Goal: Task Accomplishment & Management: Use online tool/utility

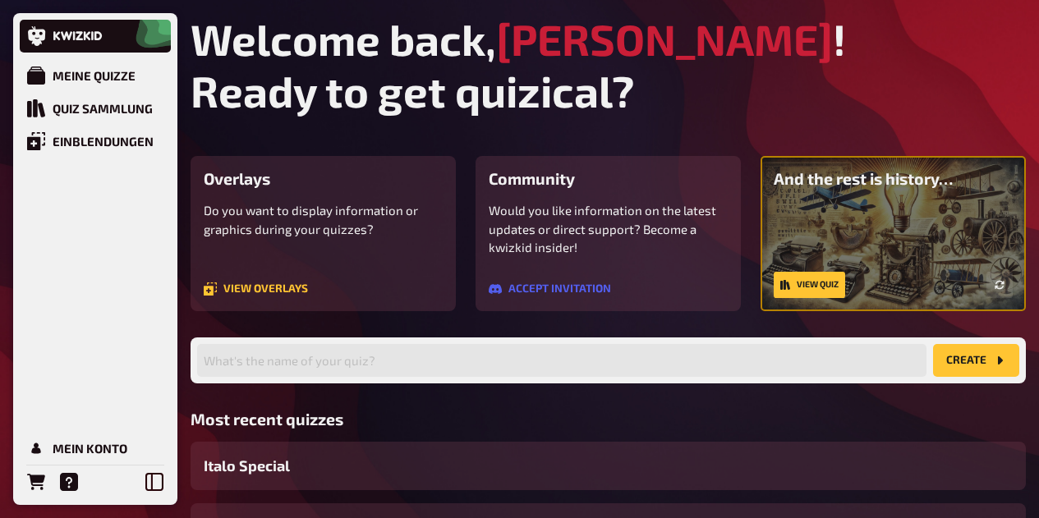
scroll to position [195, 0]
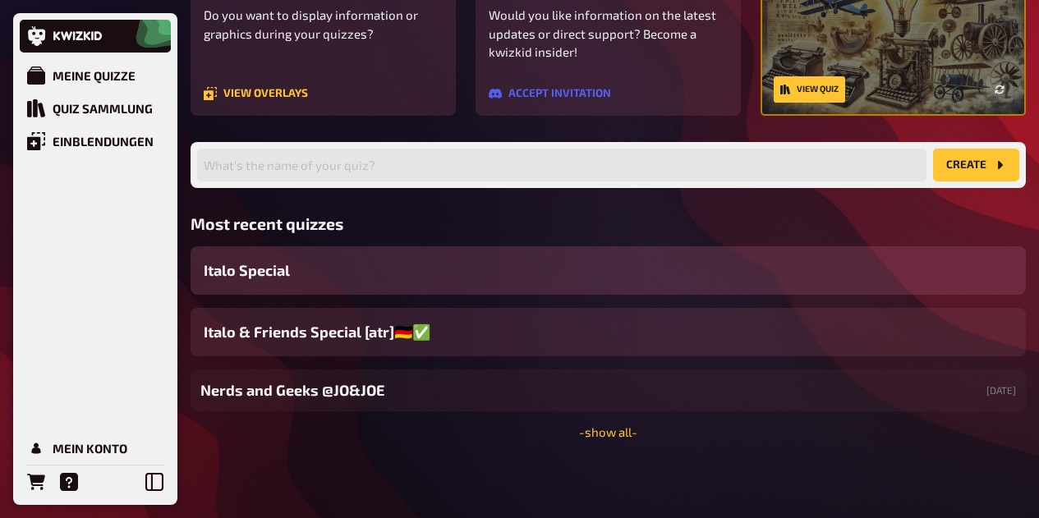
click at [502, 277] on div "Italo Special" at bounding box center [607, 270] width 835 height 48
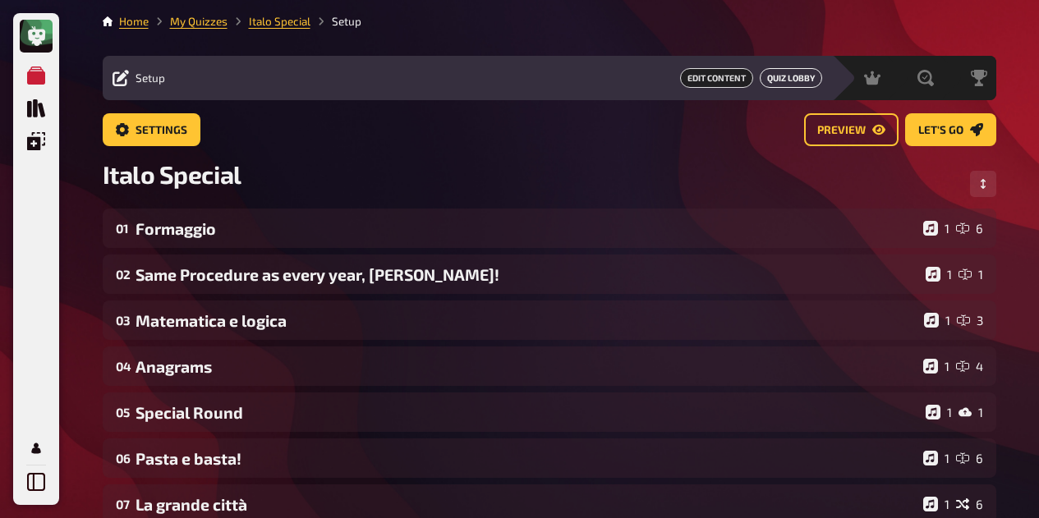
click at [800, 78] on link "Quiz Lobby" at bounding box center [790, 78] width 62 height 20
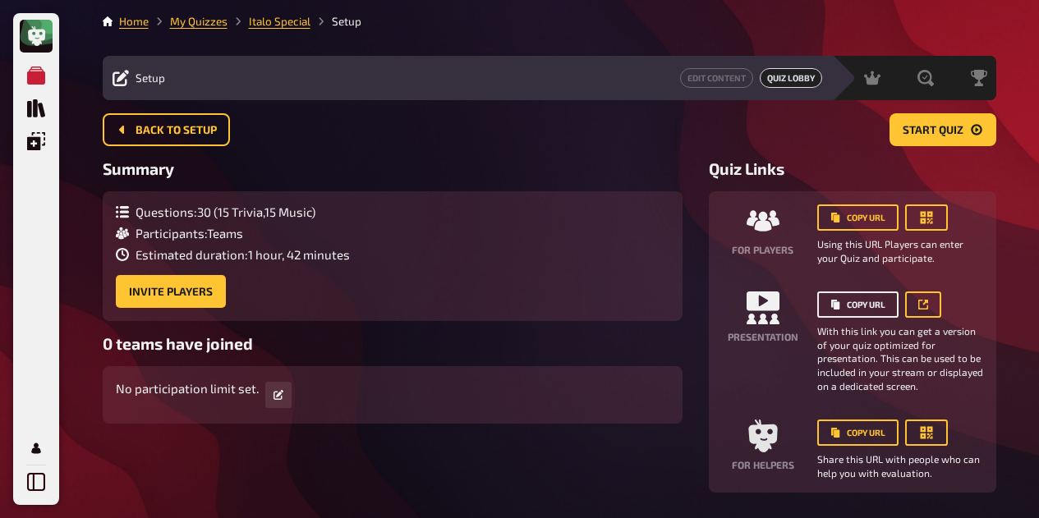
click at [879, 296] on button "Copy URL" at bounding box center [857, 304] width 81 height 26
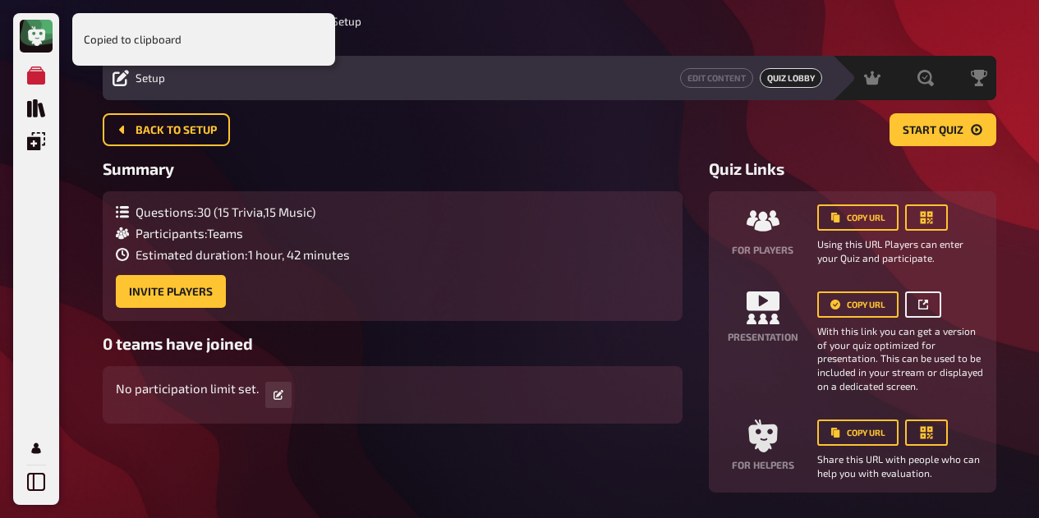
click at [927, 307] on icon at bounding box center [923, 305] width 10 height 10
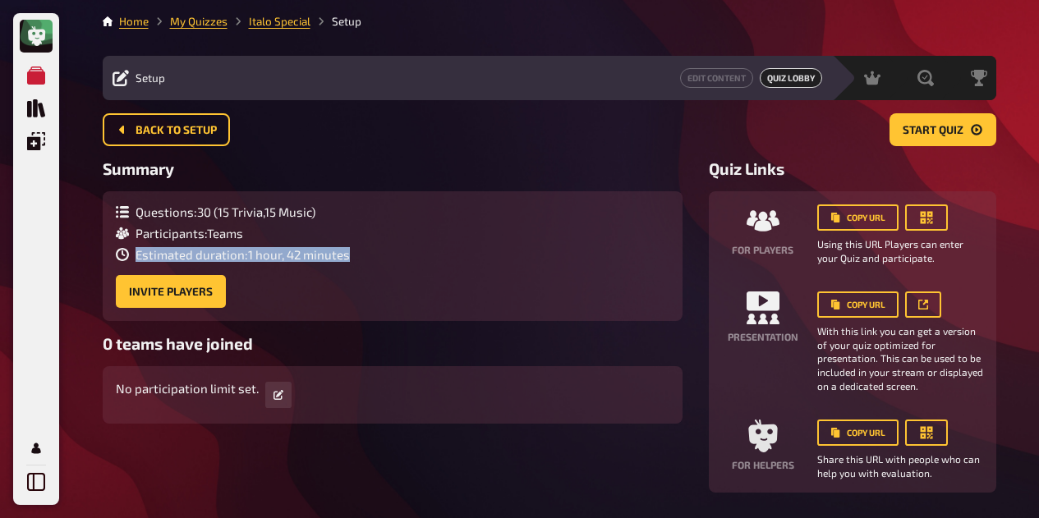
drag, startPoint x: 694, startPoint y: 244, endPoint x: 462, endPoint y: 270, distance: 233.0
click at [462, 270] on div "Summary Questions : 30 ( 15 Trivia , 15 Music ) Participants : Teams Estimated …" at bounding box center [549, 325] width 893 height 333
click at [726, 82] on link "Edit Content" at bounding box center [716, 78] width 73 height 20
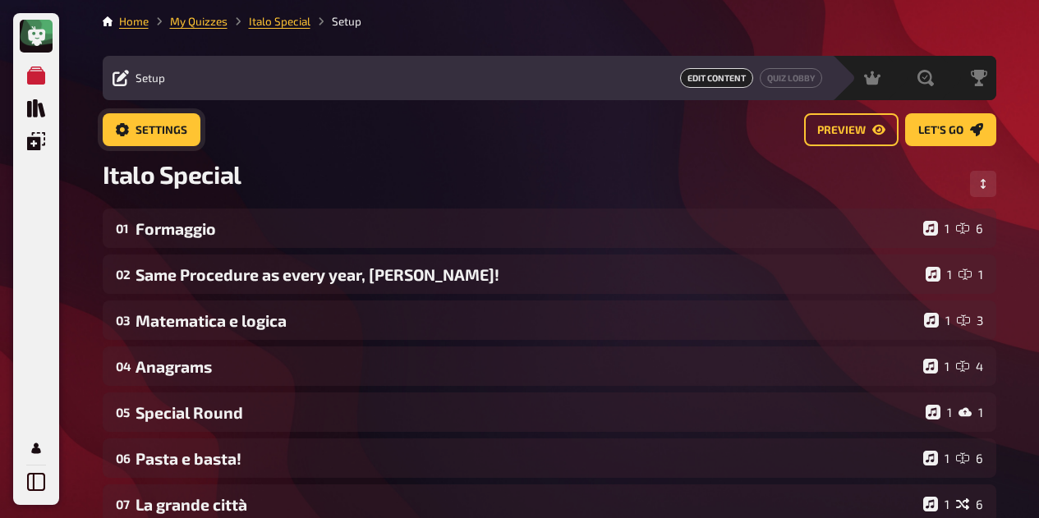
click at [147, 120] on link "Settings" at bounding box center [152, 129] width 98 height 33
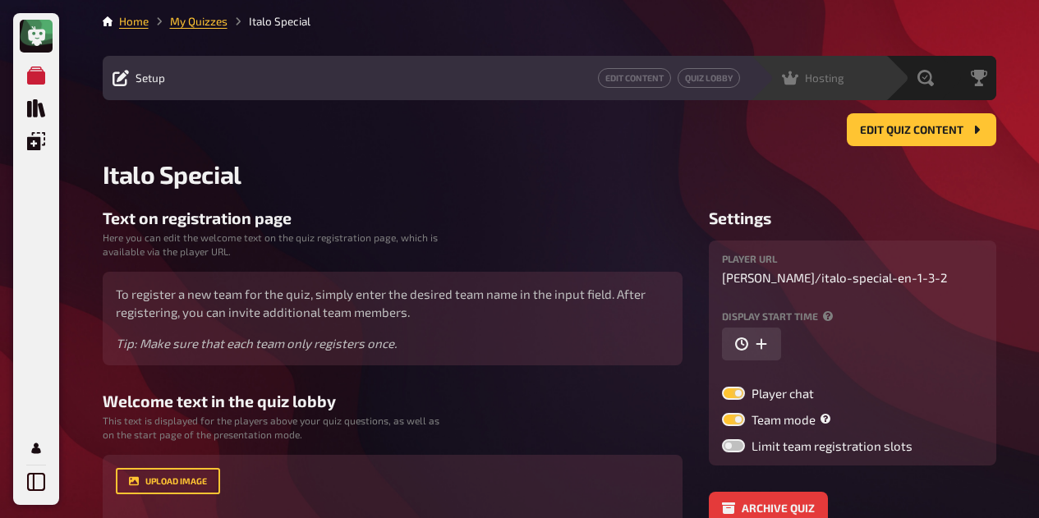
click at [841, 85] on span "Hosting" at bounding box center [824, 77] width 39 height 13
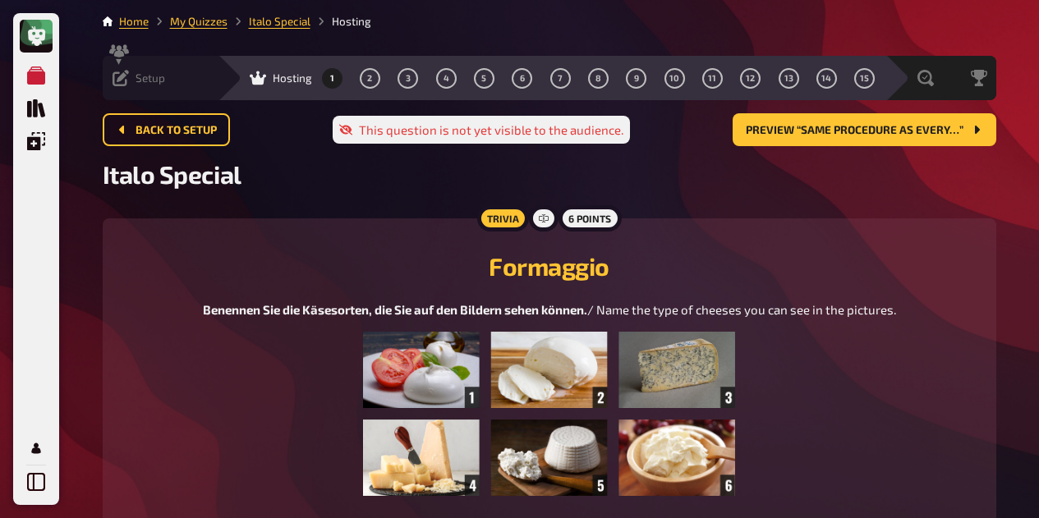
drag, startPoint x: 648, startPoint y: 82, endPoint x: 358, endPoint y: 213, distance: 318.2
click at [358, 213] on main "Home My Quizzes Italo Special Hosting Setup Edit Content Quiz Lobby Hosting 1 2…" at bounding box center [549, 517] width 893 height 1008
drag, startPoint x: 358, startPoint y: 213, endPoint x: 262, endPoint y: 167, distance: 106.5
click at [262, 167] on main "Home My Quizzes Italo Special Hosting Setup Edit Content Quiz Lobby Hosting 1 2…" at bounding box center [549, 517] width 893 height 1008
click at [40, 452] on icon "My Account" at bounding box center [35, 448] width 9 height 11
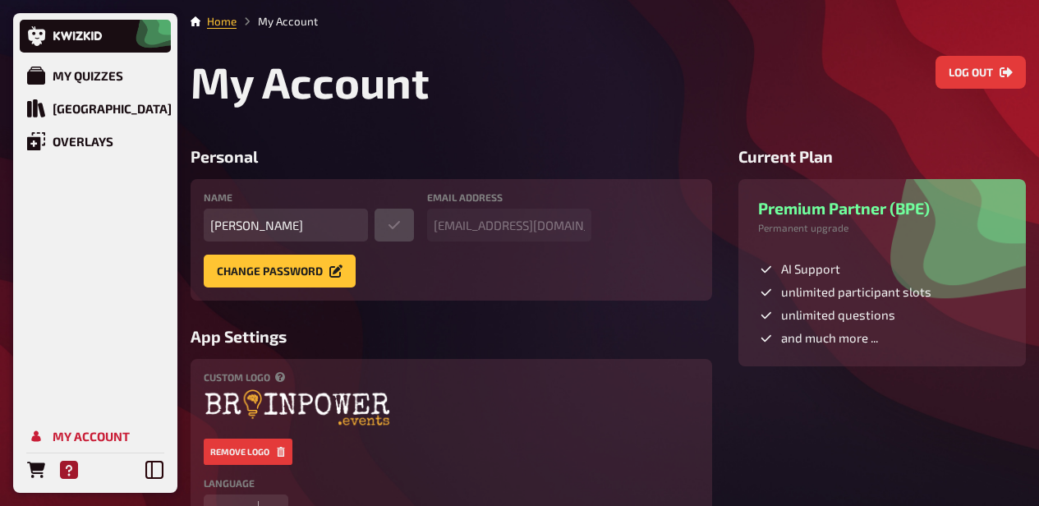
click at [69, 479] on icon "Help" at bounding box center [69, 470] width 18 height 18
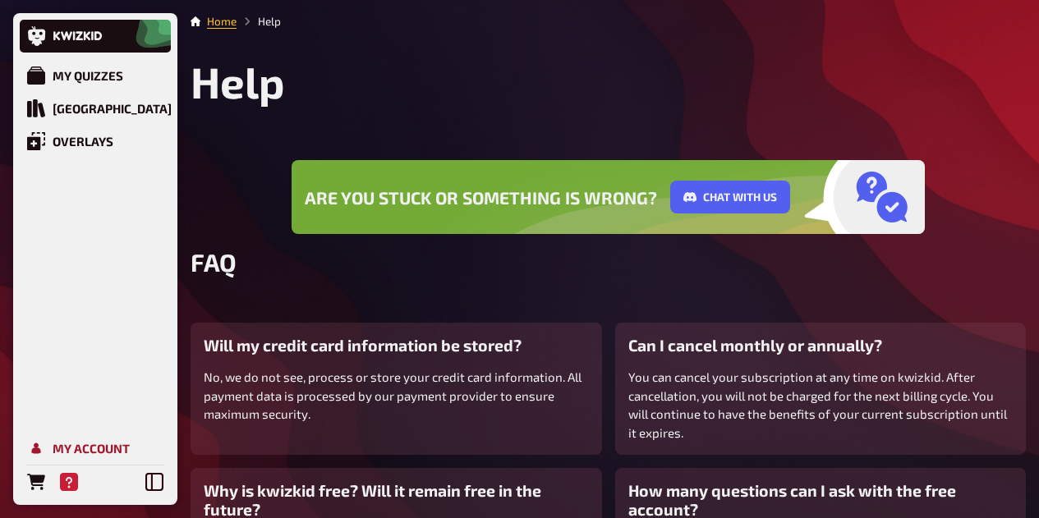
click at [36, 442] on icon "My Account" at bounding box center [36, 448] width 18 height 18
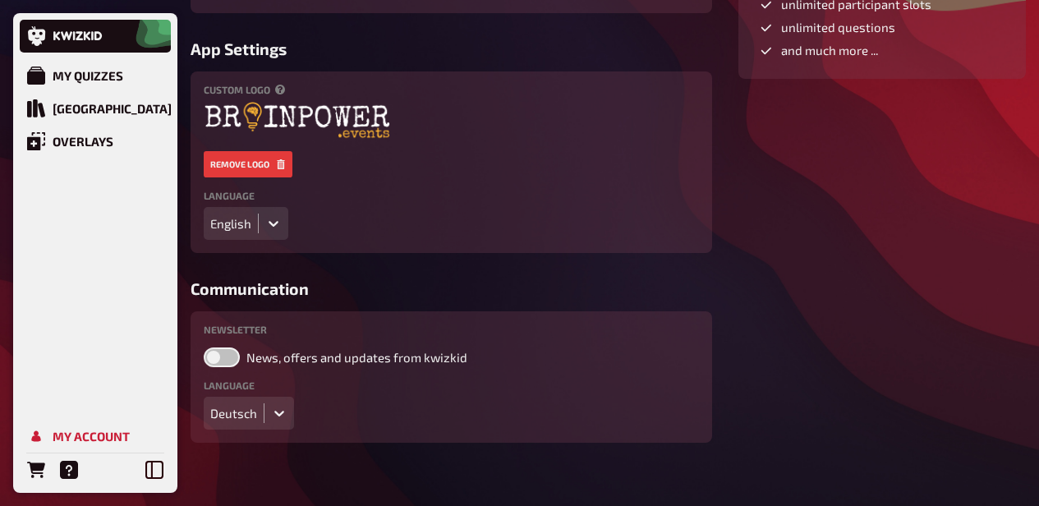
scroll to position [304, 0]
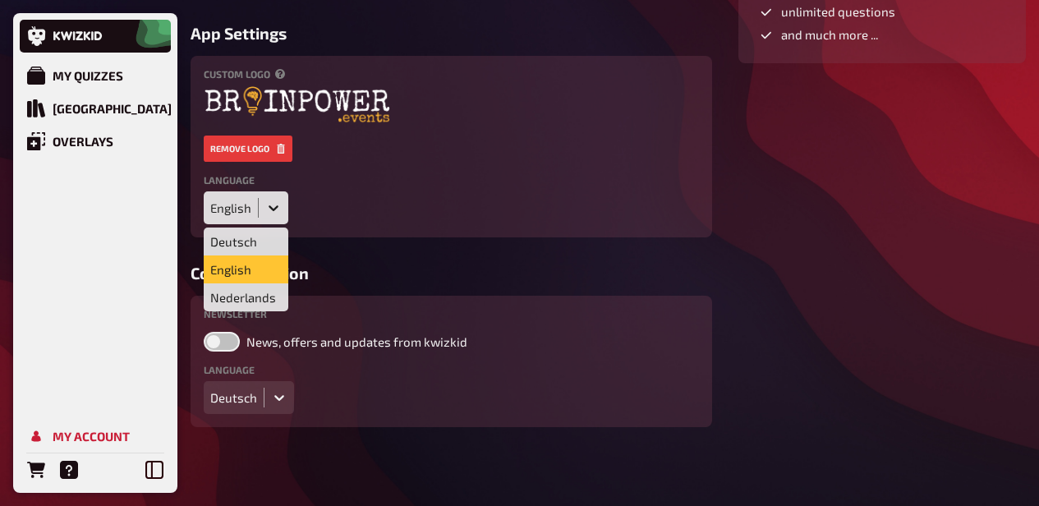
click at [250, 209] on div "English" at bounding box center [230, 207] width 41 height 15
click at [245, 249] on div "Deutsch" at bounding box center [246, 241] width 85 height 28
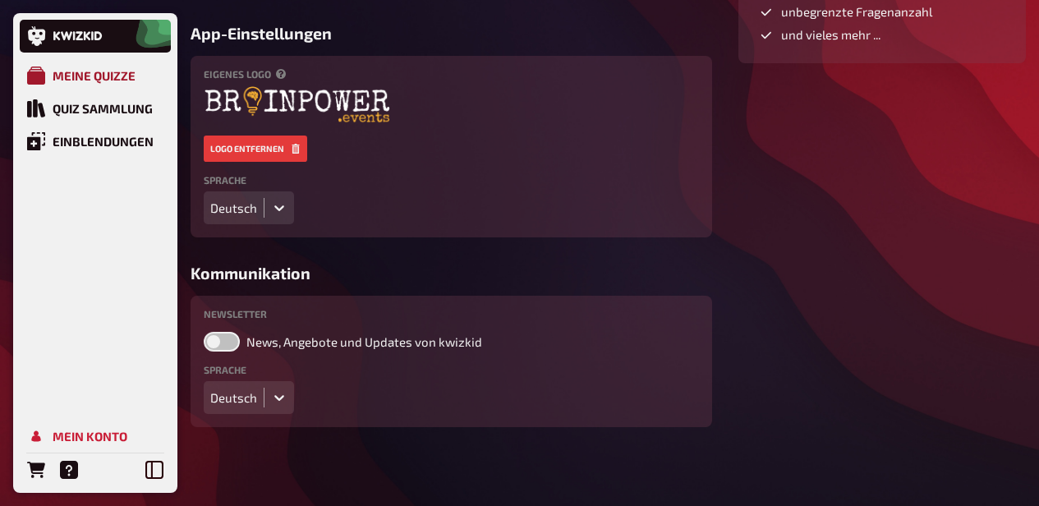
click at [119, 68] on div "Meine Quizze" at bounding box center [94, 75] width 83 height 15
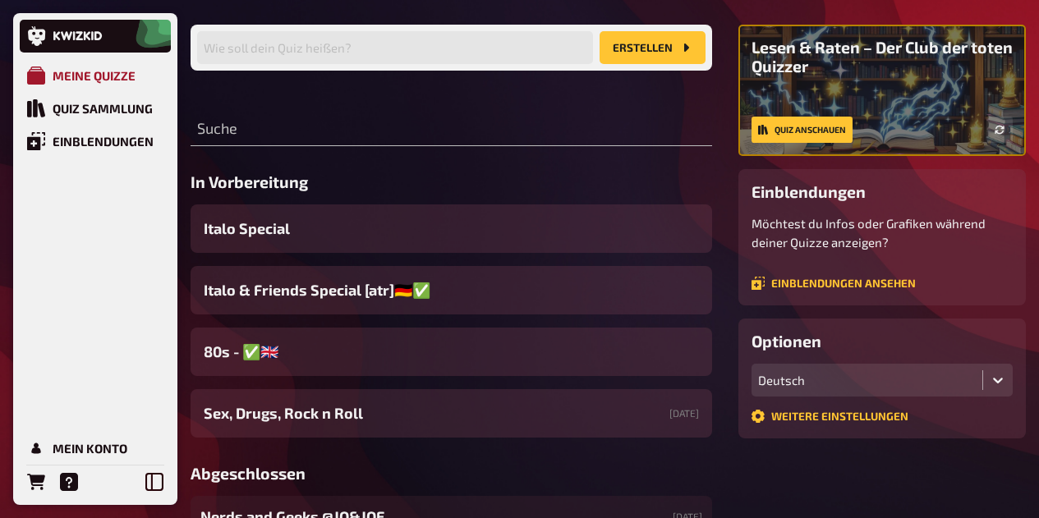
scroll to position [304, 0]
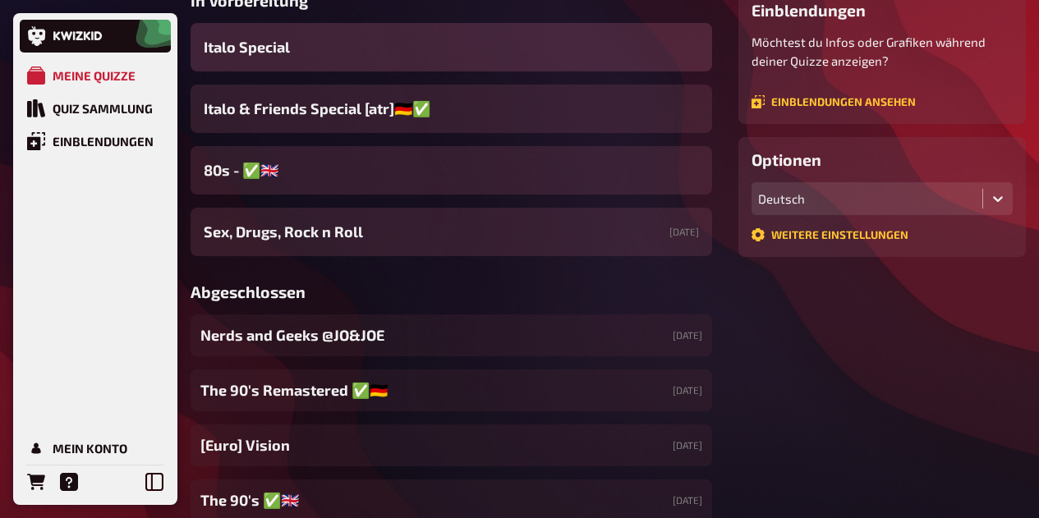
click at [276, 57] on span "Italo Special" at bounding box center [247, 47] width 86 height 22
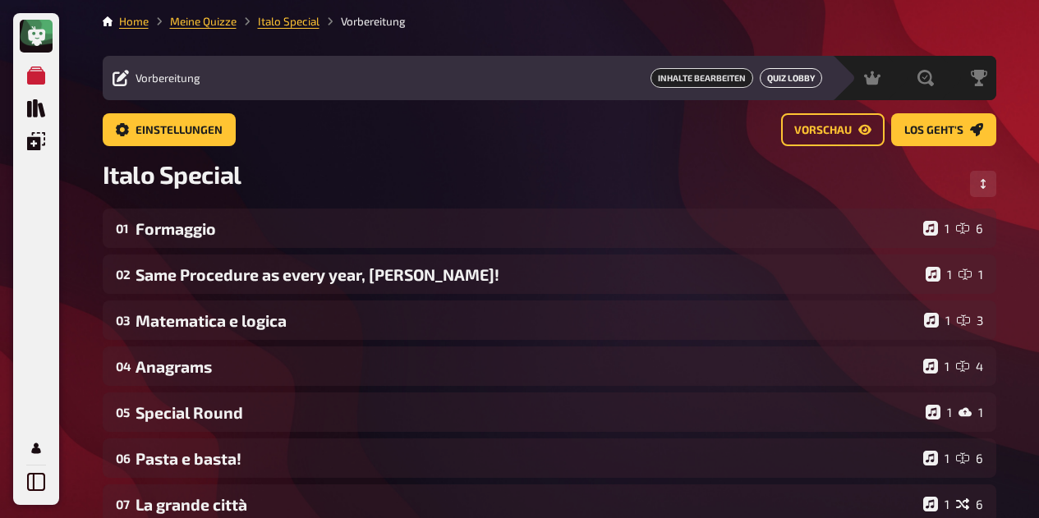
click at [807, 80] on link "Quiz Lobby" at bounding box center [790, 78] width 62 height 20
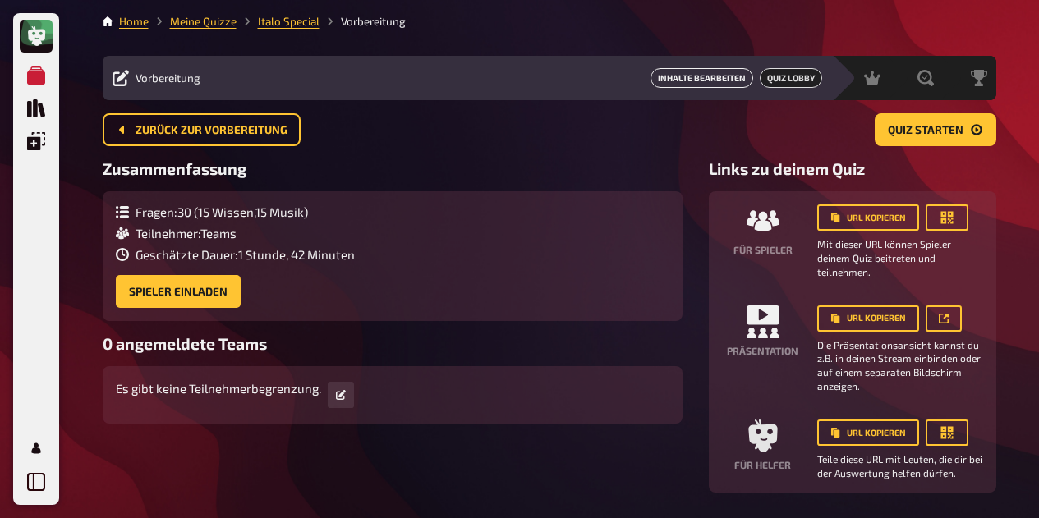
click at [716, 78] on link "Inhalte Bearbeiten" at bounding box center [701, 78] width 103 height 20
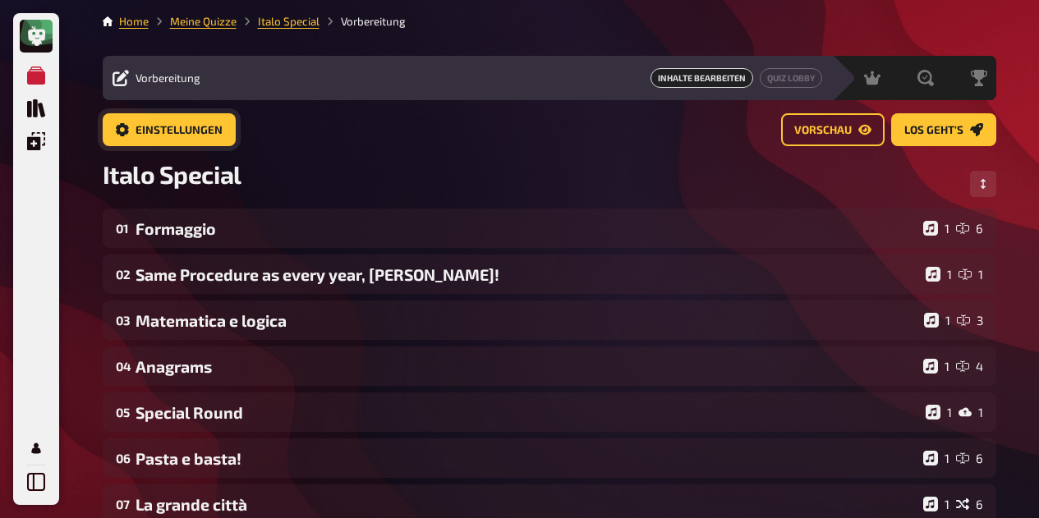
drag, startPoint x: 612, startPoint y: 71, endPoint x: 182, endPoint y: 131, distance: 433.6
click at [182, 131] on main "Home Meine Quizze Italo Special Vorbereitung Vorbereitung Inhalte Bearbeiten Qu…" at bounding box center [549, 527] width 893 height 1028
click at [182, 131] on span "Einstellungen" at bounding box center [178, 130] width 87 height 11
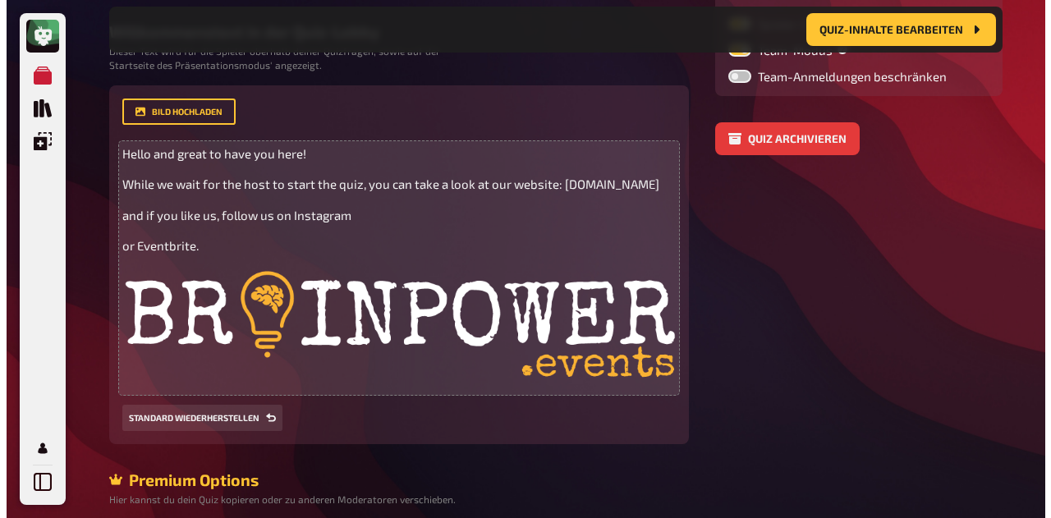
scroll to position [383, 0]
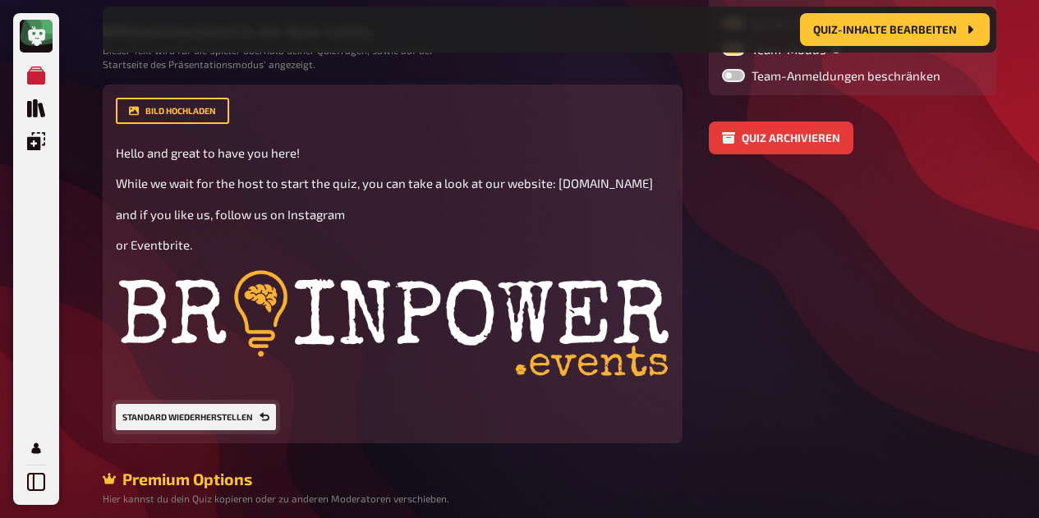
click at [211, 418] on button "Standard wiederherstellen" at bounding box center [196, 417] width 160 height 26
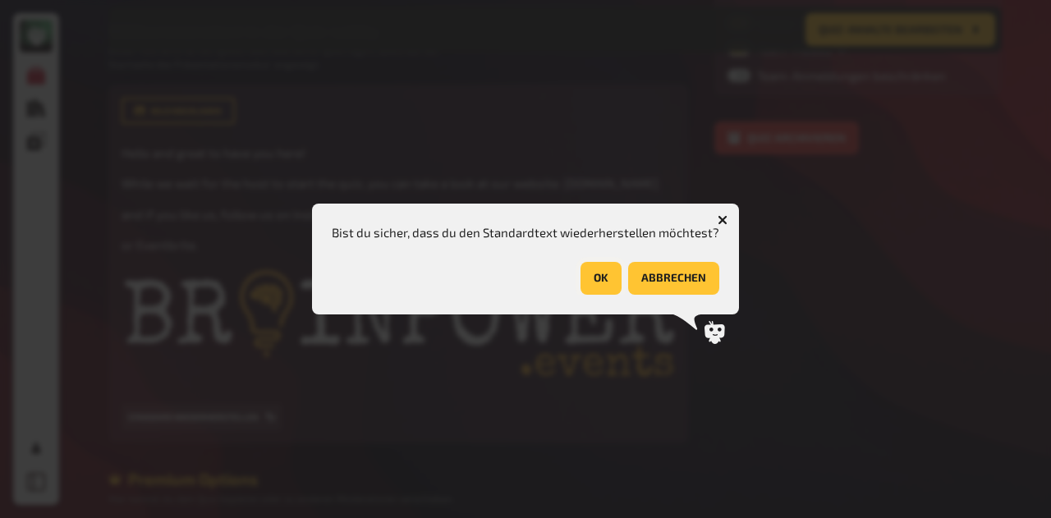
click at [603, 280] on button "OK" at bounding box center [600, 278] width 41 height 33
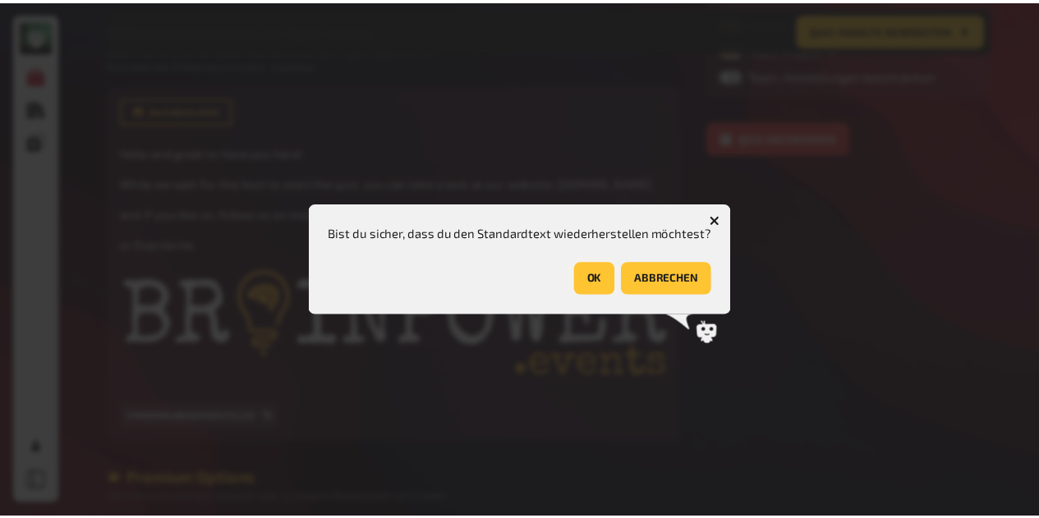
scroll to position [358, 0]
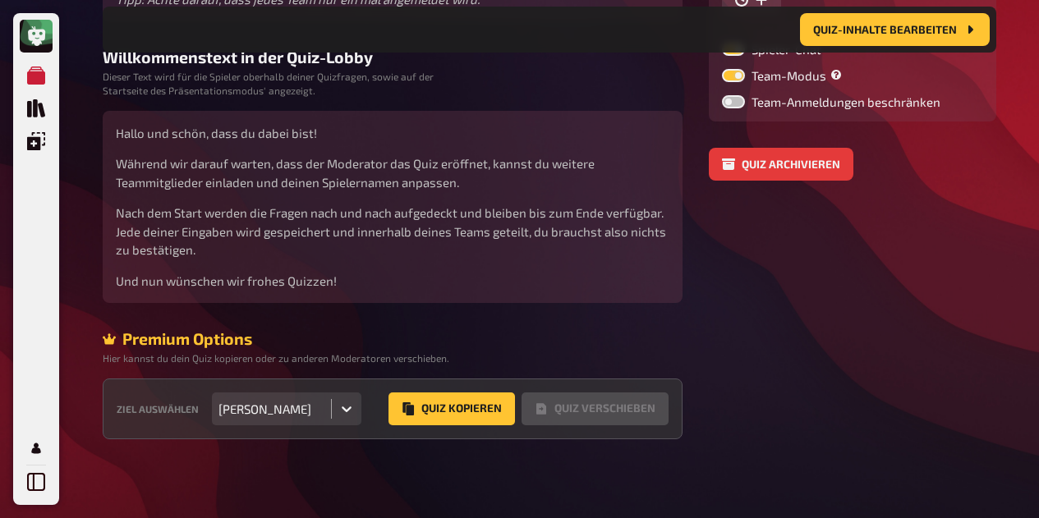
drag, startPoint x: 750, startPoint y: 214, endPoint x: 755, endPoint y: 236, distance: 21.9
click at [755, 236] on aside "Einstellungen Spieler-URL laurin / italo-special-en-1-3-2 Startzeitpunkt anzeig…" at bounding box center [852, 152] width 287 height 575
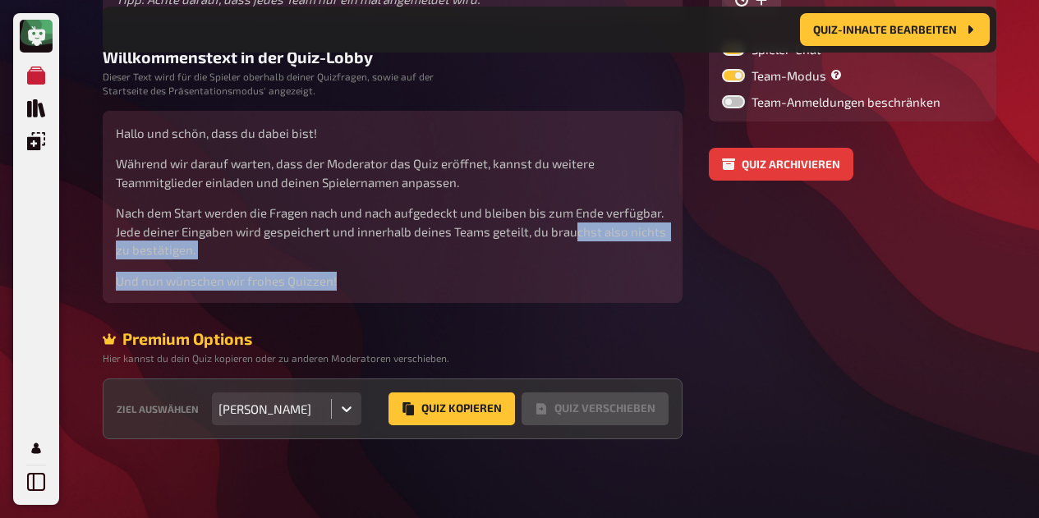
drag, startPoint x: 575, startPoint y: 223, endPoint x: 639, endPoint y: 299, distance: 99.0
click at [639, 299] on div "Hallo und schön, dass du dabei bist! Während wir darauf warten, dass der Modera…" at bounding box center [393, 207] width 580 height 193
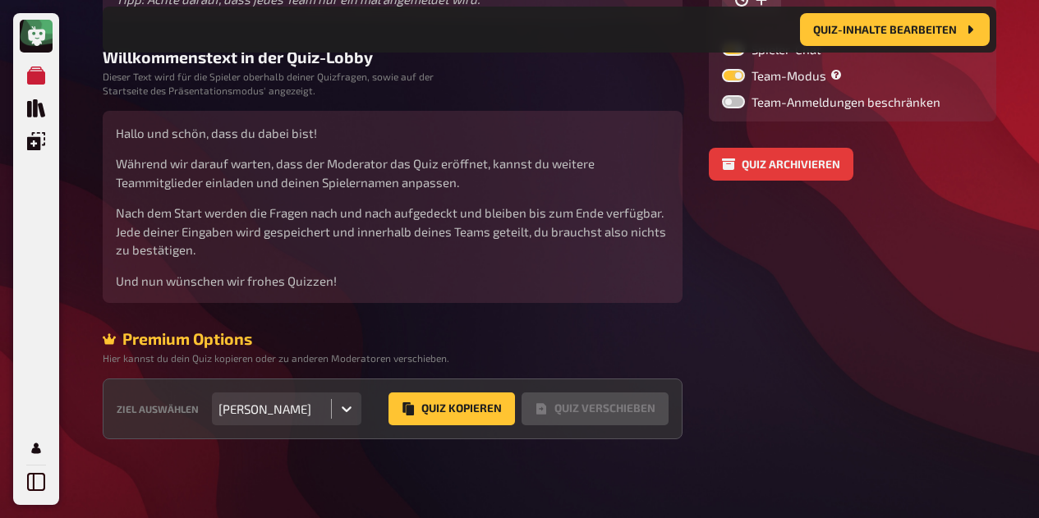
click at [768, 286] on aside "Einstellungen Spieler-URL laurin / italo-special-en-1-3-2 Startzeitpunkt anzeig…" at bounding box center [852, 152] width 287 height 575
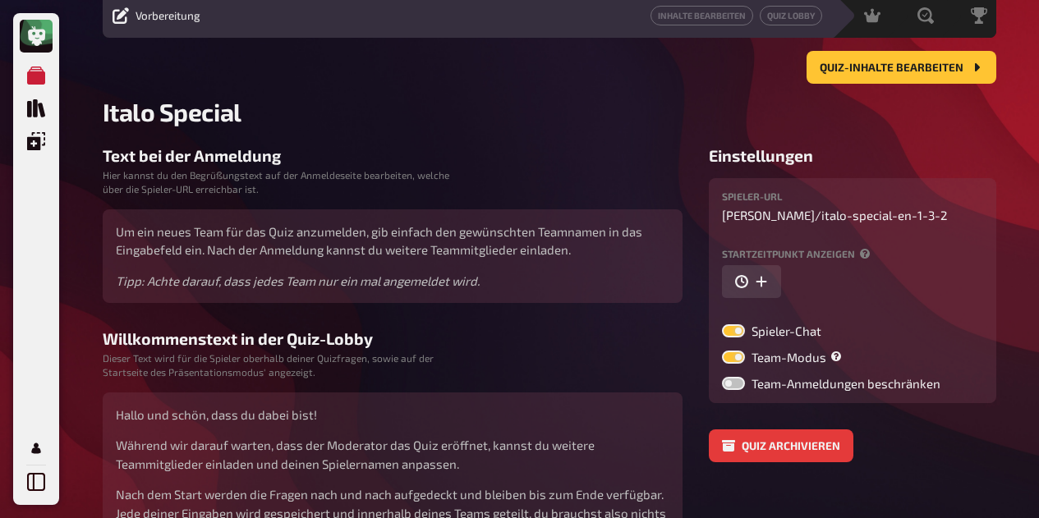
scroll to position [63, 0]
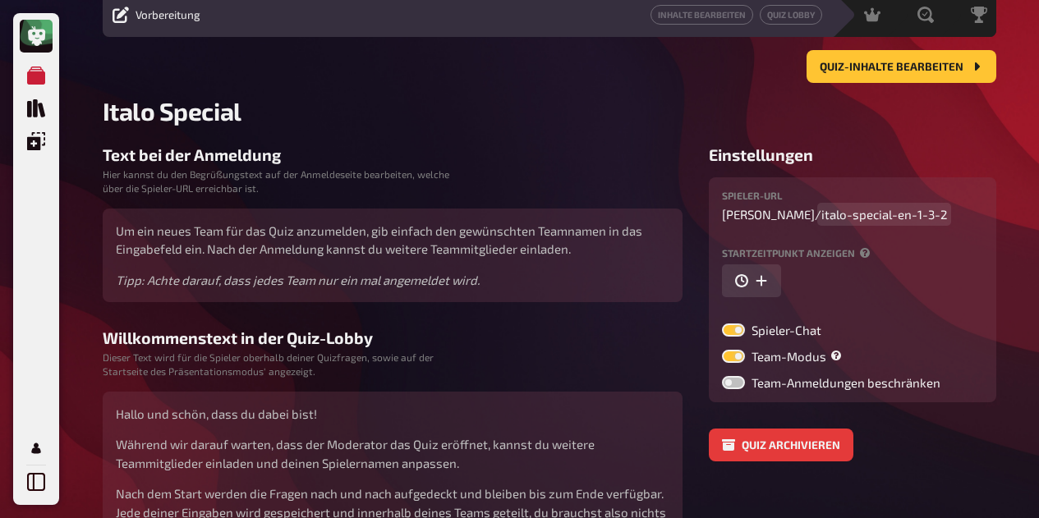
click at [860, 218] on span "italo-special-en-1-3-2" at bounding box center [884, 214] width 126 height 15
drag, startPoint x: 835, startPoint y: 219, endPoint x: 977, endPoint y: 209, distance: 142.4
click at [977, 209] on div "Spieler-URL laurin / italo-special-en-1-3-2" at bounding box center [852, 205] width 261 height 31
click at [921, 165] on div "Einstellungen Spieler-URL laurin / italo-special Startzeitpunkt anzeigen Spiele…" at bounding box center [852, 273] width 287 height 257
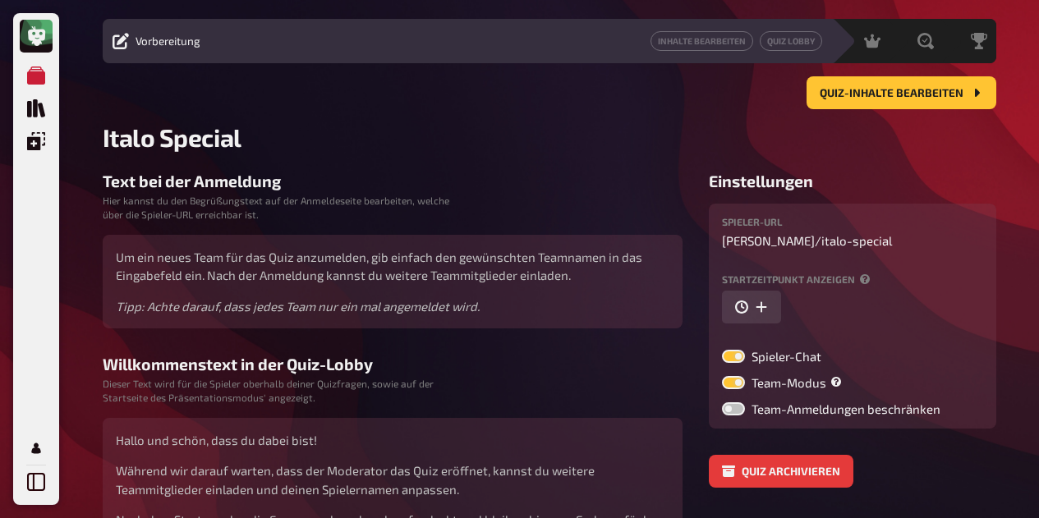
scroll to position [0, 0]
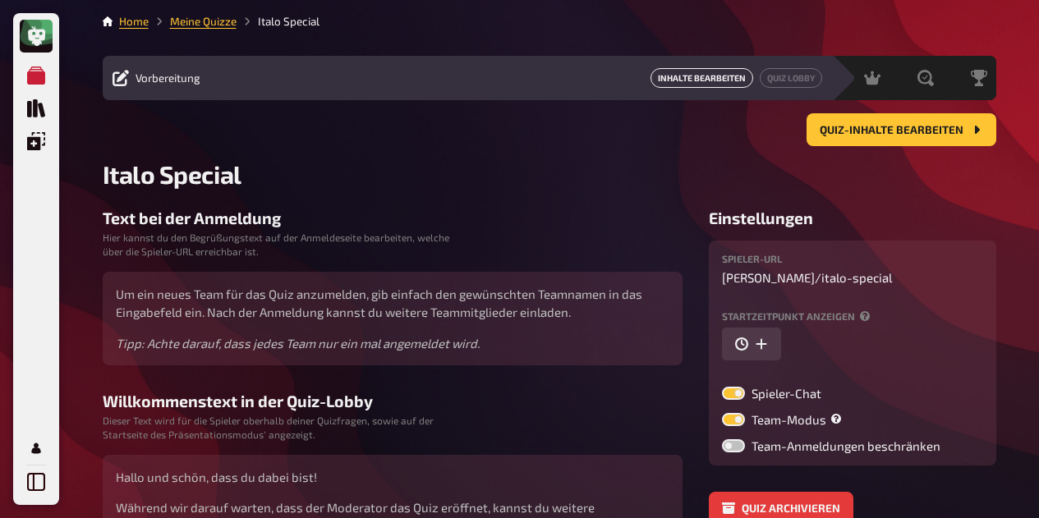
click at [692, 85] on link "Inhalte Bearbeiten" at bounding box center [701, 78] width 103 height 20
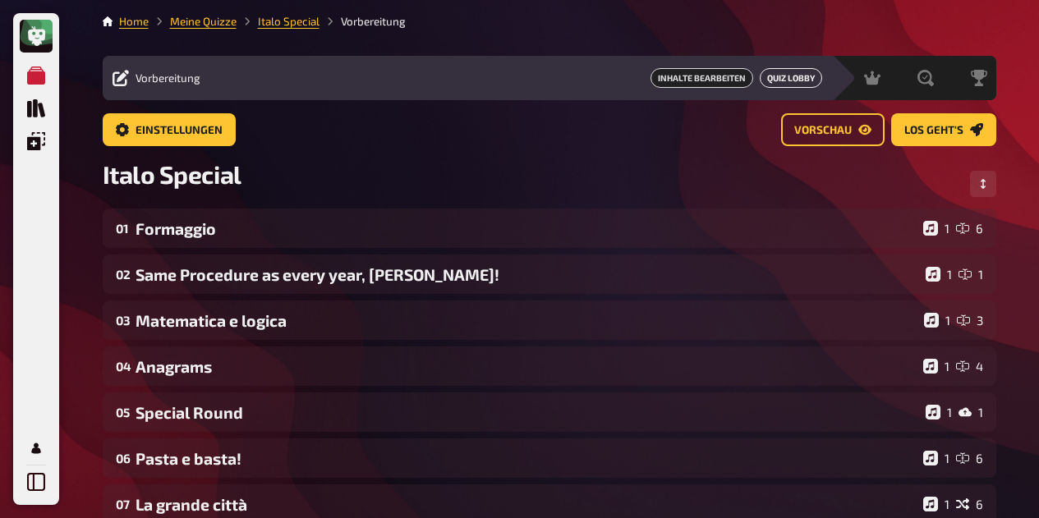
click at [775, 77] on link "Quiz Lobby" at bounding box center [790, 78] width 62 height 20
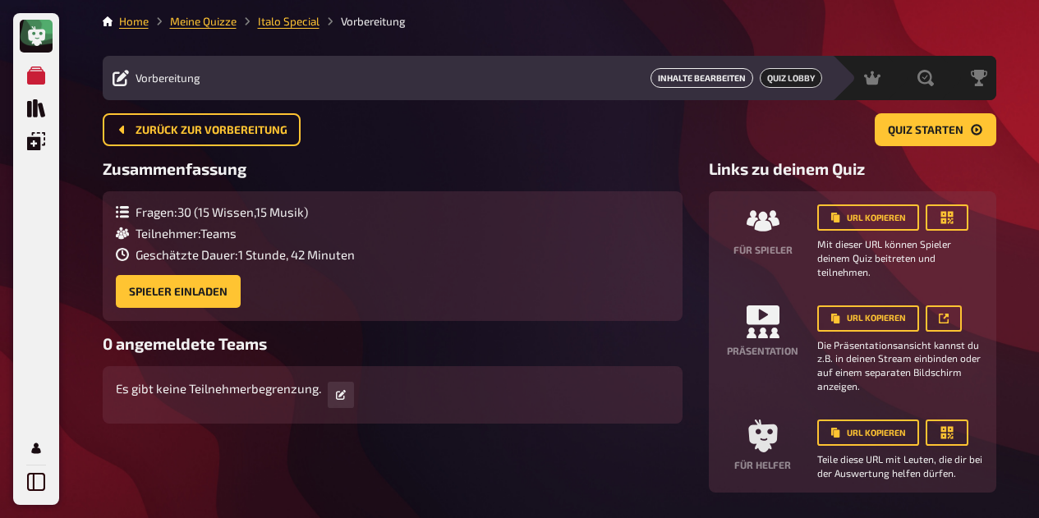
click at [663, 75] on link "Inhalte Bearbeiten" at bounding box center [701, 78] width 103 height 20
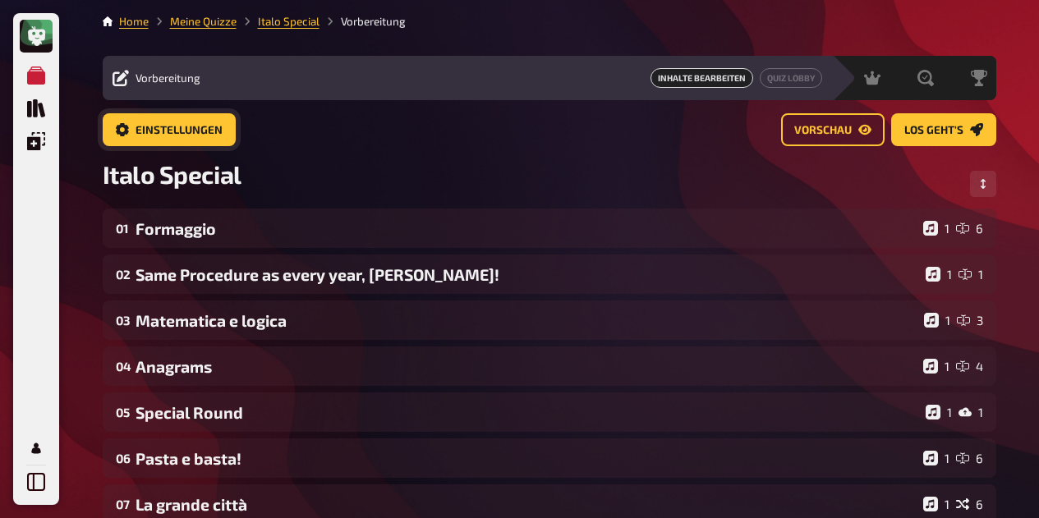
click at [144, 129] on span "Einstellungen" at bounding box center [178, 130] width 87 height 11
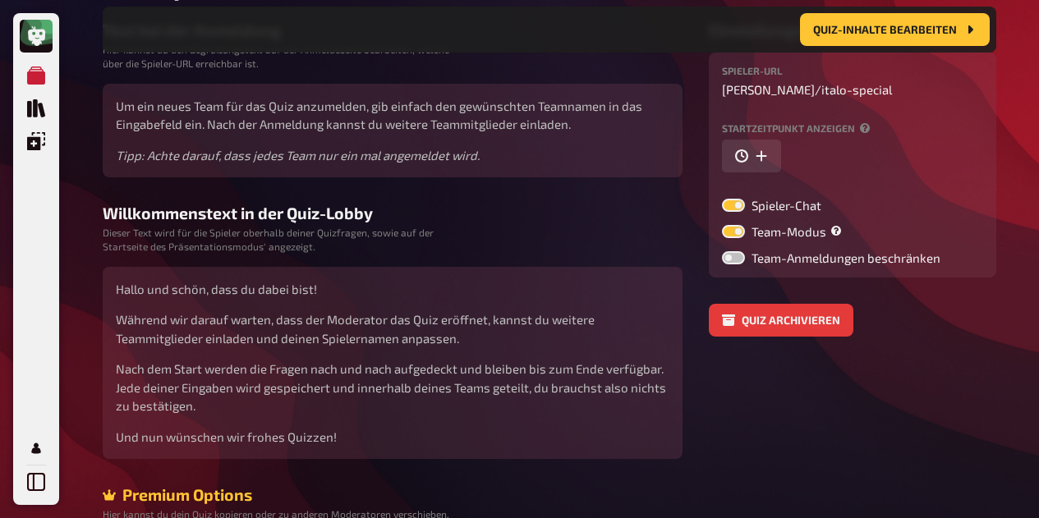
scroll to position [208, 0]
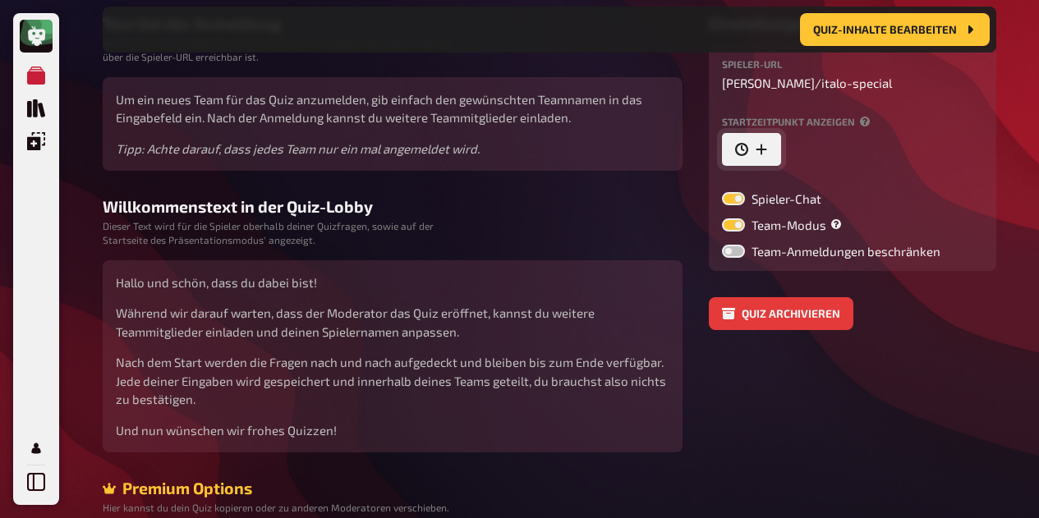
click at [745, 147] on icon "button" at bounding box center [741, 149] width 13 height 13
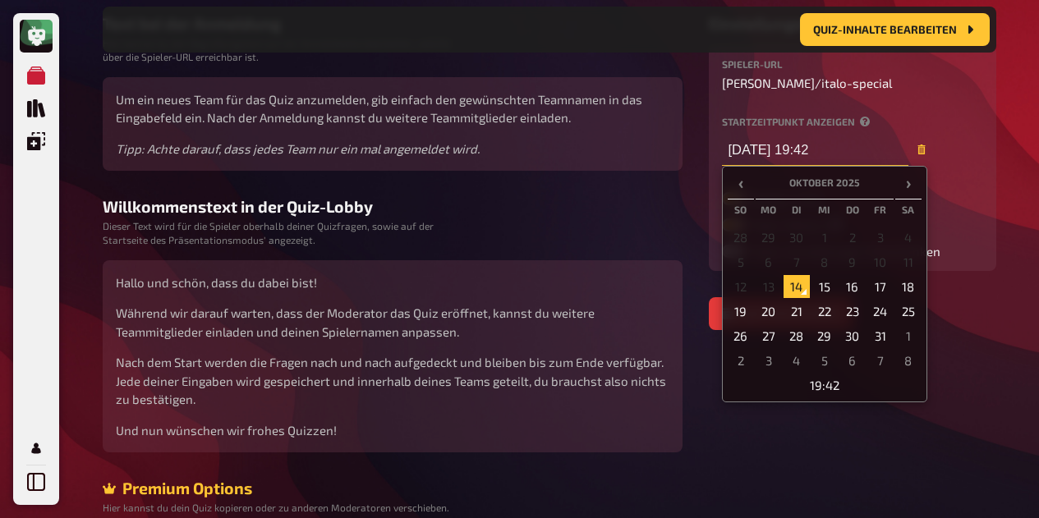
drag, startPoint x: 823, startPoint y: 153, endPoint x: 851, endPoint y: 150, distance: 28.8
click at [851, 150] on input "14.10.2025 19:42" at bounding box center [815, 149] width 186 height 33
type input "14.10.2025 19:00"
click at [793, 287] on td "14" at bounding box center [796, 286] width 26 height 23
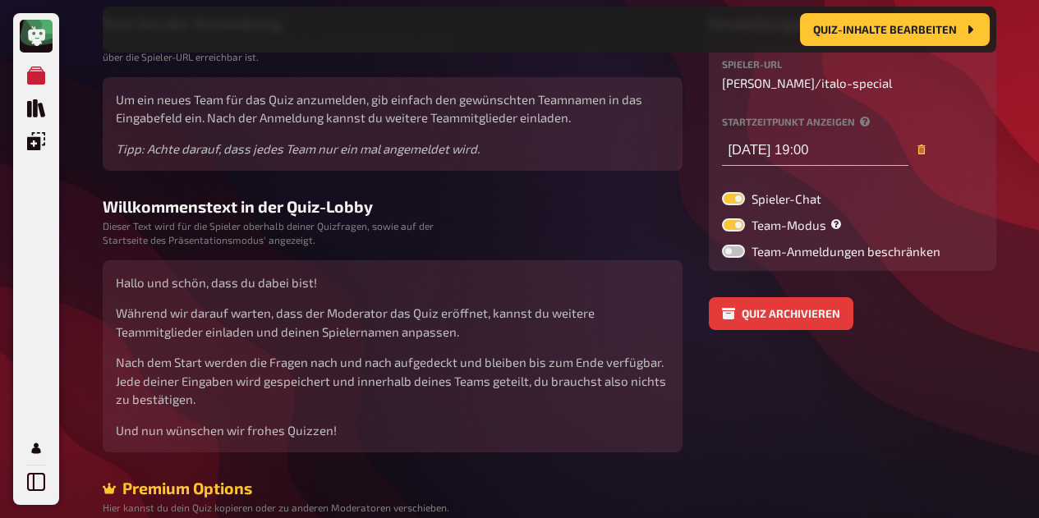
click at [1029, 145] on div "Meine Quizze Quiz Sammlung Einblendungen Mein Konto Home Meine Quizze Italo Spe…" at bounding box center [519, 229] width 1039 height 875
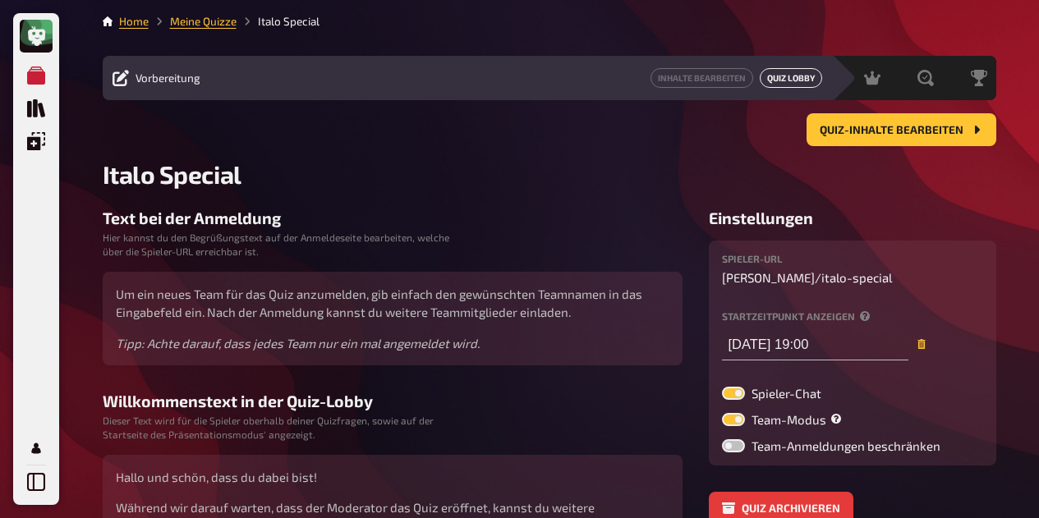
click at [778, 77] on link "Quiz Lobby" at bounding box center [790, 78] width 62 height 20
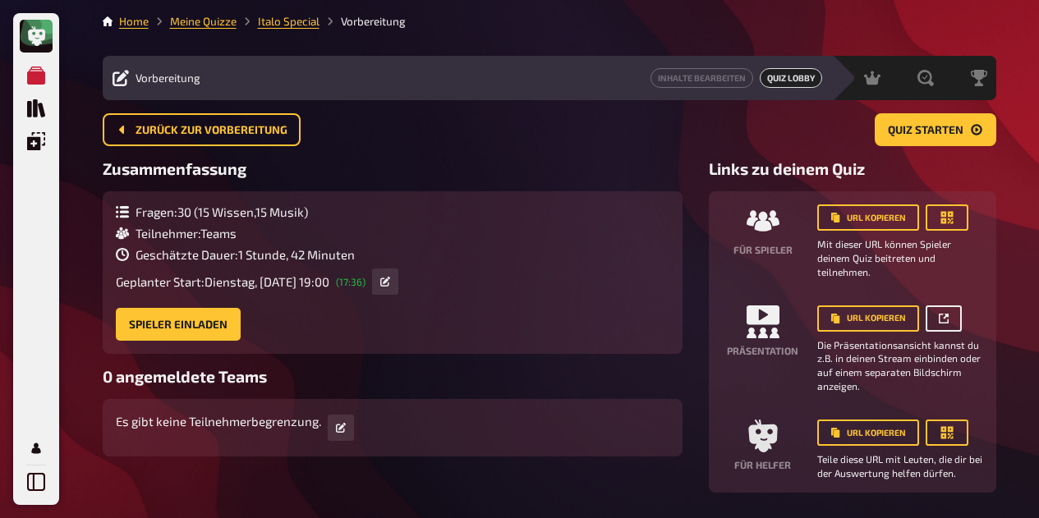
click at [949, 322] on link at bounding box center [943, 318] width 36 height 26
click at [180, 86] on div "Vorbereitung" at bounding box center [156, 78] width 88 height 16
click at [772, 82] on span "Quiz Lobby" at bounding box center [790, 78] width 62 height 20
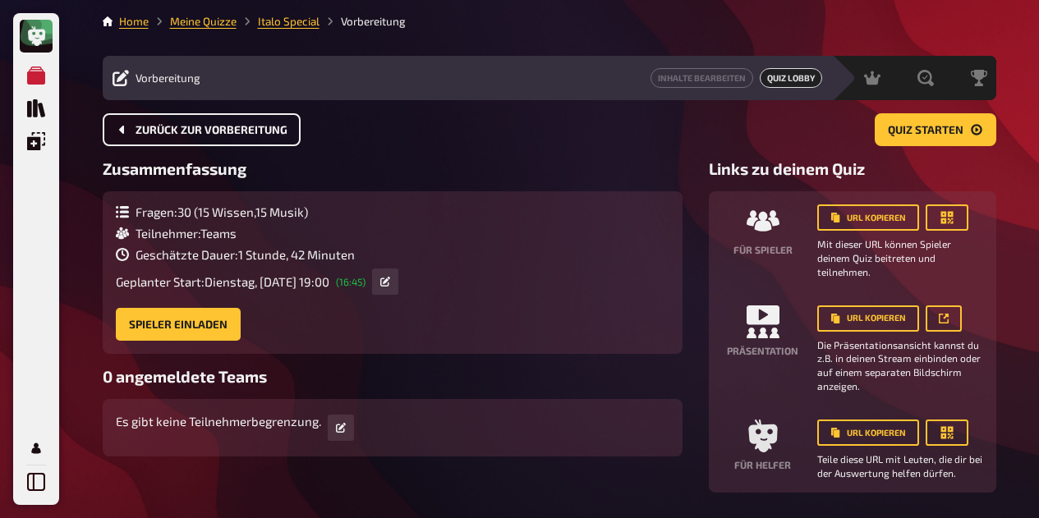
click at [242, 140] on button "Zurück zur Vorbereitung" at bounding box center [202, 129] width 198 height 33
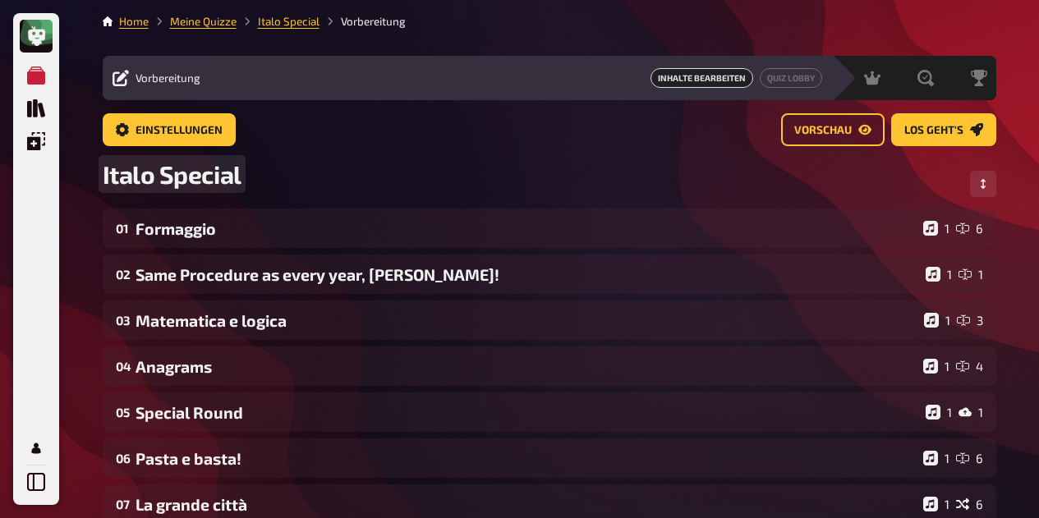
click at [204, 177] on span "Italo Special" at bounding box center [172, 174] width 139 height 30
click at [105, 178] on span "Italo Special" at bounding box center [172, 174] width 139 height 30
click at [355, 168] on div "Riva-Italo-Special" at bounding box center [549, 183] width 893 height 49
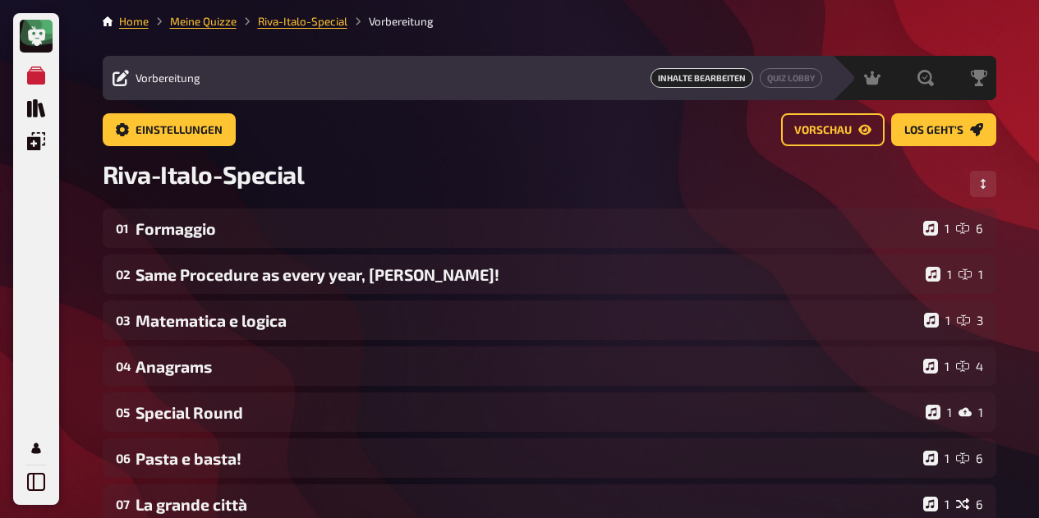
click at [420, 103] on main "Home Meine Quizze Riva-Italo-Special Vorbereitung Vorbereitung Inhalte Bearbeit…" at bounding box center [549, 527] width 893 height 1028
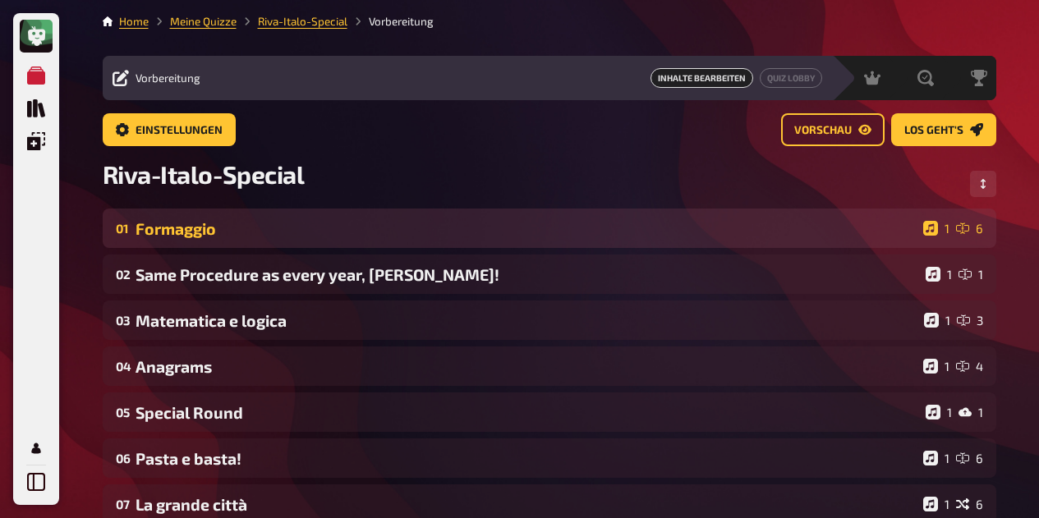
click at [424, 220] on div "Formaggio" at bounding box center [525, 228] width 781 height 19
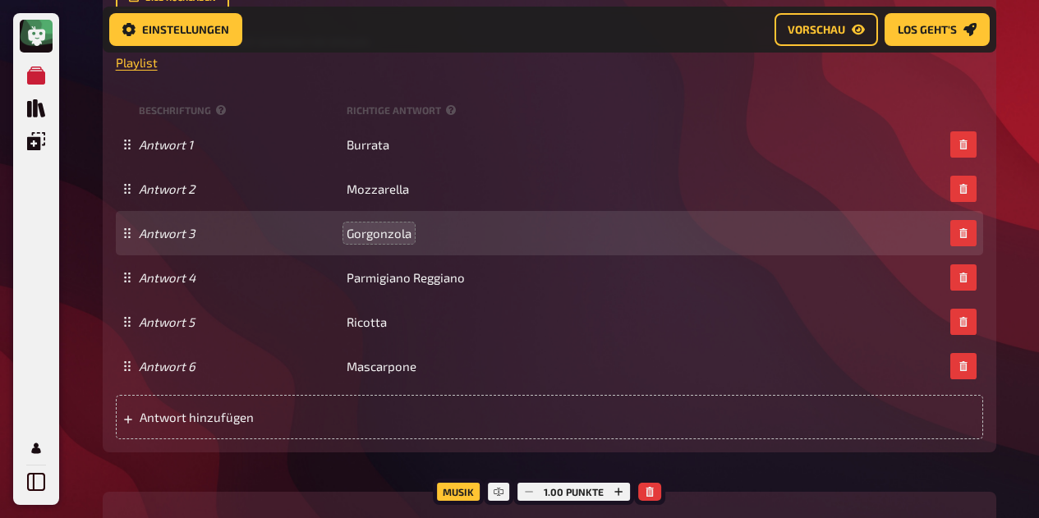
scroll to position [735, 0]
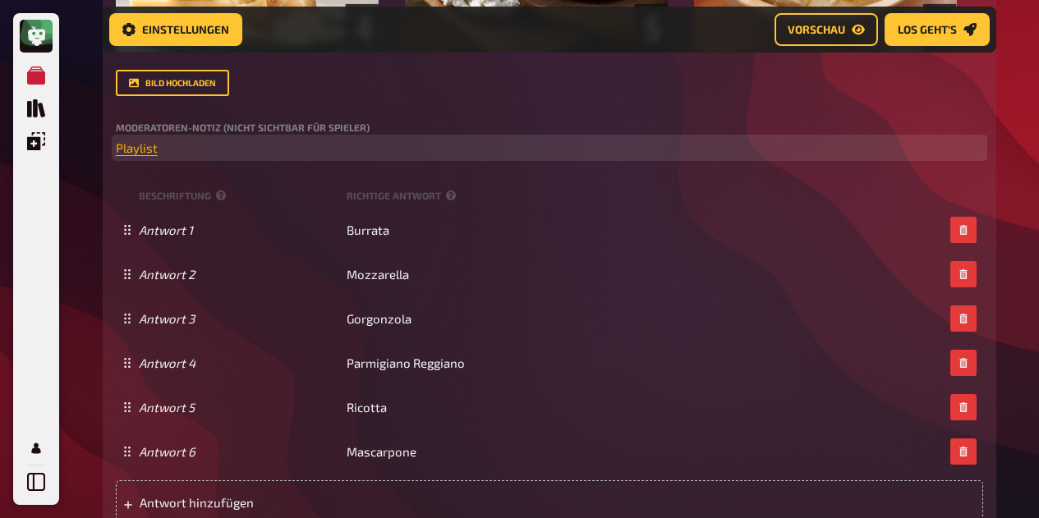
click at [142, 154] on span "Playlist" at bounding box center [137, 147] width 42 height 15
click at [151, 117] on button "button" at bounding box center [144, 116] width 26 height 26
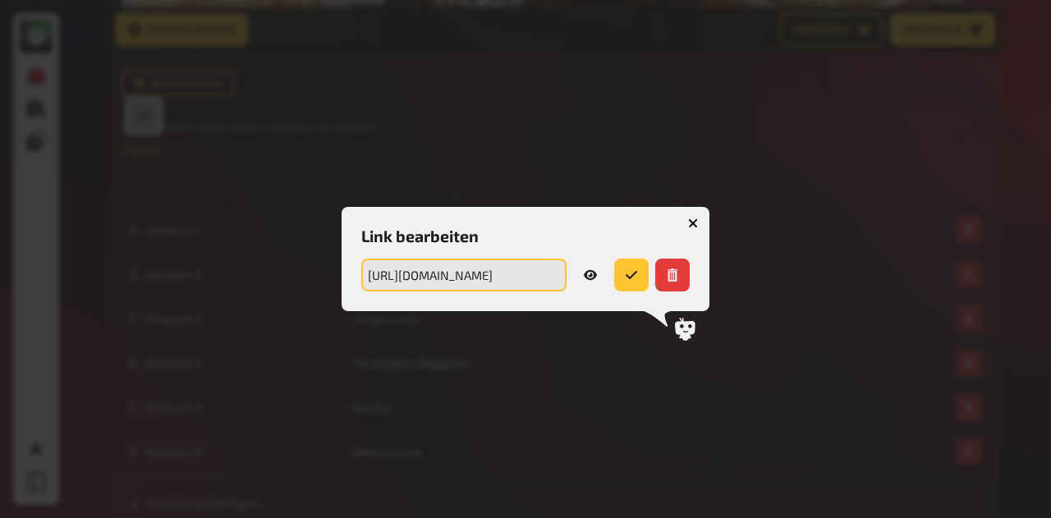
click at [539, 273] on input "https://open.spotify.com/playlist/1QnWfwaGWmudSaIgCMkBcR?si=32a8f90ae8c64b51" at bounding box center [463, 275] width 205 height 33
click at [727, 15] on div at bounding box center [525, 259] width 1051 height 518
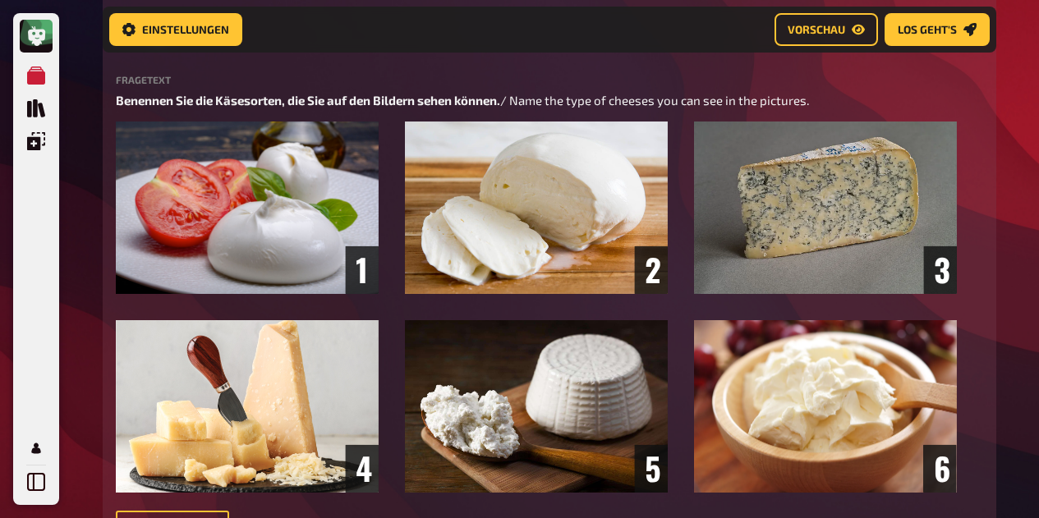
scroll to position [76, 0]
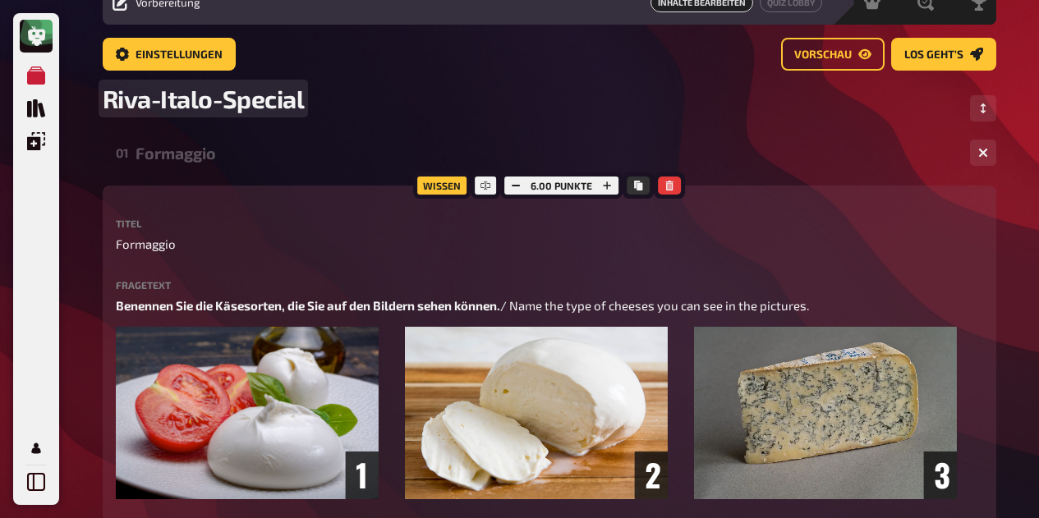
click at [375, 119] on div "Riva-Italo-Special" at bounding box center [549, 108] width 893 height 49
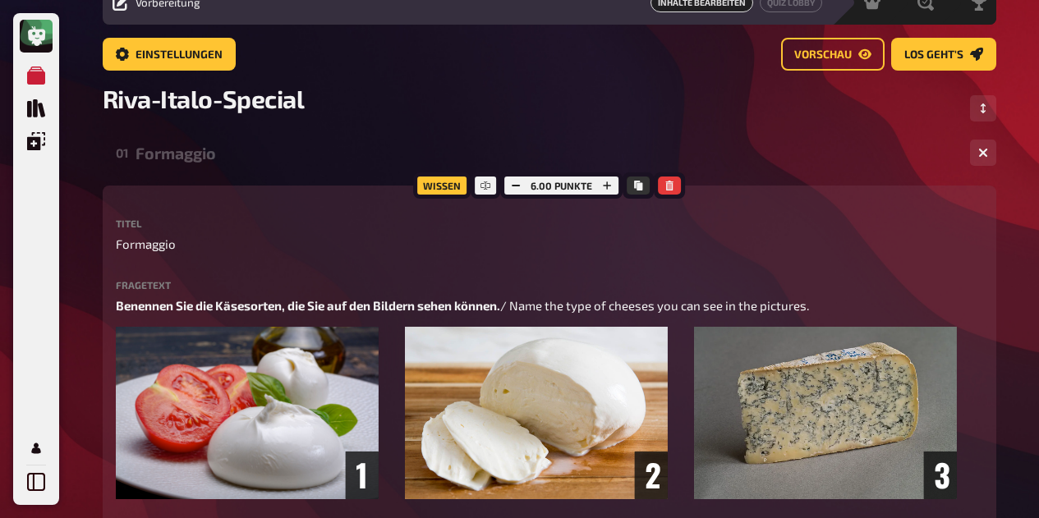
click at [200, 158] on div "Formaggio" at bounding box center [545, 153] width 821 height 19
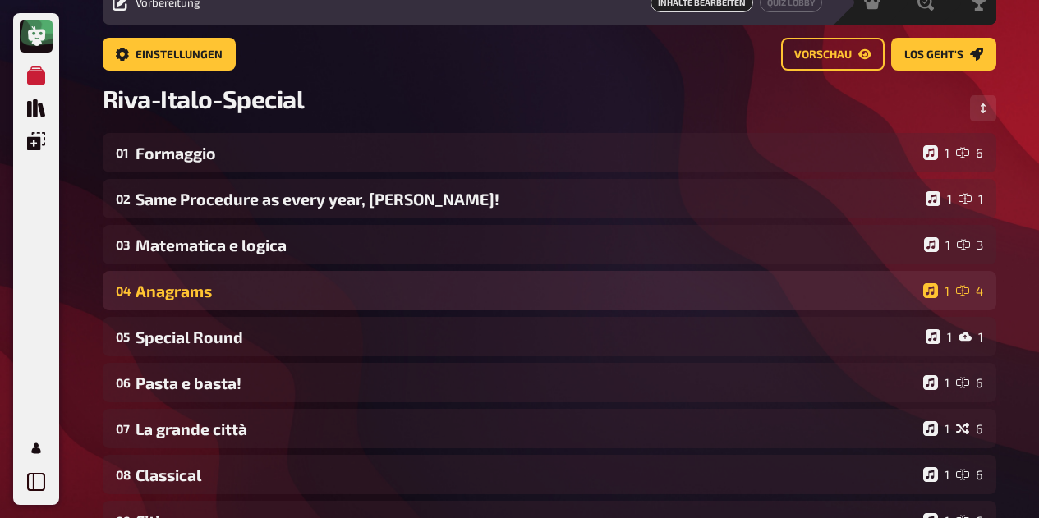
scroll to position [0, 0]
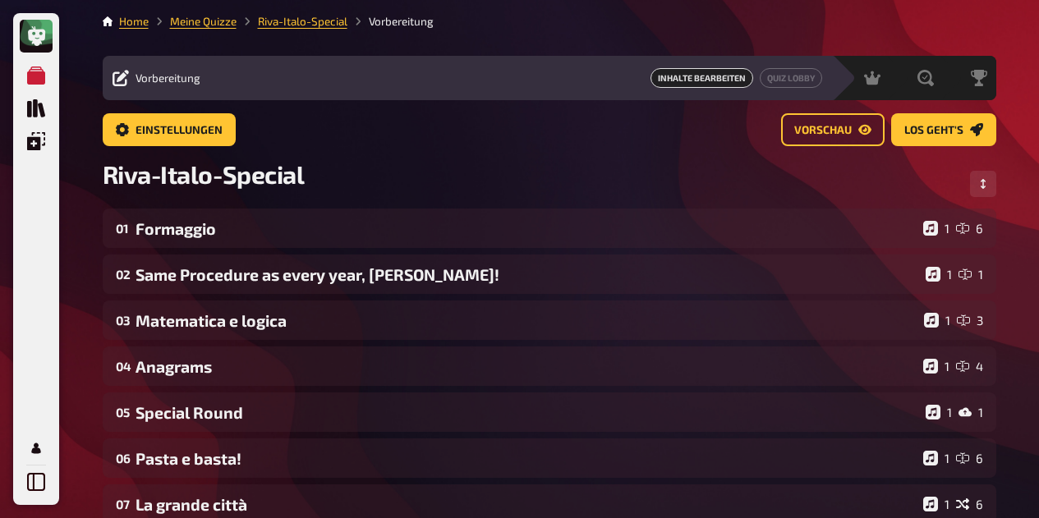
click at [732, 82] on span "Inhalte Bearbeiten" at bounding box center [701, 78] width 103 height 20
click at [779, 85] on link "Quiz Lobby" at bounding box center [790, 78] width 62 height 20
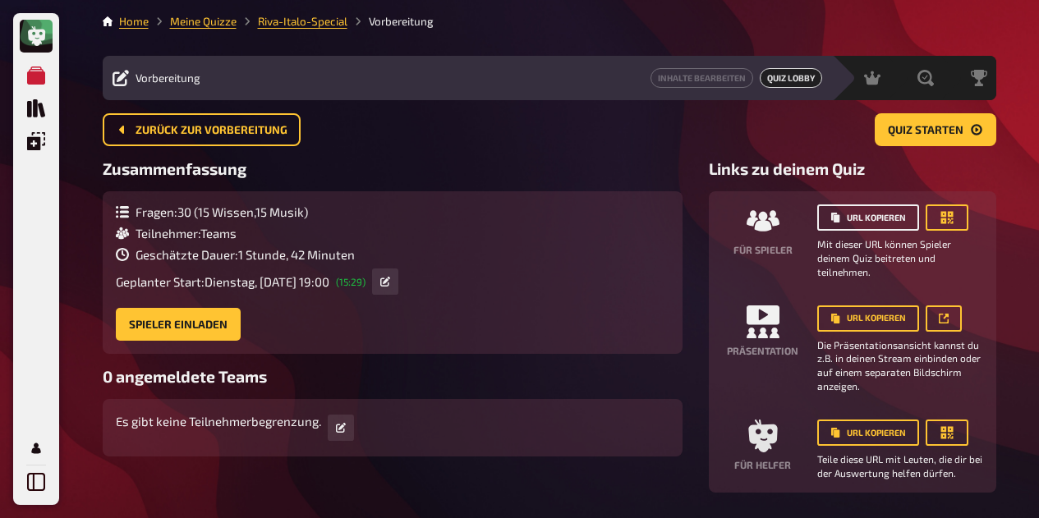
drag, startPoint x: 869, startPoint y: 213, endPoint x: 800, endPoint y: 337, distance: 142.2
click at [800, 337] on div "Für Spieler URL kopieren Mit dieser URL können Spieler deinem Quiz beitreten un…" at bounding box center [852, 341] width 261 height 275
drag, startPoint x: 808, startPoint y: 341, endPoint x: 736, endPoint y: 350, distance: 72.0
click at [736, 350] on div "Präsentation URL kopieren Die Präsentationsansicht kannst du z.B. in deinen Str…" at bounding box center [852, 349] width 261 height 88
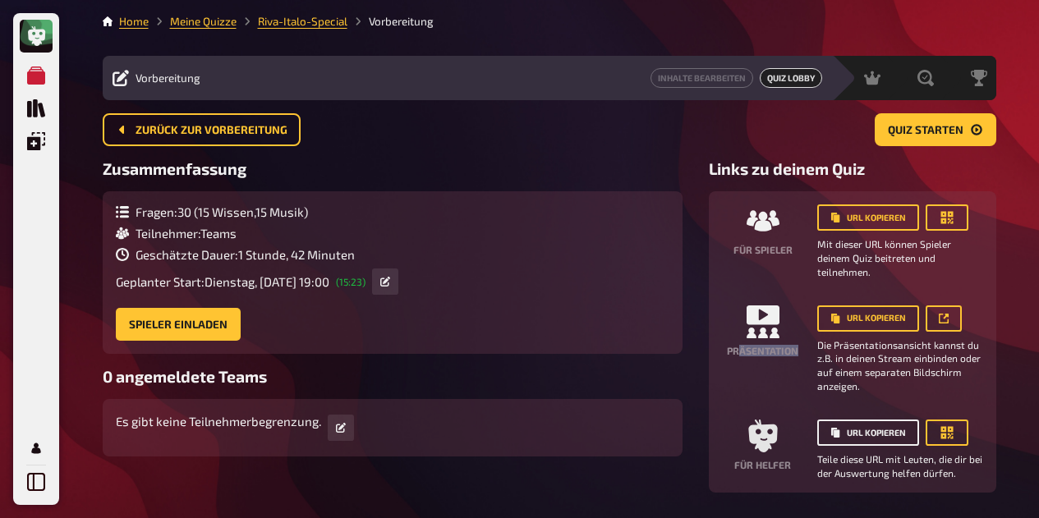
click at [851, 432] on button "URL kopieren" at bounding box center [868, 433] width 102 height 26
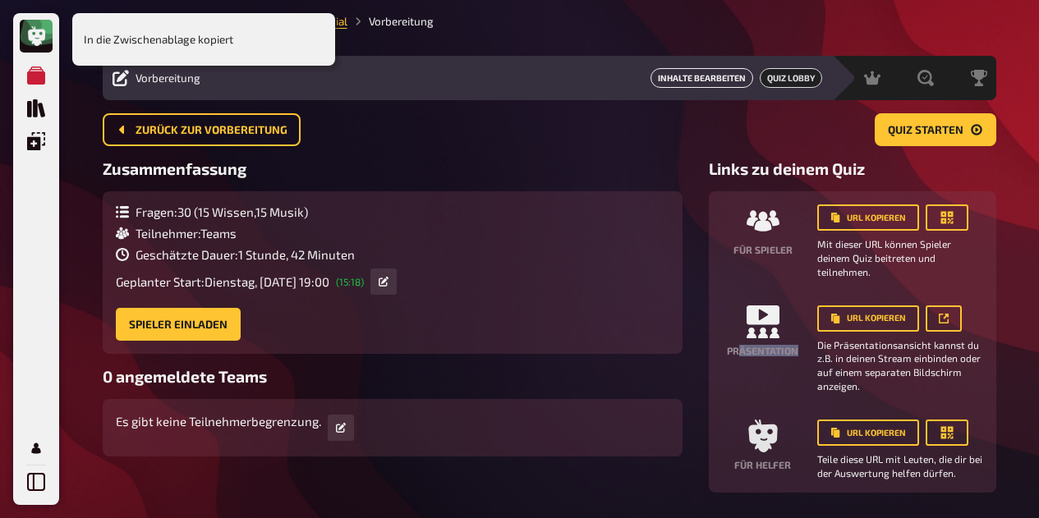
click at [688, 82] on link "Inhalte Bearbeiten" at bounding box center [701, 78] width 103 height 20
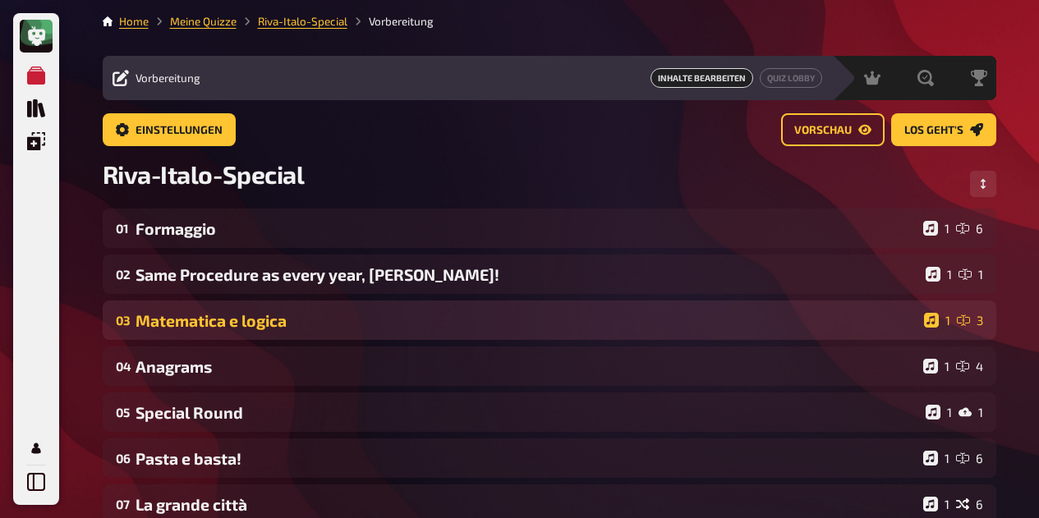
click at [302, 329] on div "Matematica e logica" at bounding box center [526, 320] width 782 height 19
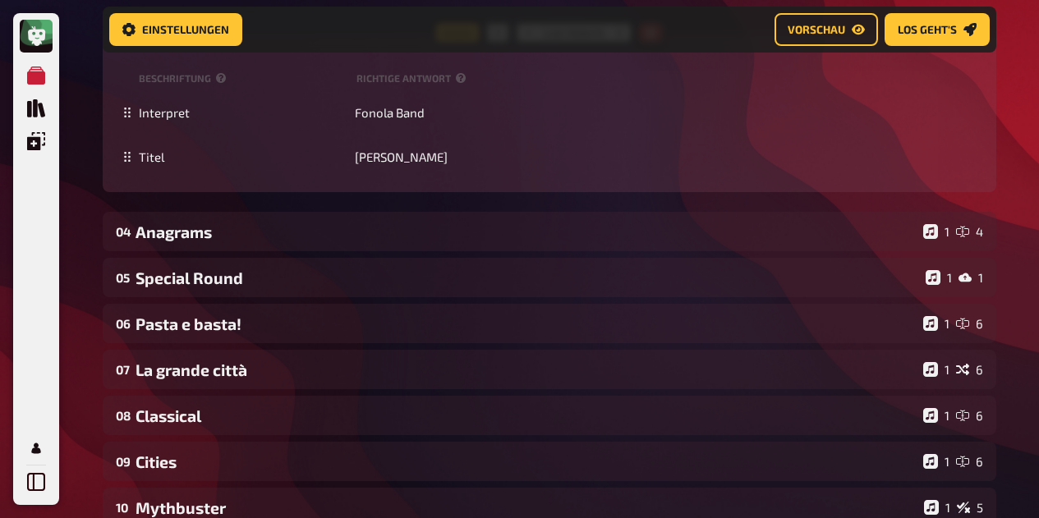
scroll to position [996, 0]
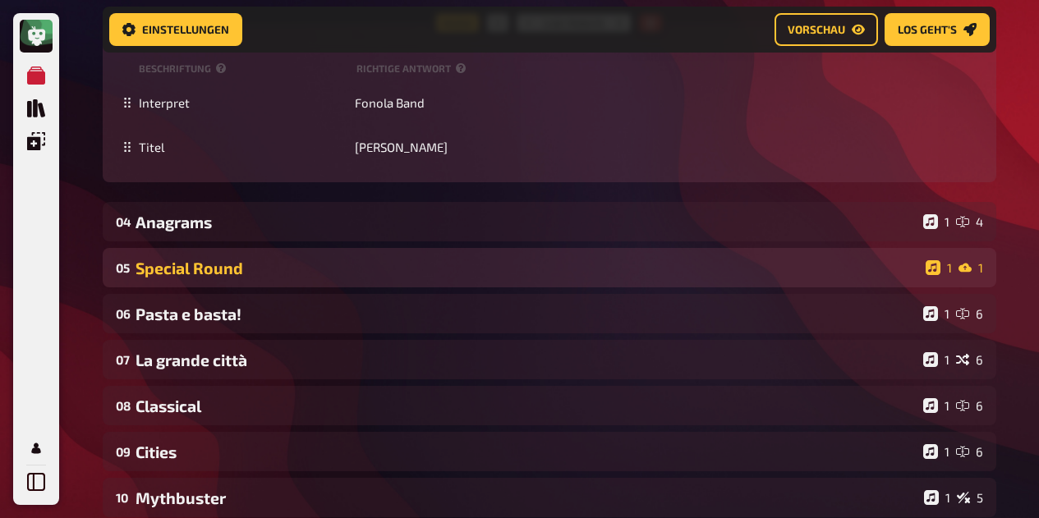
click at [242, 268] on div "05 Special Round 1 1" at bounding box center [549, 267] width 893 height 39
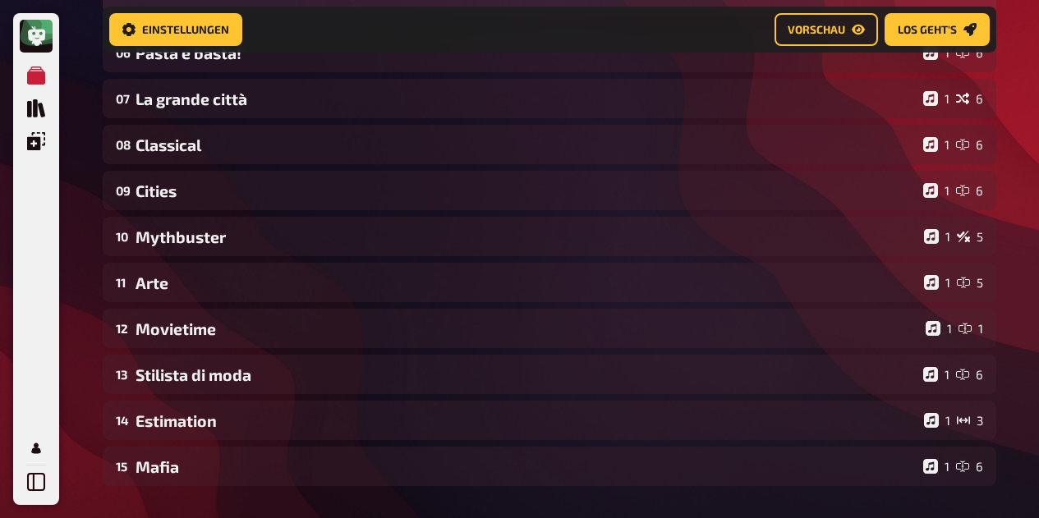
scroll to position [1878, 0]
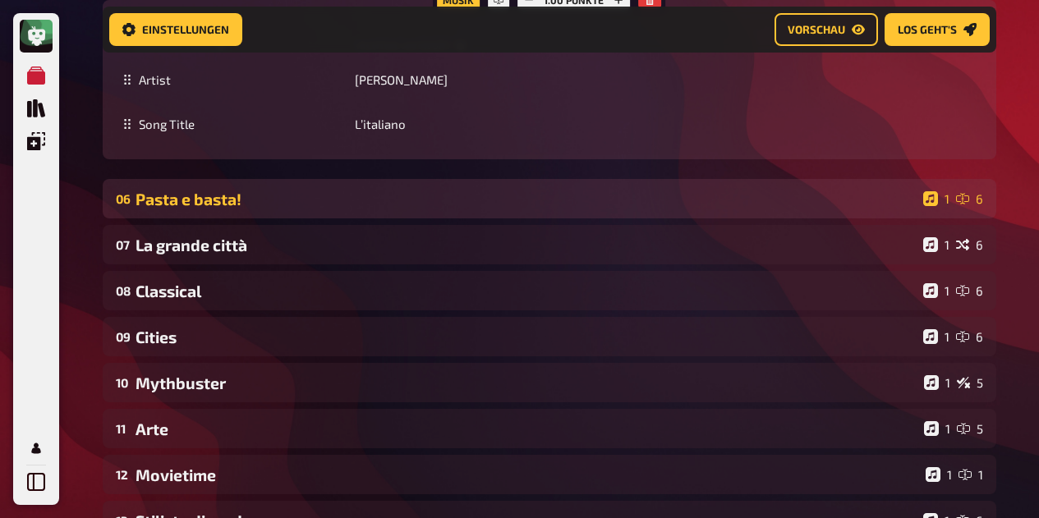
click at [285, 190] on div "Pasta e basta!" at bounding box center [525, 199] width 781 height 19
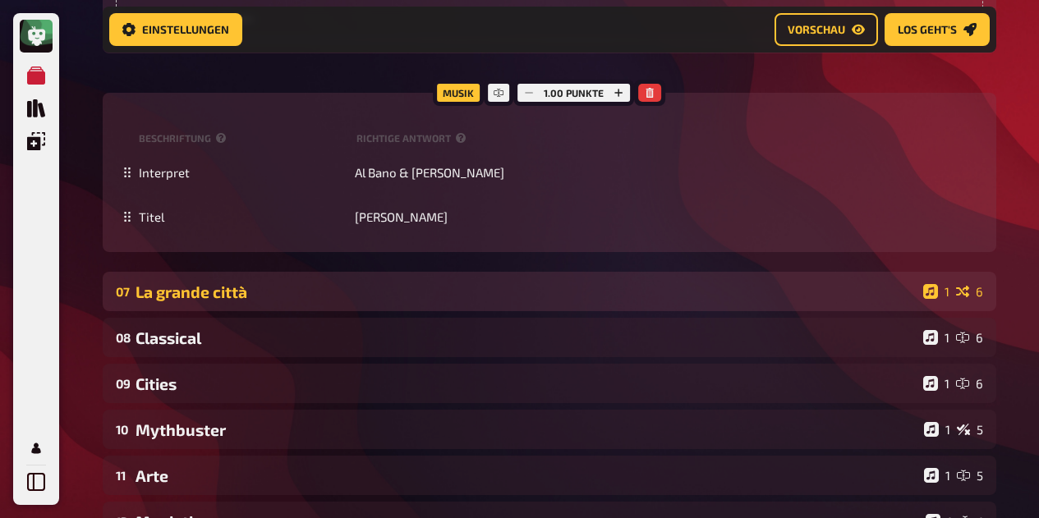
click at [256, 282] on div "La grande città" at bounding box center [525, 291] width 781 height 19
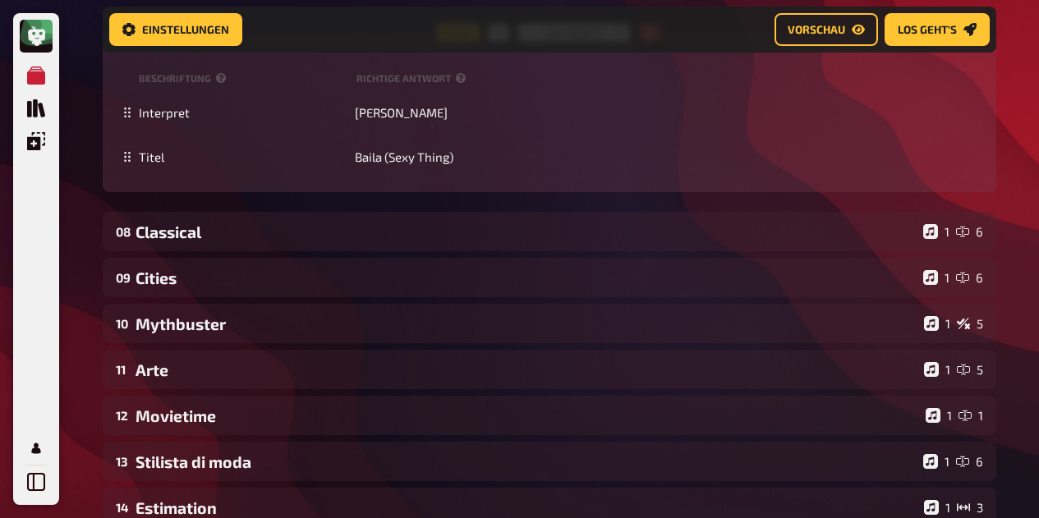
scroll to position [4514, 0]
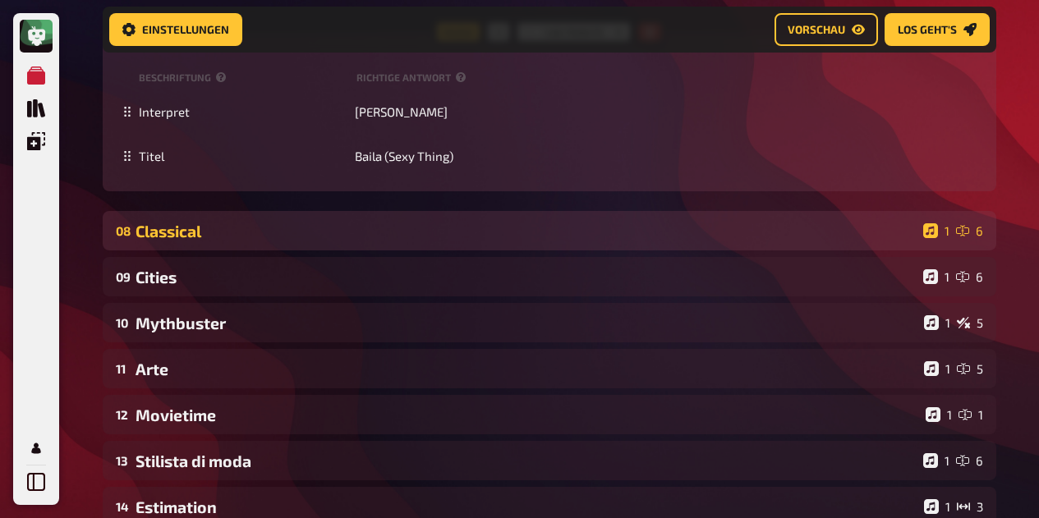
click at [211, 226] on div "08 Classical 1 6" at bounding box center [549, 230] width 893 height 39
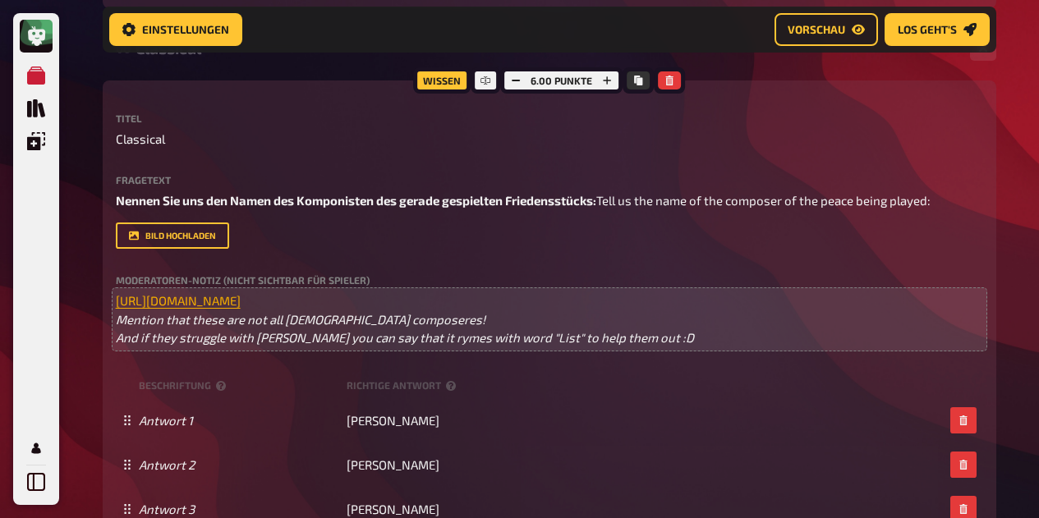
scroll to position [4699, 0]
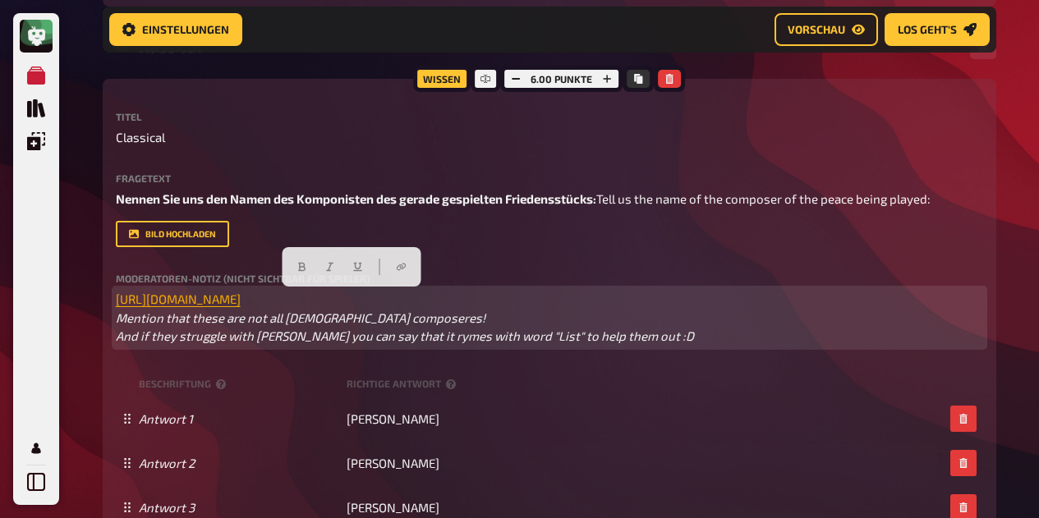
drag, startPoint x: 614, startPoint y: 303, endPoint x: 115, endPoint y: 304, distance: 499.2
click at [116, 304] on p "﻿ https://open.spotify.com/playlist/4vHbK5x3IYe2tNqlhoUHRE?si=aa32935ec39b4ef5 …" at bounding box center [549, 318] width 867 height 56
copy p "﻿ https://open.spotify.com/playlist/4vHbK5x3IYe2tNqlhoUHRE?si=aa32935ec39b4ef5"
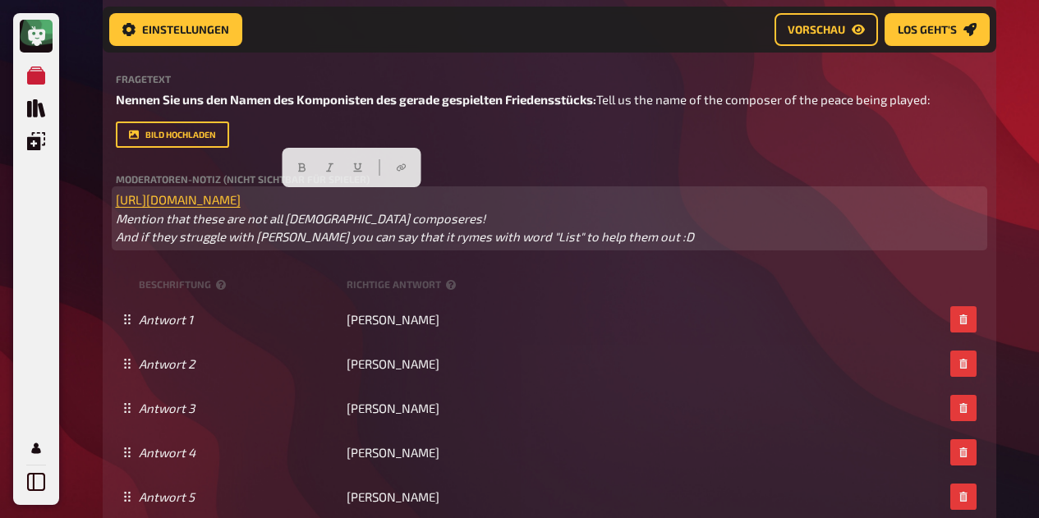
scroll to position [4796, 0]
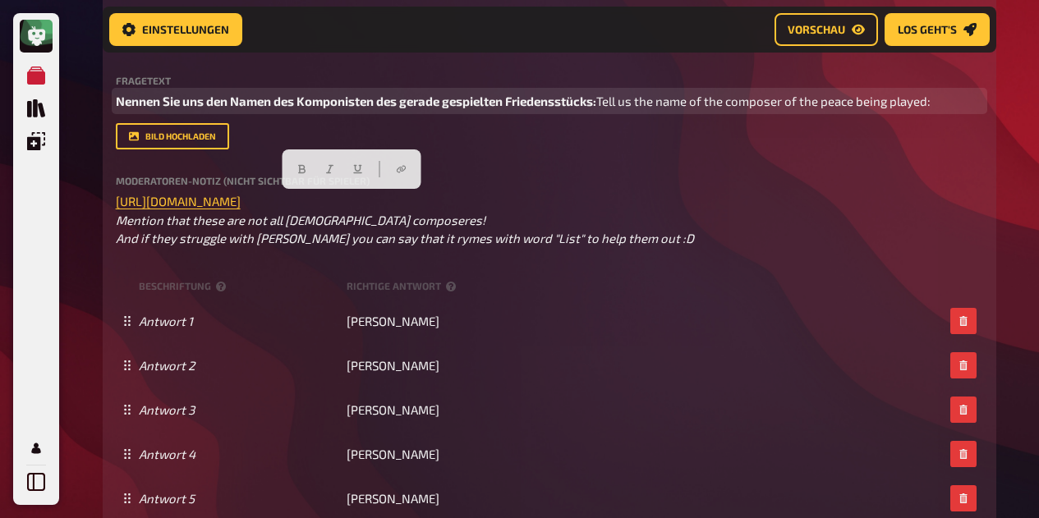
click at [596, 107] on span "Tell us the name of the composer of the peace being played:" at bounding box center [763, 101] width 334 height 15
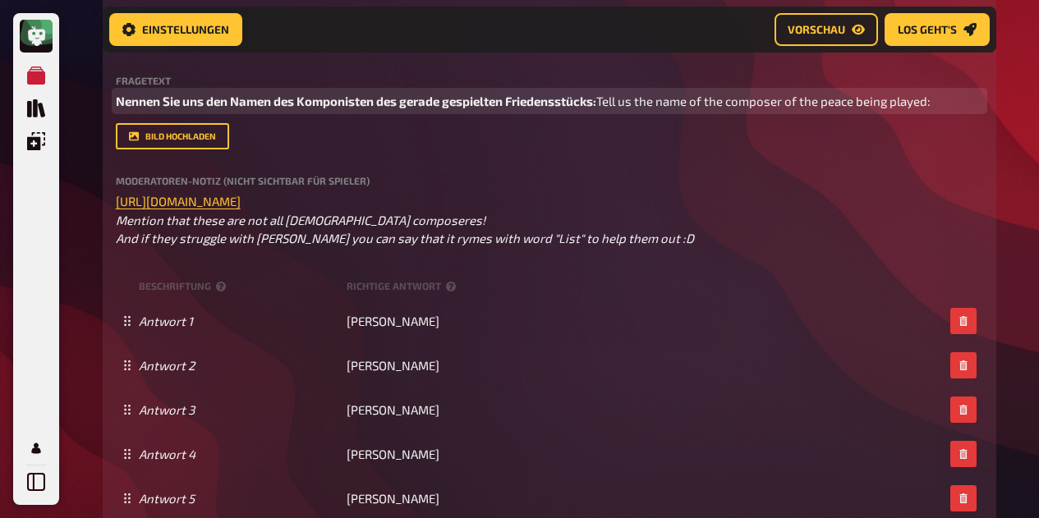
click at [596, 104] on span "Tell us the name of the composer of the peace being played:" at bounding box center [763, 101] width 334 height 15
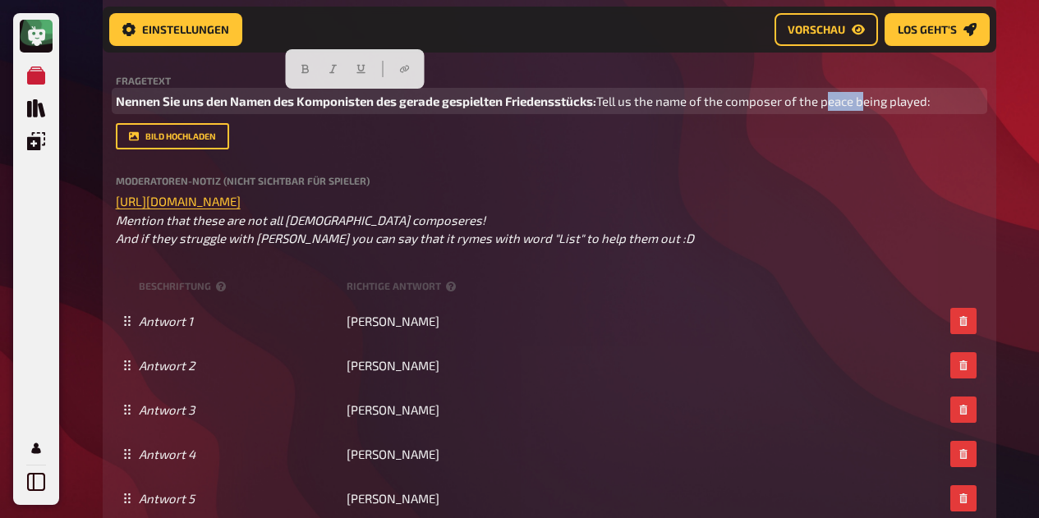
click at [596, 104] on span "Tell us the name of the composer of the peace being played:" at bounding box center [763, 101] width 334 height 15
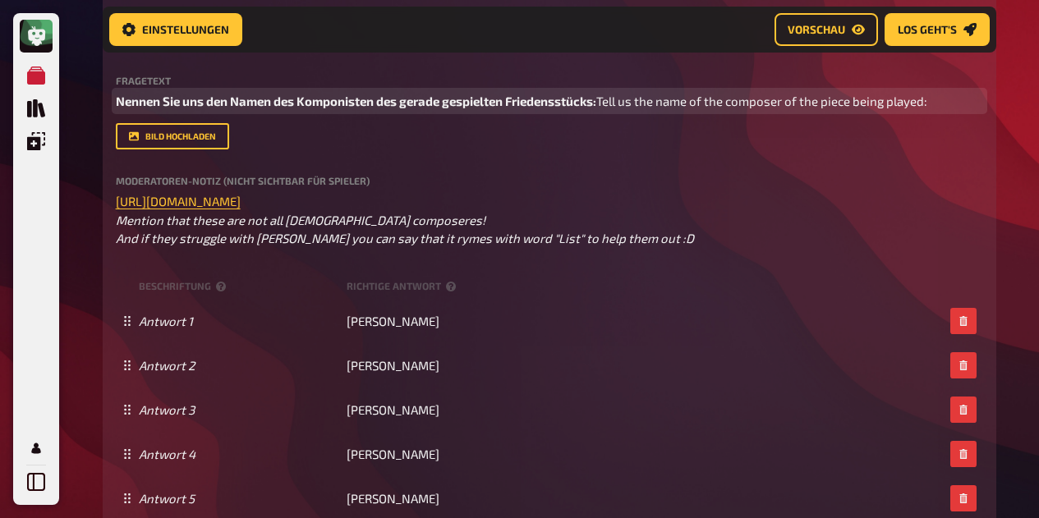
click at [487, 94] on span "Nennen Sie uns den Namen des Komponisten des gerade gespielten Friedensstücks:" at bounding box center [356, 101] width 480 height 15
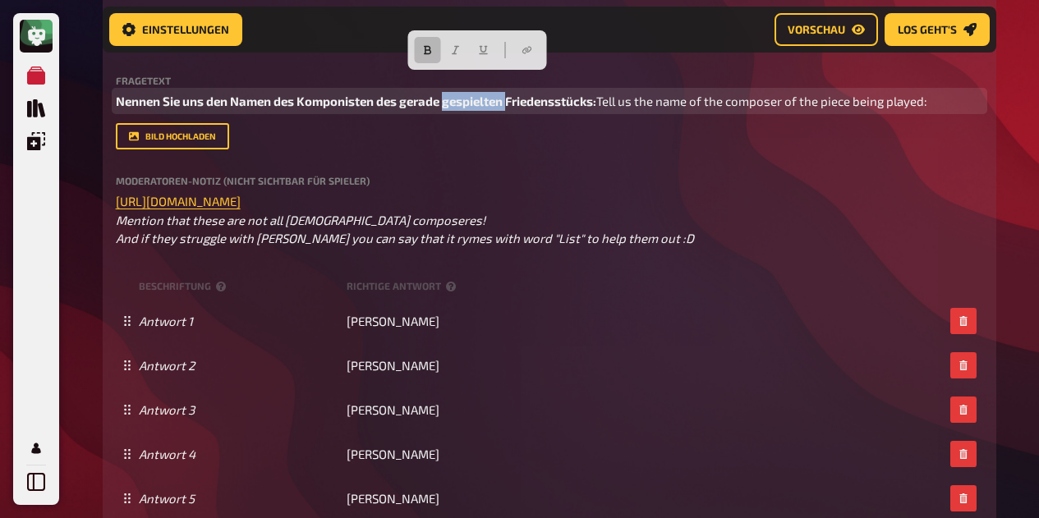
click at [487, 94] on span "Nennen Sie uns den Namen des Komponisten des gerade gespielten Friedensstücks:" at bounding box center [356, 101] width 480 height 15
click at [566, 94] on span "Nennen Sie uns den Namen des Komponisten des gerade gespielten Friedensstücks:" at bounding box center [356, 101] width 480 height 15
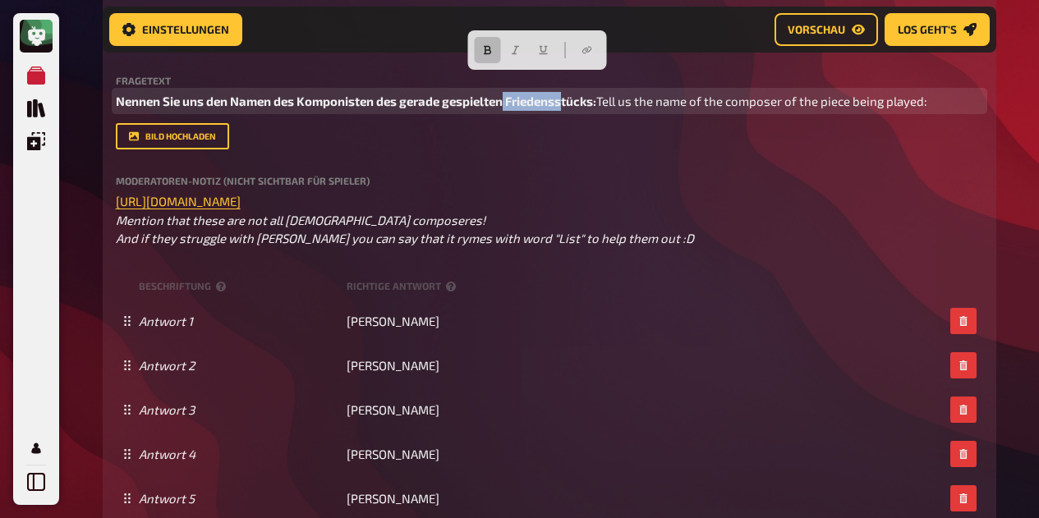
drag, startPoint x: 566, startPoint y: 86, endPoint x: 509, endPoint y: 84, distance: 56.7
click at [509, 94] on span "Nennen Sie uns den Namen des Komponisten des gerade gespielten Friedensstücks:" at bounding box center [356, 101] width 480 height 15
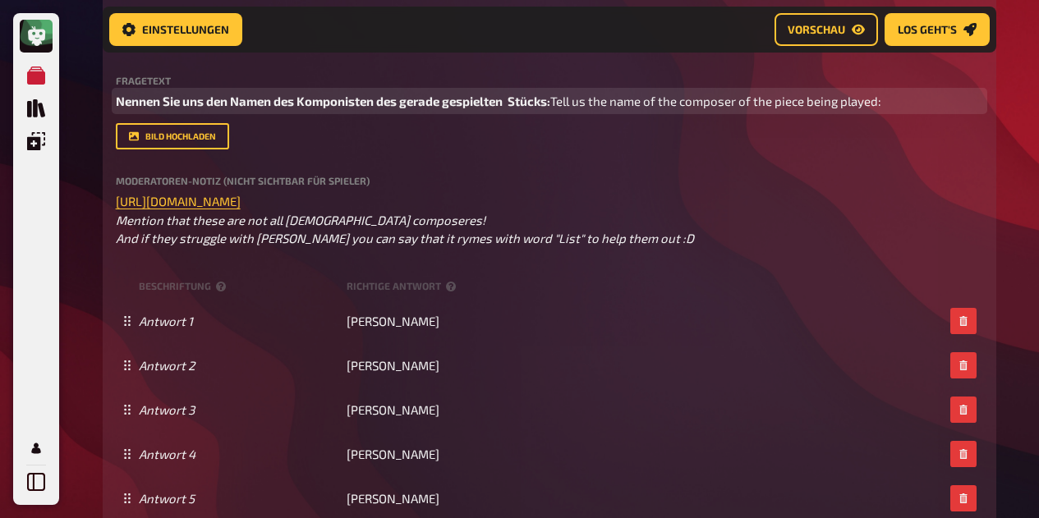
click at [833, 105] on p "Nennen Sie uns den Namen des Komponisten des gerade gespielten Stücks: Tell us …" at bounding box center [549, 101] width 867 height 19
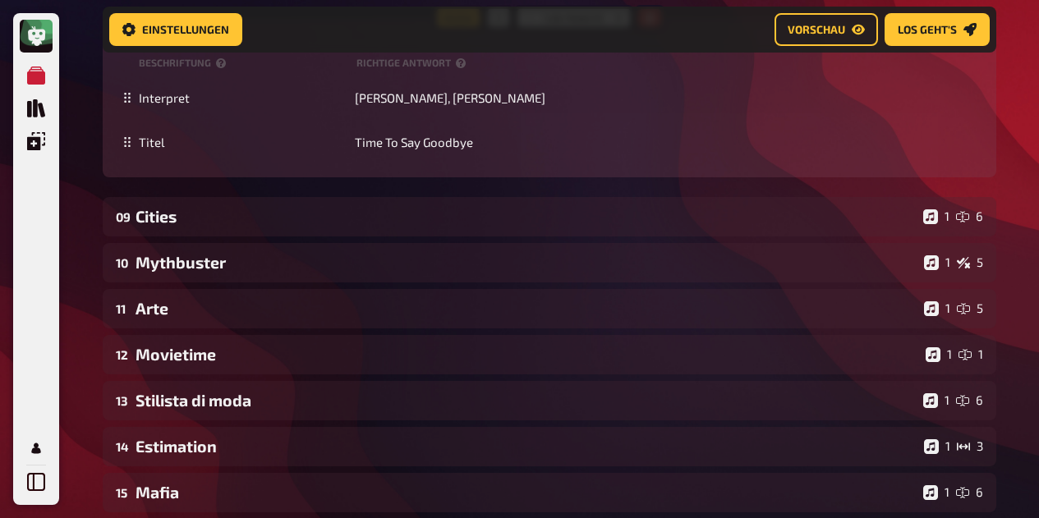
scroll to position [5447, 0]
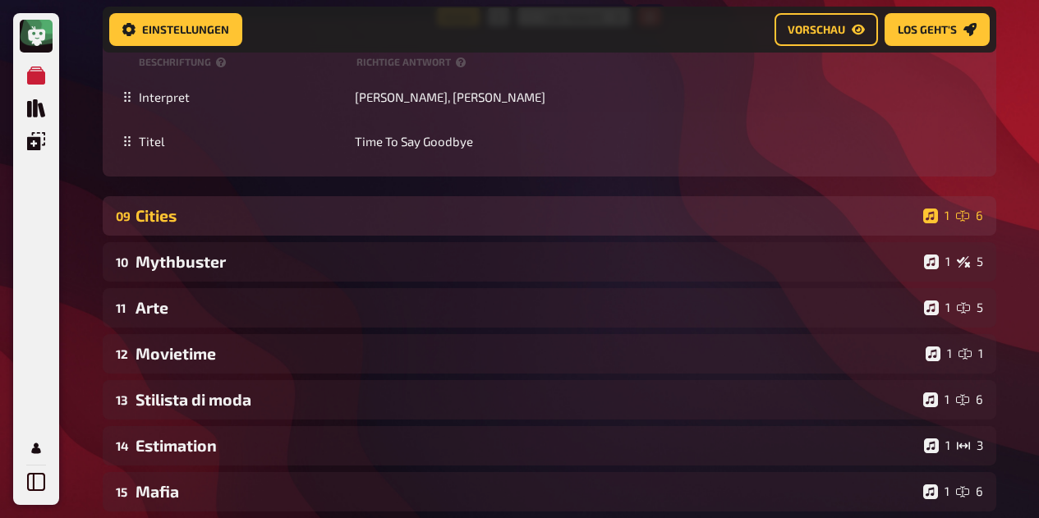
click at [438, 225] on div "Cities" at bounding box center [525, 215] width 781 height 19
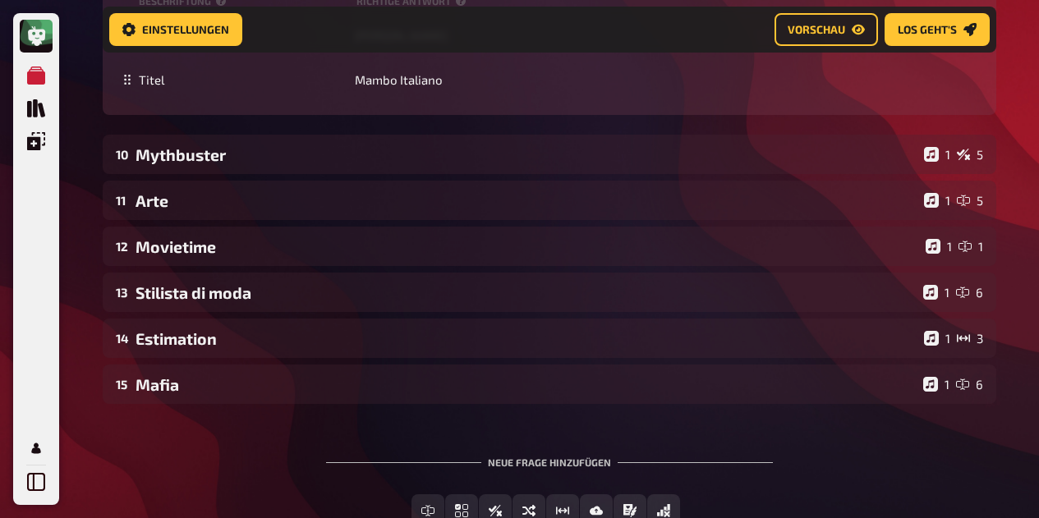
scroll to position [6761, 0]
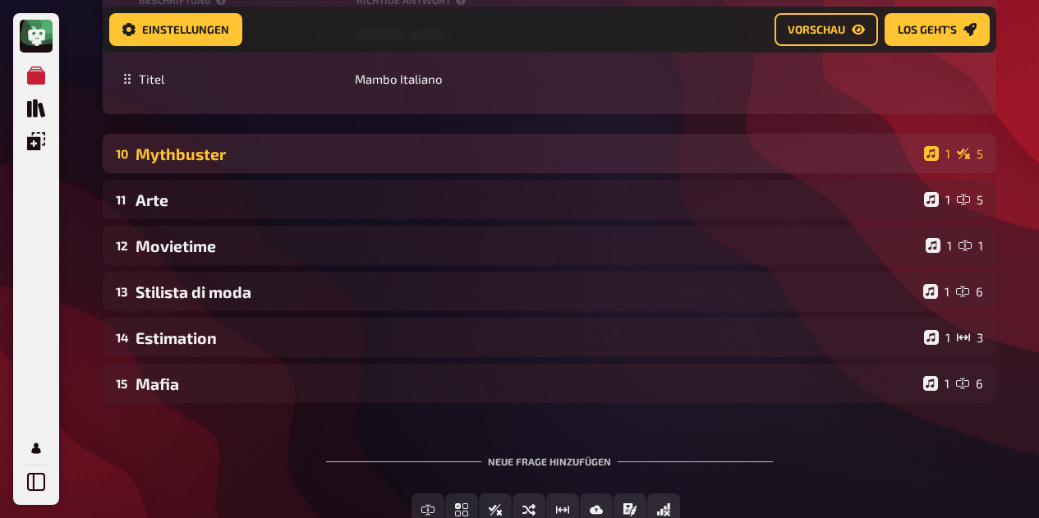
click at [365, 163] on div "Mythbuster" at bounding box center [526, 153] width 782 height 19
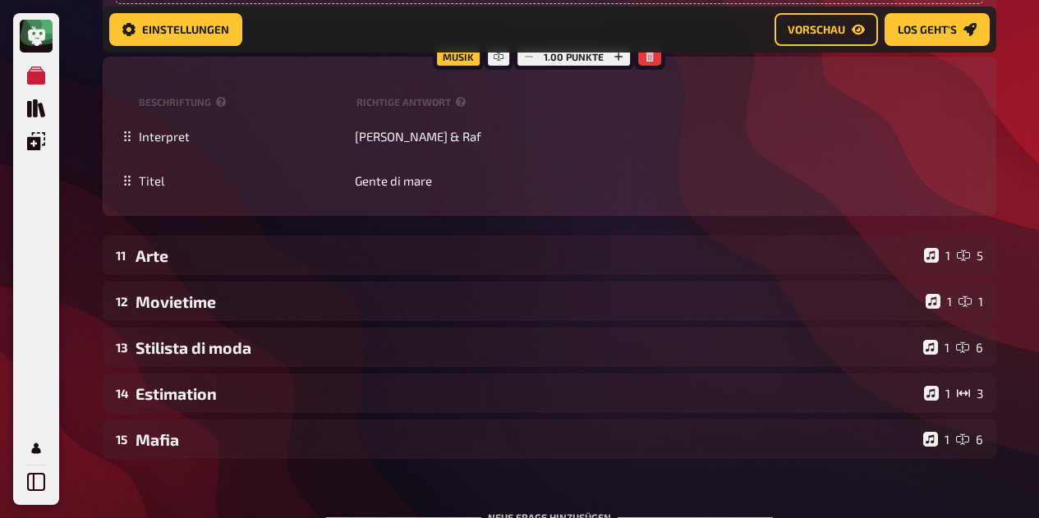
scroll to position [7790, 0]
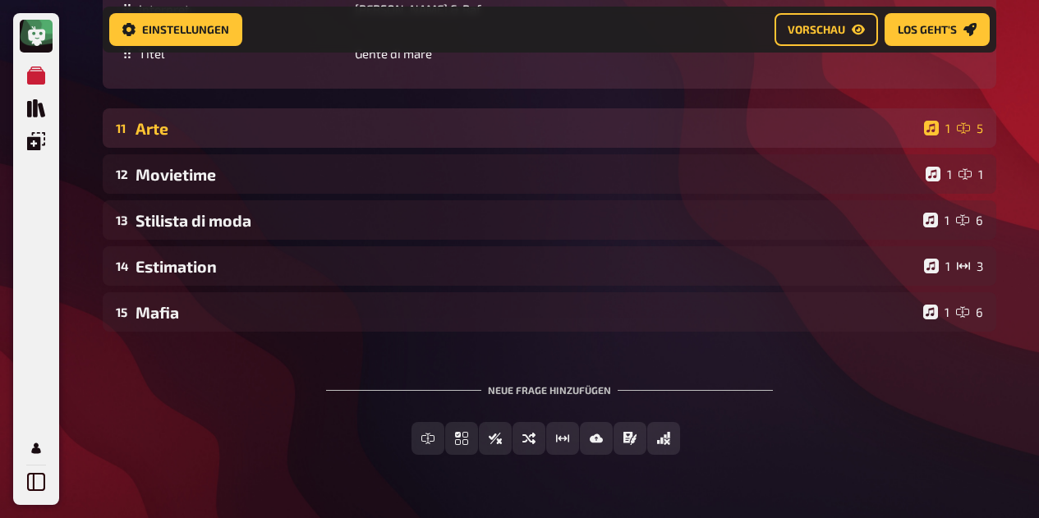
click at [424, 138] on div "Arte" at bounding box center [526, 128] width 782 height 19
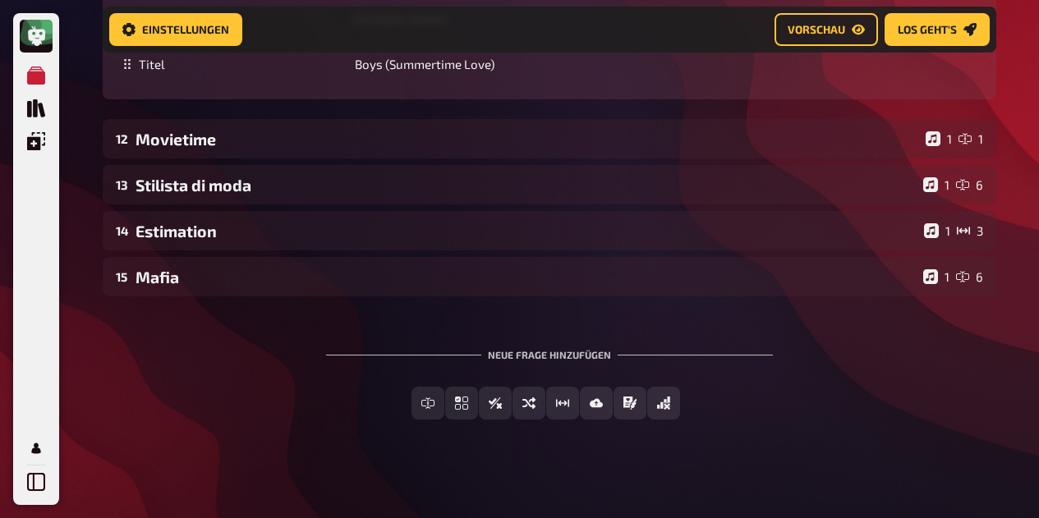
scroll to position [8998, 0]
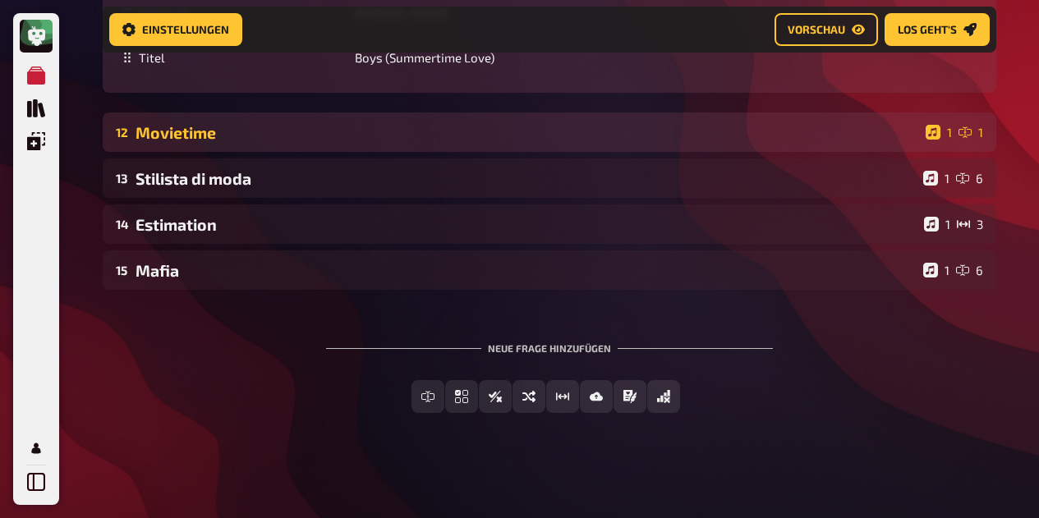
click at [293, 142] on div "Movietime" at bounding box center [526, 132] width 783 height 19
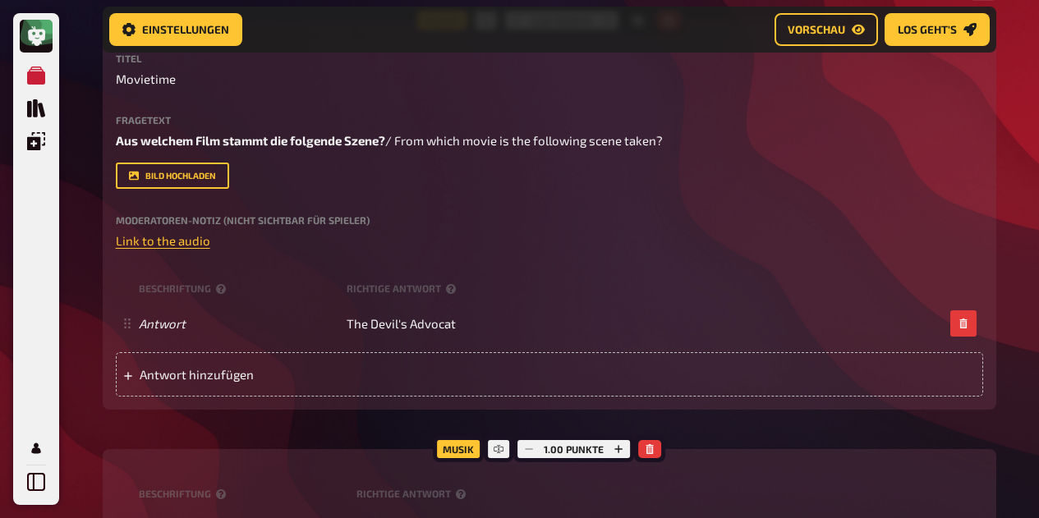
scroll to position [9145, 0]
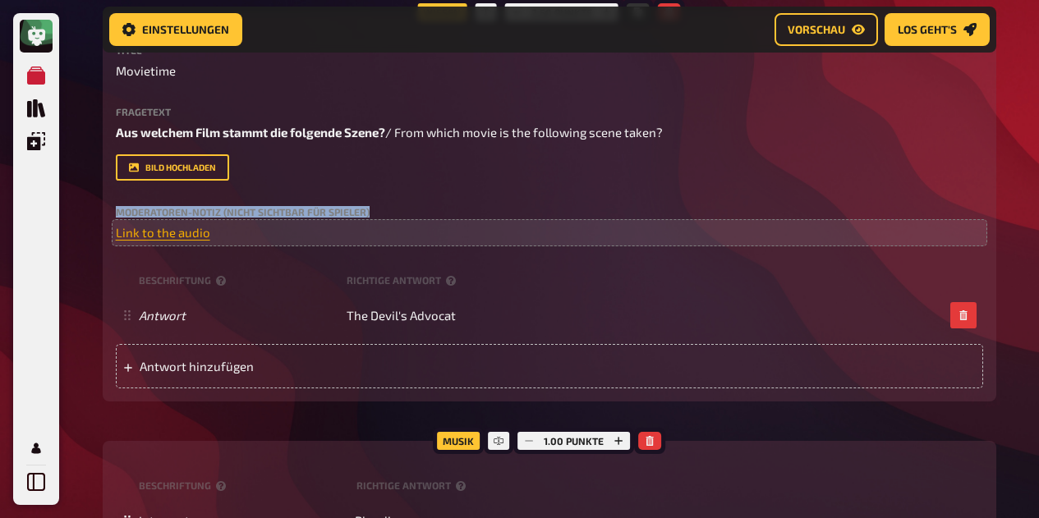
drag, startPoint x: 355, startPoint y: 263, endPoint x: 188, endPoint y: 323, distance: 177.4
click at [188, 242] on div "Titel Movietime Fragetext Aus welchem Film stammt die folgende Szene? / From wh…" at bounding box center [549, 143] width 867 height 197
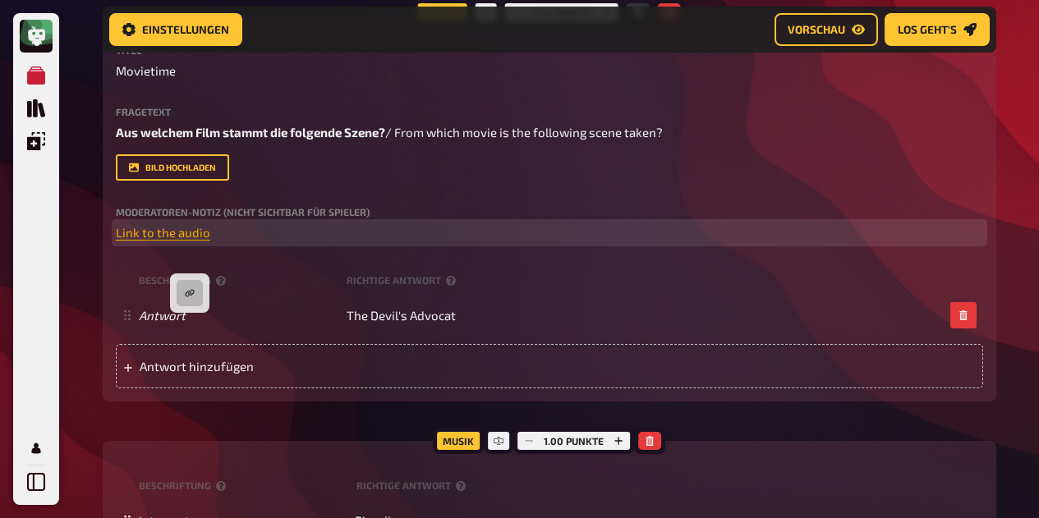
click at [188, 240] on span "Link to the audio" at bounding box center [163, 232] width 94 height 15
click at [242, 288] on icon "button" at bounding box center [242, 293] width 10 height 10
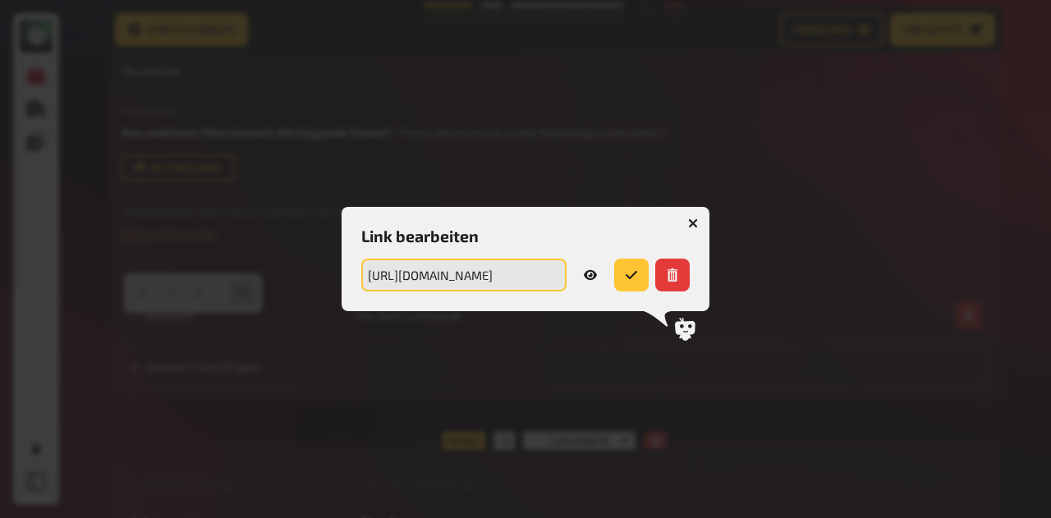
click at [446, 267] on input "https://drive.google.com/file/d/12QBAUSN28K_Pz7wm9cfeCxDvjK1P7RnM/view?usp=shar…" at bounding box center [463, 275] width 205 height 33
click at [690, 228] on button "button" at bounding box center [693, 223] width 26 height 26
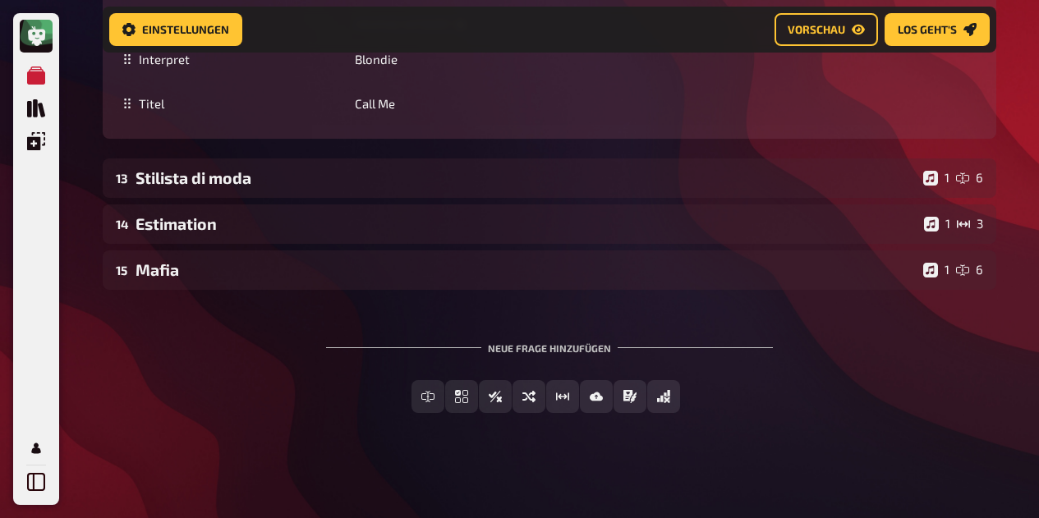
scroll to position [9648, 0]
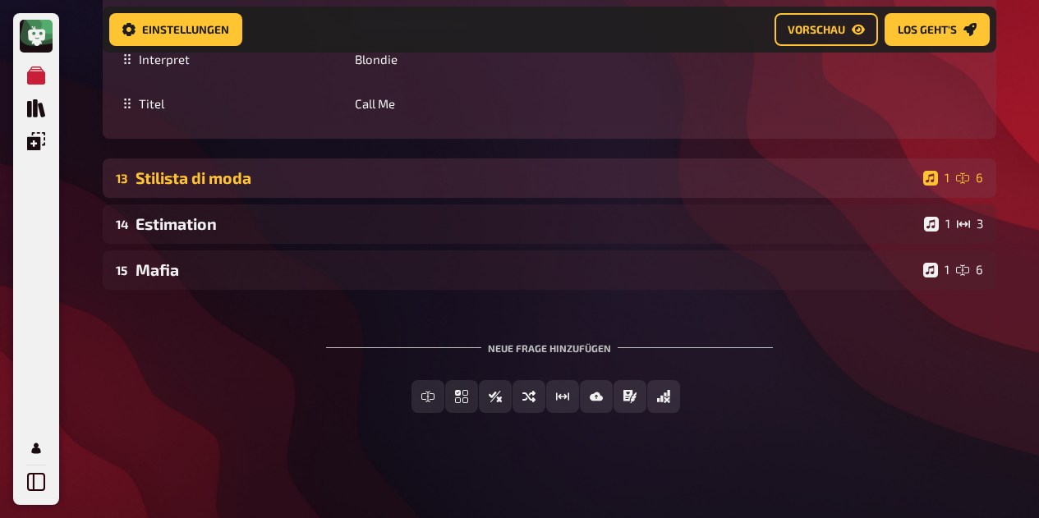
click at [438, 187] on div "Stilista di moda" at bounding box center [525, 177] width 781 height 19
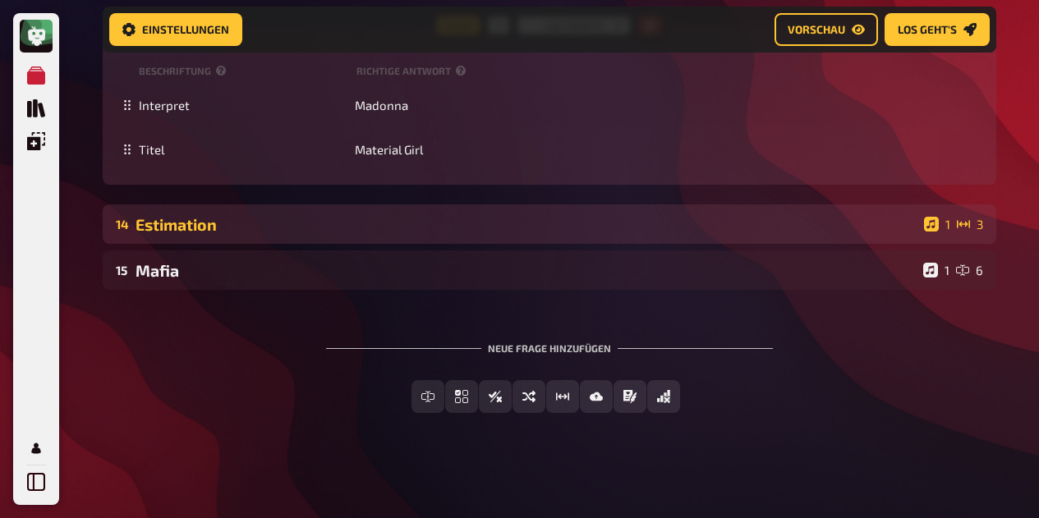
click at [412, 232] on div "Estimation" at bounding box center [526, 224] width 782 height 19
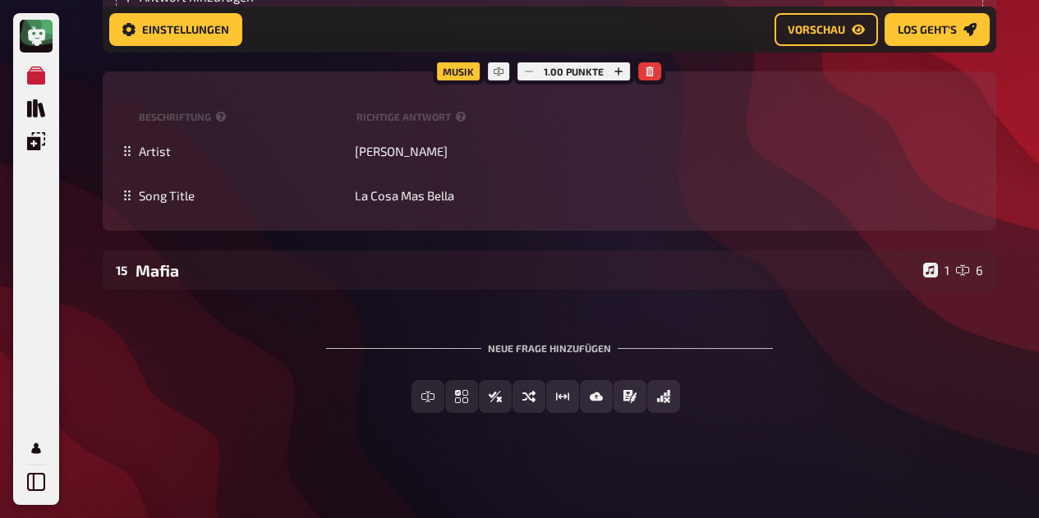
scroll to position [11705, 0]
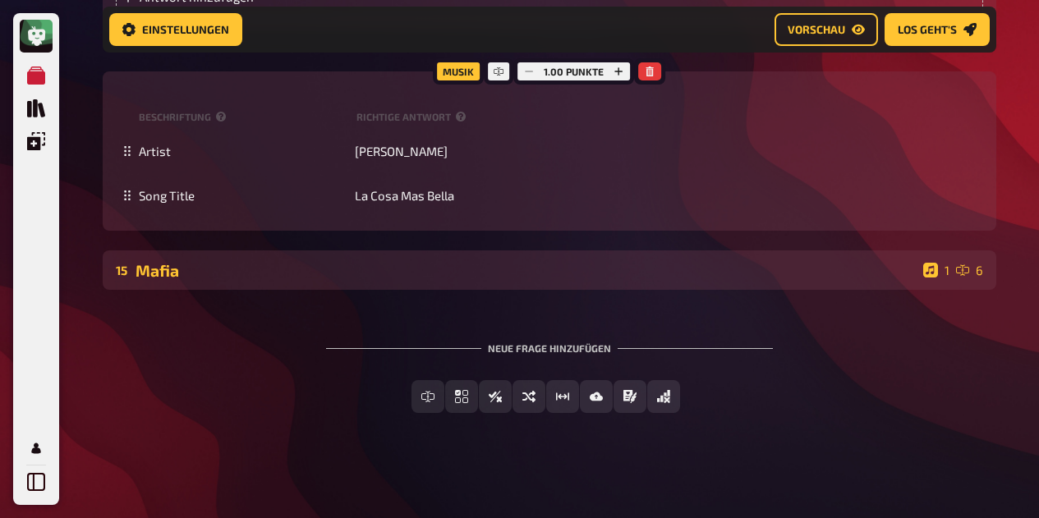
click at [241, 280] on div "Mafia" at bounding box center [525, 270] width 781 height 19
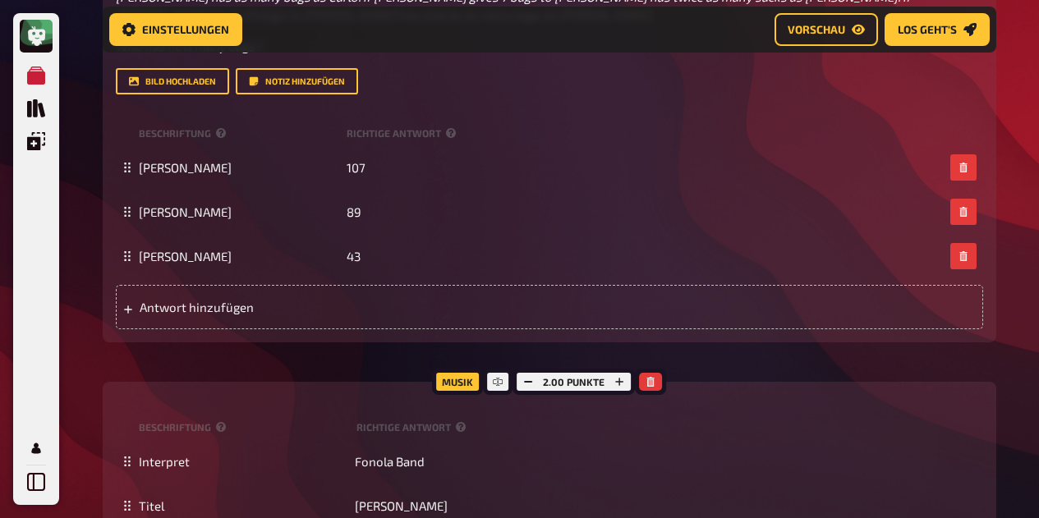
scroll to position [0, 0]
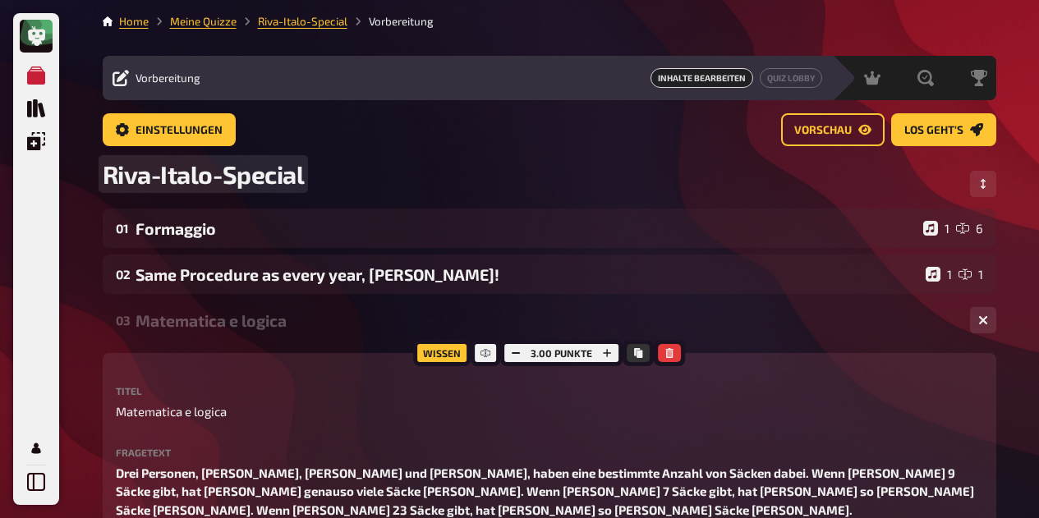
drag, startPoint x: 609, startPoint y: 195, endPoint x: 475, endPoint y: 172, distance: 135.6
click at [475, 172] on div "Riva-Italo-Special" at bounding box center [549, 183] width 893 height 49
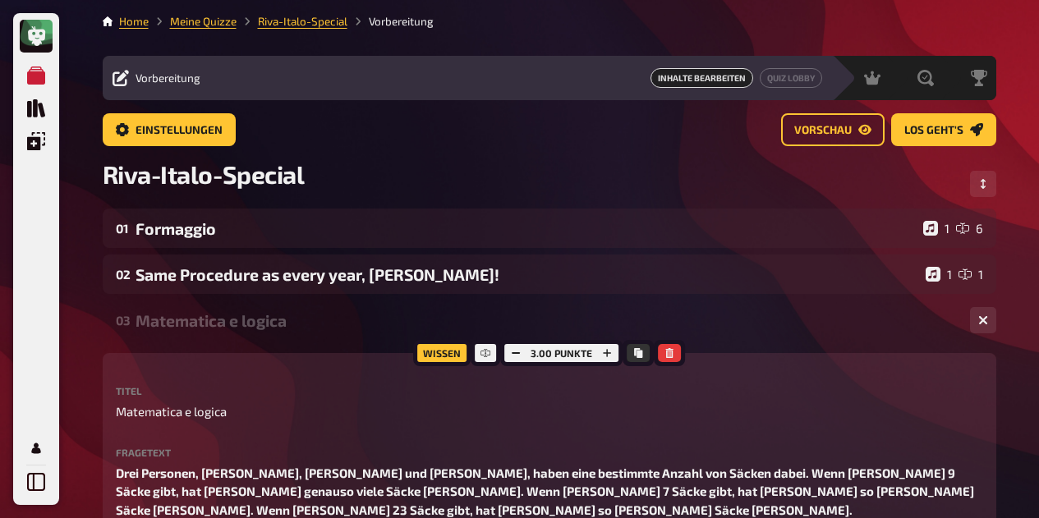
click at [475, 146] on div "Einstellungen Vorschau Los geht's" at bounding box center [549, 136] width 893 height 46
click at [782, 73] on link "Quiz Lobby" at bounding box center [790, 78] width 62 height 20
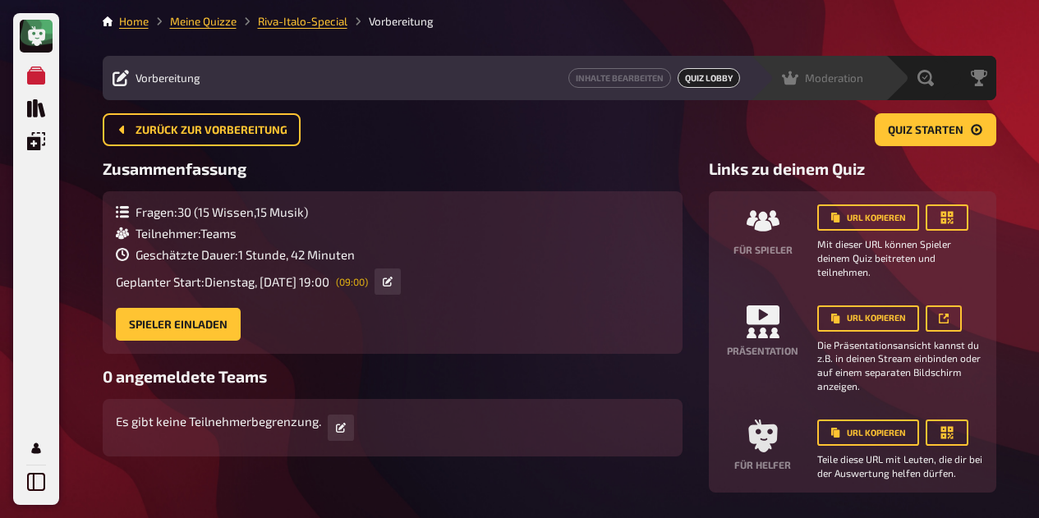
click at [851, 81] on span "Moderation" at bounding box center [834, 77] width 58 height 13
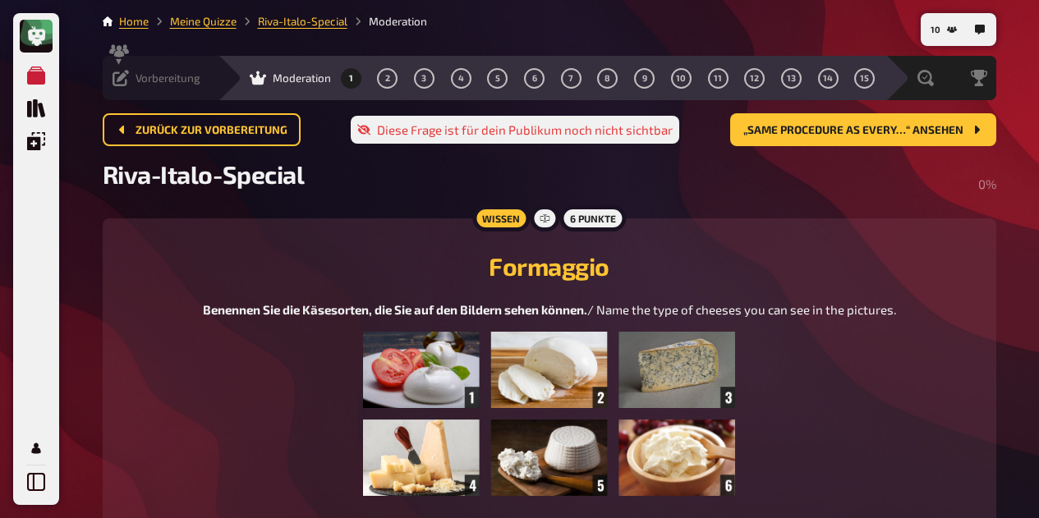
click at [123, 89] on div "Vorbereitung Inhalte Bearbeiten Quiz Lobby" at bounding box center [160, 78] width 115 height 44
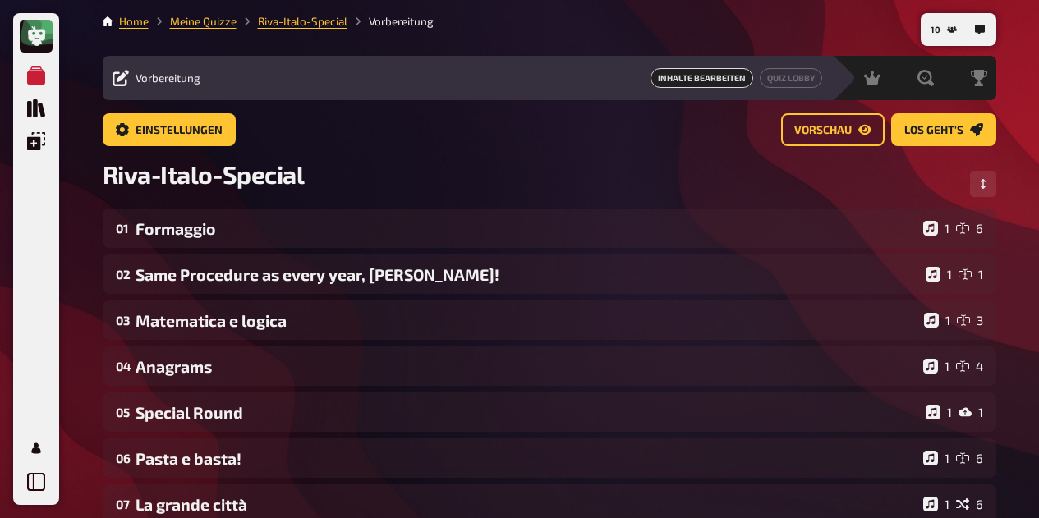
click at [919, 131] on span "Los geht's" at bounding box center [933, 130] width 59 height 11
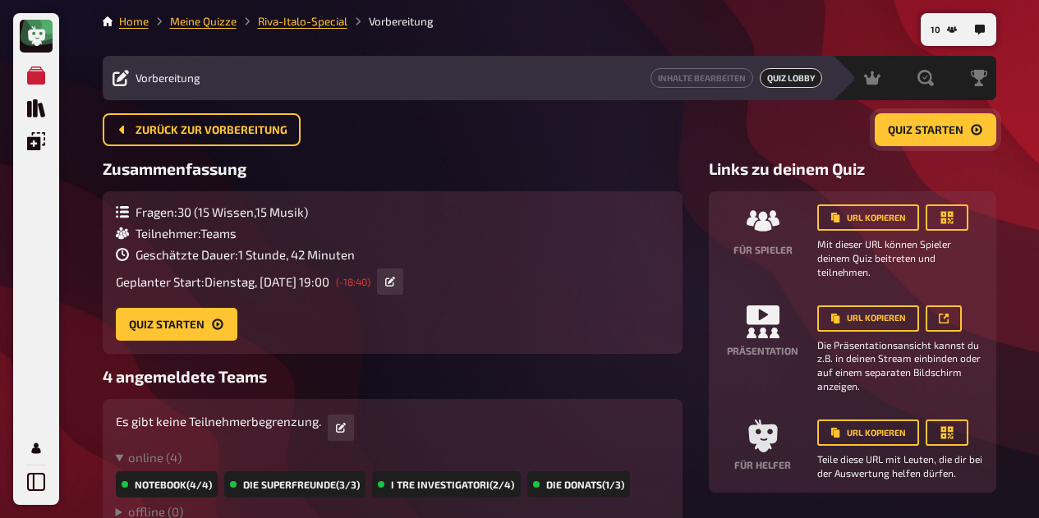
click at [940, 125] on span "Quiz starten" at bounding box center [926, 130] width 76 height 11
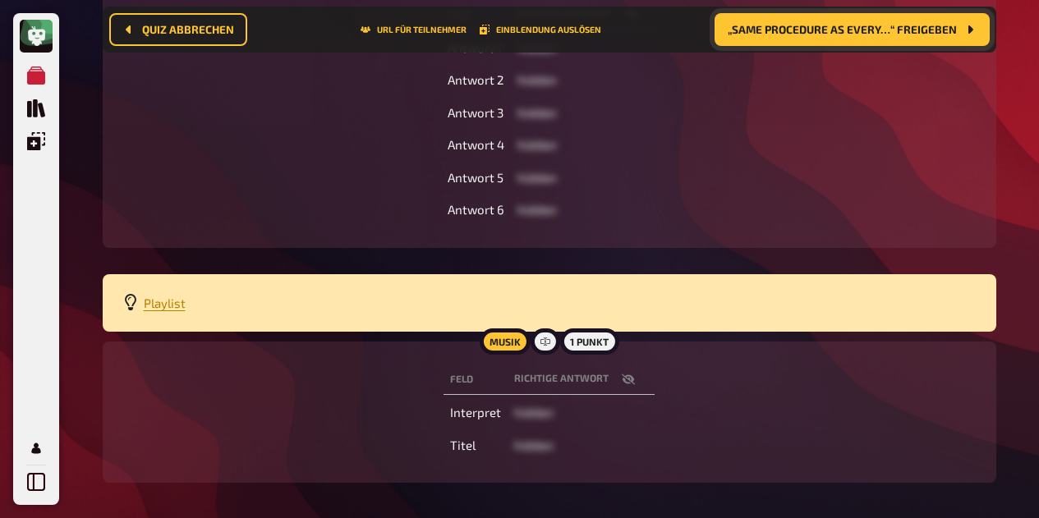
scroll to position [525, 0]
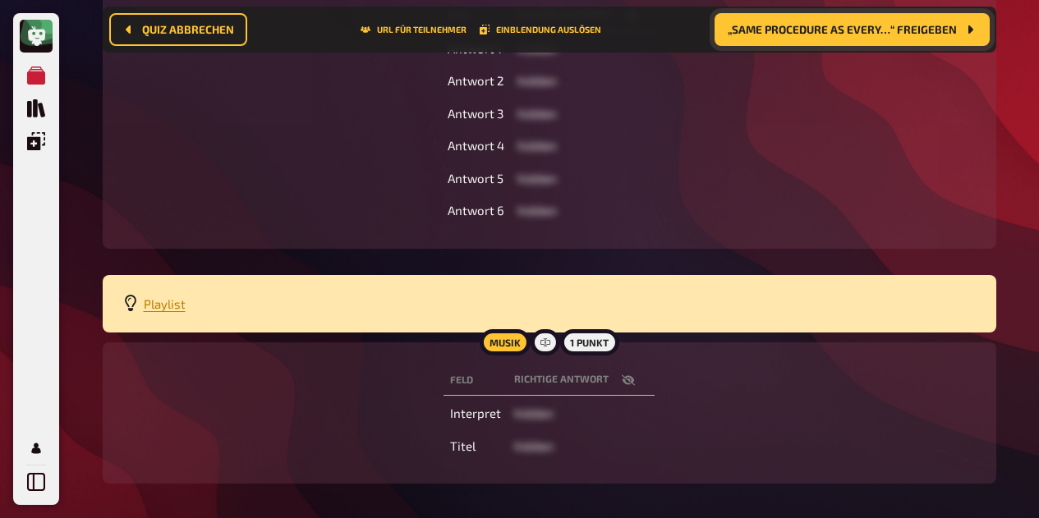
click at [641, 384] on button "button" at bounding box center [627, 380] width 39 height 16
click at [595, 380] on icon "button" at bounding box center [588, 380] width 13 height 10
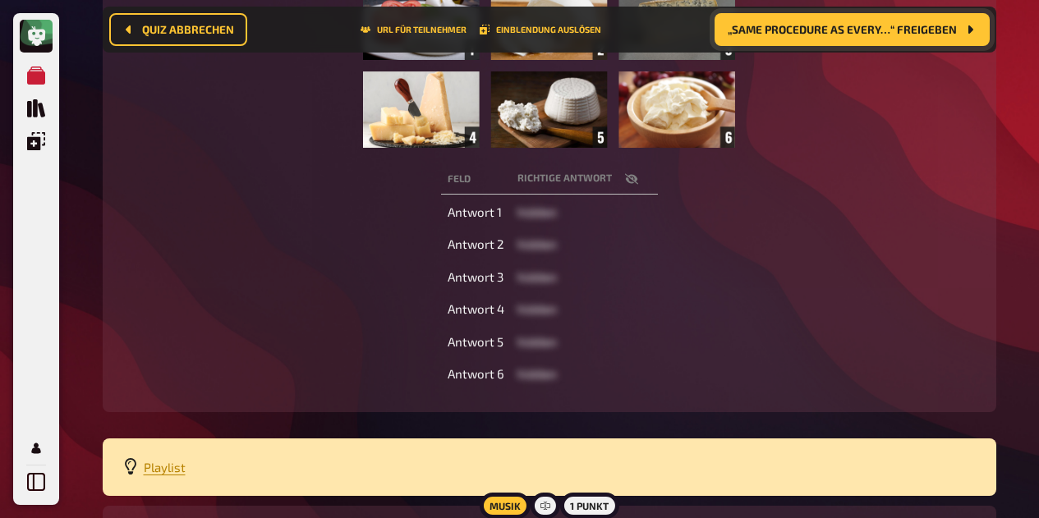
scroll to position [360, 0]
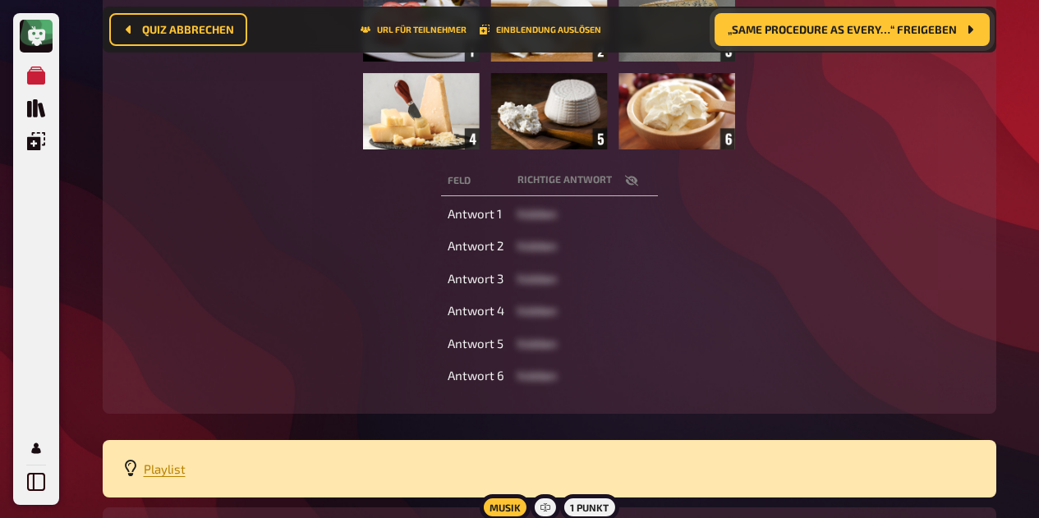
click at [631, 185] on icon "button" at bounding box center [631, 180] width 13 height 13
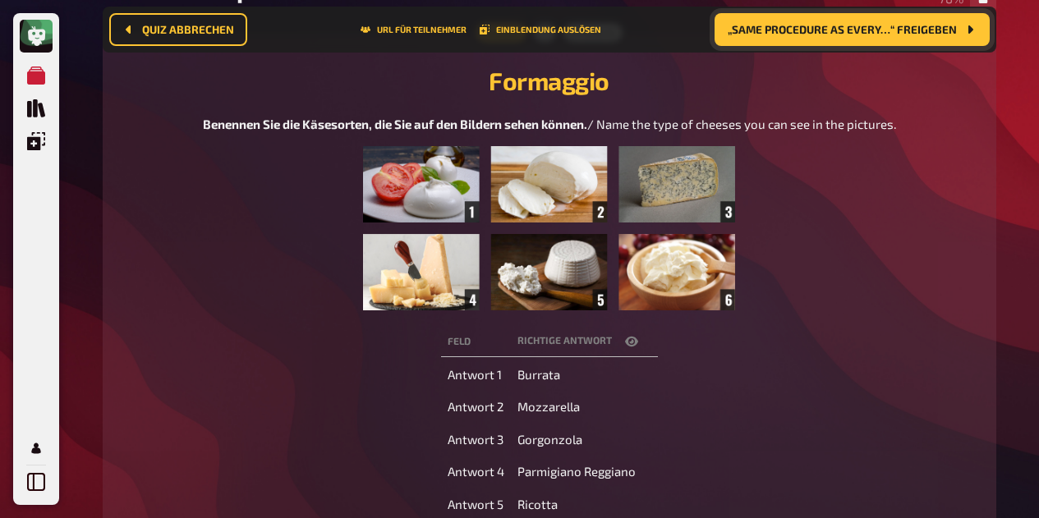
scroll to position [196, 0]
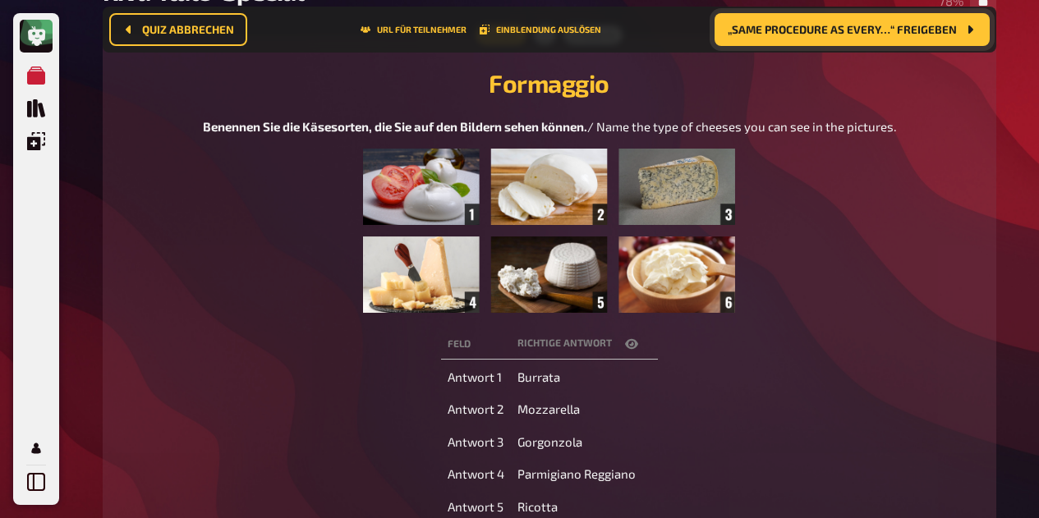
click at [630, 343] on icon "button" at bounding box center [631, 344] width 13 height 10
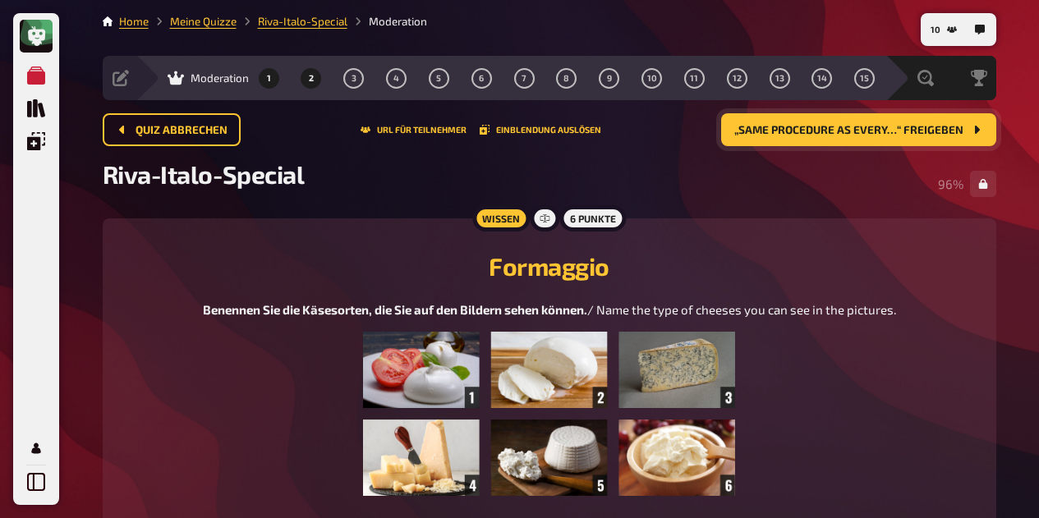
click at [308, 80] on button "2" at bounding box center [311, 78] width 26 height 26
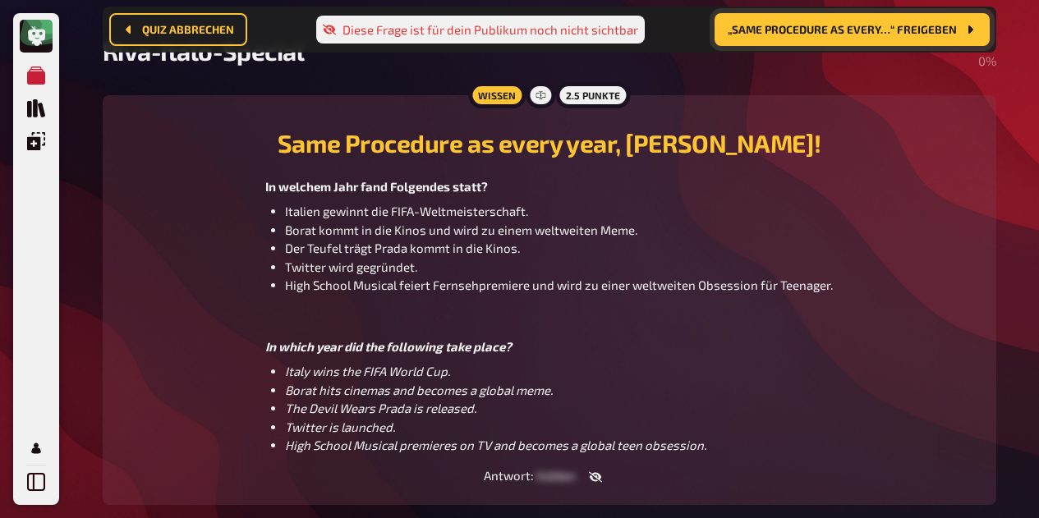
scroll to position [138, 0]
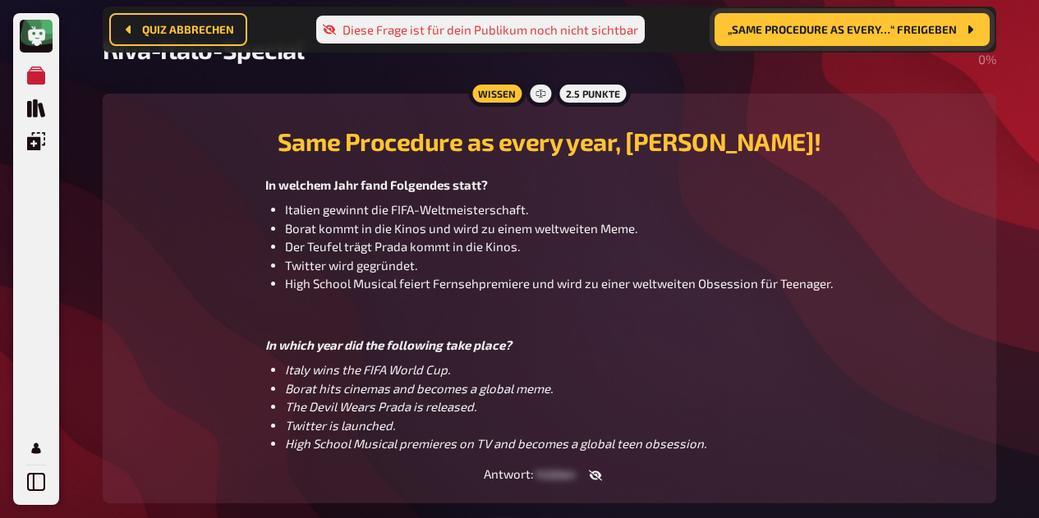
click at [596, 473] on icon "button" at bounding box center [594, 475] width 13 height 11
click at [596, 473] on button "button" at bounding box center [589, 475] width 39 height 16
click at [876, 30] on span "„Same Procedure as every…“ freigeben" at bounding box center [841, 29] width 229 height 11
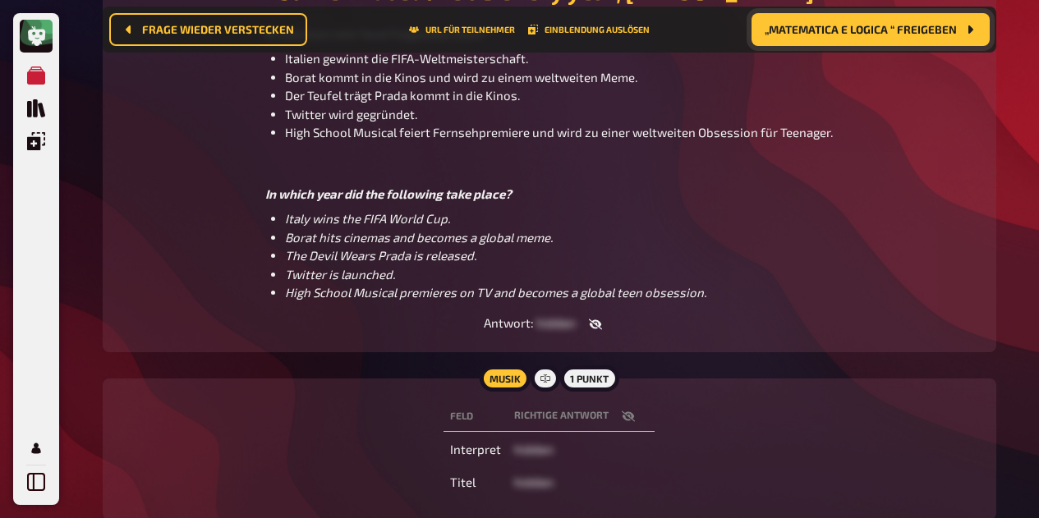
scroll to position [396, 0]
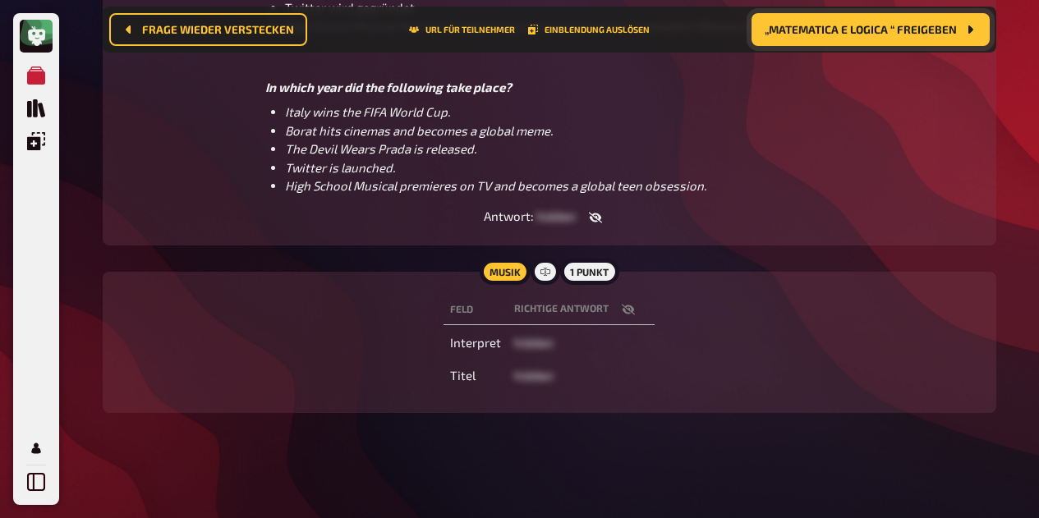
click at [631, 312] on icon "button" at bounding box center [628, 310] width 13 height 11
click at [638, 316] on button "button" at bounding box center [627, 309] width 39 height 16
click at [594, 218] on icon "button" at bounding box center [594, 218] width 13 height 11
click at [595, 221] on icon "button" at bounding box center [589, 217] width 13 height 13
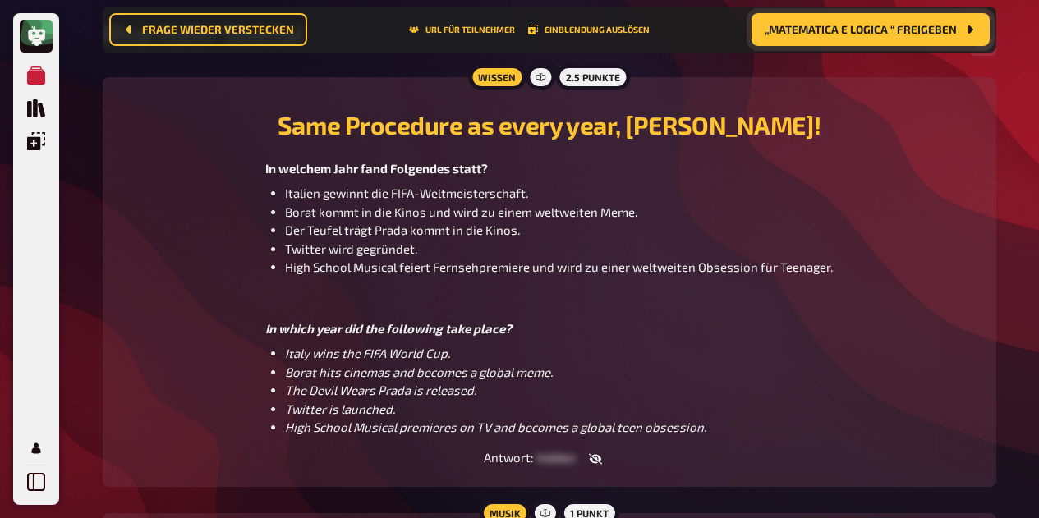
scroll to position [0, 0]
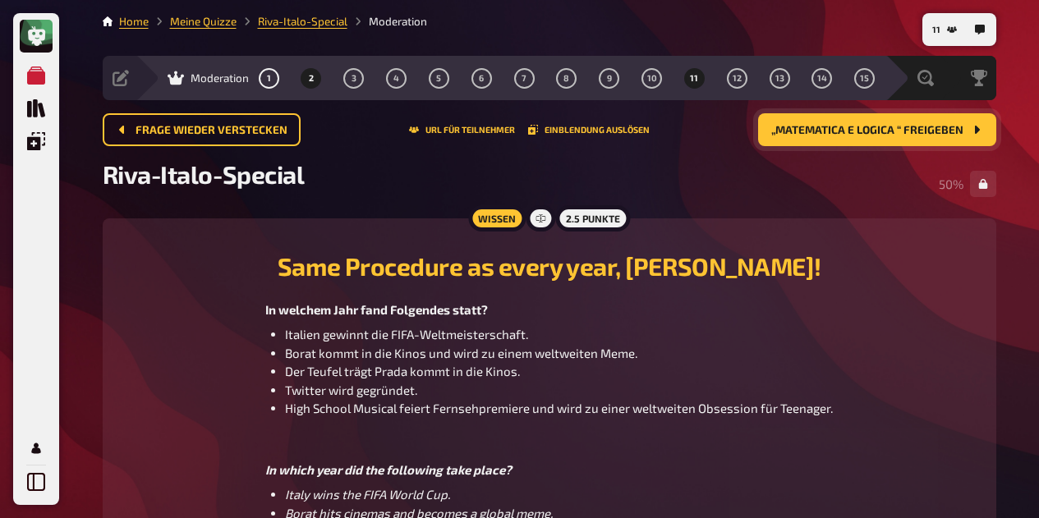
click at [691, 79] on span "11" at bounding box center [694, 78] width 8 height 9
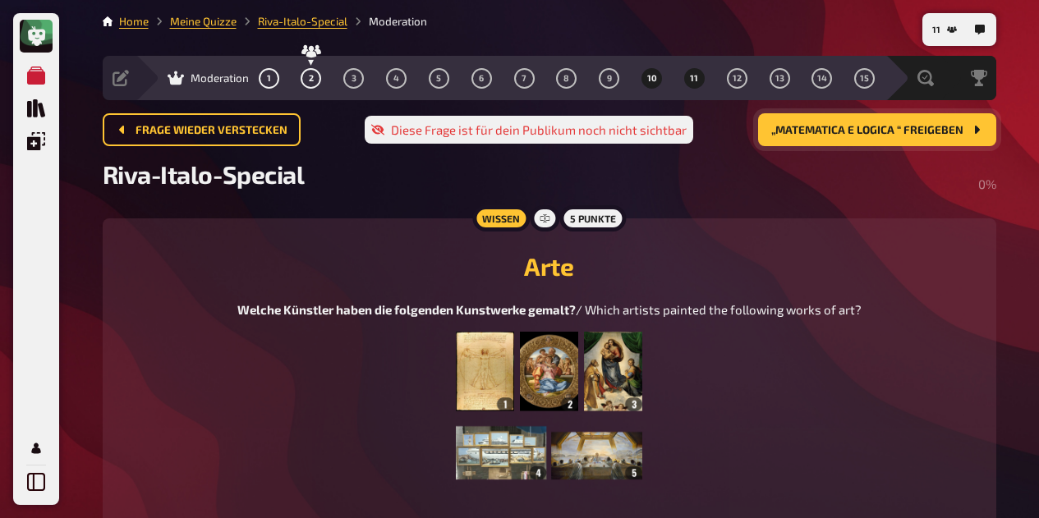
click at [651, 82] on span "10" at bounding box center [652, 78] width 10 height 9
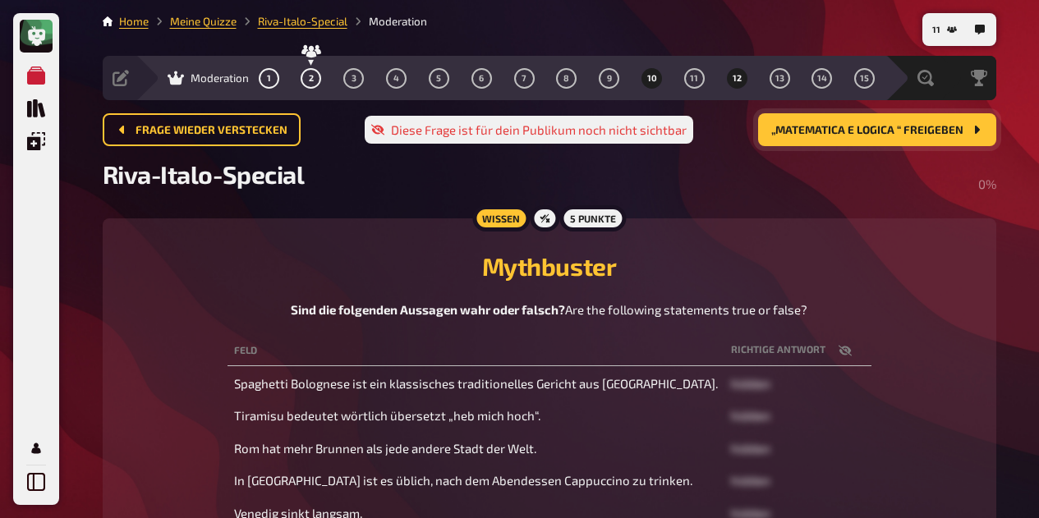
click at [747, 73] on button "12" at bounding box center [736, 78] width 26 height 26
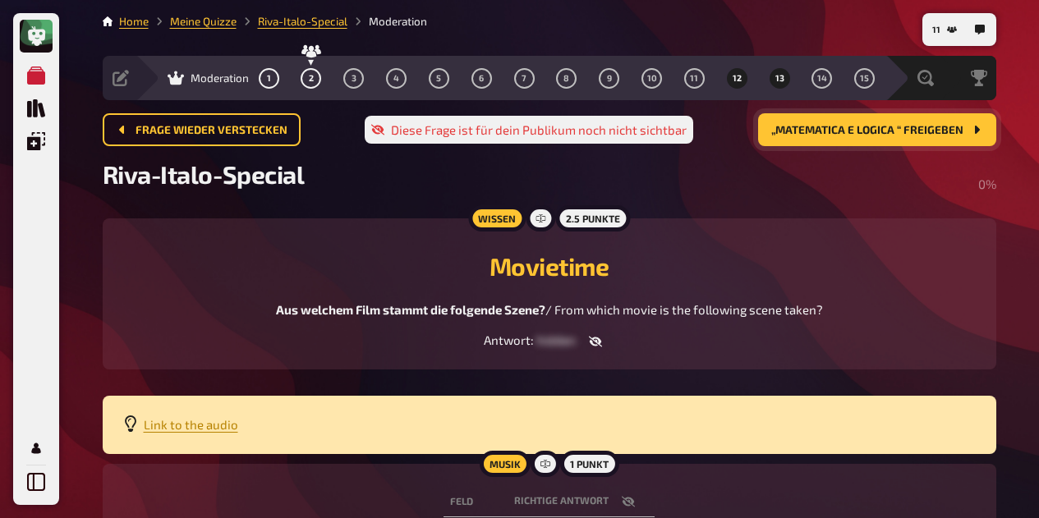
click at [775, 79] on span "13" at bounding box center [779, 78] width 9 height 9
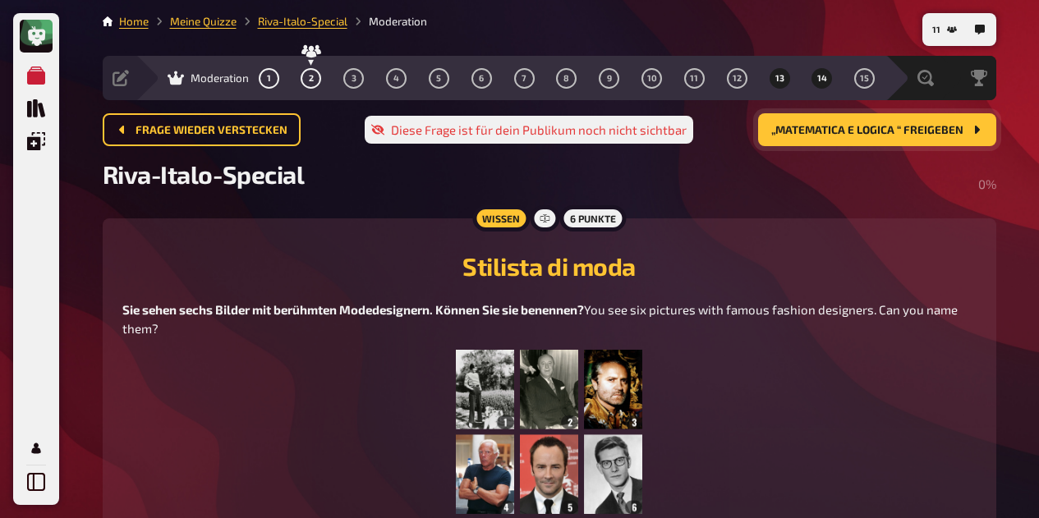
click at [827, 81] on button "14" at bounding box center [822, 78] width 26 height 26
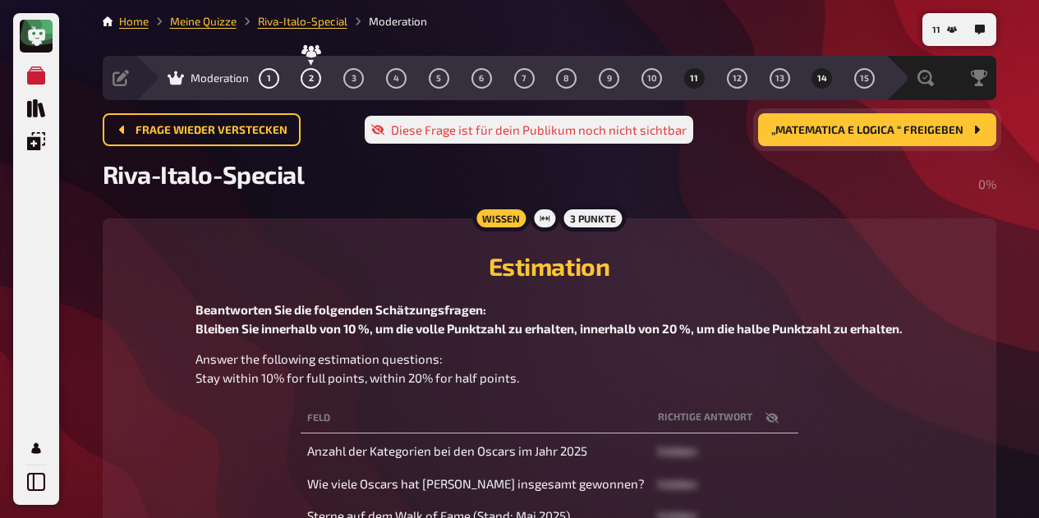
click at [695, 75] on span "11" at bounding box center [694, 78] width 8 height 9
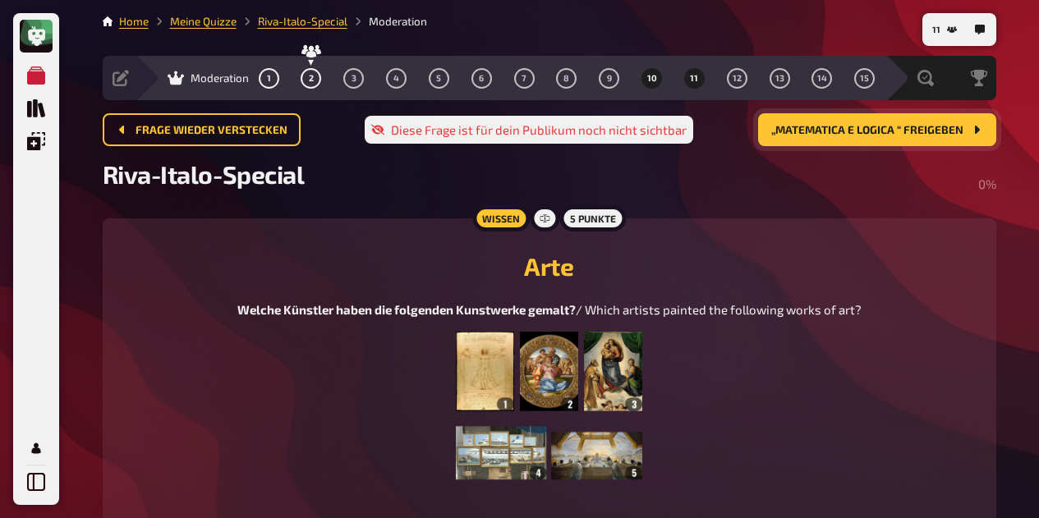
click at [654, 81] on span "10" at bounding box center [652, 78] width 10 height 9
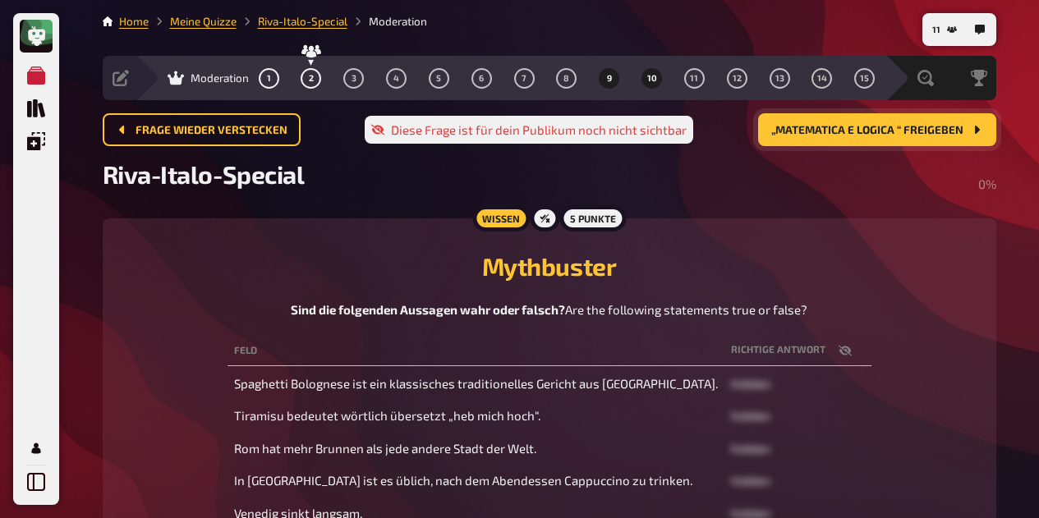
click at [606, 84] on button "9" at bounding box center [609, 78] width 26 height 26
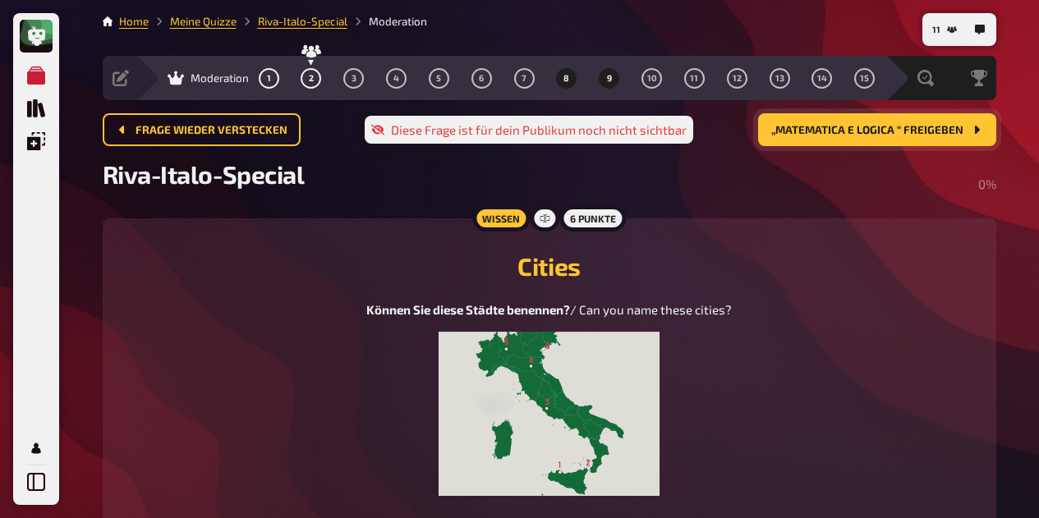
click at [558, 85] on button "8" at bounding box center [566, 78] width 26 height 26
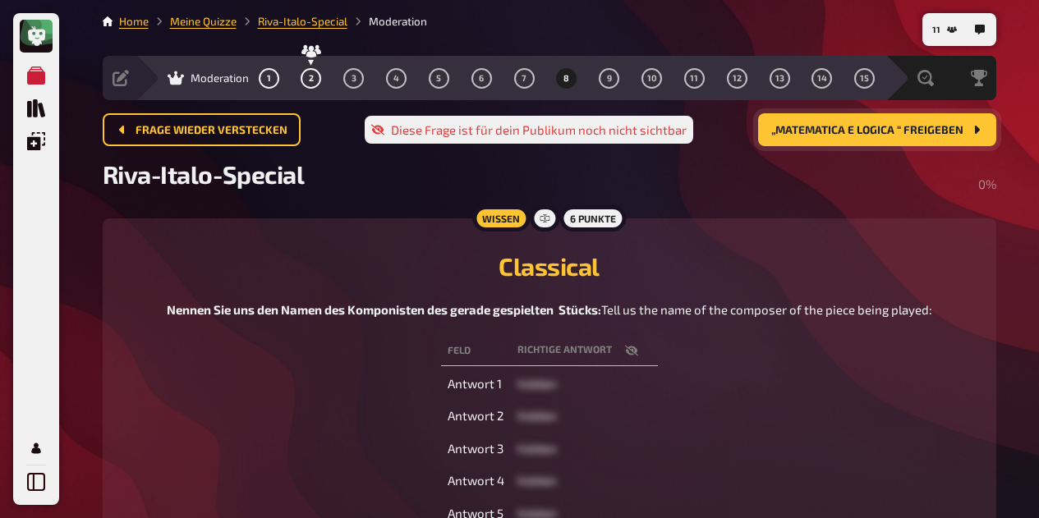
drag, startPoint x: 676, startPoint y: 331, endPoint x: 318, endPoint y: 298, distance: 359.5
click at [318, 298] on div "Classical Nennen Sie uns den Namen des Komponisten des gerade gespielten Stücks…" at bounding box center [549, 278] width 854 height 81
copy p "Nennen Sie uns den Namen des Komponisten des gerade gespielten Stücks: Tell us …"
click at [353, 75] on span "3" at bounding box center [353, 78] width 5 height 9
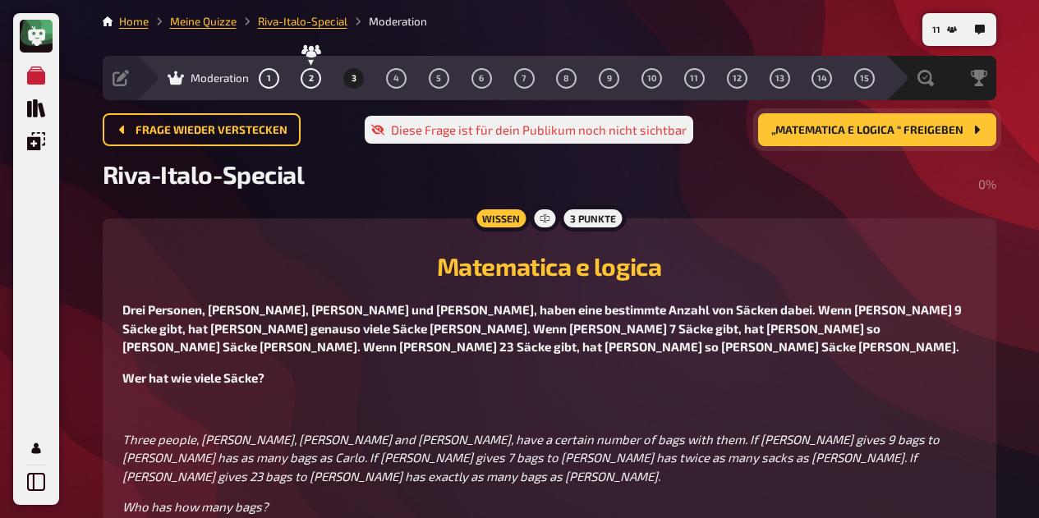
click at [919, 130] on span "„Matematica e logica “ freigeben" at bounding box center [867, 130] width 192 height 11
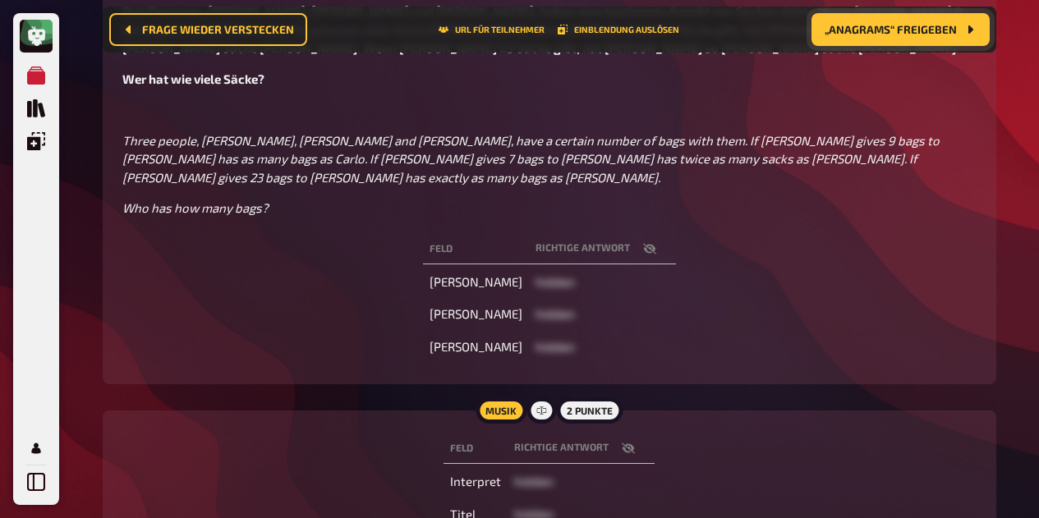
scroll to position [368, 0]
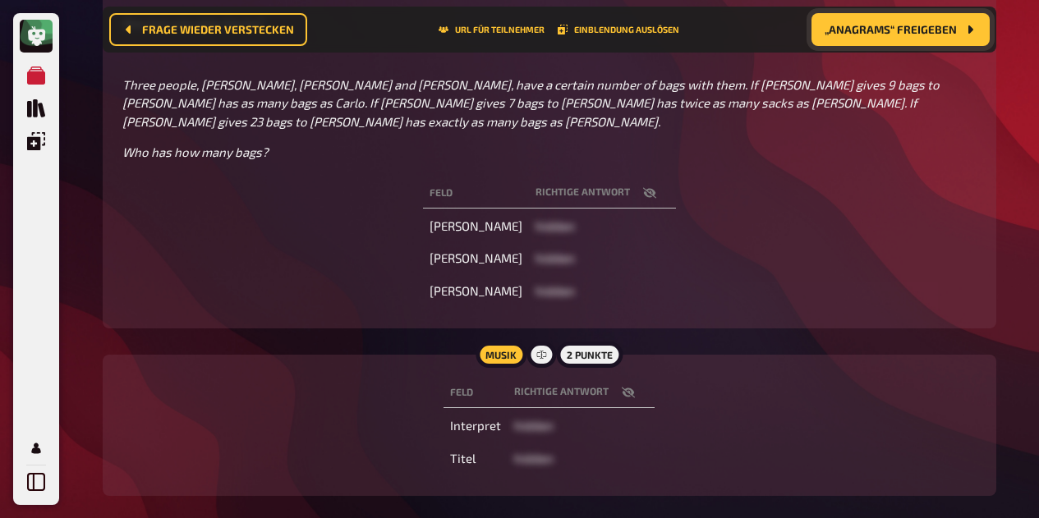
click at [626, 386] on icon "button" at bounding box center [628, 392] width 13 height 13
click at [643, 186] on icon "button" at bounding box center [649, 192] width 13 height 13
click at [623, 388] on icon "button" at bounding box center [628, 393] width 13 height 10
click at [634, 384] on button "button" at bounding box center [627, 392] width 39 height 16
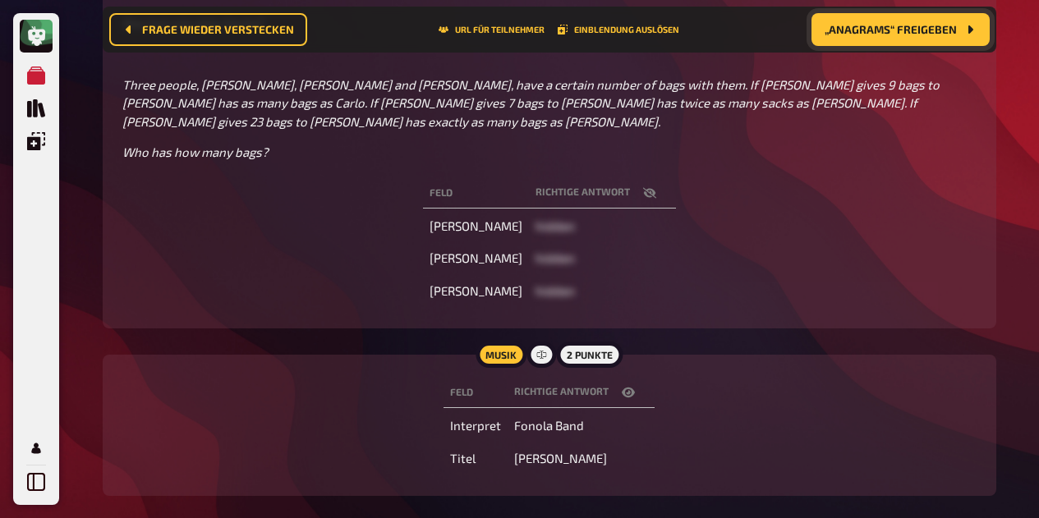
click at [642, 187] on icon "button" at bounding box center [648, 192] width 13 height 11
click at [643, 186] on icon "button" at bounding box center [649, 192] width 13 height 13
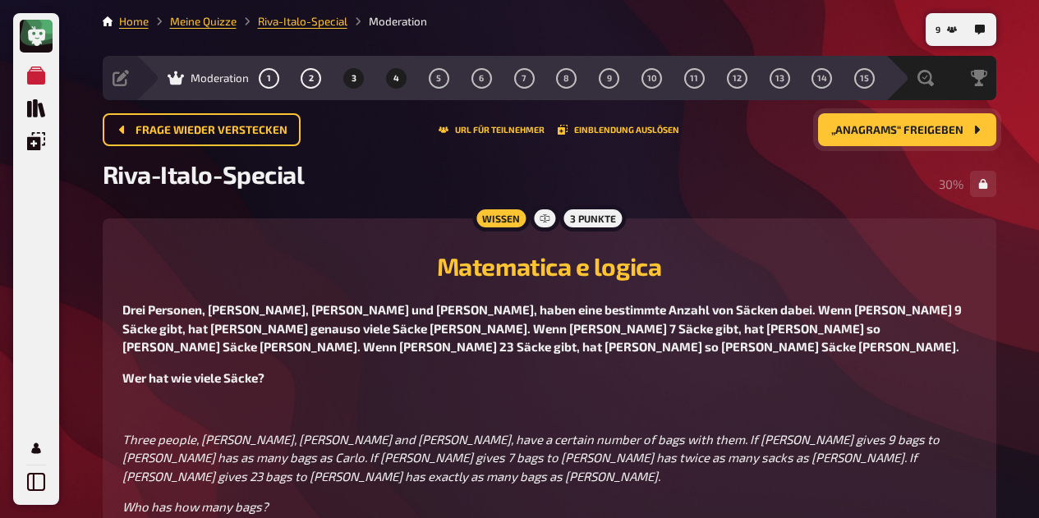
click at [398, 74] on span "4" at bounding box center [396, 78] width 6 height 9
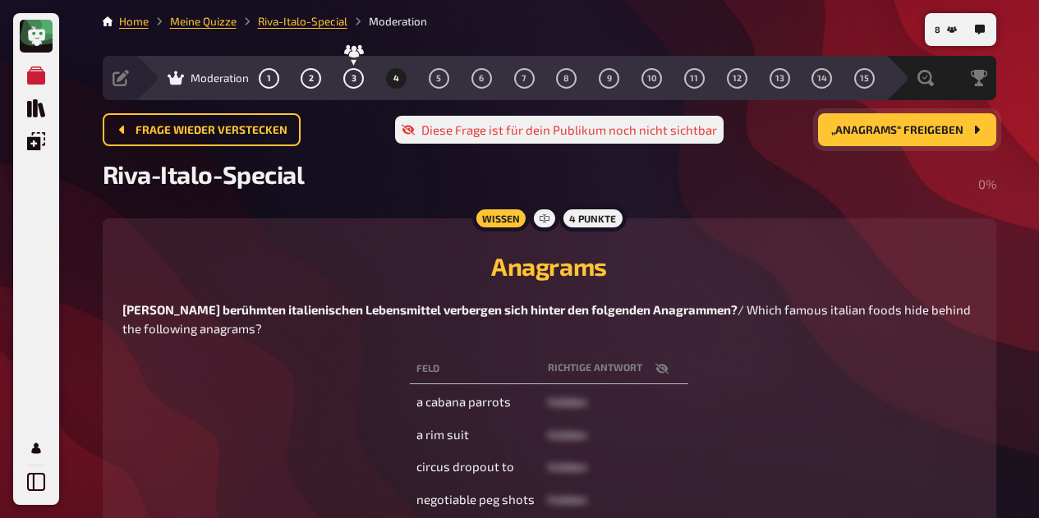
click at [906, 131] on span "„Anagrams“ freigeben" at bounding box center [897, 130] width 132 height 11
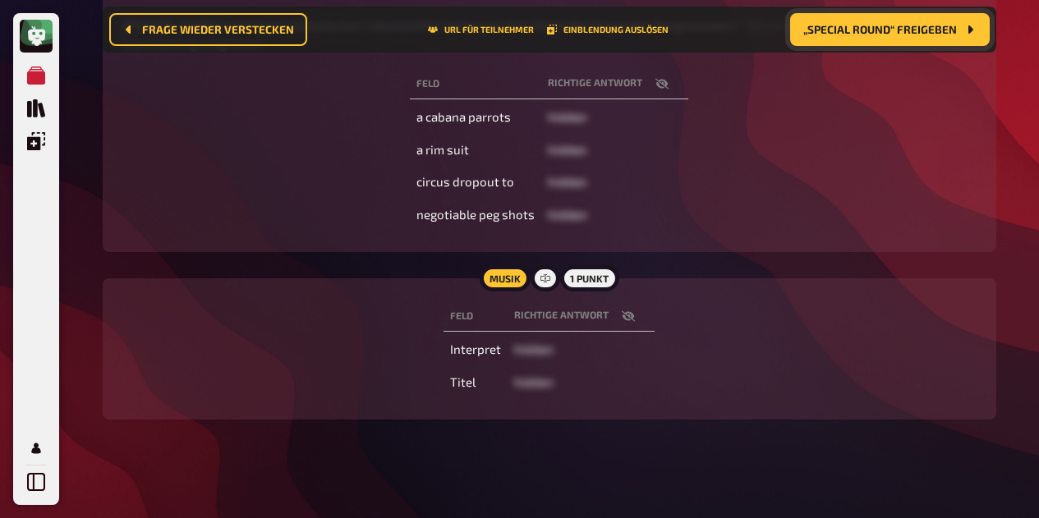
scroll to position [322, 0]
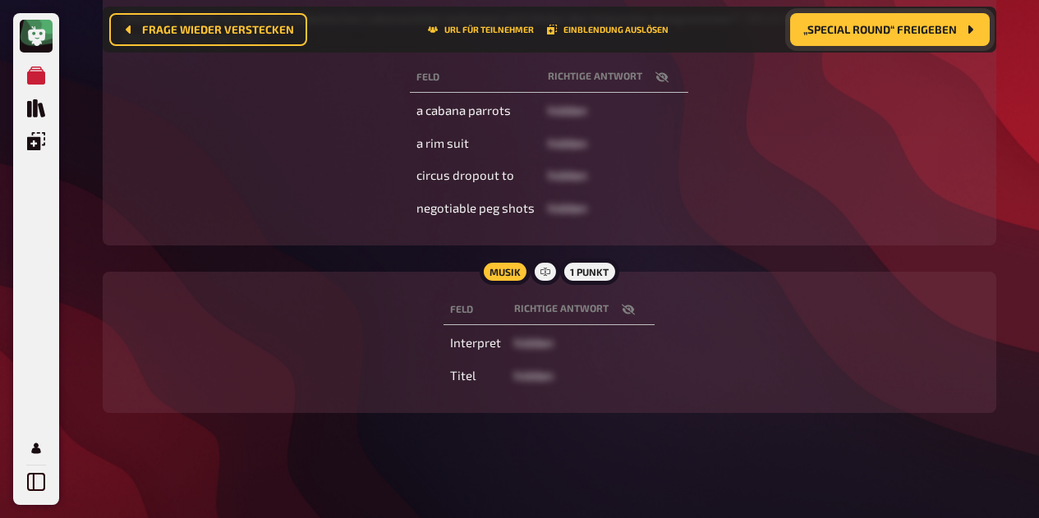
click at [626, 311] on icon "button" at bounding box center [628, 309] width 13 height 13
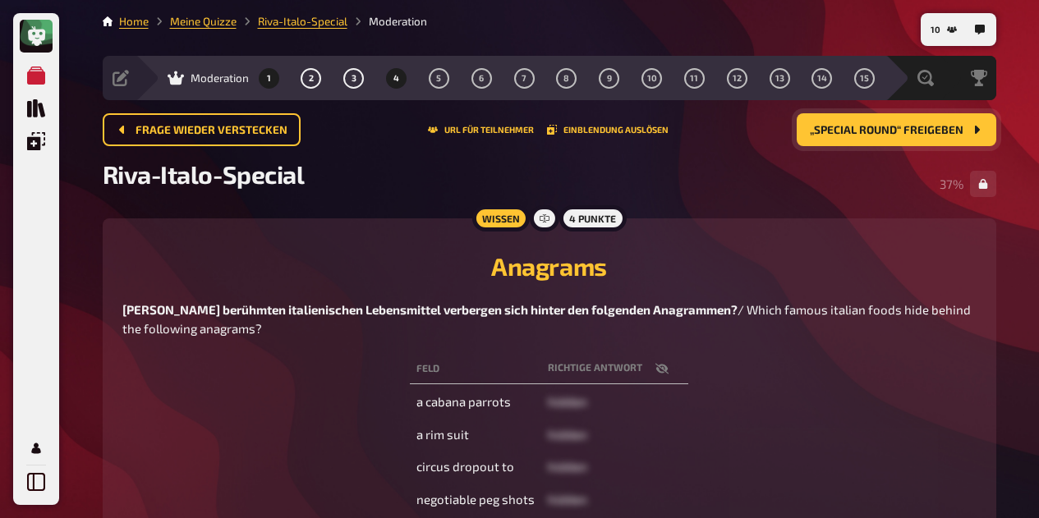
click at [257, 71] on button "1" at bounding box center [268, 78] width 26 height 26
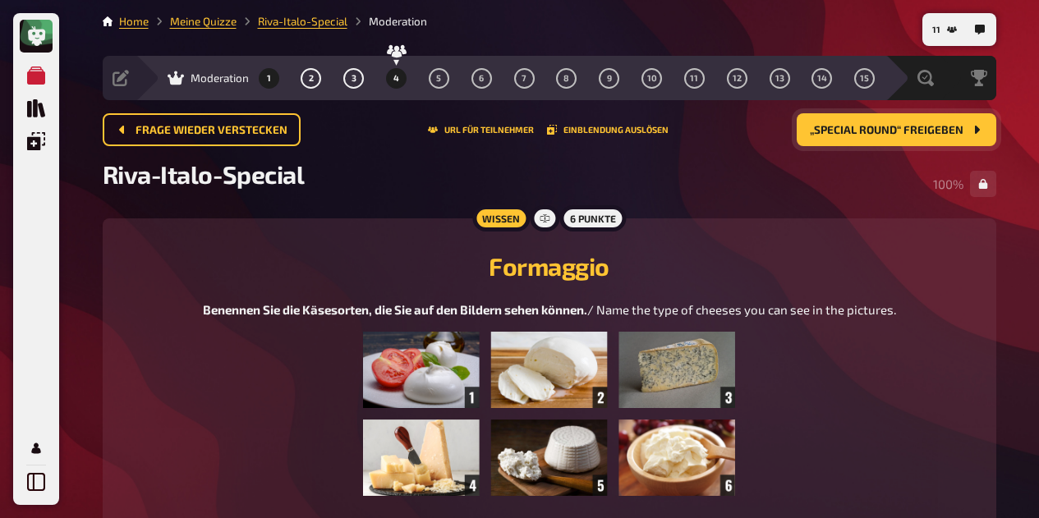
click at [396, 76] on span "4" at bounding box center [396, 78] width 6 height 9
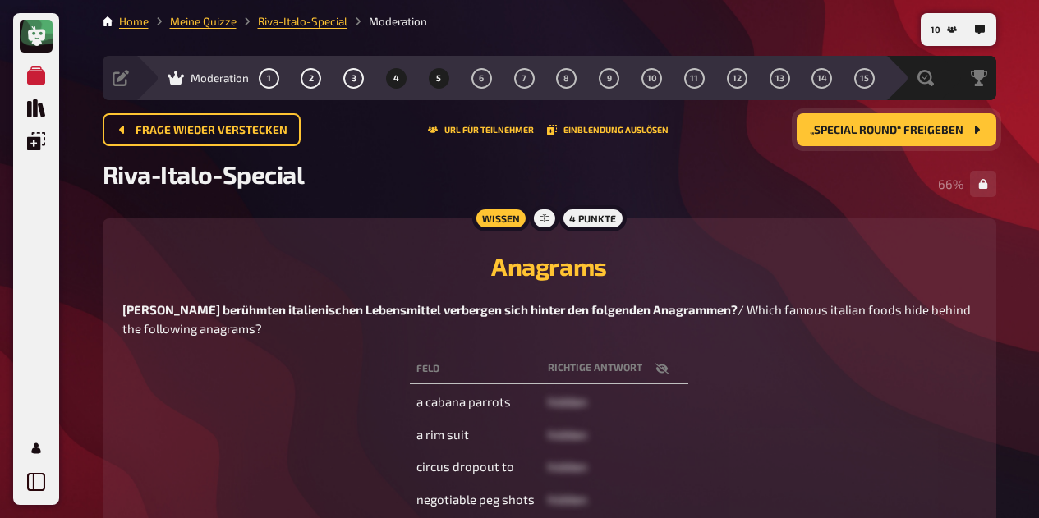
click at [438, 72] on button "5" at bounding box center [438, 78] width 26 height 26
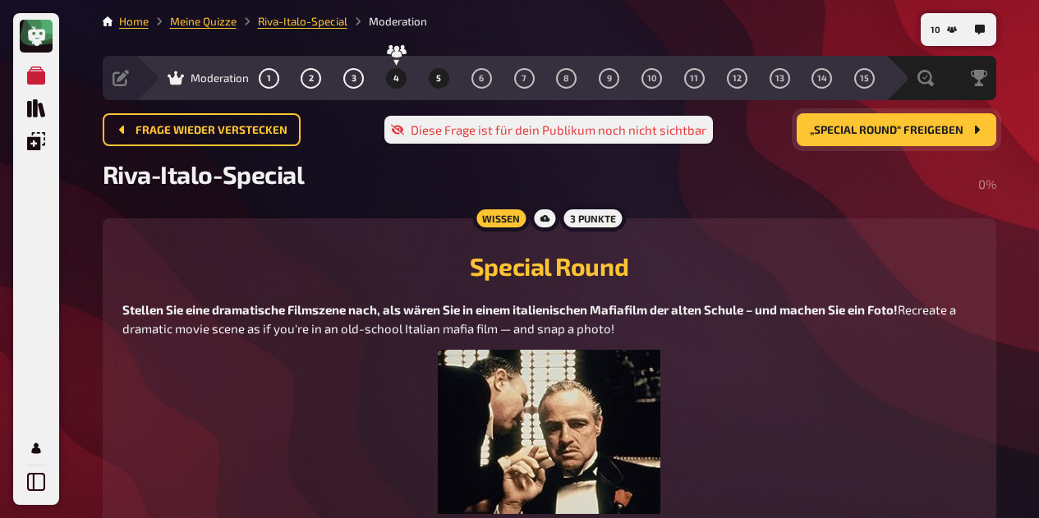
click at [396, 78] on span "4" at bounding box center [396, 78] width 6 height 9
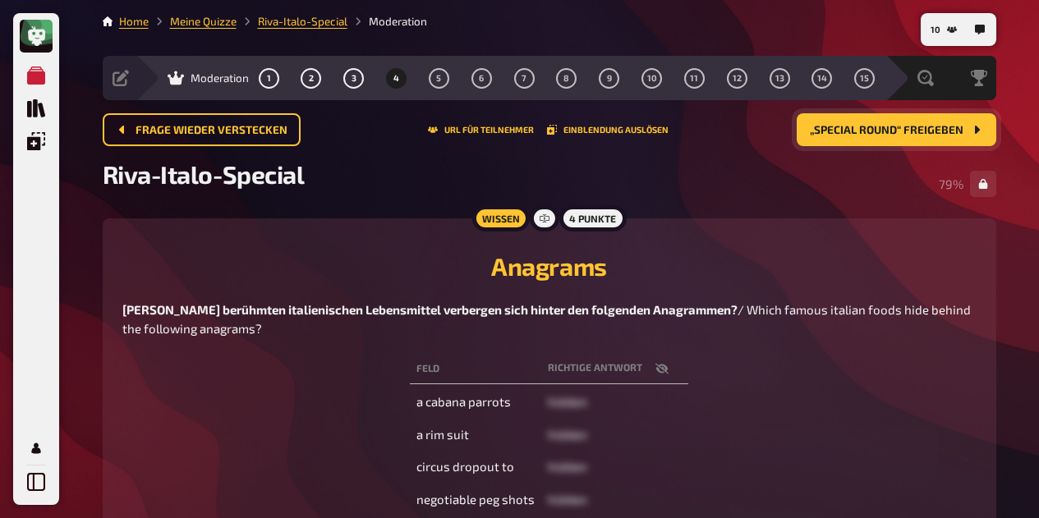
click at [658, 375] on icon "button" at bounding box center [661, 368] width 13 height 13
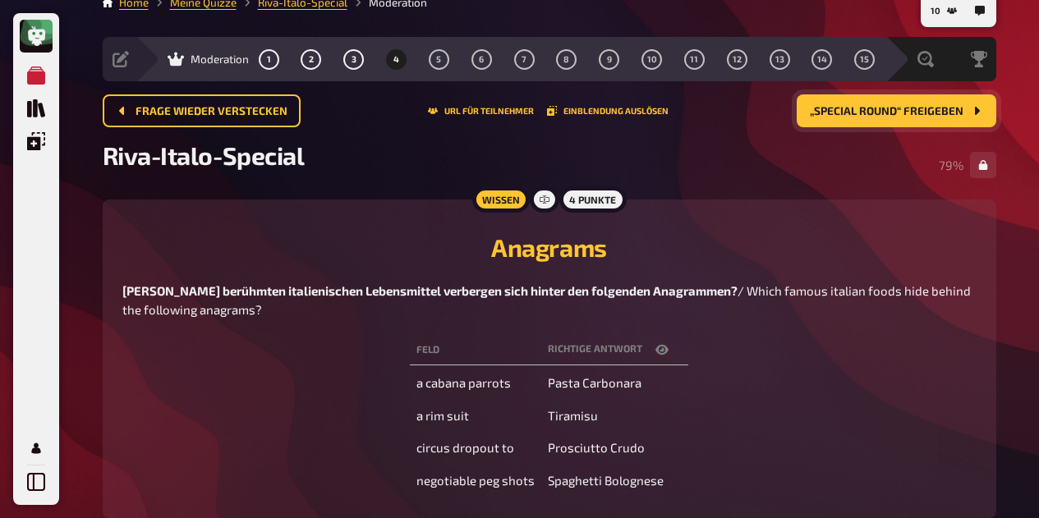
scroll to position [70, 0]
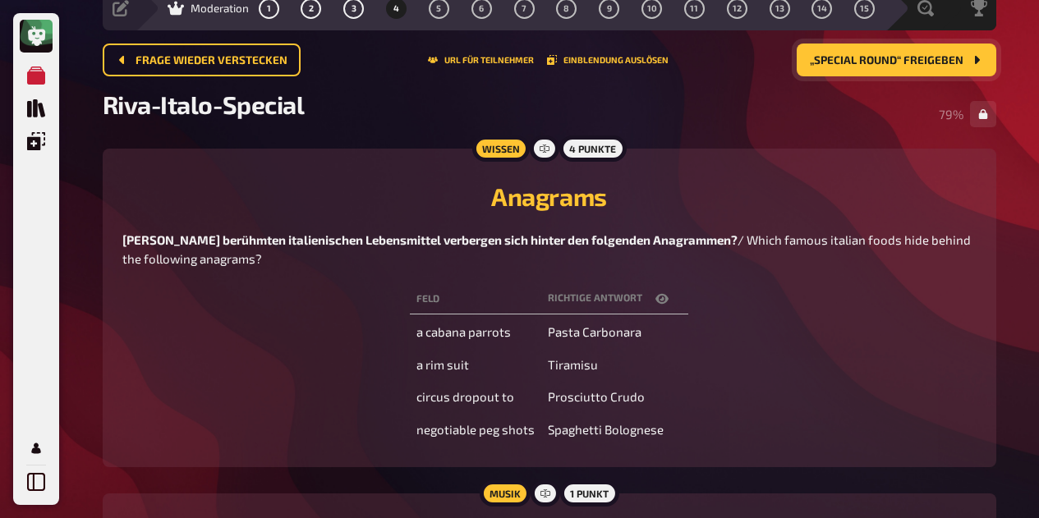
click at [656, 305] on icon "button" at bounding box center [661, 298] width 13 height 13
click at [643, 307] on button "button" at bounding box center [661, 299] width 39 height 16
click at [660, 304] on icon "button" at bounding box center [661, 299] width 13 height 10
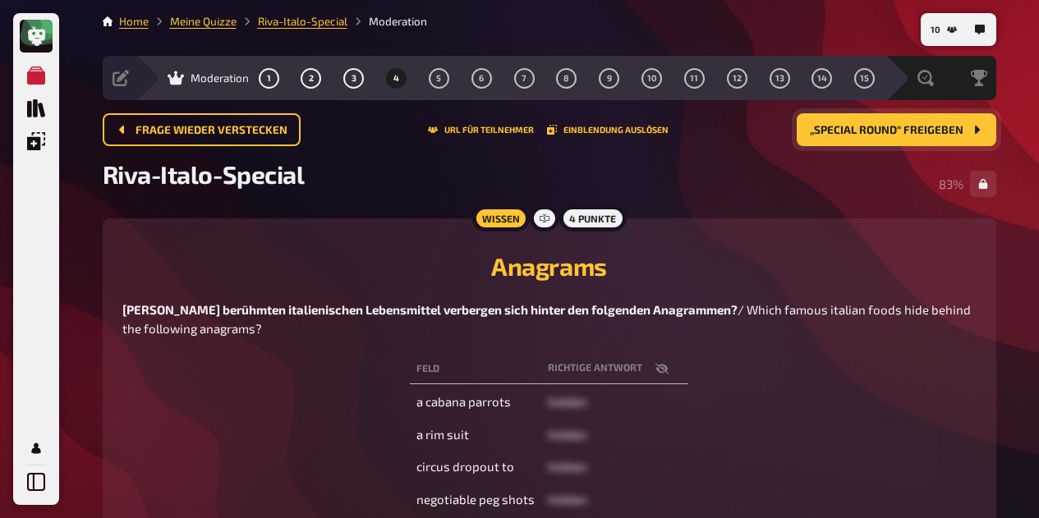
scroll to position [0, 0]
click at [439, 89] on button "5" at bounding box center [438, 78] width 26 height 26
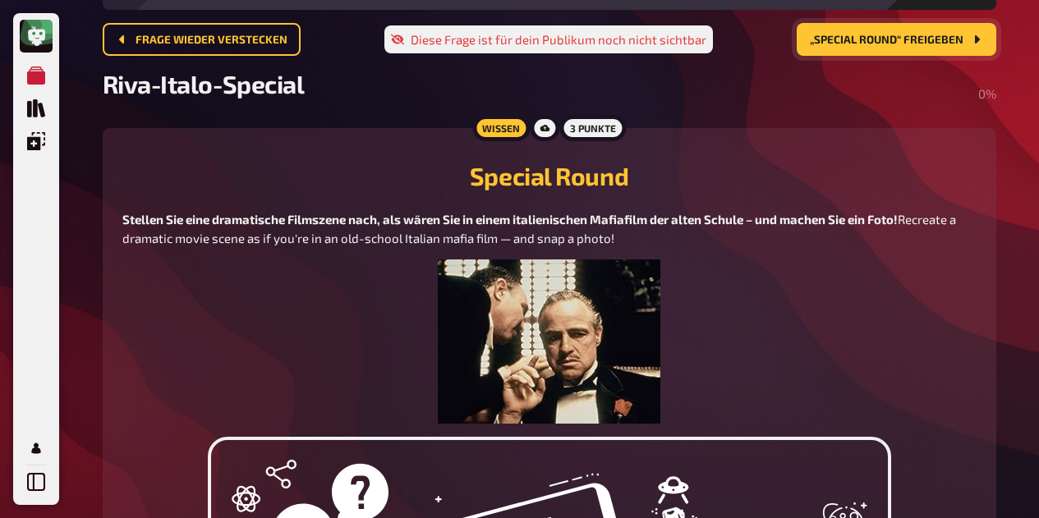
scroll to position [90, 0]
click at [917, 44] on span "„Special Round“ freigeben" at bounding box center [887, 39] width 154 height 11
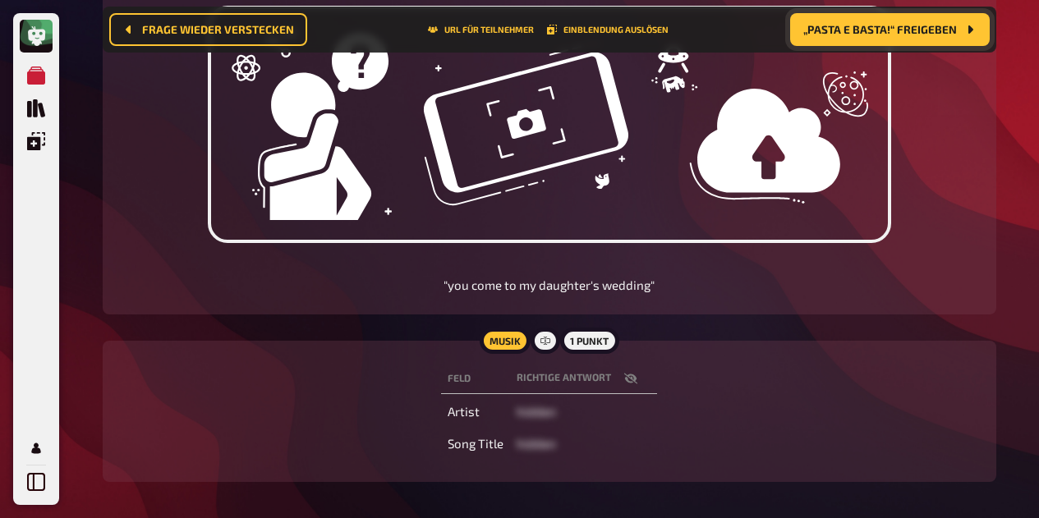
scroll to position [535, 0]
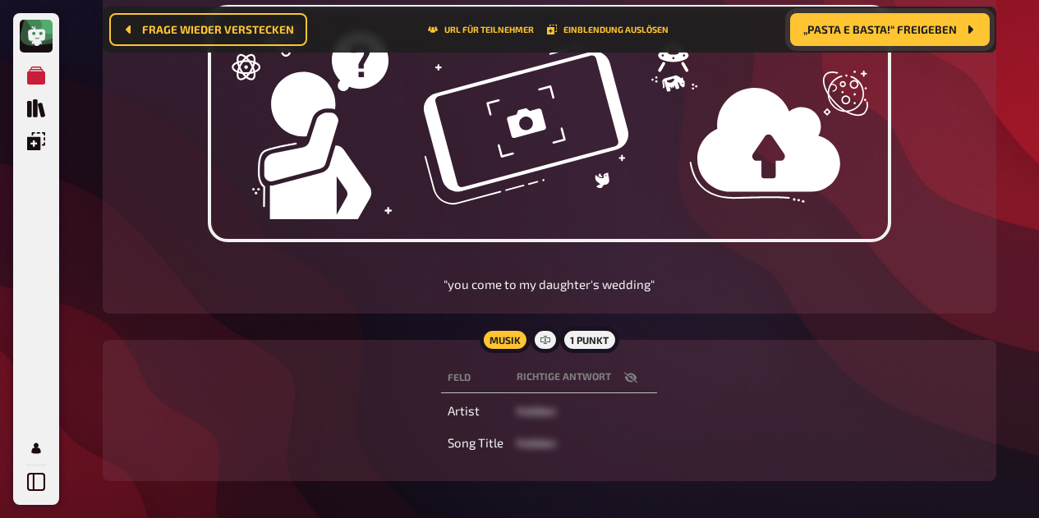
click at [551, 287] on p ""you come to my daughter's wedding"" at bounding box center [549, 284] width 854 height 19
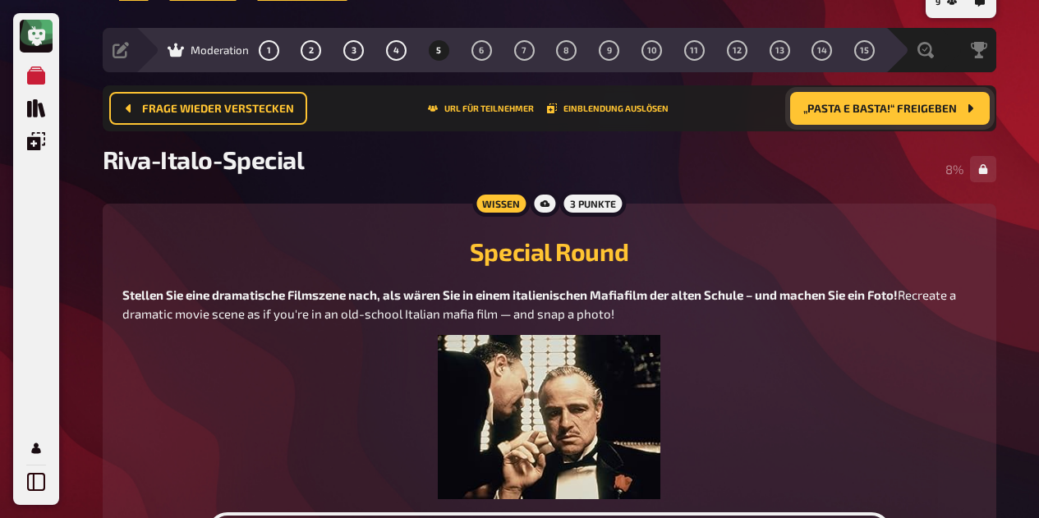
scroll to position [0, 0]
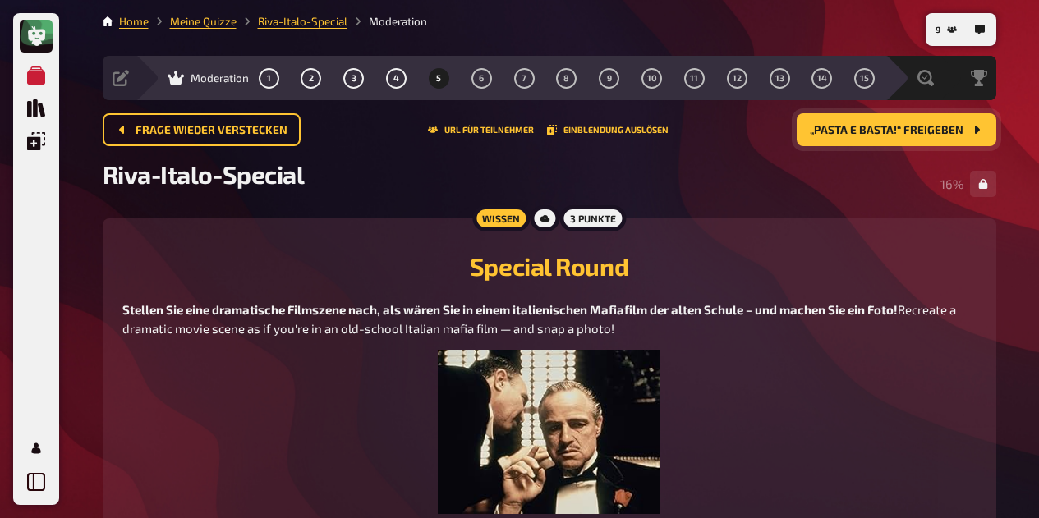
click at [0, 0] on span "Vorbereitung" at bounding box center [0, 0] width 0 height 0
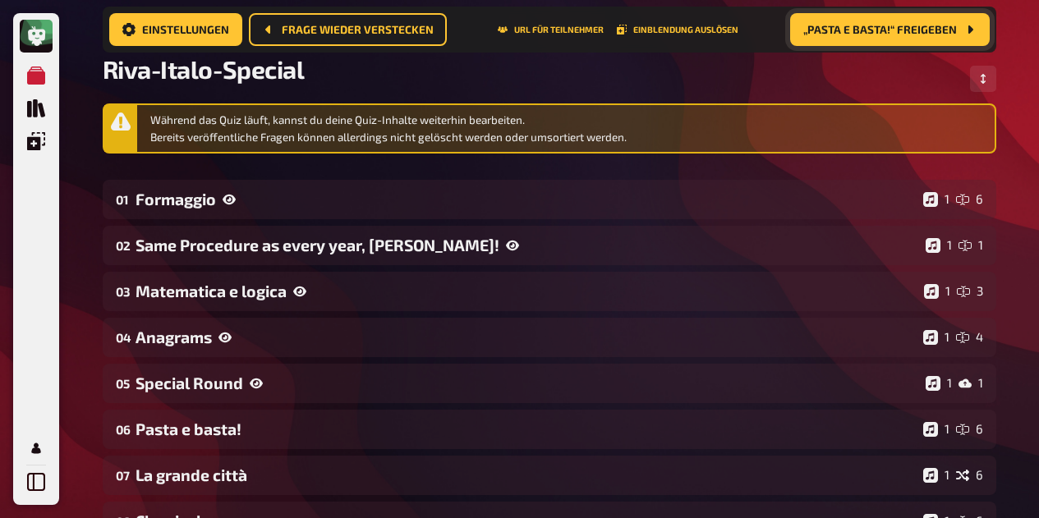
scroll to position [125, 0]
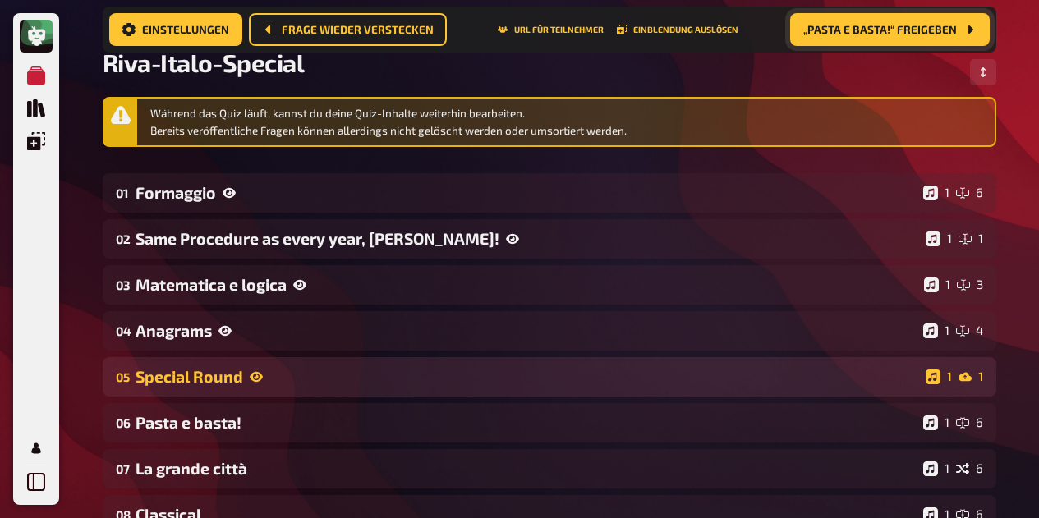
click at [180, 378] on div "Special Round" at bounding box center [526, 376] width 783 height 19
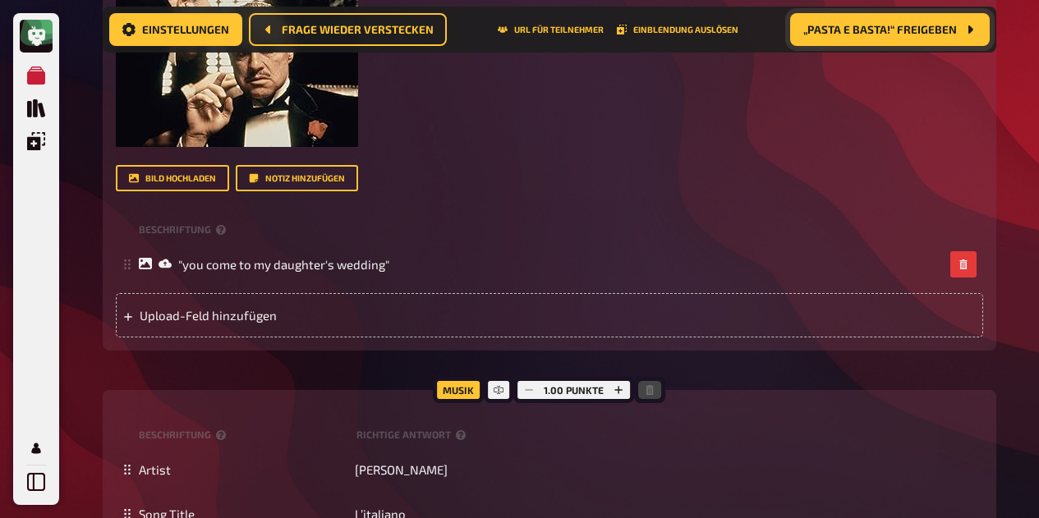
scroll to position [727, 0]
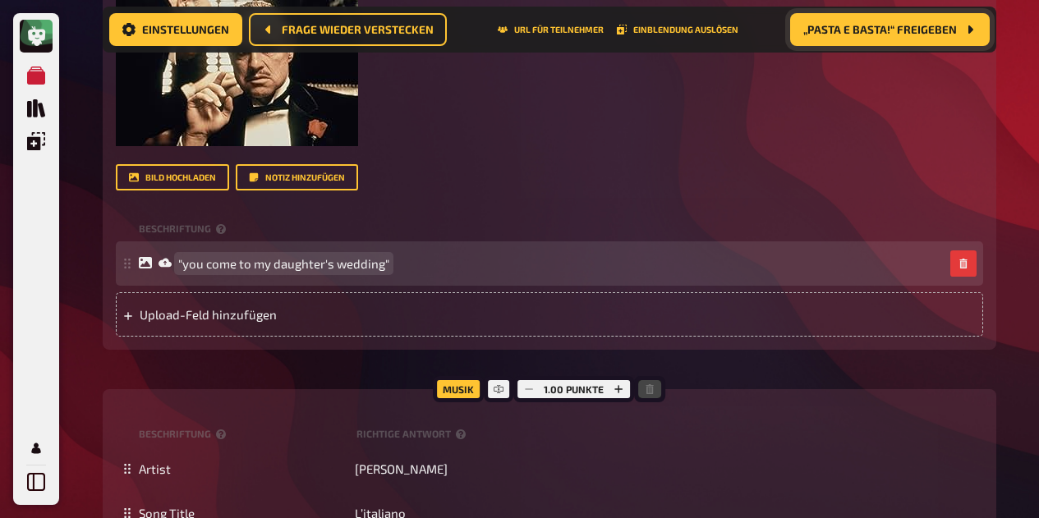
click at [283, 260] on span ""you come to my daughter's wedding"" at bounding box center [283, 263] width 211 height 15
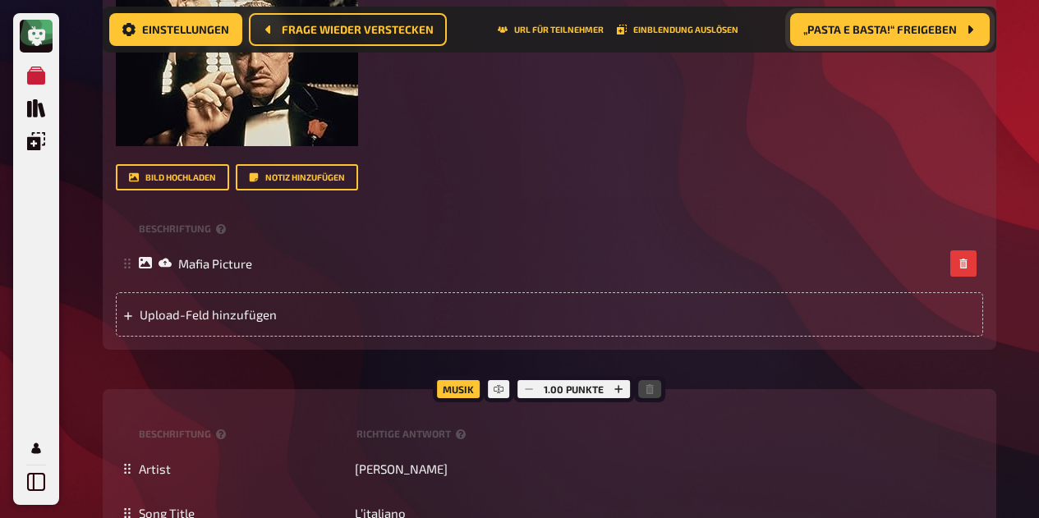
click at [548, 172] on div "Bild hochladen Notiz hinzufügen" at bounding box center [549, 177] width 867 height 26
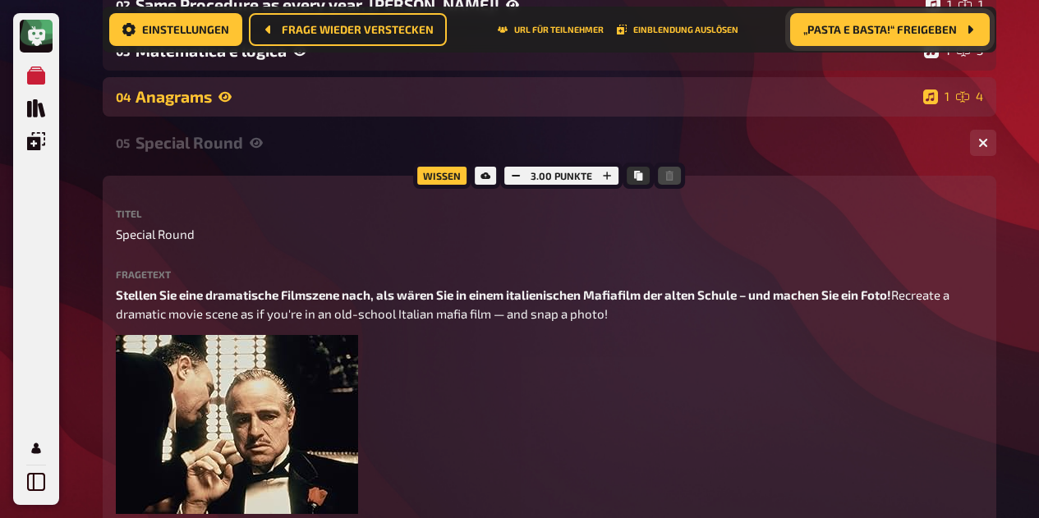
scroll to position [0, 0]
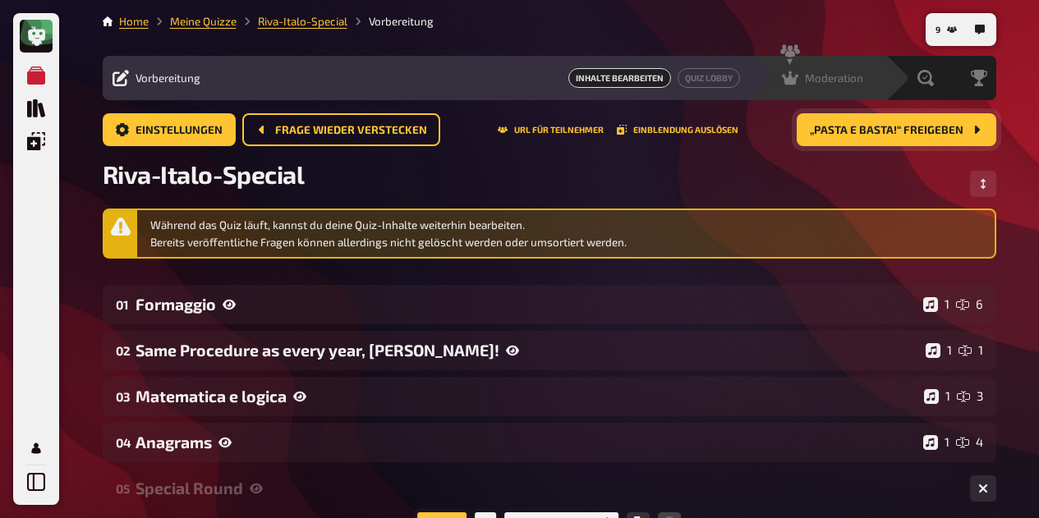
click at [801, 78] on div "Moderation" at bounding box center [822, 78] width 81 height 16
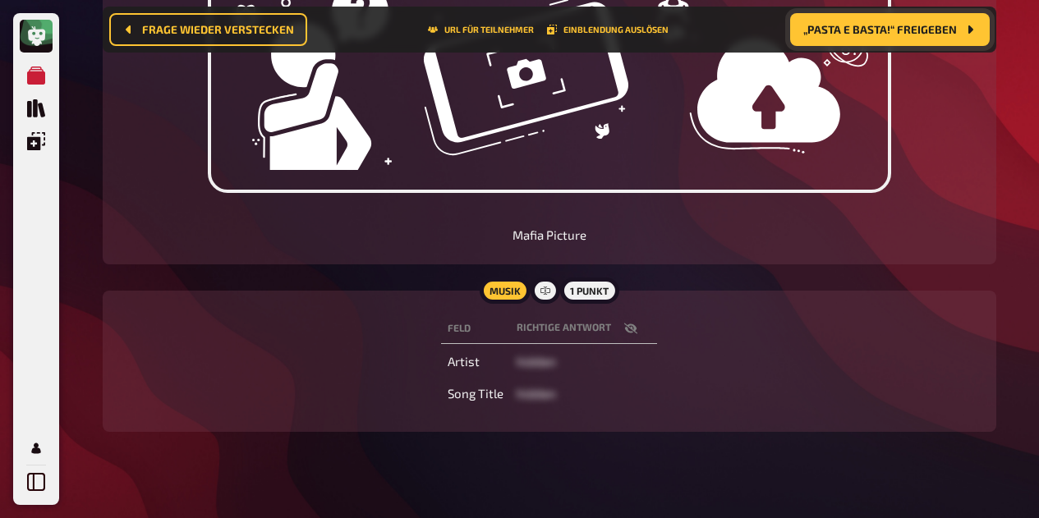
scroll to position [587, 0]
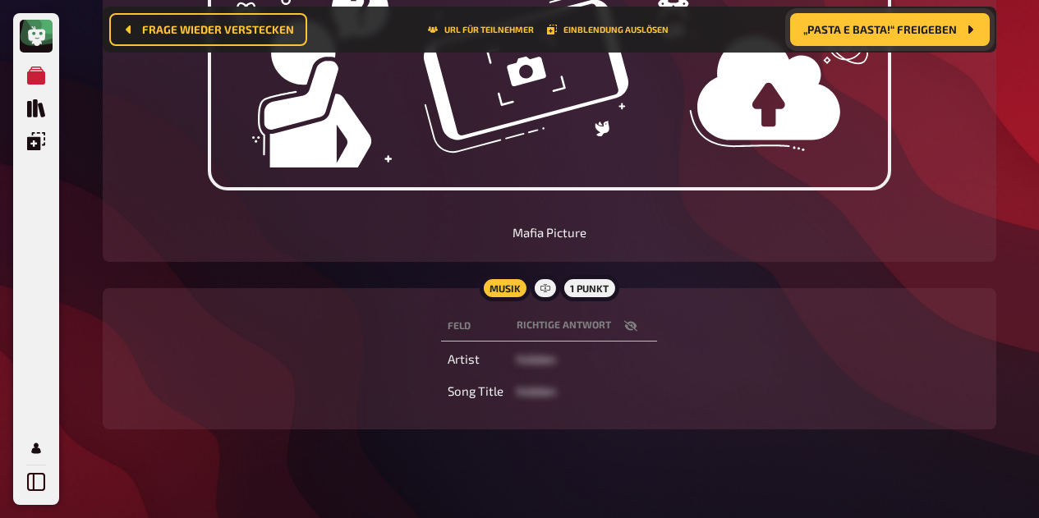
click at [621, 320] on button "button" at bounding box center [630, 326] width 39 height 16
click at [631, 320] on icon "button" at bounding box center [630, 325] width 13 height 10
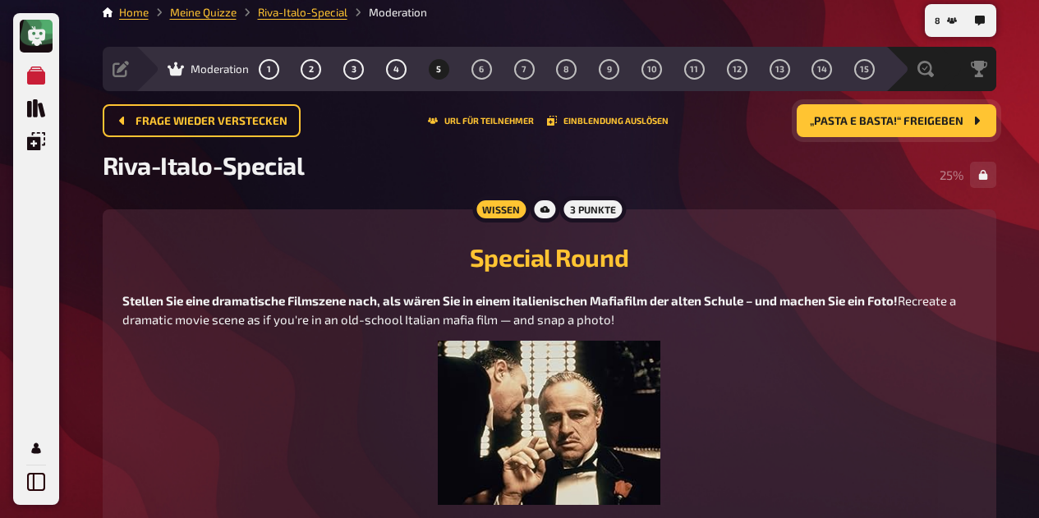
scroll to position [0, 0]
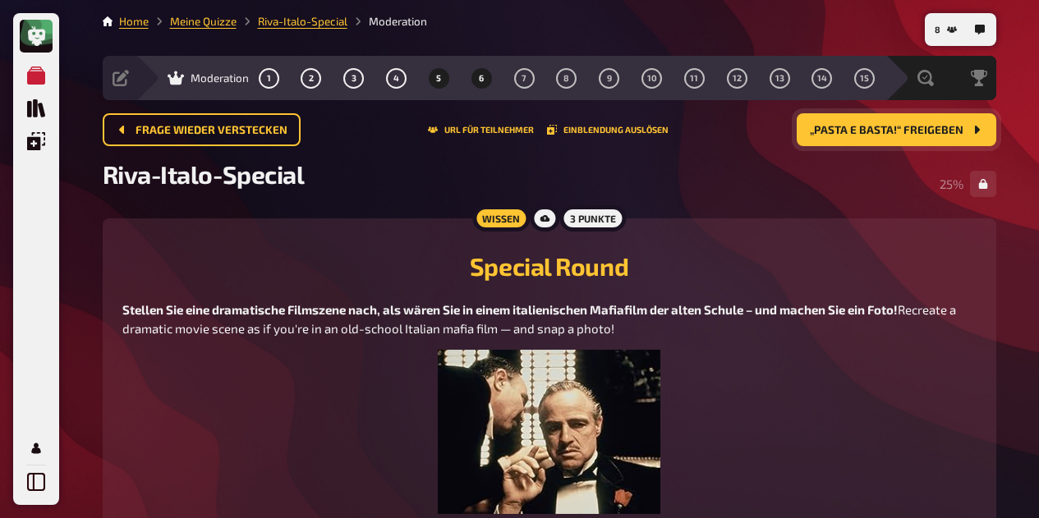
click at [481, 78] on span "6" at bounding box center [481, 78] width 5 height 9
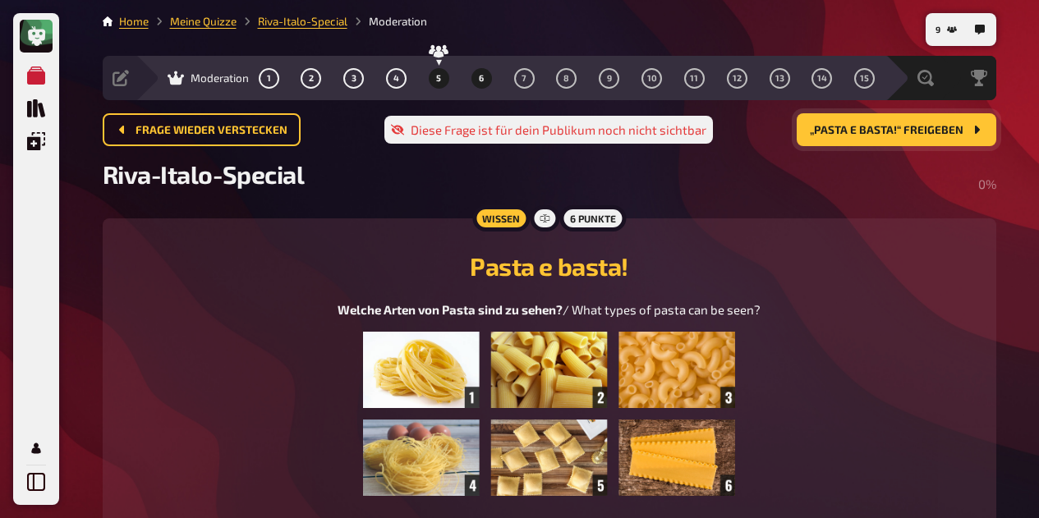
click at [438, 78] on span "5" at bounding box center [438, 78] width 5 height 9
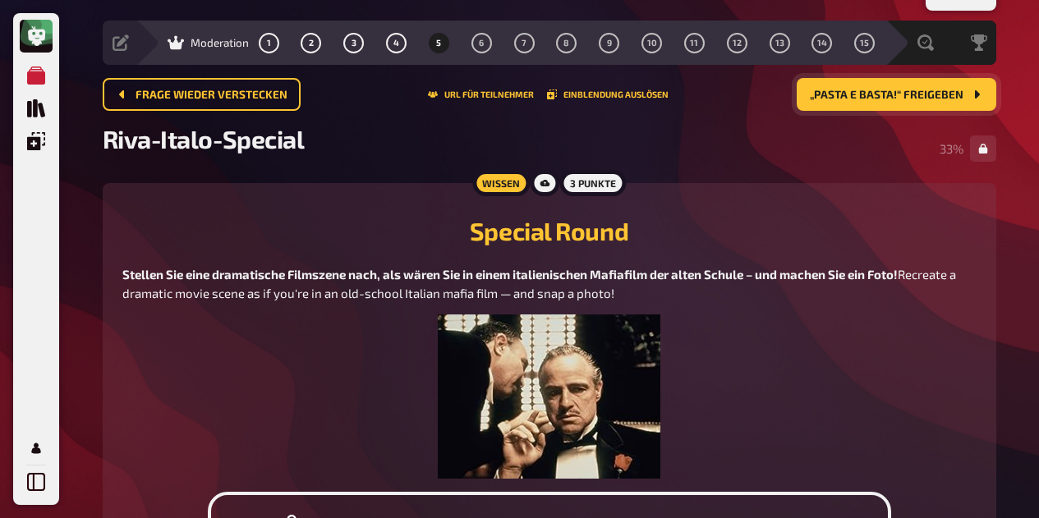
scroll to position [33, 0]
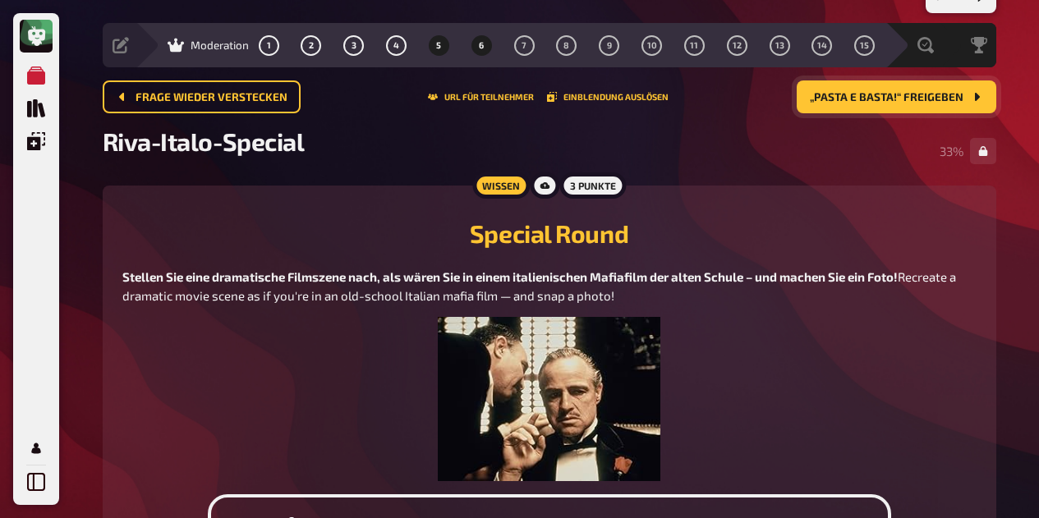
click at [481, 45] on span "6" at bounding box center [481, 45] width 5 height 9
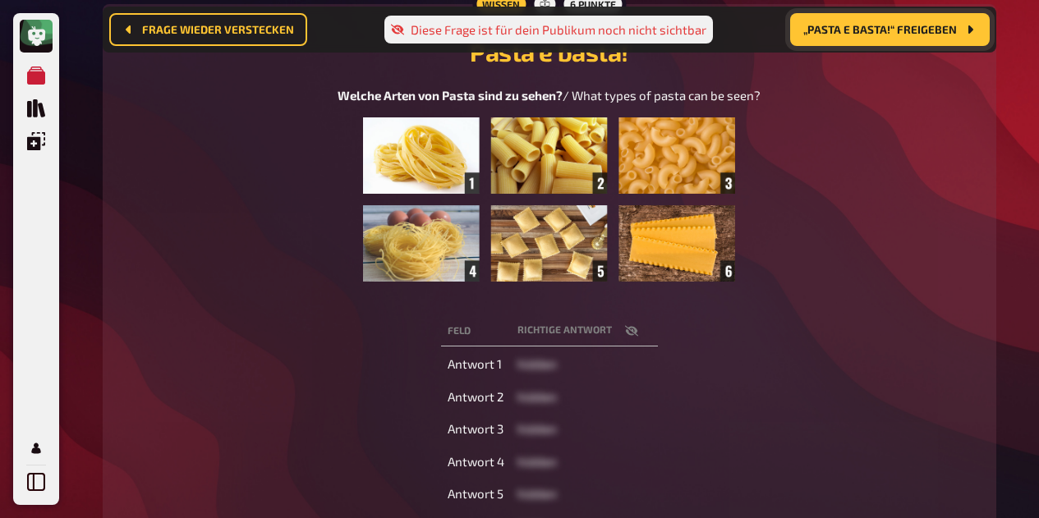
scroll to position [232, 0]
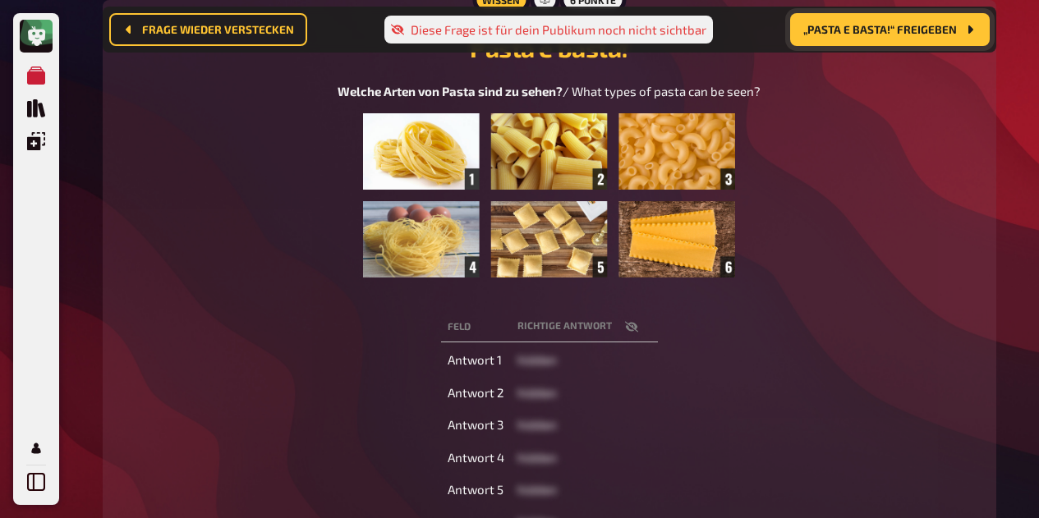
click at [649, 327] on button "button" at bounding box center [631, 327] width 39 height 16
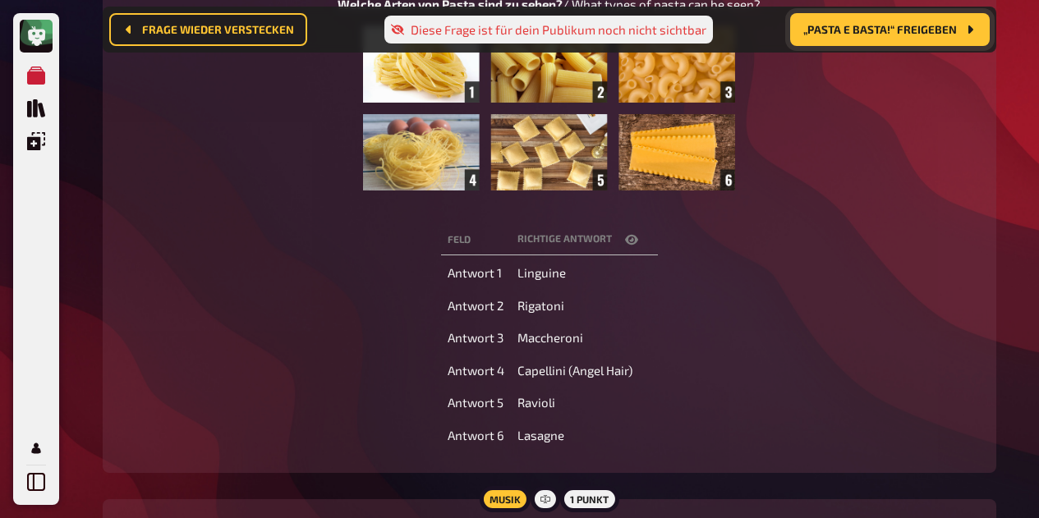
scroll to position [319, 0]
click at [630, 239] on icon "button" at bounding box center [631, 240] width 13 height 10
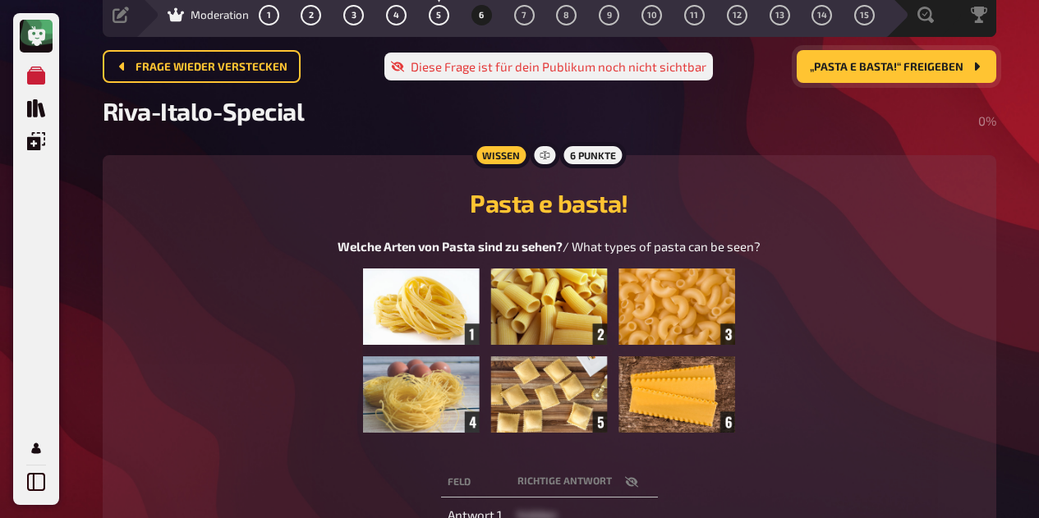
scroll to position [64, 0]
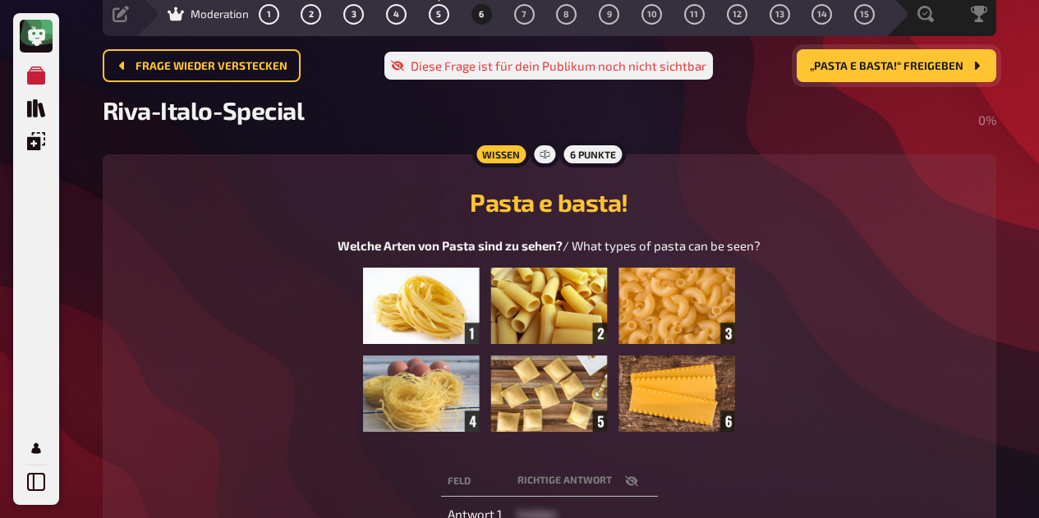
click at [918, 76] on button "„Pasta e basta!“ freigeben" at bounding box center [896, 65] width 200 height 33
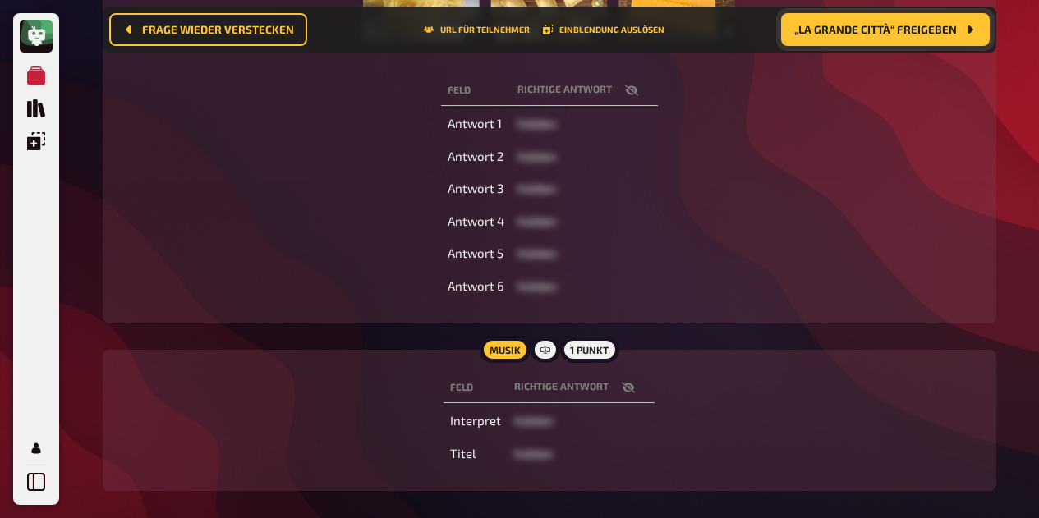
scroll to position [546, 0]
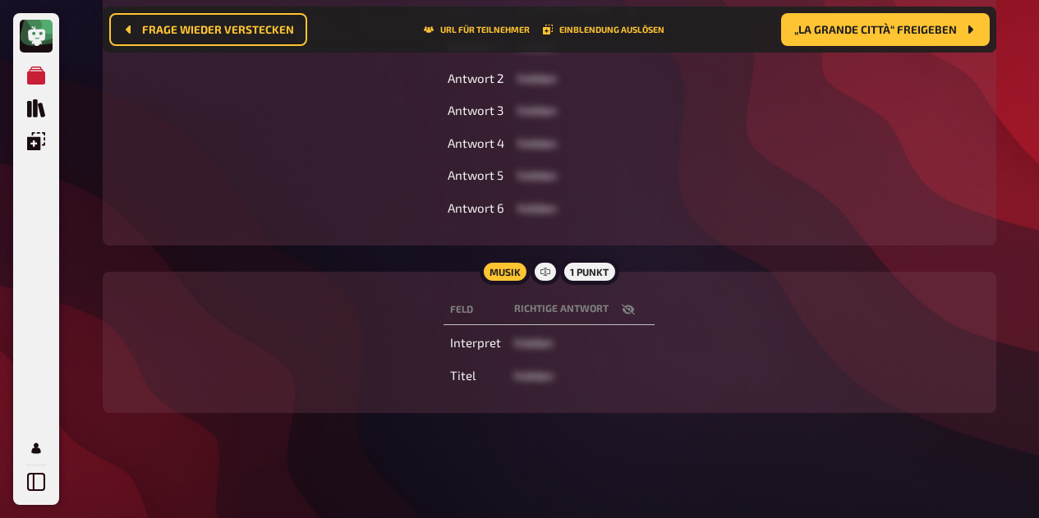
click at [630, 314] on icon "button" at bounding box center [628, 309] width 13 height 13
click at [627, 314] on icon "button" at bounding box center [620, 309] width 13 height 13
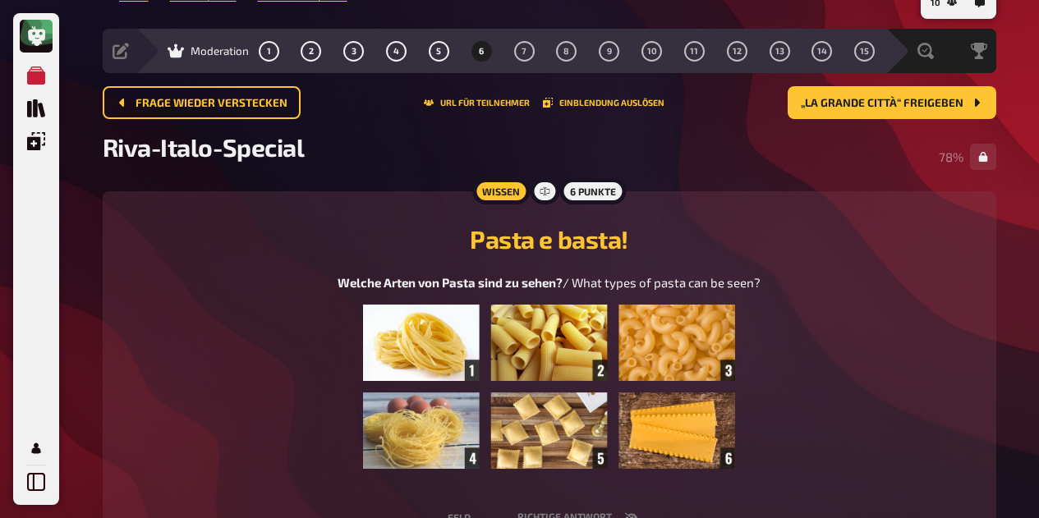
scroll to position [0, 0]
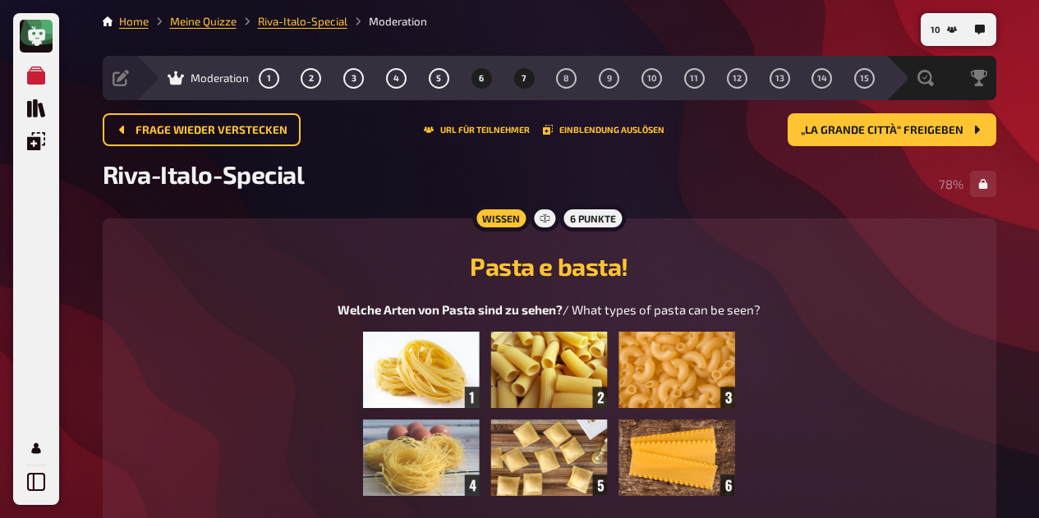
click at [524, 78] on span "7" at bounding box center [523, 78] width 5 height 9
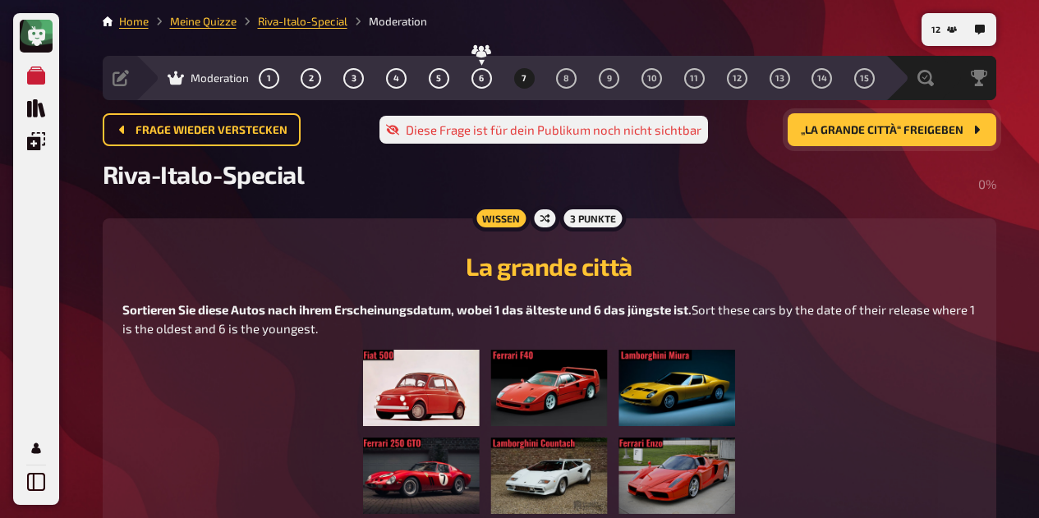
click at [901, 131] on span "„La grande città“ freigeben" at bounding box center [881, 130] width 163 height 11
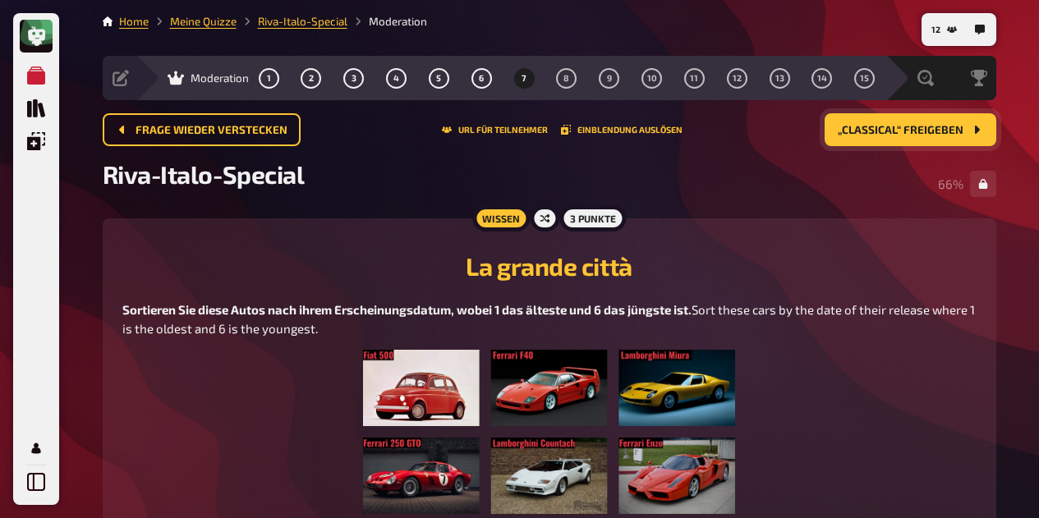
scroll to position [1, 0]
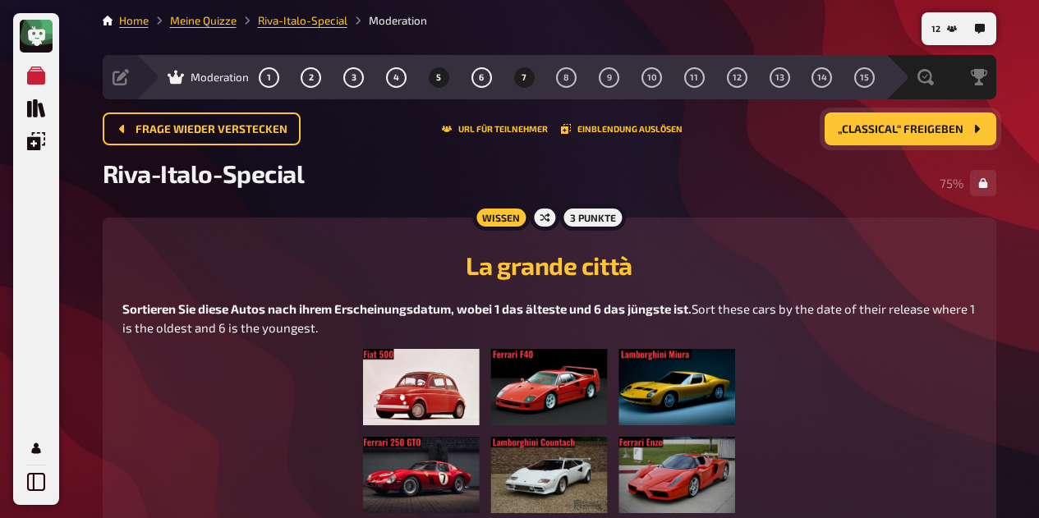
click at [437, 80] on span "5" at bounding box center [438, 77] width 5 height 9
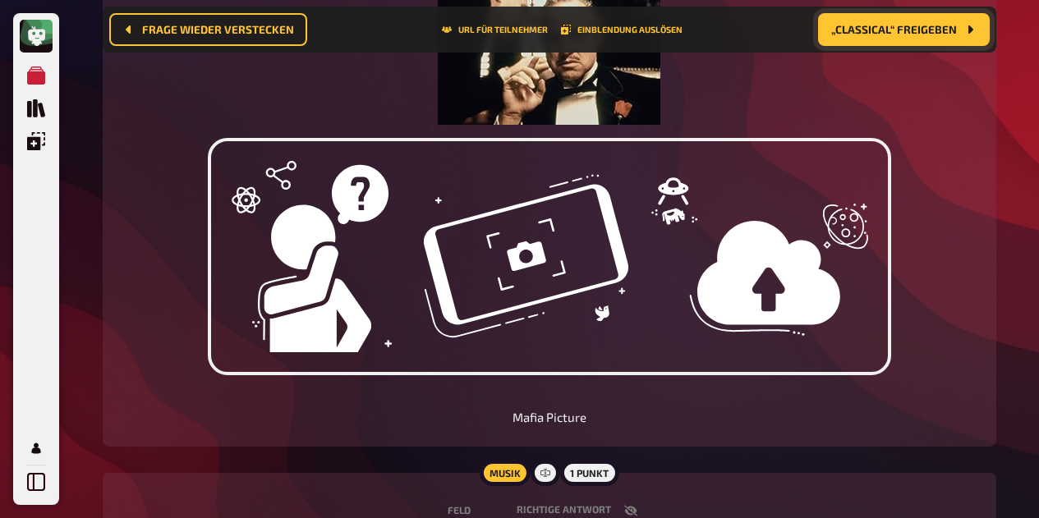
scroll to position [438, 0]
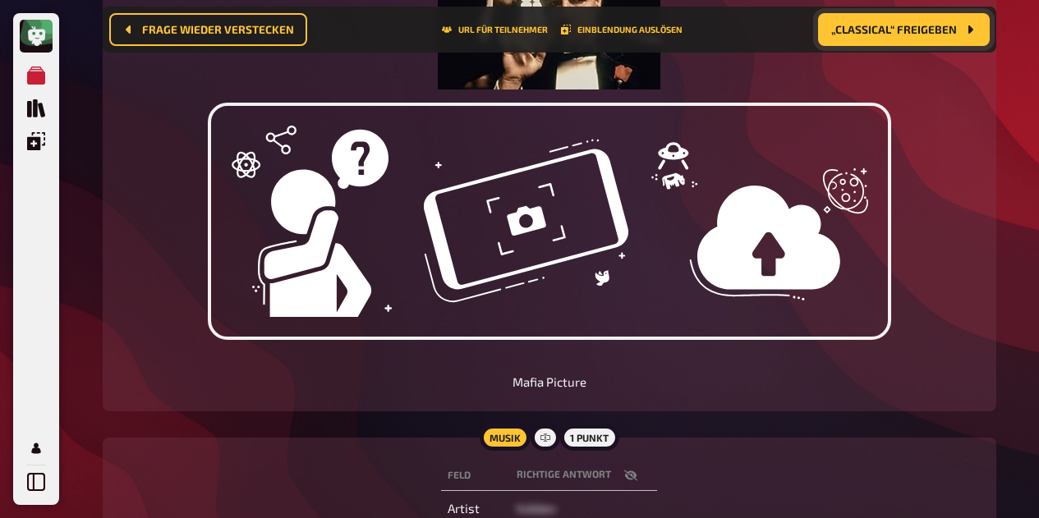
click at [578, 383] on p "Mafia Picture" at bounding box center [549, 382] width 854 height 19
click at [676, 378] on p "Mafia Picture" at bounding box center [549, 382] width 854 height 19
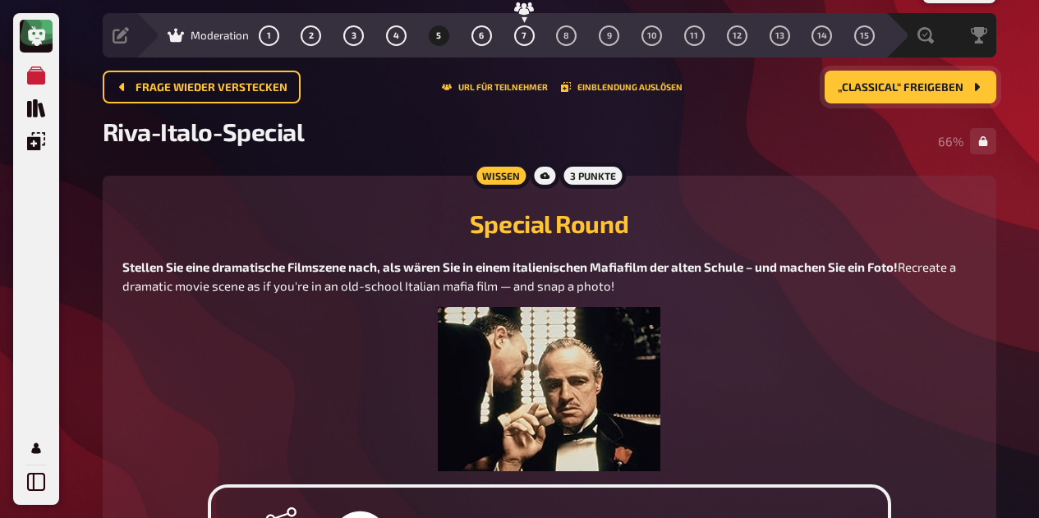
scroll to position [0, 0]
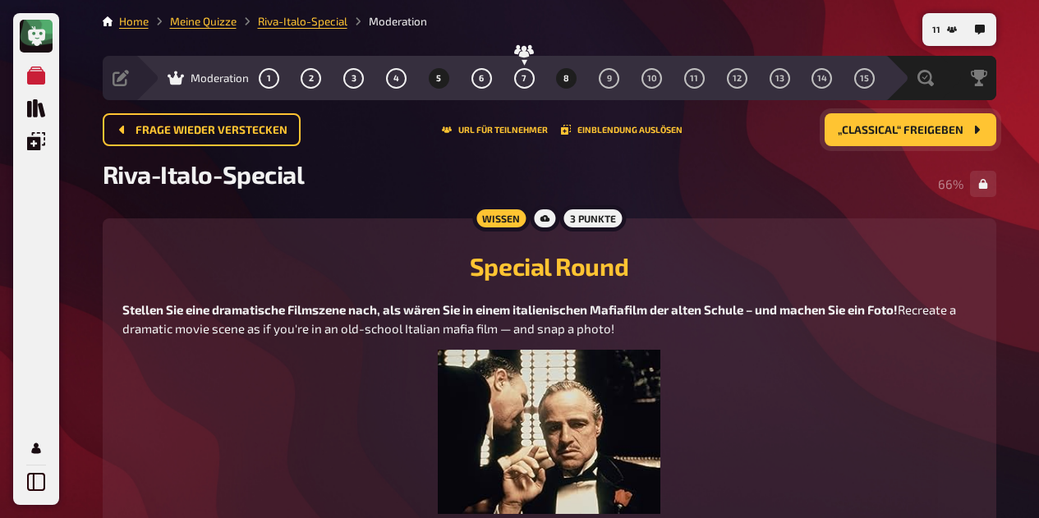
click at [567, 78] on span "8" at bounding box center [566, 78] width 6 height 9
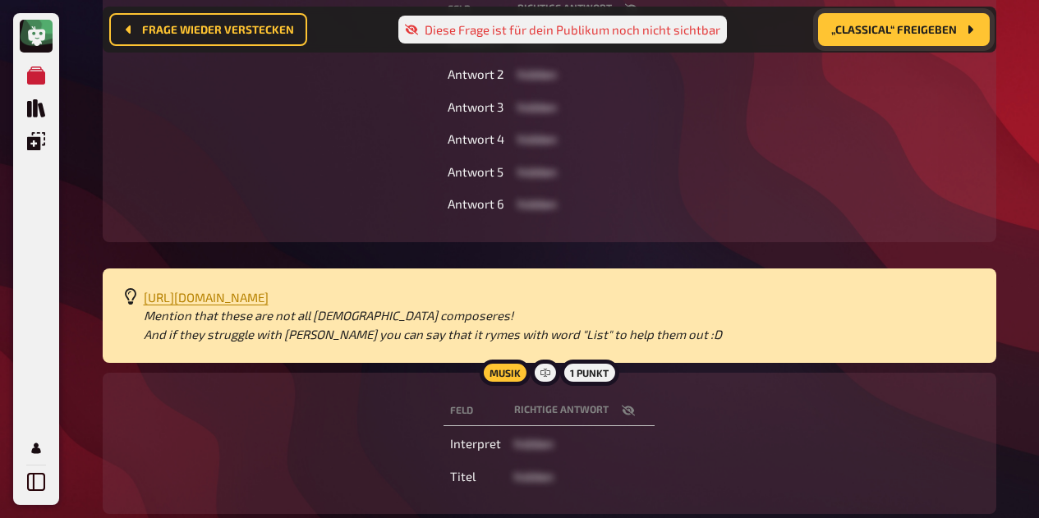
scroll to position [367, 0]
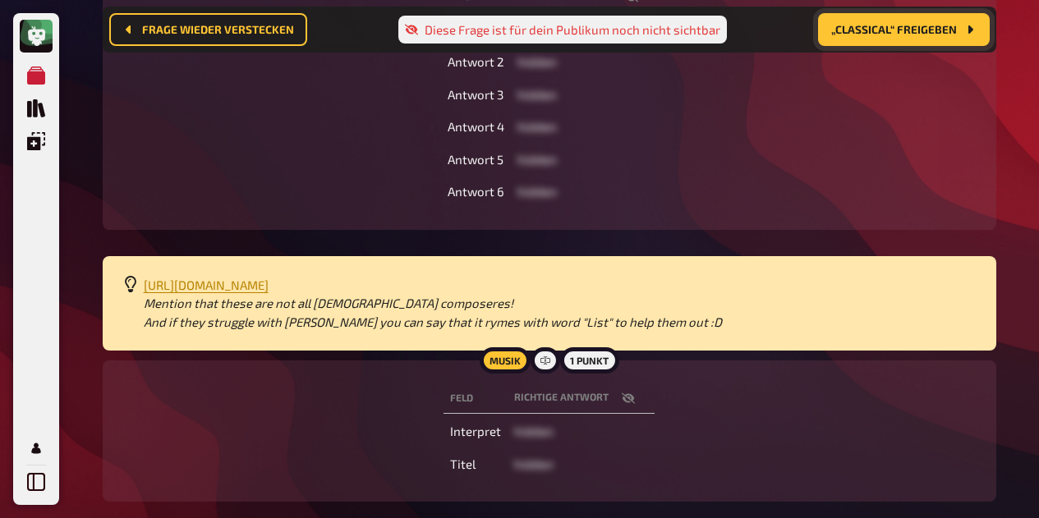
drag, startPoint x: 660, startPoint y: 306, endPoint x: 140, endPoint y: 301, distance: 520.5
click at [140, 301] on div "https://open.spotify.com/playlist/4vHbK5x3IYe2tNqlhoUHRE?si=aa32935ec39b4ef5 Me…" at bounding box center [549, 303] width 893 height 95
copy span "https://open.spotify.com/playlist/4vHbK5x3IYe2tNqlhoUHRE?si=aa32935ec39b4ef5"
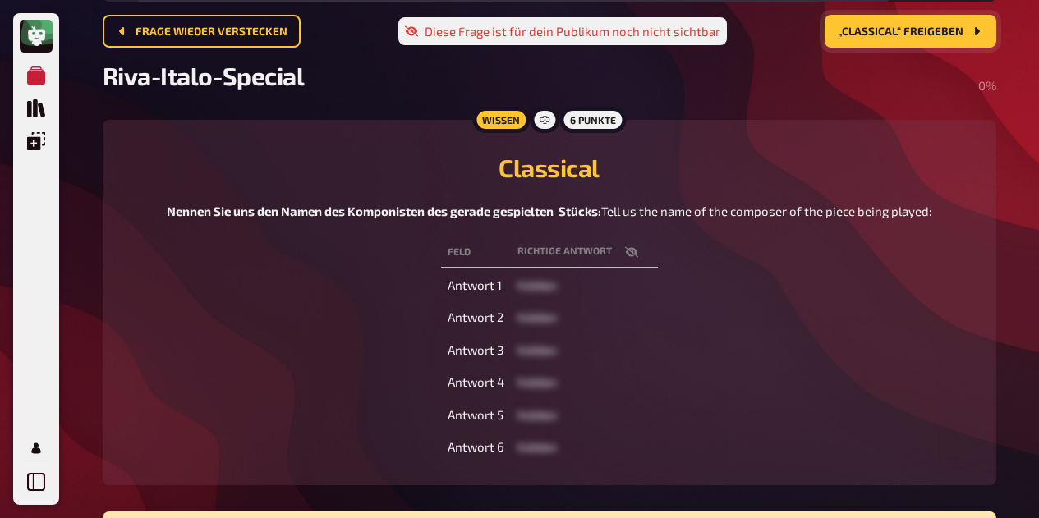
scroll to position [84, 0]
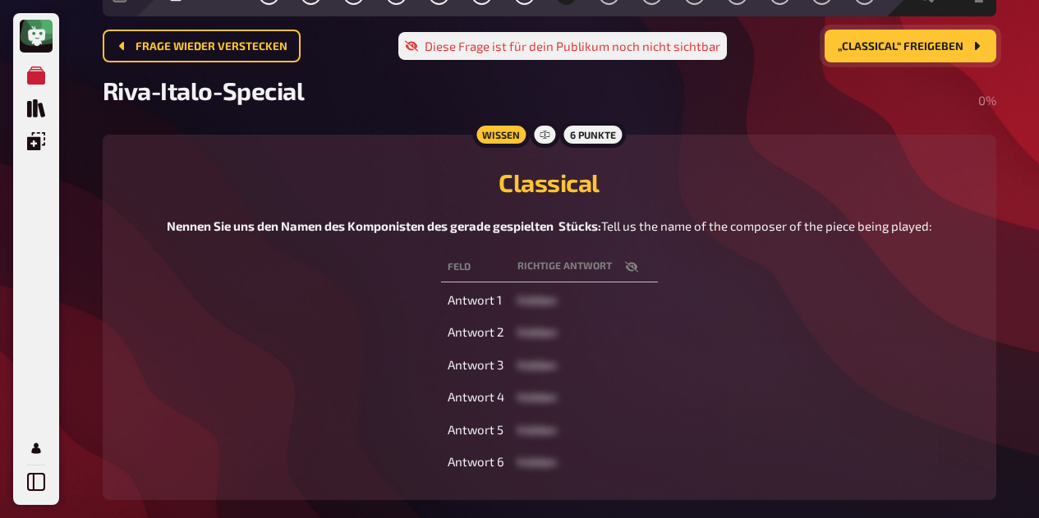
click at [630, 272] on icon "button" at bounding box center [630, 266] width 13 height 11
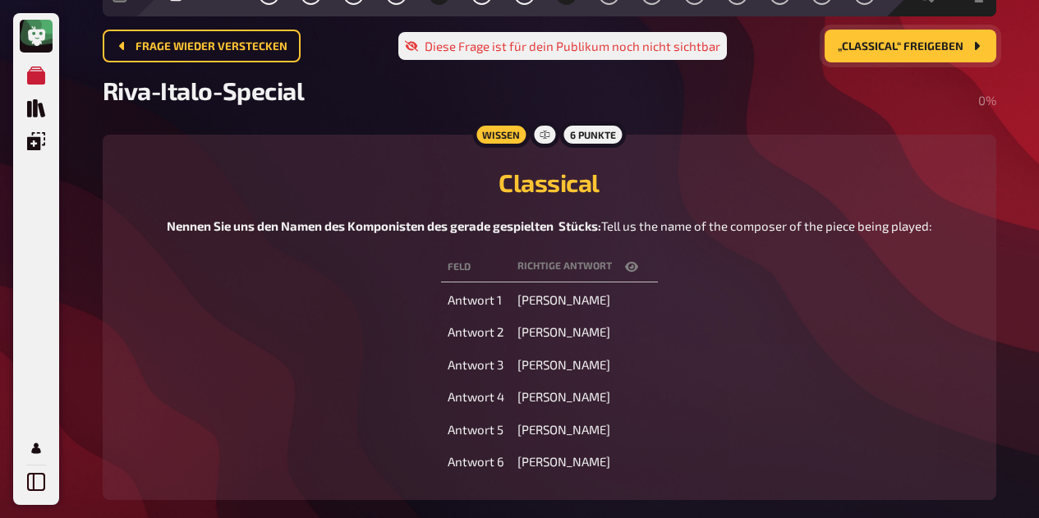
scroll to position [0, 0]
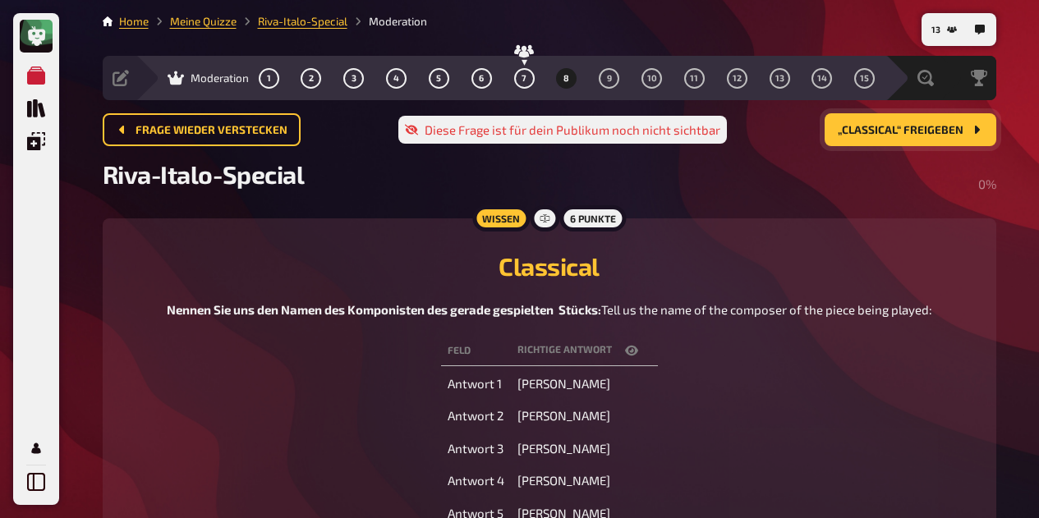
click at [567, 78] on span "8" at bounding box center [566, 78] width 6 height 9
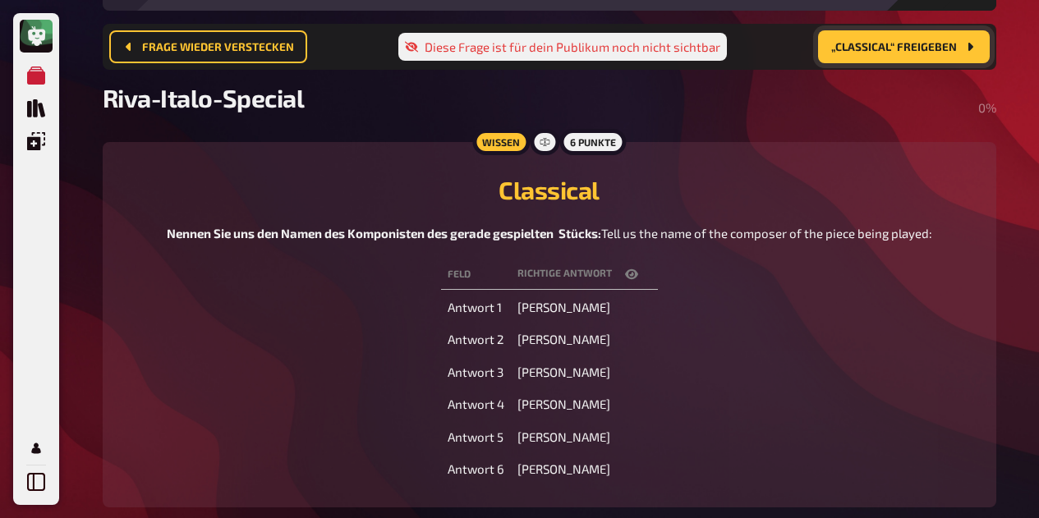
scroll to position [89, 0]
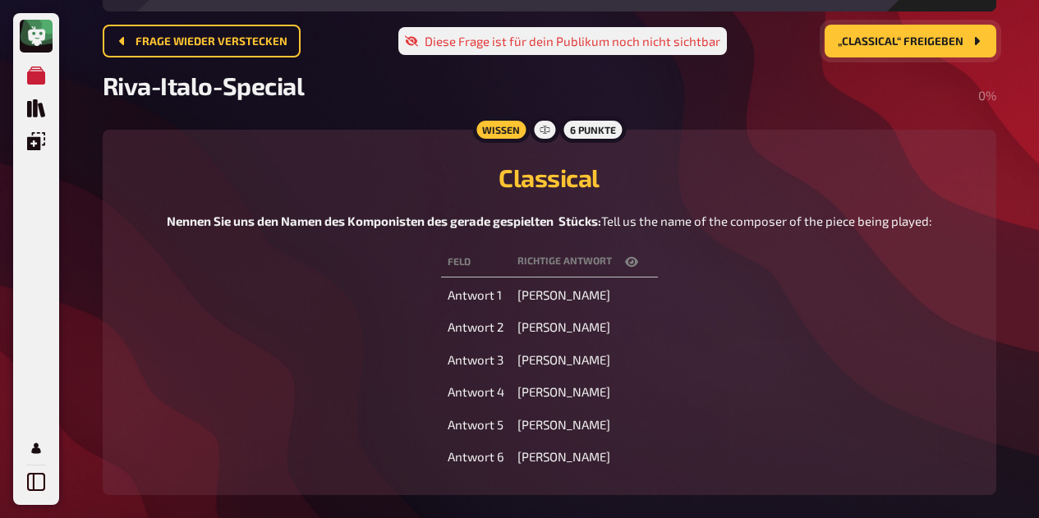
click at [931, 39] on span "„Classical“ freigeben" at bounding box center [900, 41] width 126 height 11
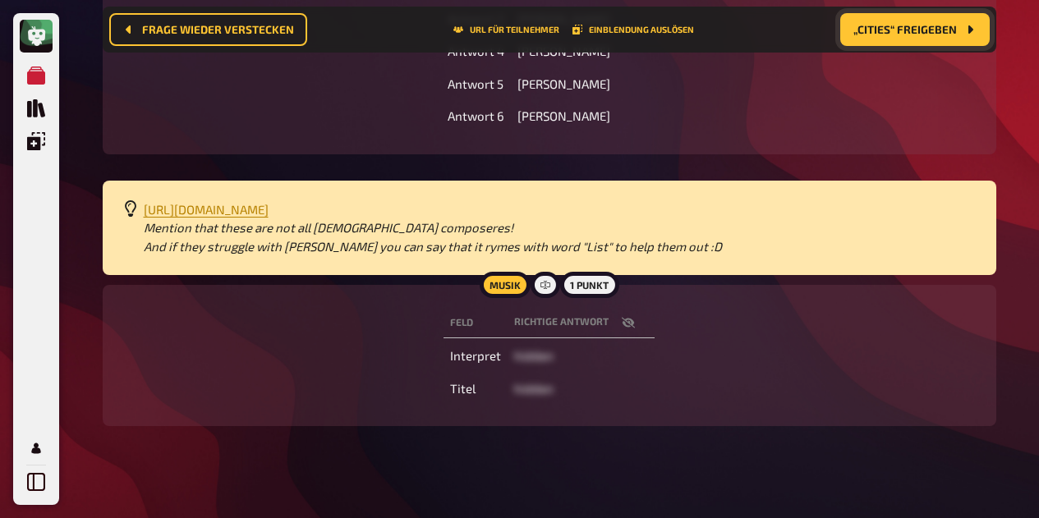
scroll to position [463, 0]
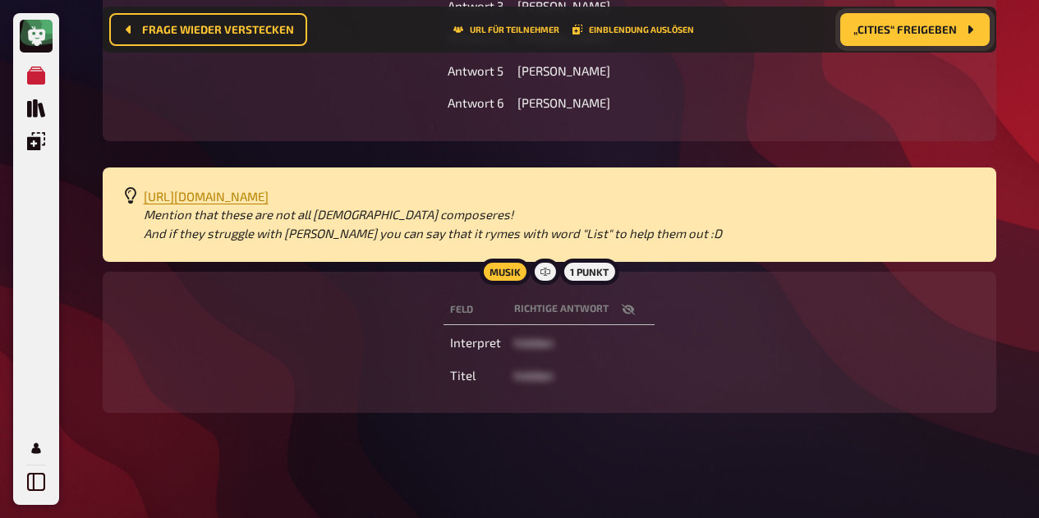
click at [631, 316] on icon "button" at bounding box center [628, 309] width 13 height 13
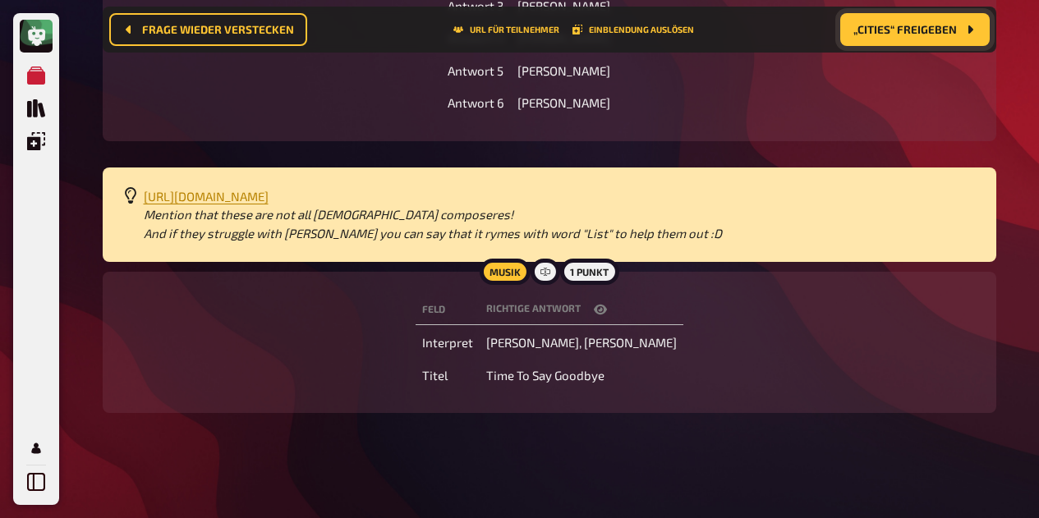
click at [604, 314] on icon "button" at bounding box center [600, 310] width 13 height 10
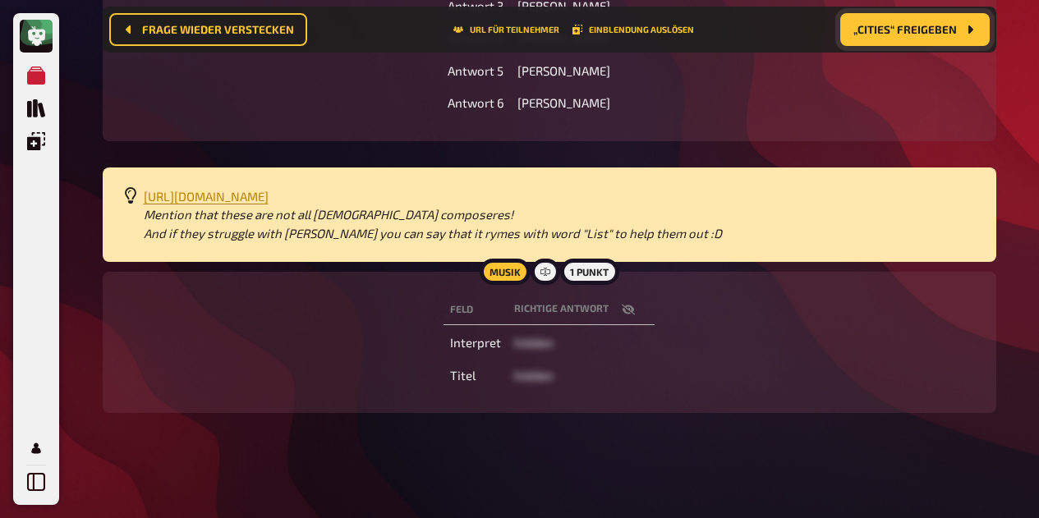
scroll to position [0, 0]
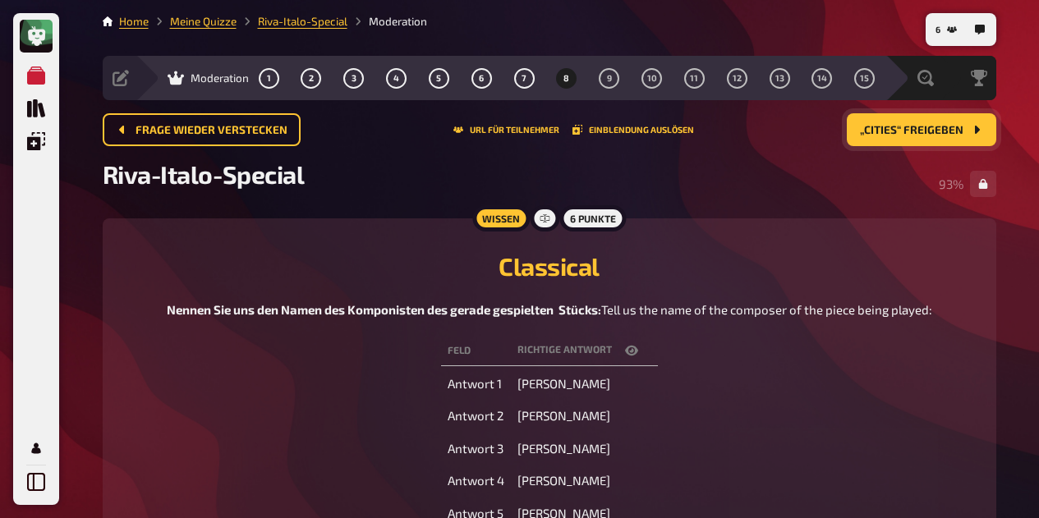
click at [575, 80] on button "8" at bounding box center [566, 78] width 26 height 26
click at [987, 85] on div "Siegerehrung" at bounding box center [978, 78] width 16 height 16
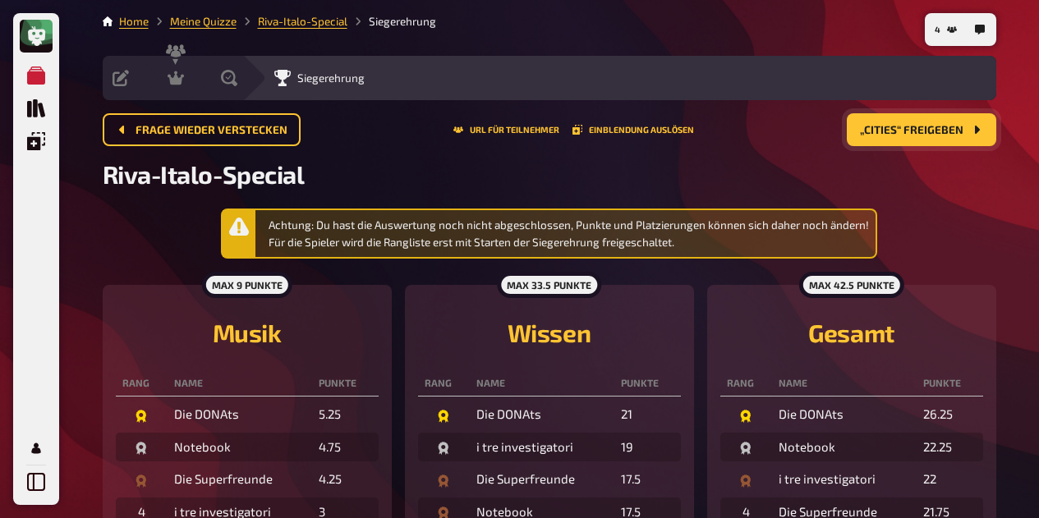
click at [171, 80] on icon at bounding box center [175, 78] width 16 height 14
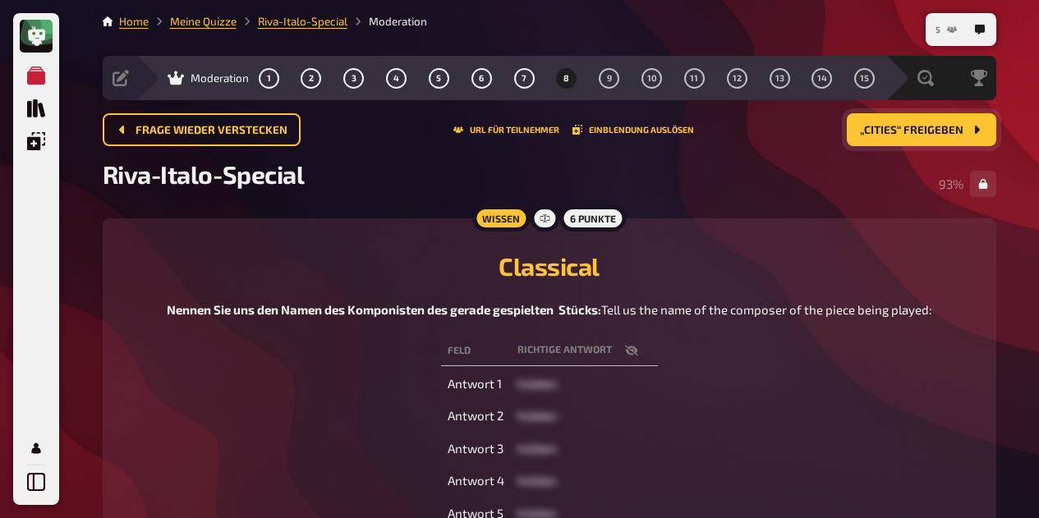
click at [956, 34] on button "5" at bounding box center [946, 29] width 34 height 26
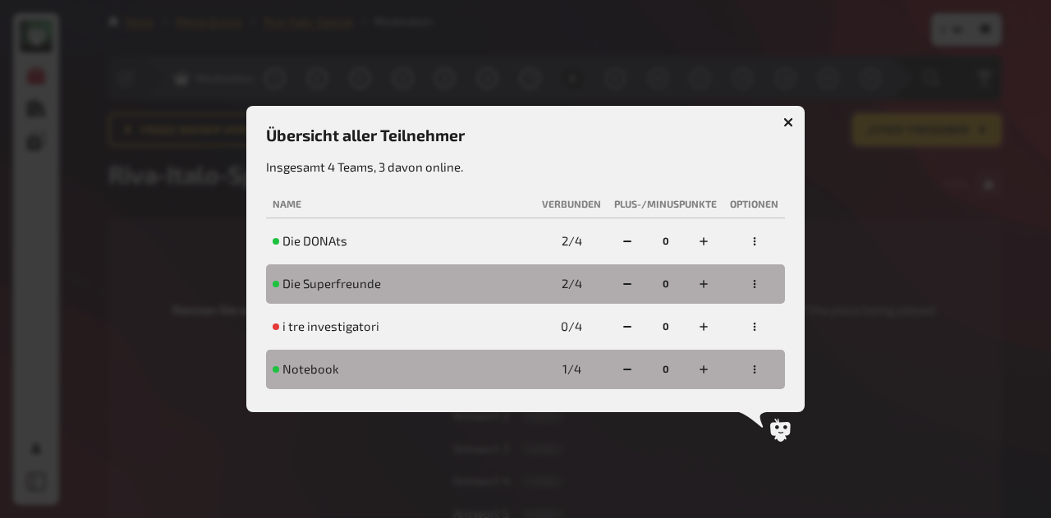
click at [755, 244] on icon "button" at bounding box center [754, 241] width 2 height 8
click at [548, 149] on div "Übersicht aller Teilnehmer Insgesamt 4 Teams, 3 davon online. Name Verbunden Pl…" at bounding box center [525, 259] width 519 height 267
click at [787, 112] on button "button" at bounding box center [788, 122] width 26 height 26
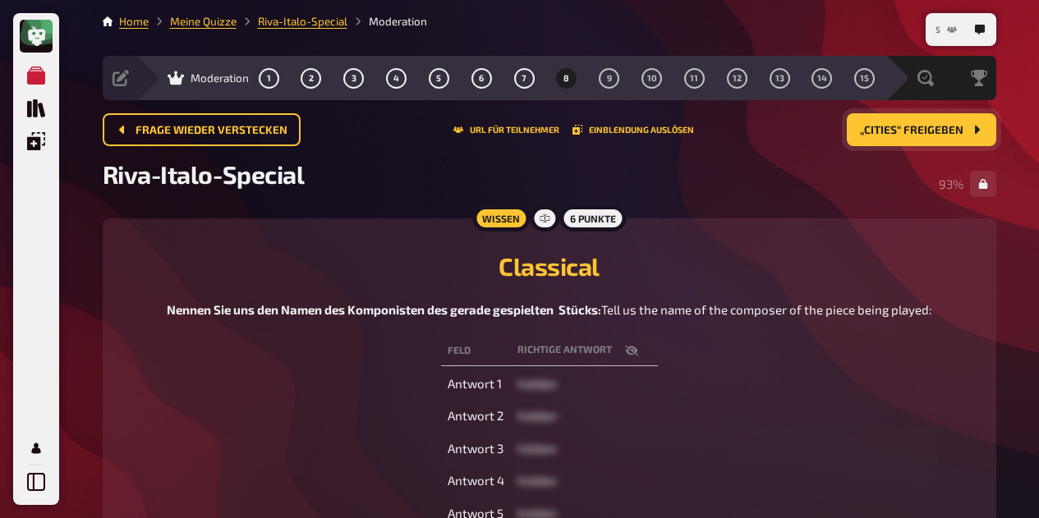
click at [943, 29] on button "5" at bounding box center [946, 29] width 34 height 26
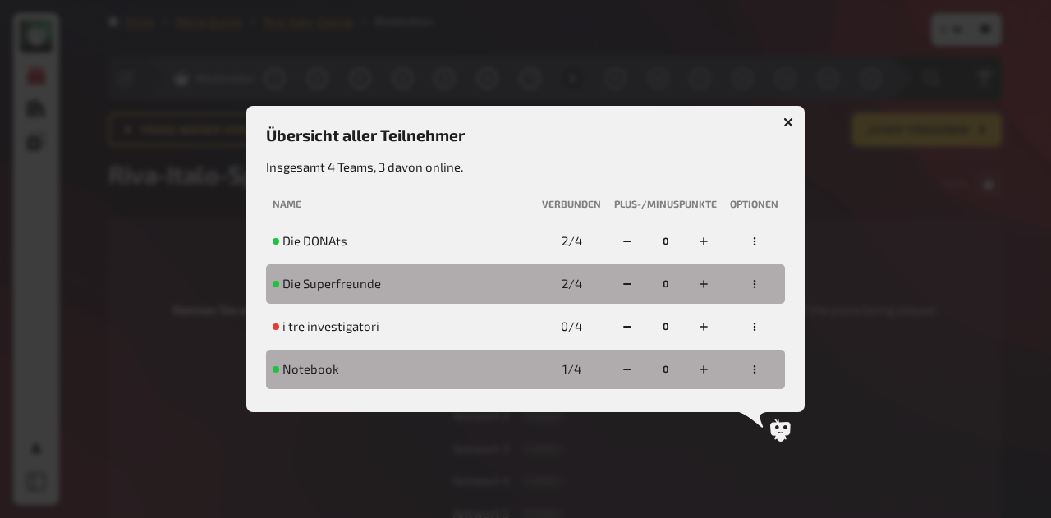
click at [787, 120] on icon "button" at bounding box center [789, 122] width 16 height 16
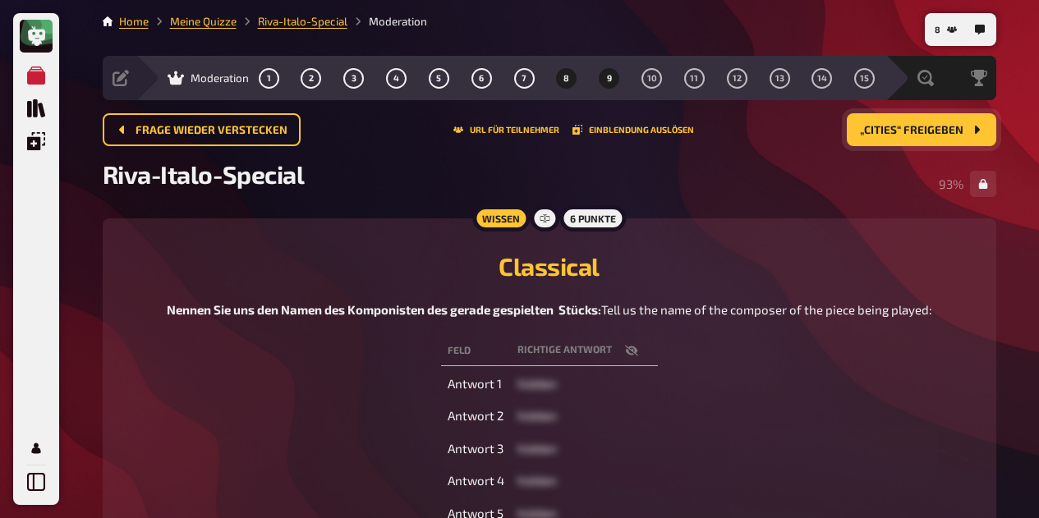
click at [609, 78] on span "9" at bounding box center [609, 78] width 5 height 9
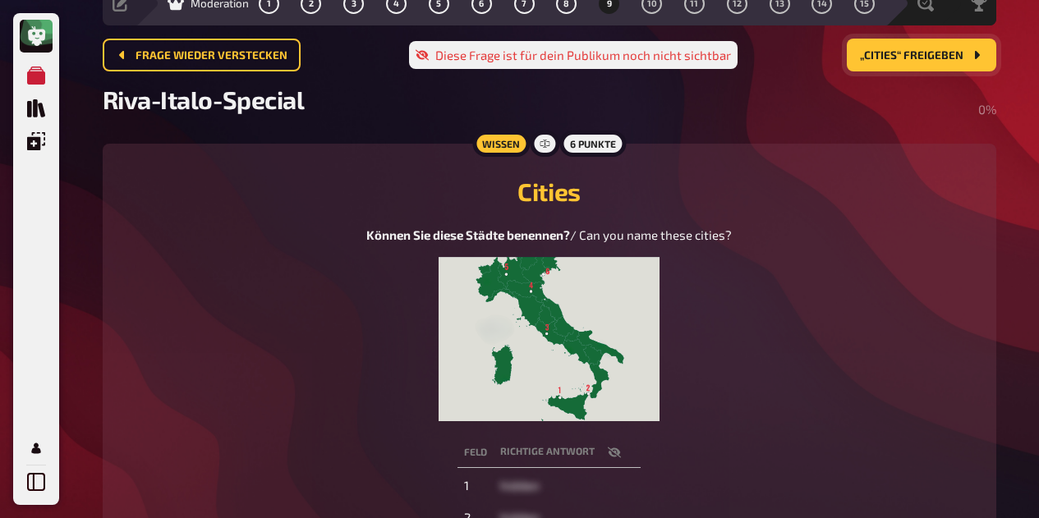
scroll to position [80, 0]
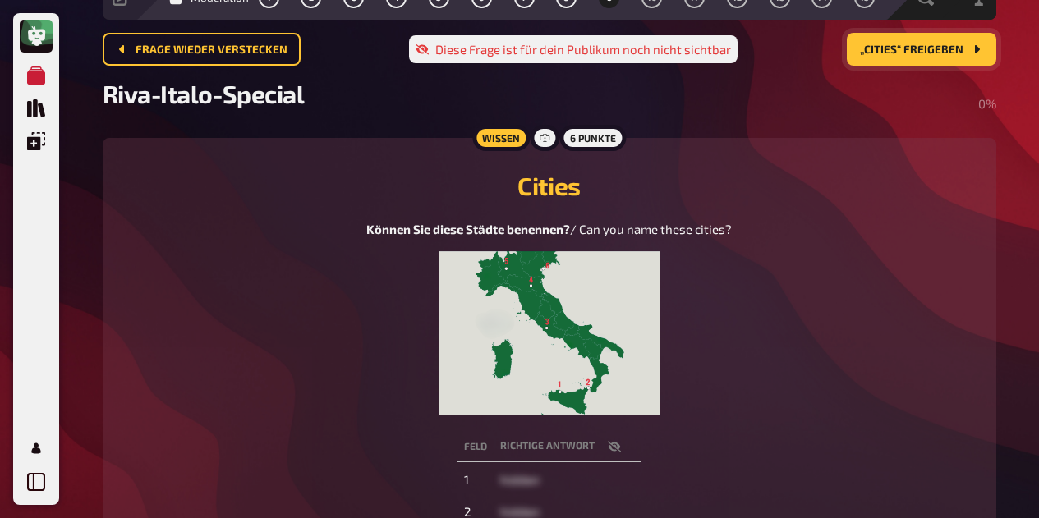
click at [920, 52] on span "„Cities“ freigeben" at bounding box center [911, 49] width 103 height 11
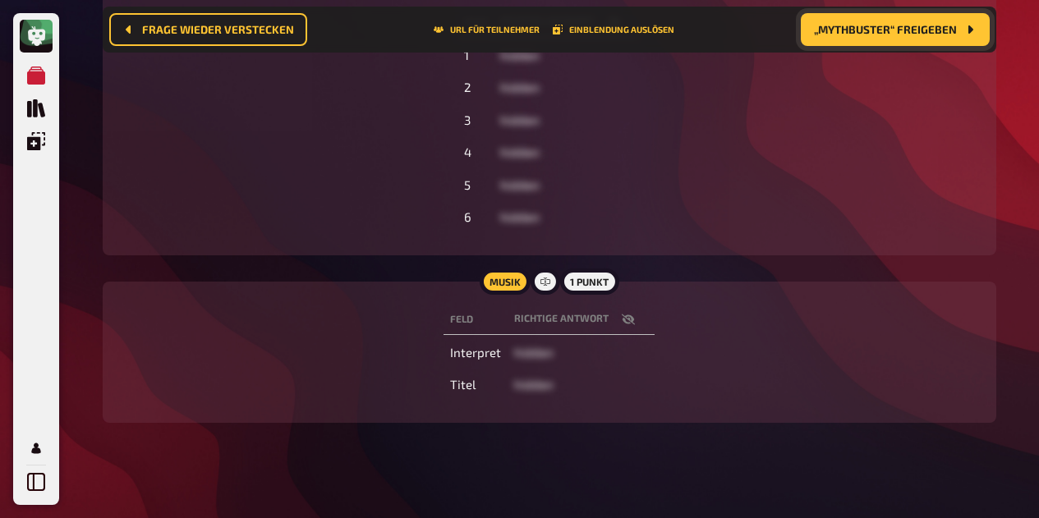
scroll to position [519, 0]
click at [617, 312] on button "button" at bounding box center [627, 318] width 39 height 16
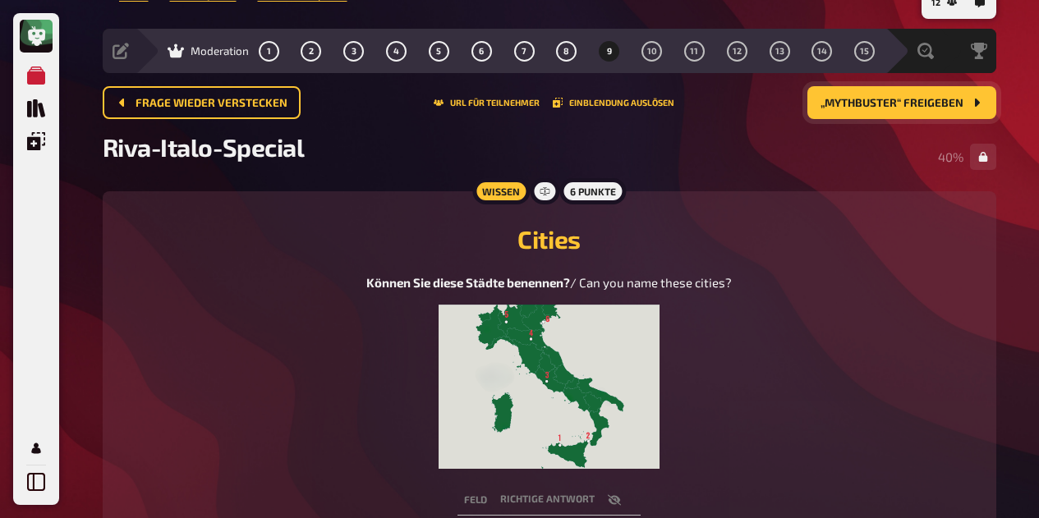
scroll to position [0, 0]
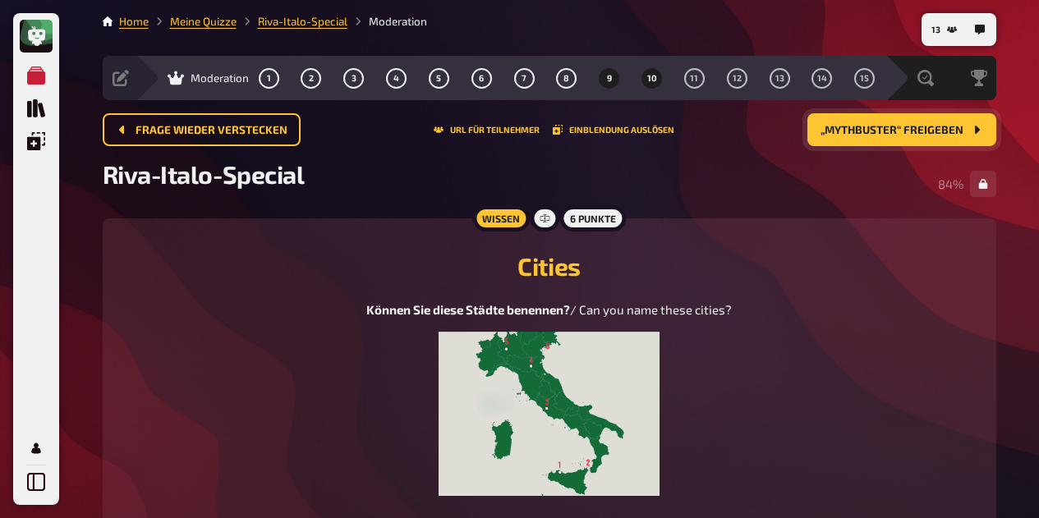
click at [660, 79] on button "10" at bounding box center [652, 78] width 26 height 26
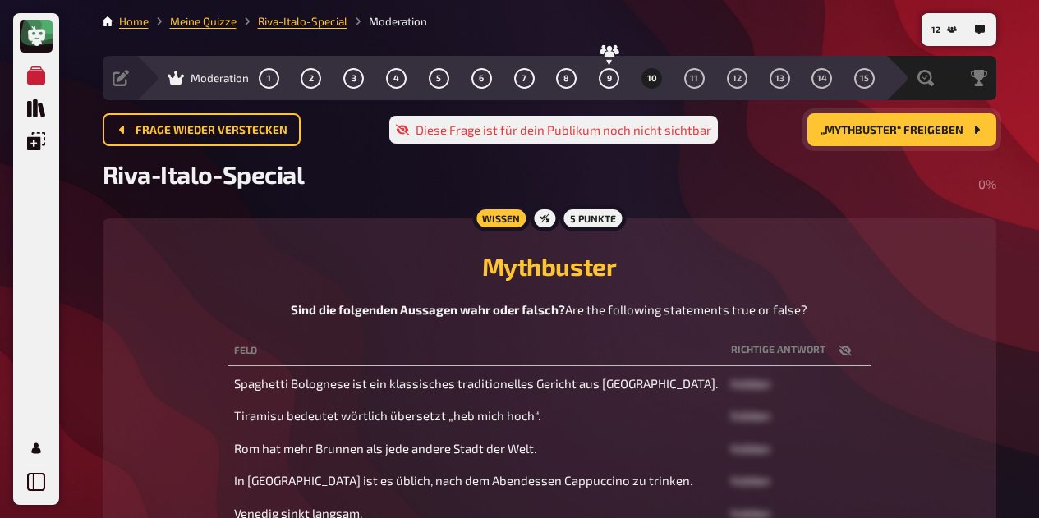
click at [882, 132] on span "„Mythbuster“ freigeben" at bounding box center [891, 130] width 143 height 11
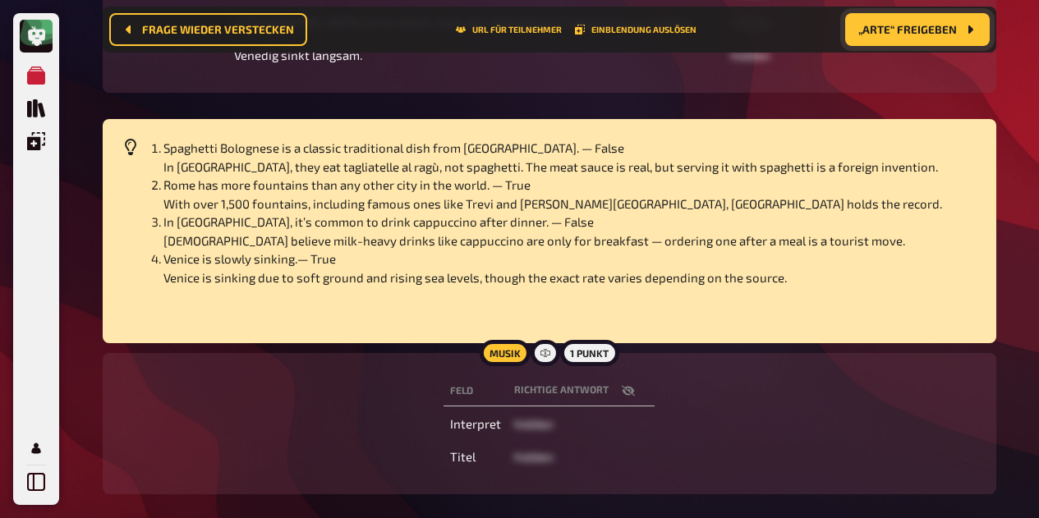
scroll to position [626, 0]
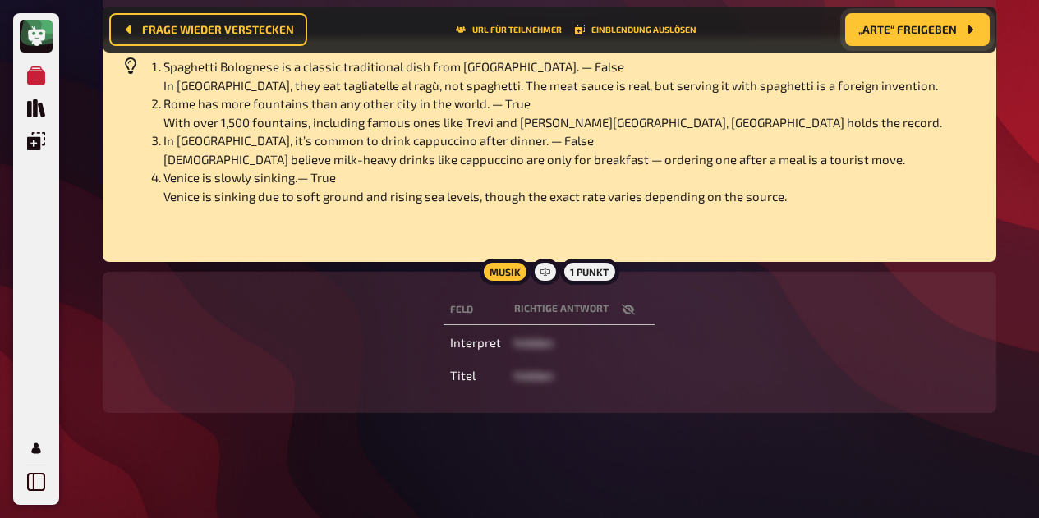
click at [632, 307] on icon "button" at bounding box center [628, 309] width 13 height 13
click at [635, 312] on button "button" at bounding box center [627, 309] width 39 height 16
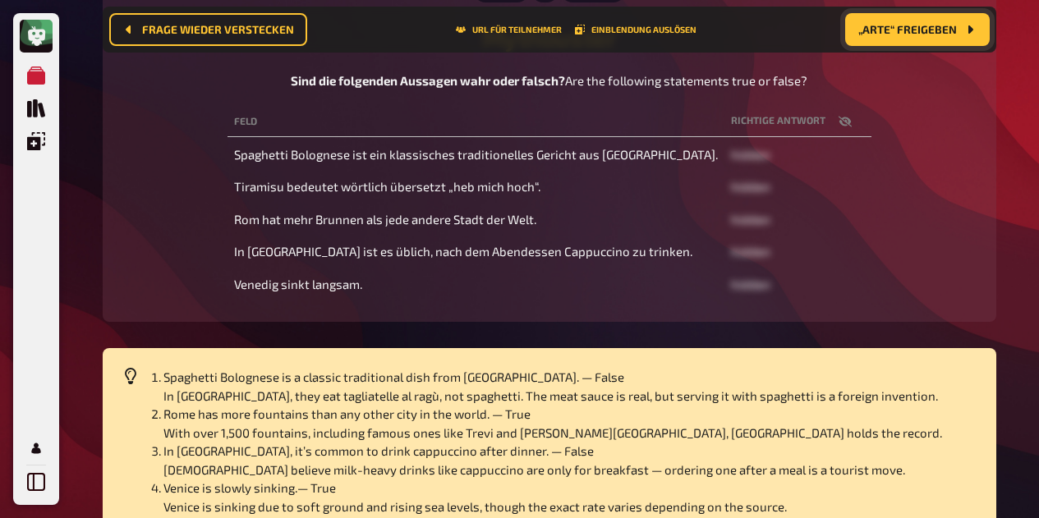
scroll to position [241, 0]
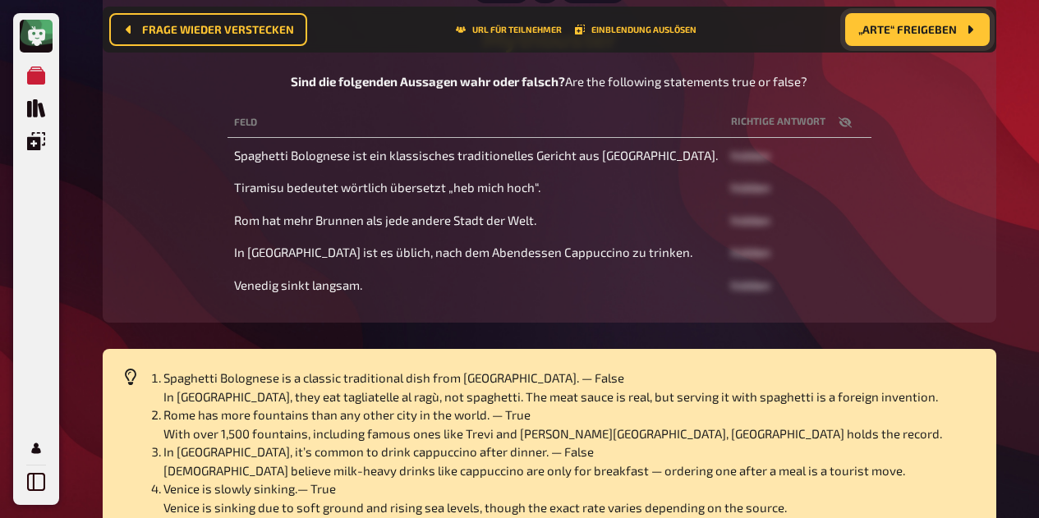
click at [838, 129] on icon "button" at bounding box center [844, 122] width 13 height 13
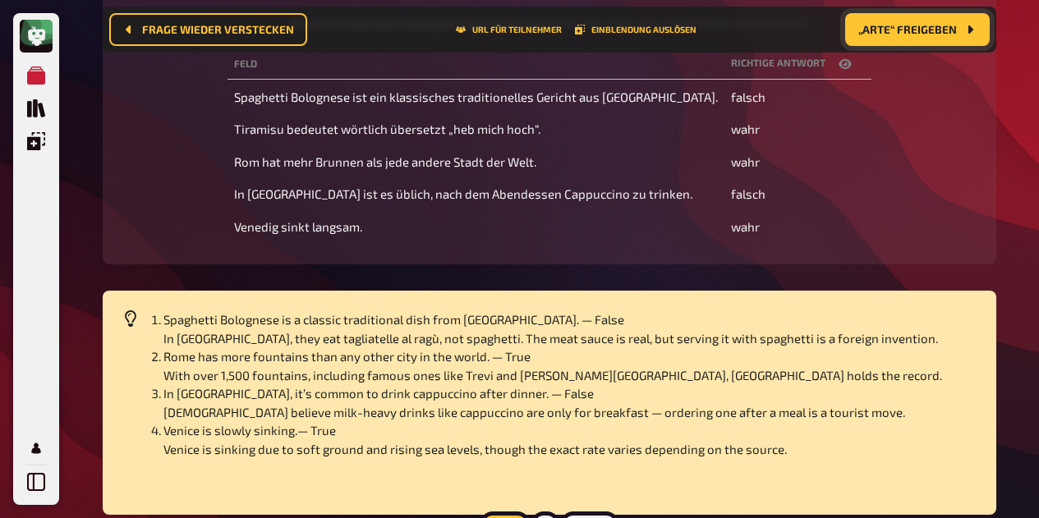
scroll to position [0, 0]
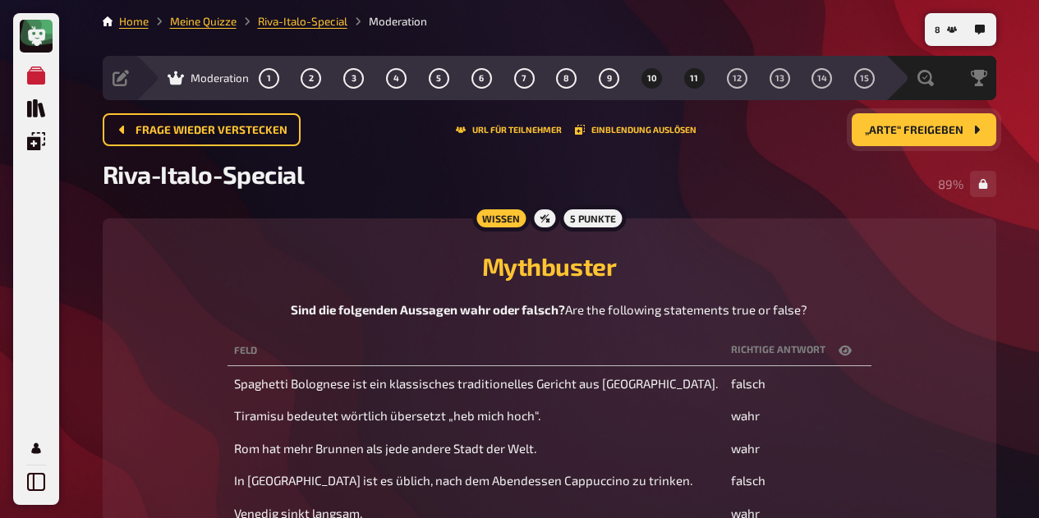
click at [699, 82] on button "11" at bounding box center [694, 78] width 26 height 26
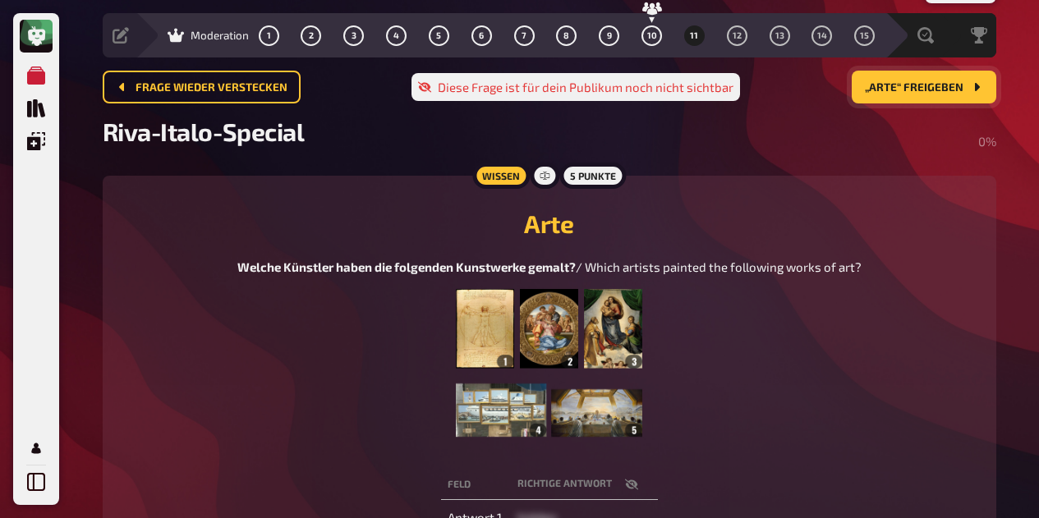
scroll to position [48, 0]
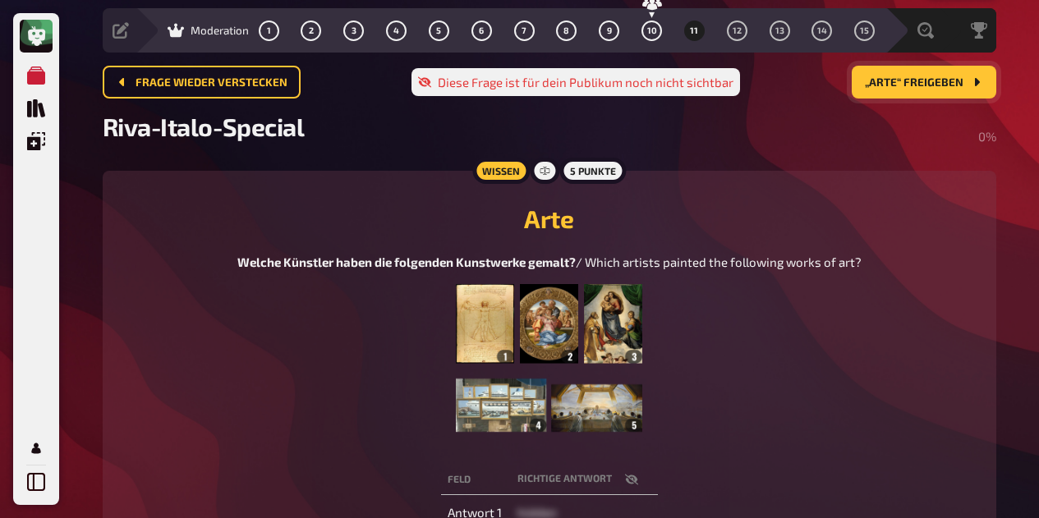
click at [924, 88] on span "„Arte“ freigeben" at bounding box center [914, 82] width 99 height 11
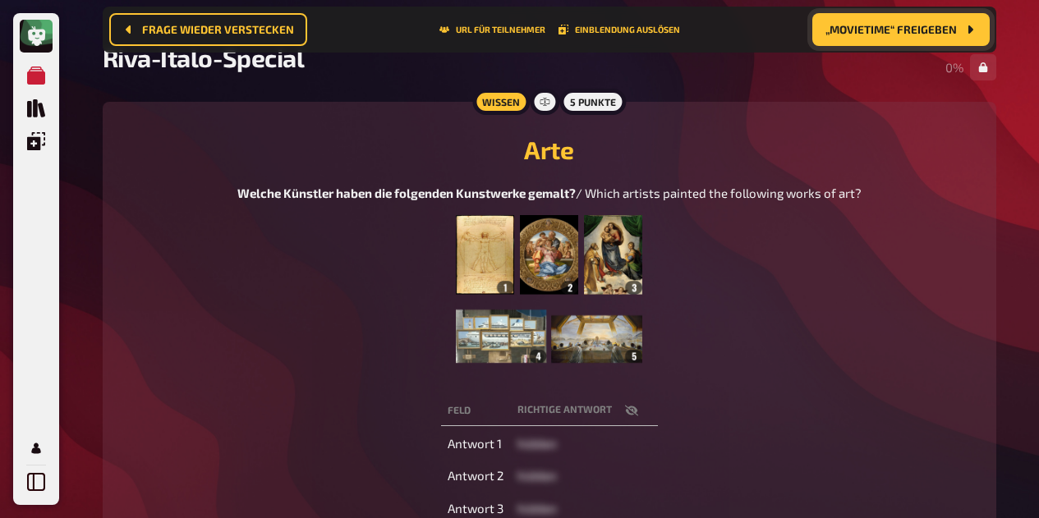
scroll to position [221, 0]
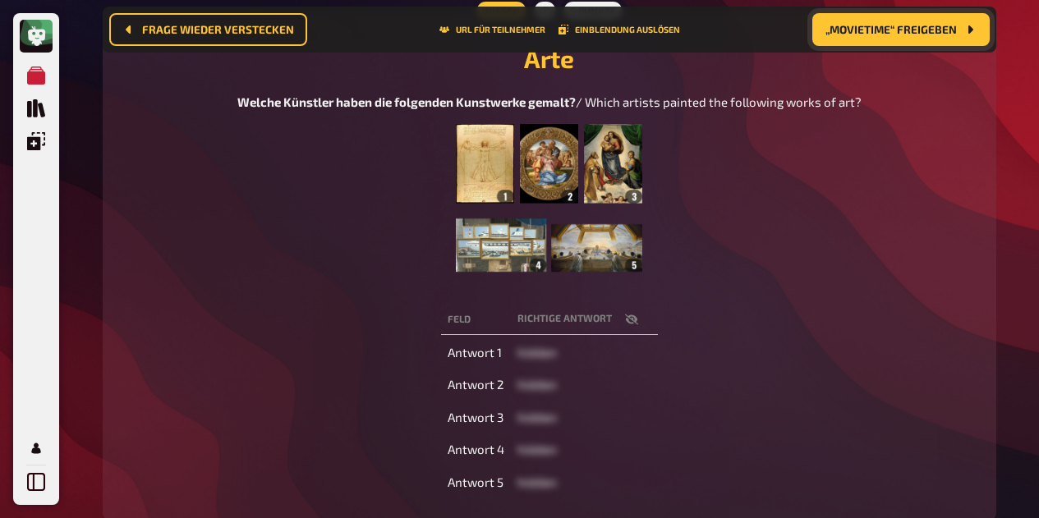
click at [632, 326] on icon "button" at bounding box center [631, 319] width 13 height 13
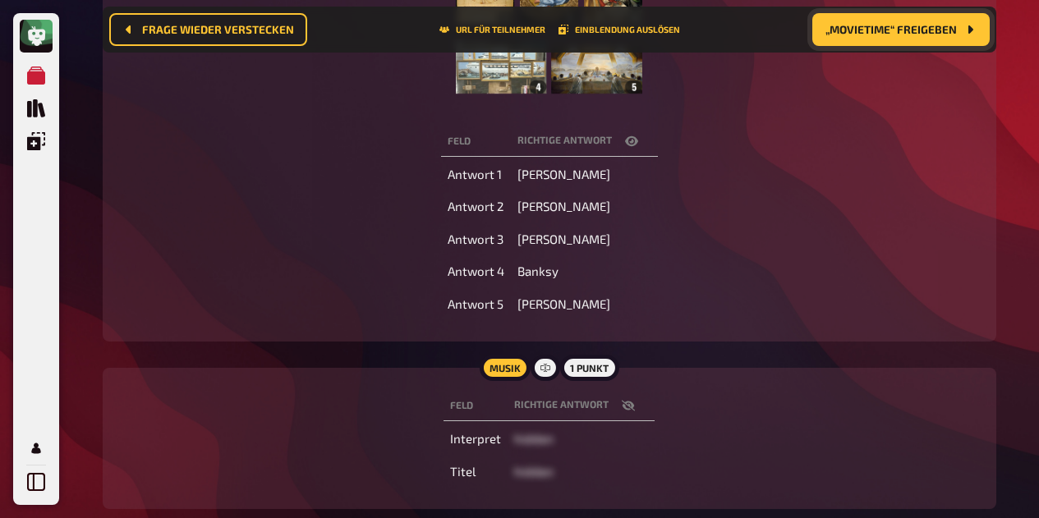
scroll to position [495, 0]
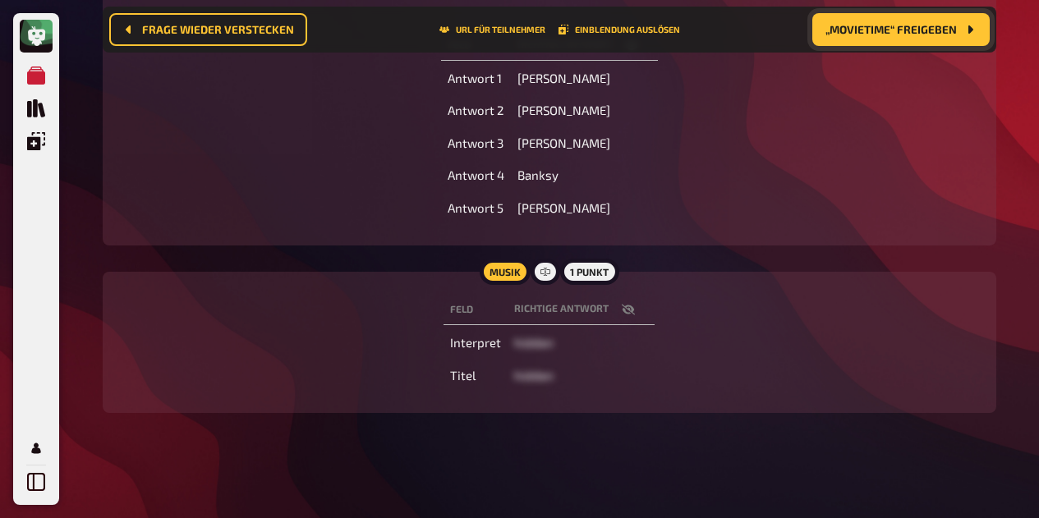
click at [635, 311] on button "button" at bounding box center [627, 309] width 39 height 16
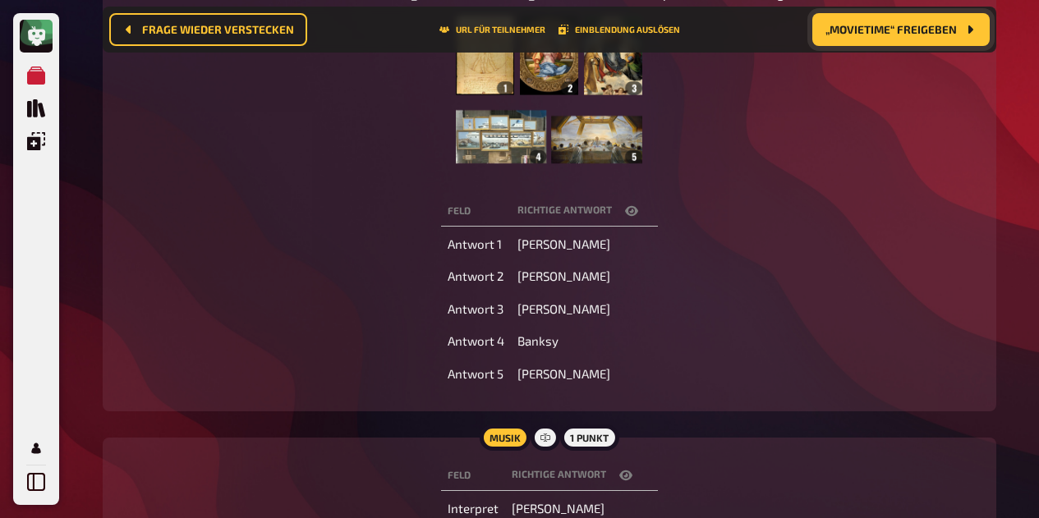
scroll to position [0, 0]
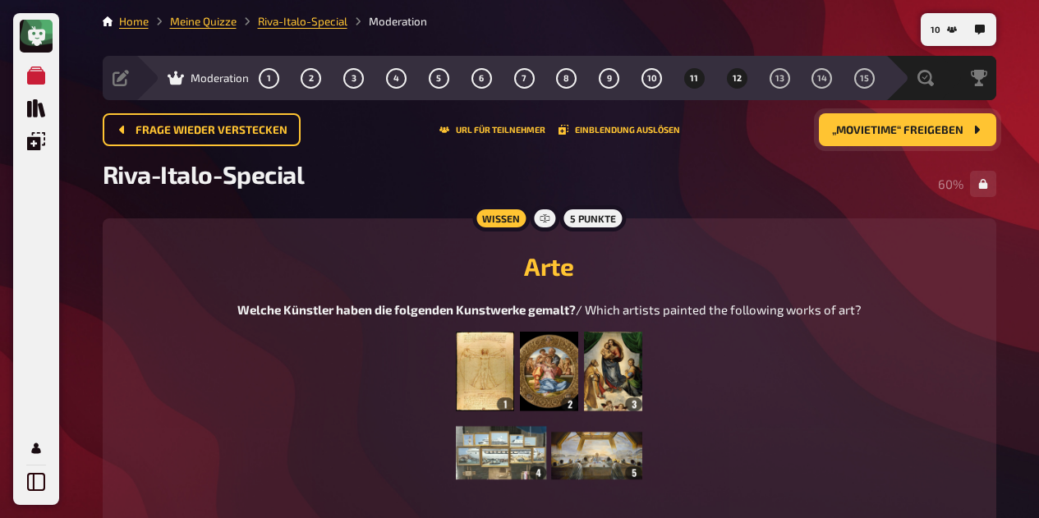
click at [736, 78] on span "12" at bounding box center [736, 78] width 9 height 9
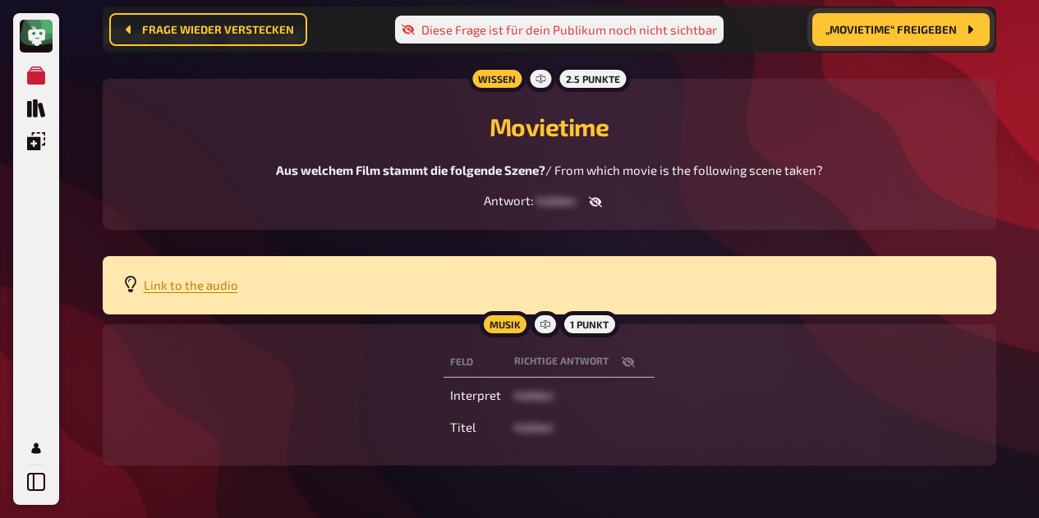
scroll to position [163, 0]
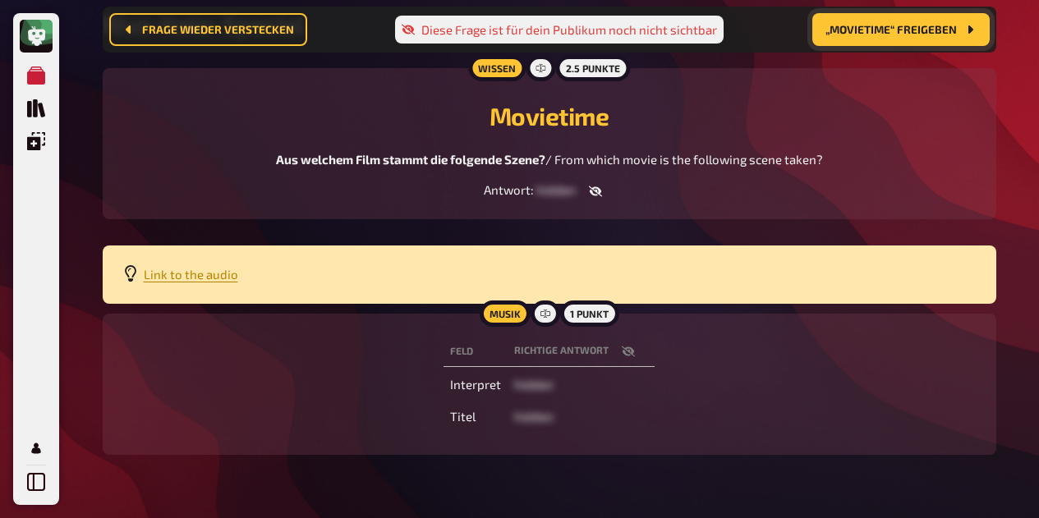
click at [594, 193] on icon "button" at bounding box center [595, 191] width 13 height 13
click at [640, 190] on button "button" at bounding box center [629, 191] width 39 height 16
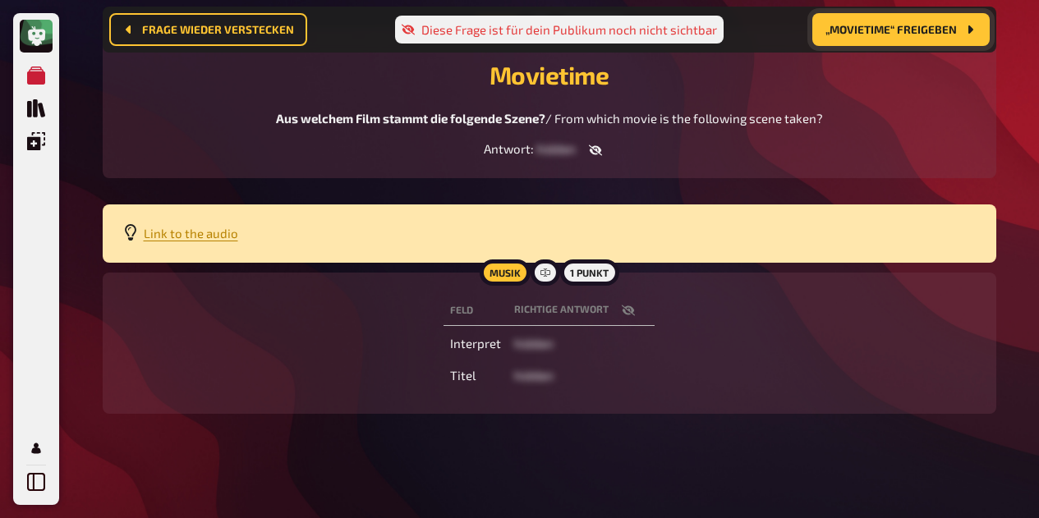
click at [923, 30] on span "„Movietime“ freigeben" at bounding box center [890, 29] width 131 height 11
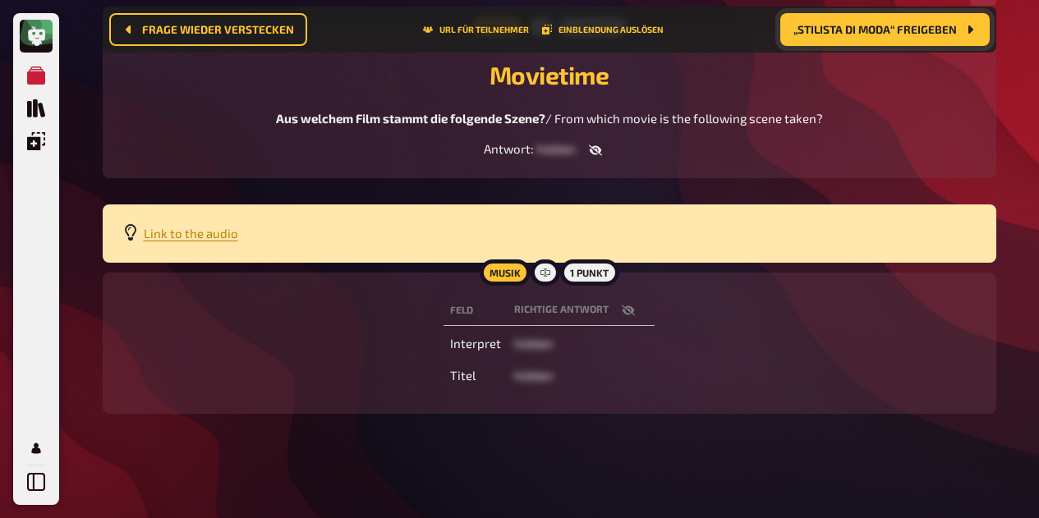
scroll to position [160, 0]
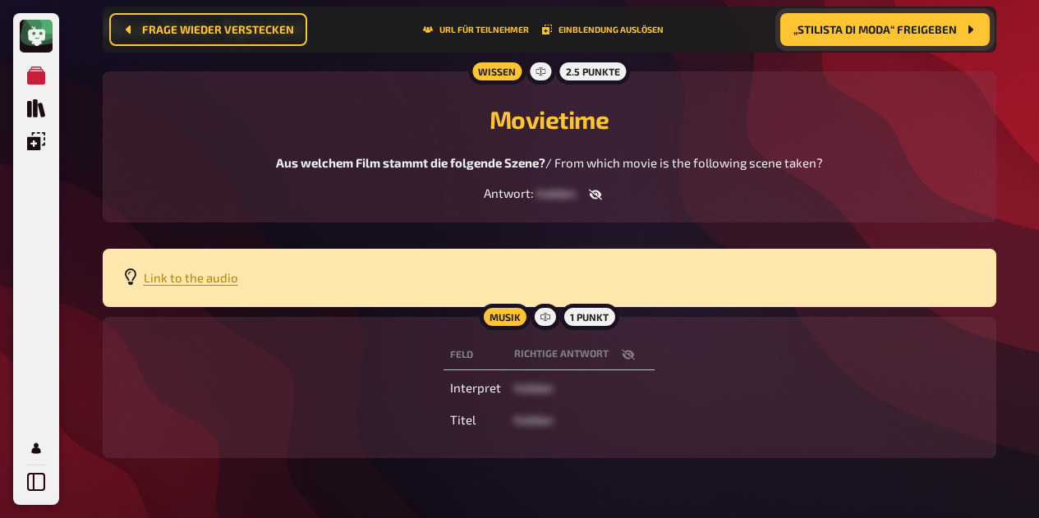
click at [624, 354] on icon "button" at bounding box center [628, 354] width 13 height 13
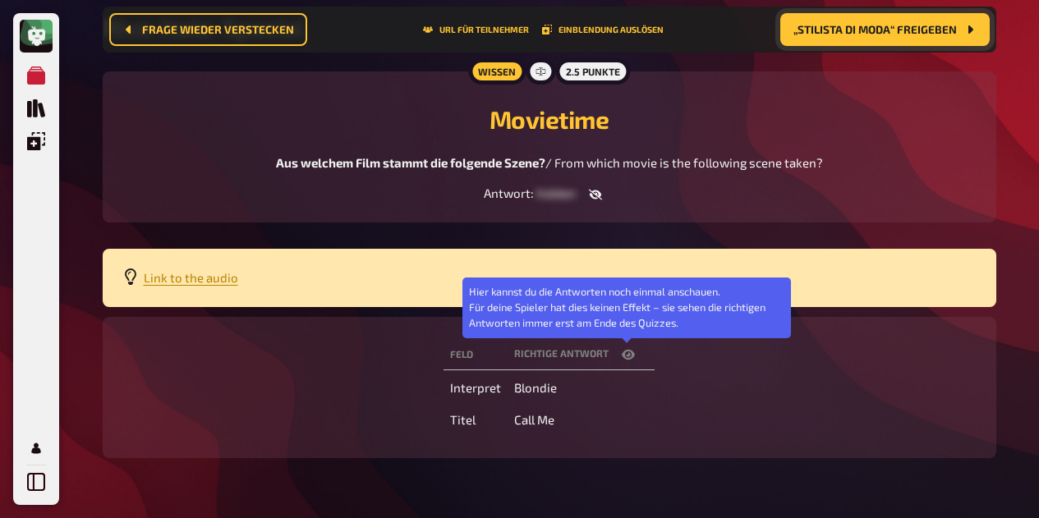
click at [624, 354] on icon "button" at bounding box center [628, 354] width 13 height 13
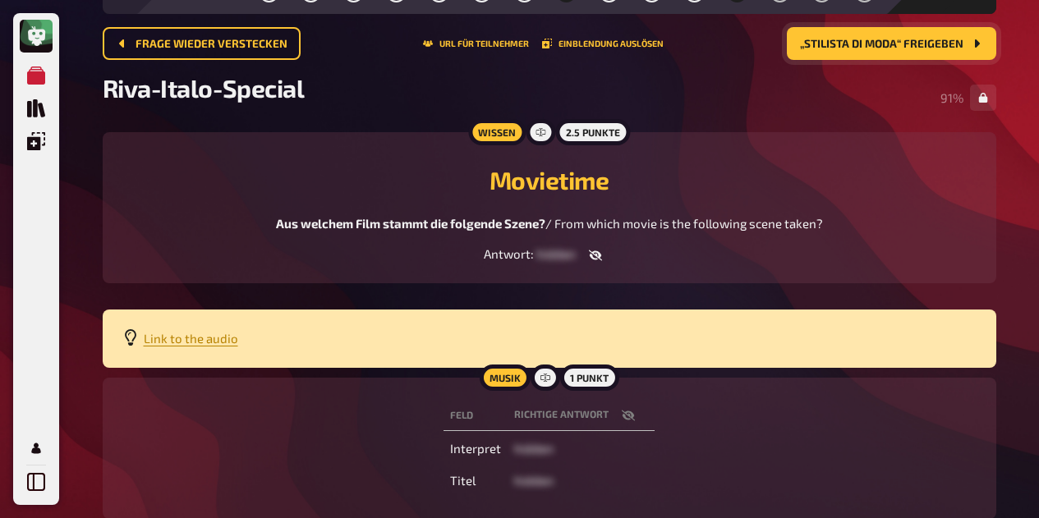
scroll to position [0, 0]
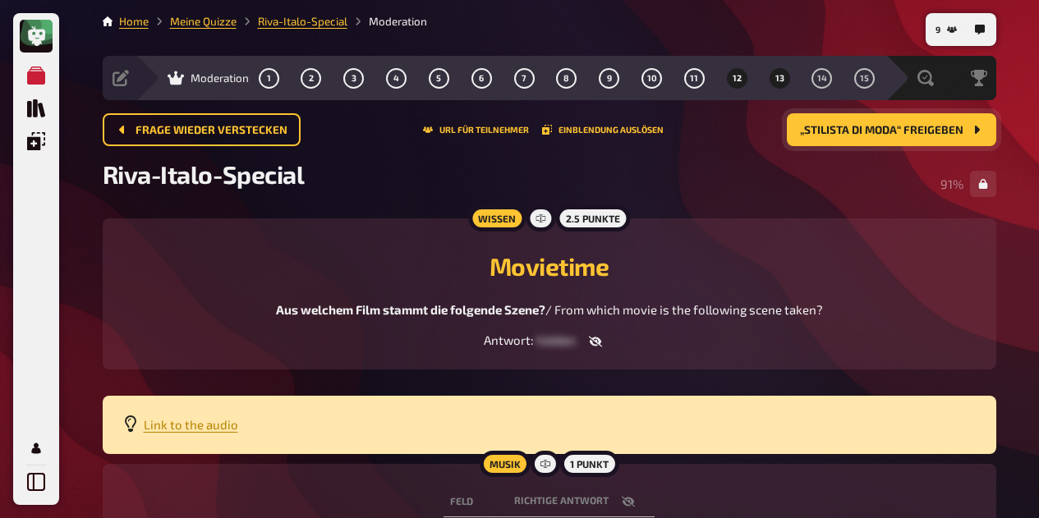
click at [779, 77] on span "13" at bounding box center [779, 78] width 9 height 9
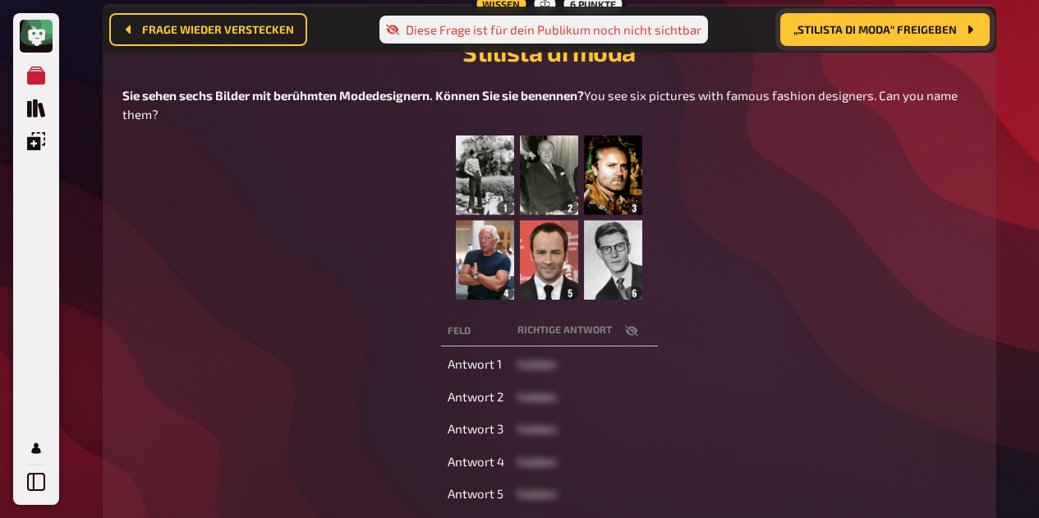
scroll to position [227, 0]
click at [852, 33] on span "„Stilista di moda“ freigeben" at bounding box center [874, 29] width 163 height 11
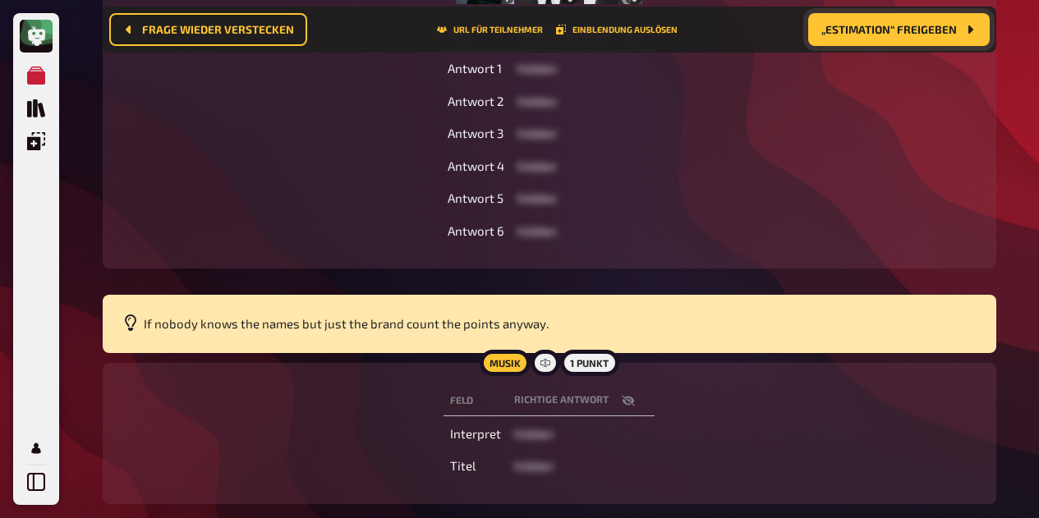
scroll to position [525, 0]
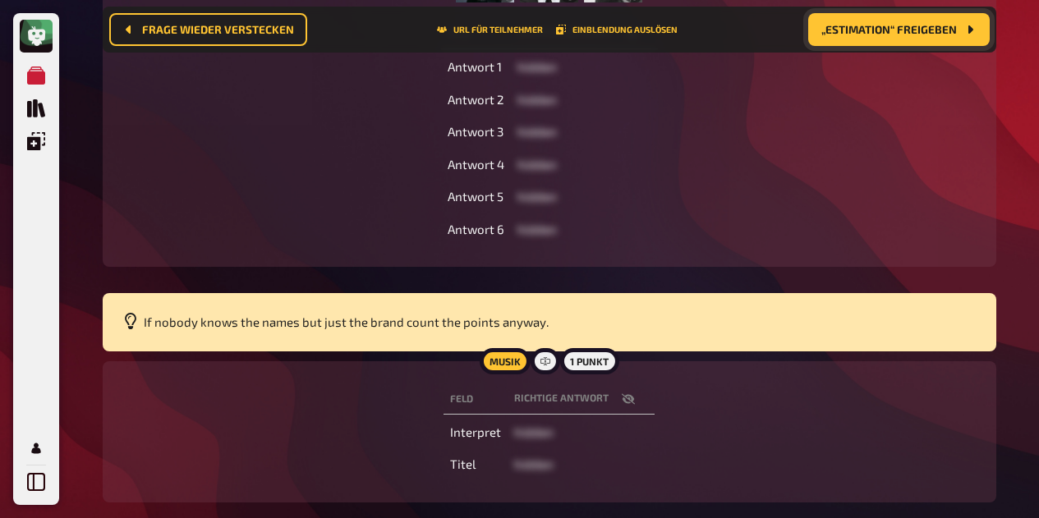
click at [616, 398] on button "button" at bounding box center [627, 399] width 39 height 16
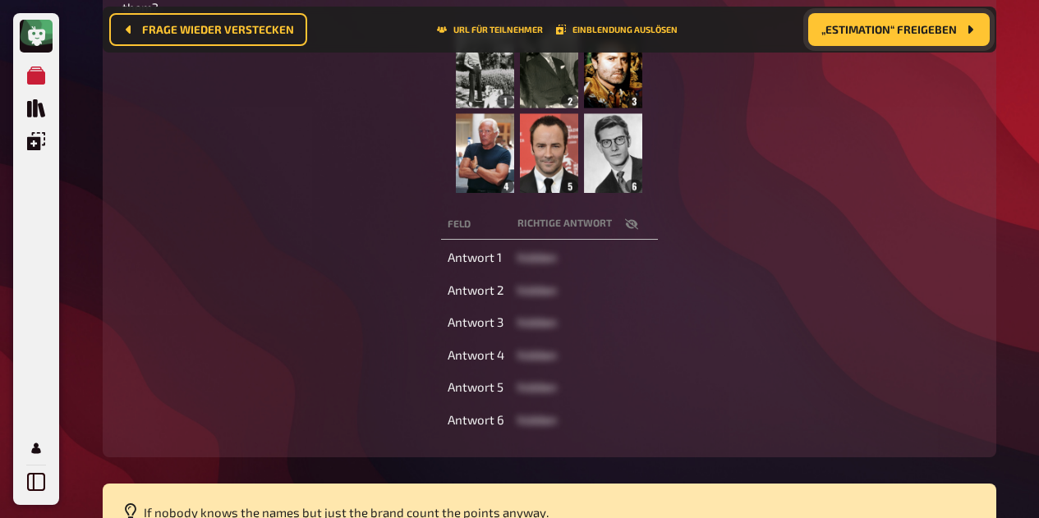
scroll to position [336, 0]
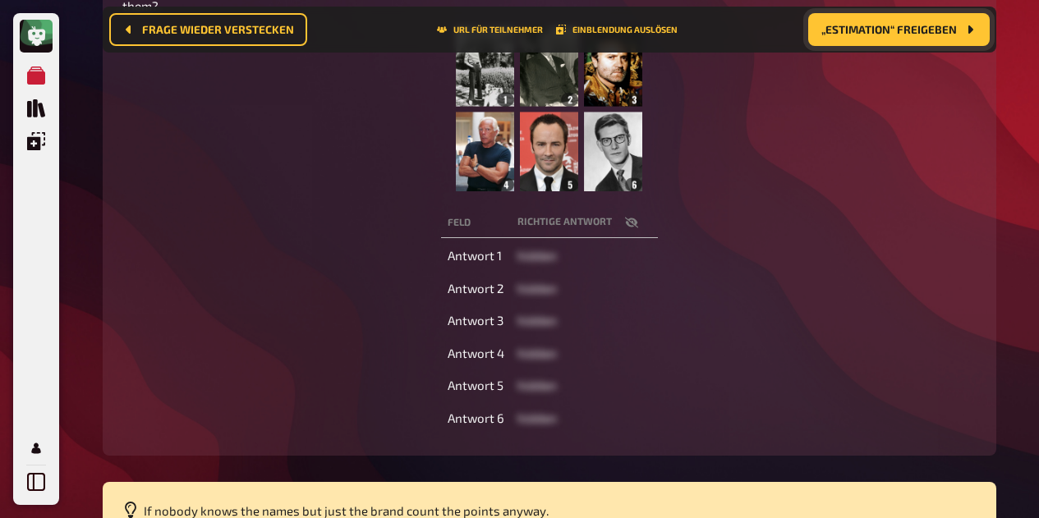
click at [639, 227] on button "button" at bounding box center [631, 222] width 39 height 16
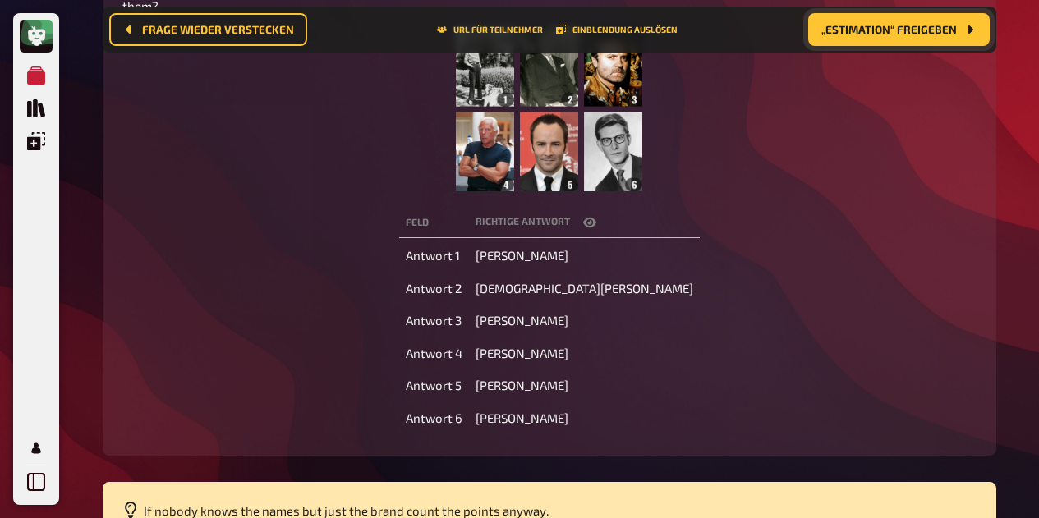
scroll to position [0, 0]
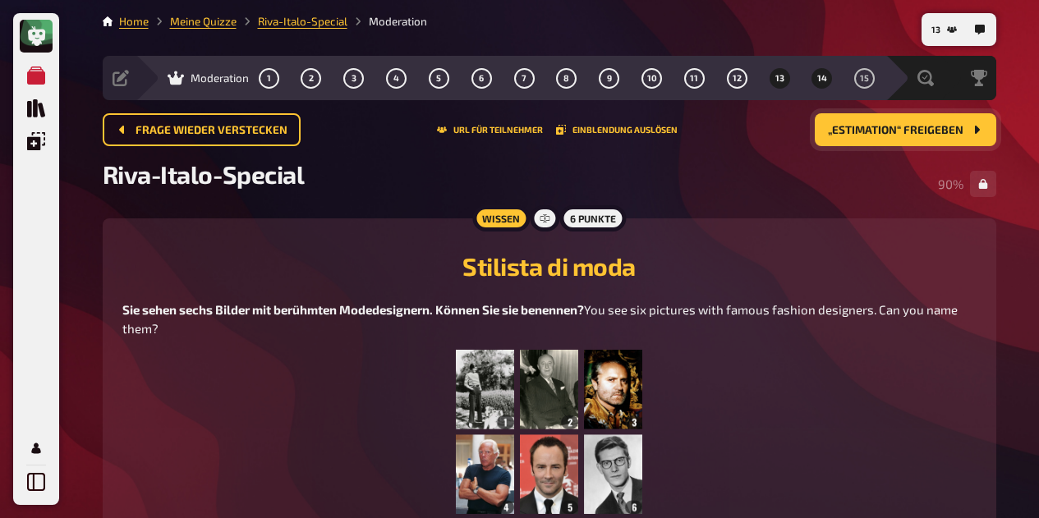
click at [821, 82] on span "14" at bounding box center [822, 78] width 10 height 9
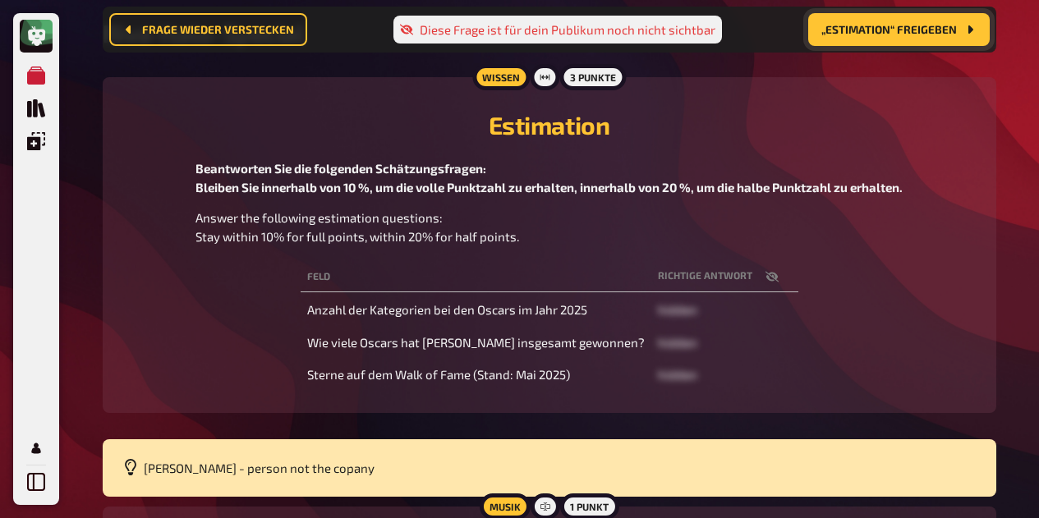
scroll to position [155, 0]
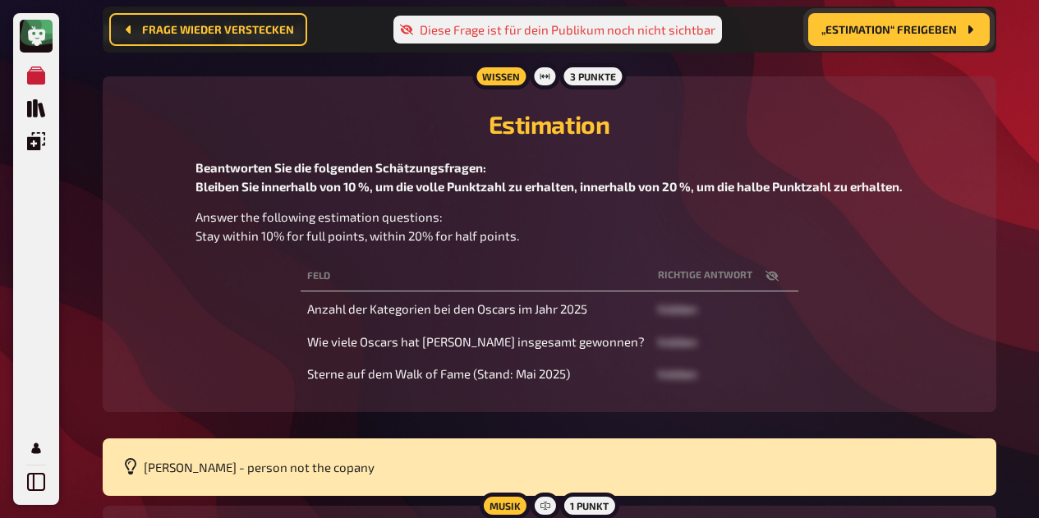
click at [903, 34] on span "„Estimation“ freigeben" at bounding box center [888, 29] width 135 height 11
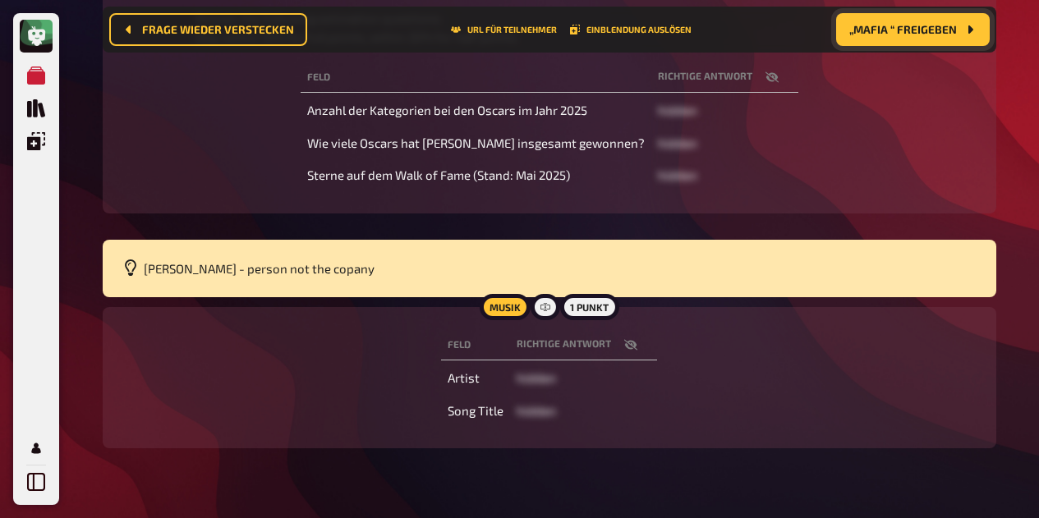
scroll to position [389, 0]
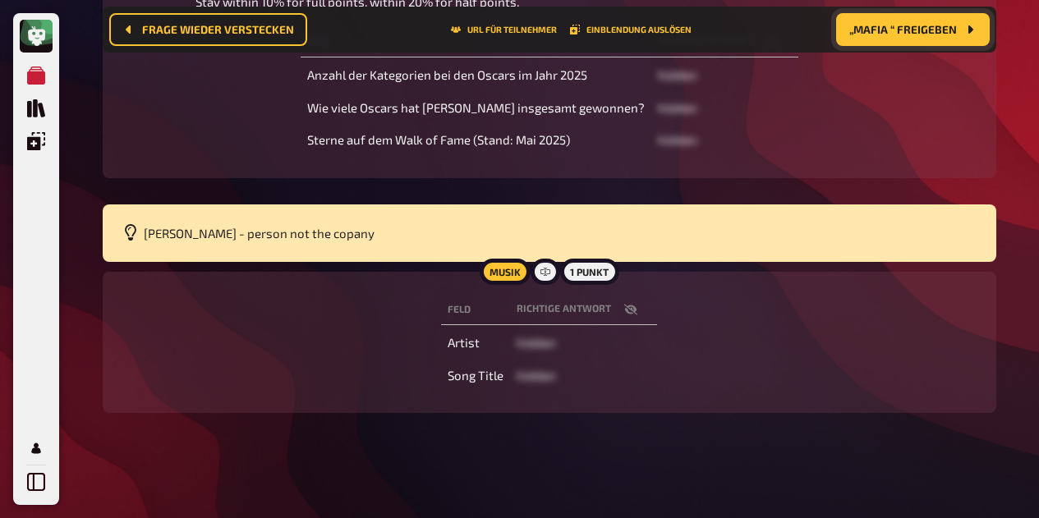
click at [633, 314] on icon "button" at bounding box center [630, 309] width 13 height 13
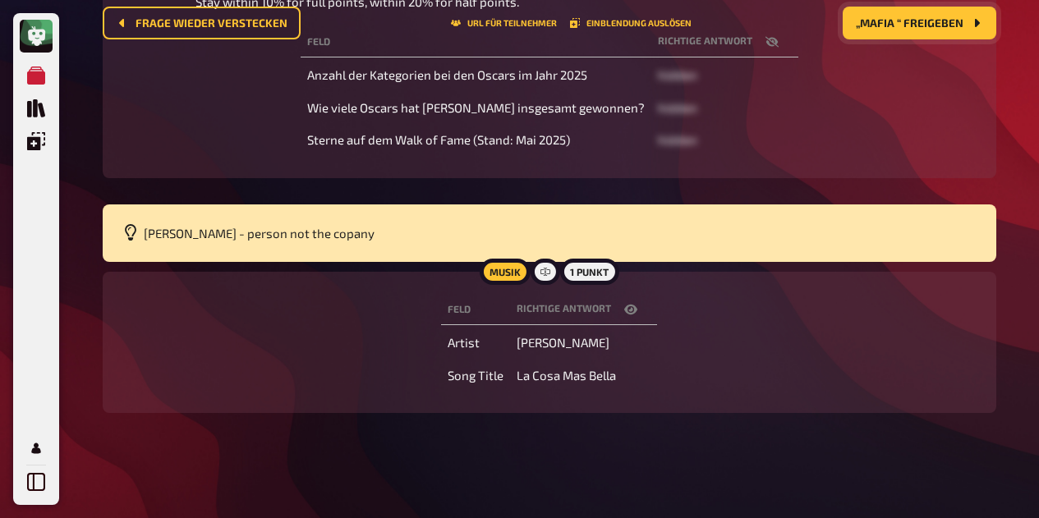
scroll to position [0, 0]
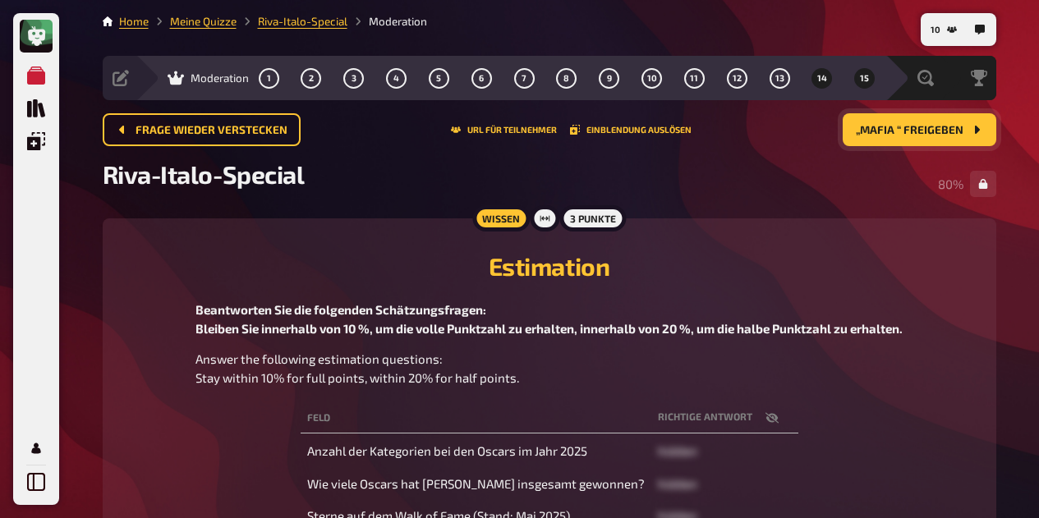
click at [862, 71] on button "15" at bounding box center [864, 78] width 26 height 26
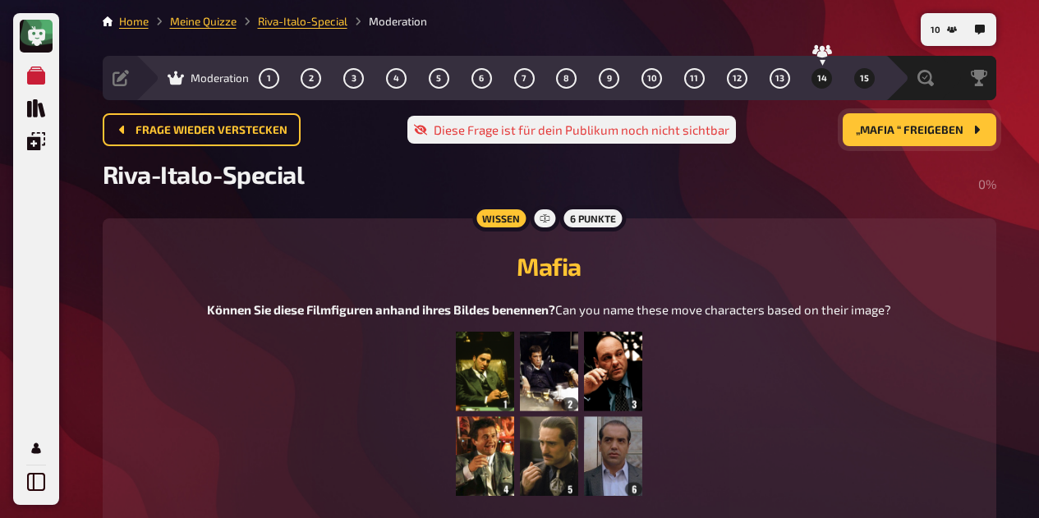
click at [823, 74] on span "14" at bounding box center [822, 78] width 10 height 9
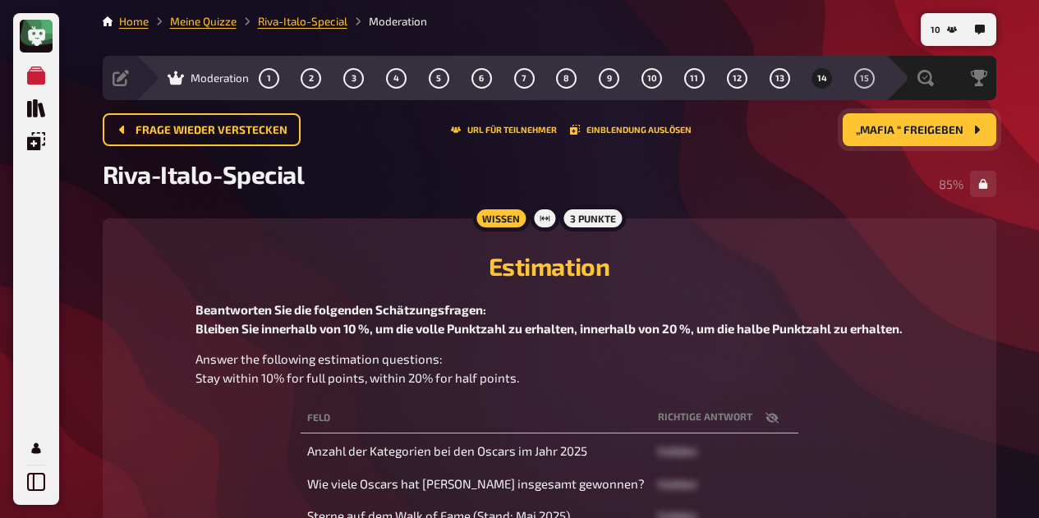
click at [1011, 245] on div "Meine Quizze Quiz Sammlung Einblendungen Mein Konto 10 Home Meine Quizze Riva-I…" at bounding box center [519, 447] width 1039 height 894
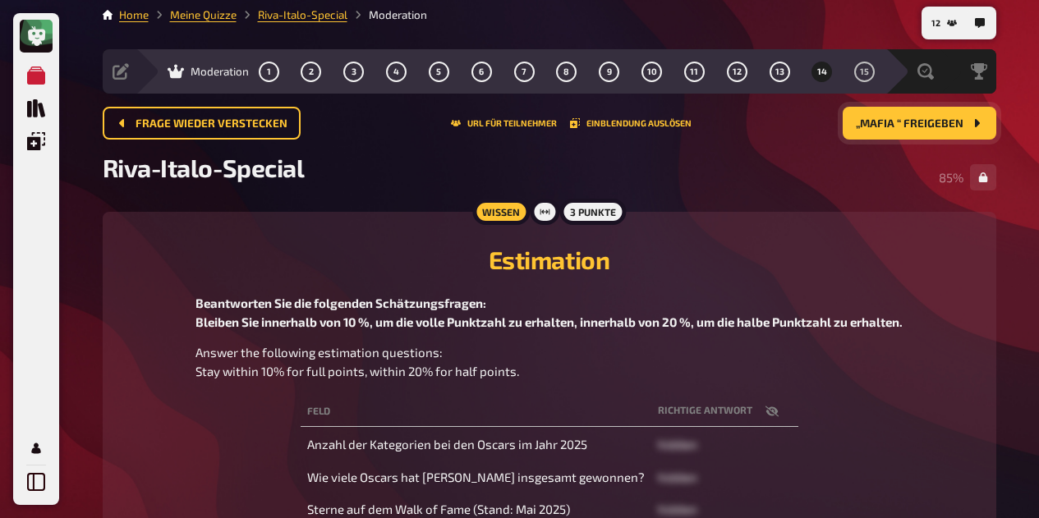
scroll to position [11, 0]
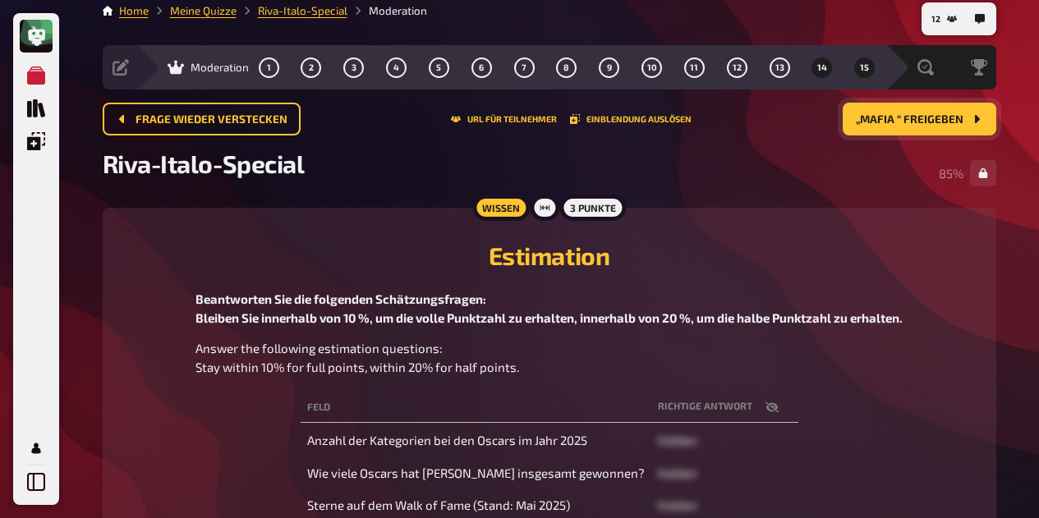
click at [866, 71] on span "15" at bounding box center [864, 67] width 9 height 9
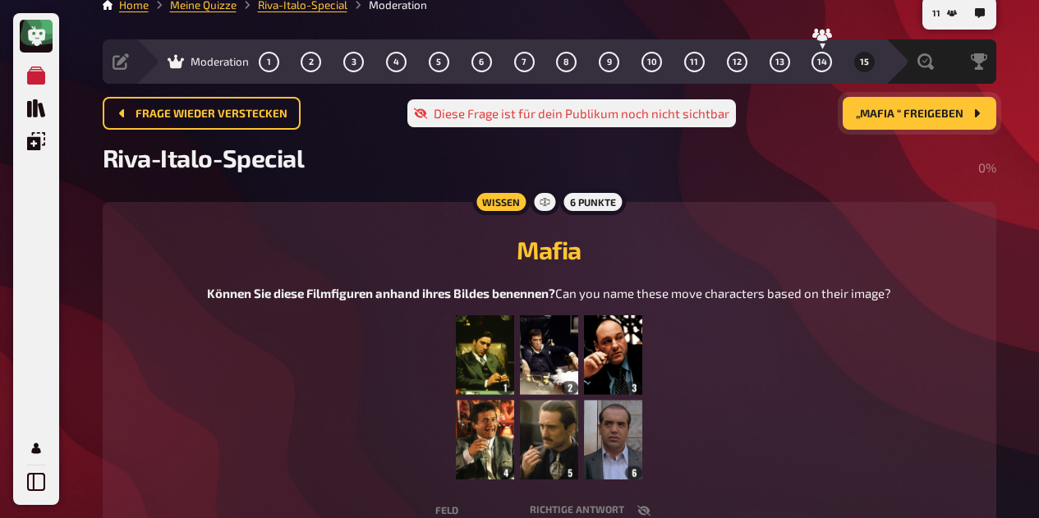
scroll to position [16, 0]
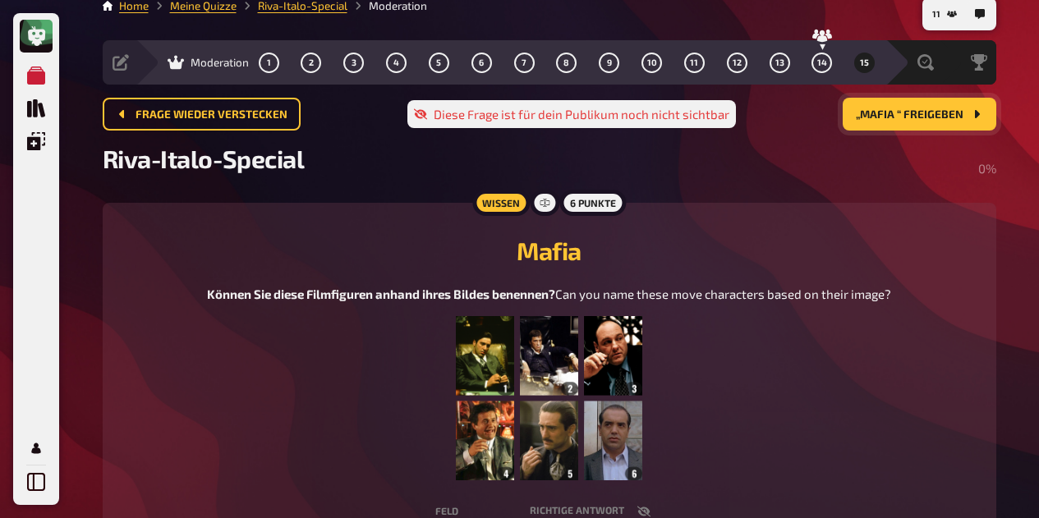
click at [869, 115] on span "„Mafia “ freigeben" at bounding box center [910, 114] width 108 height 11
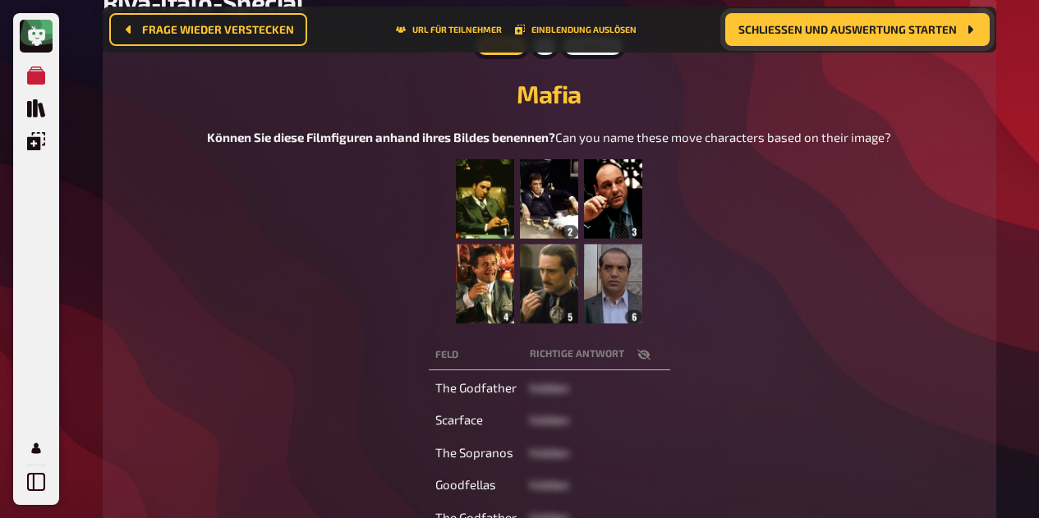
scroll to position [187, 0]
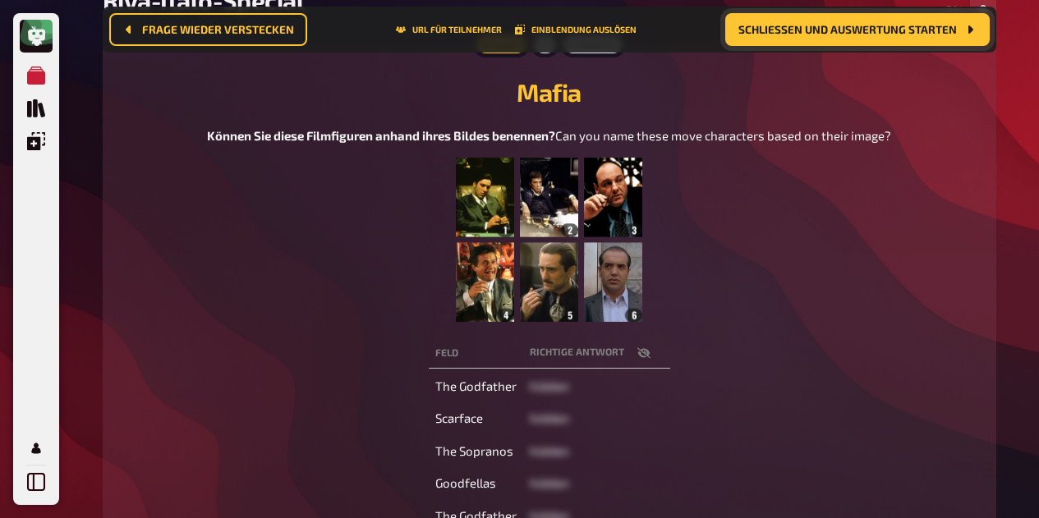
click at [637, 394] on td "hidden" at bounding box center [596, 387] width 147 height 30
click at [650, 361] on button "button" at bounding box center [643, 353] width 39 height 16
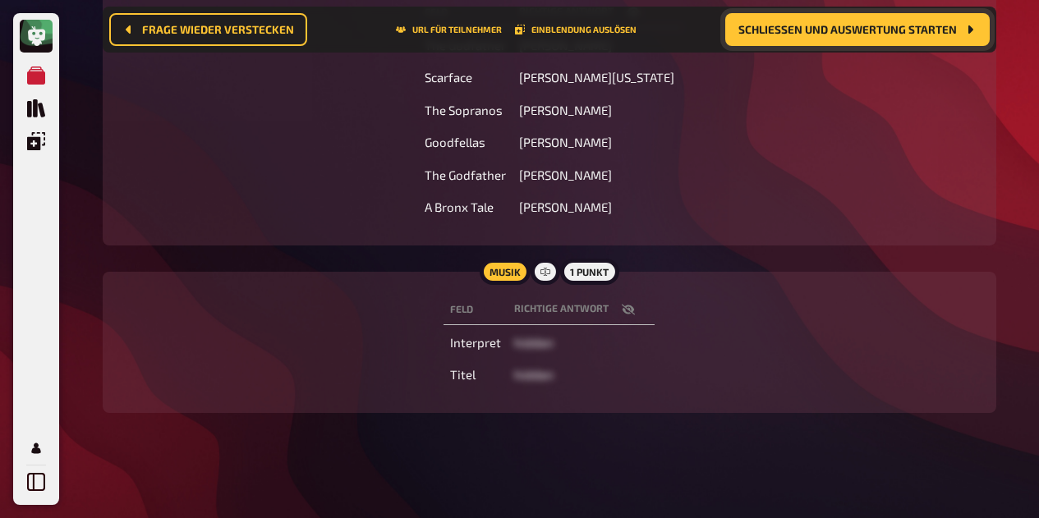
scroll to position [0, 0]
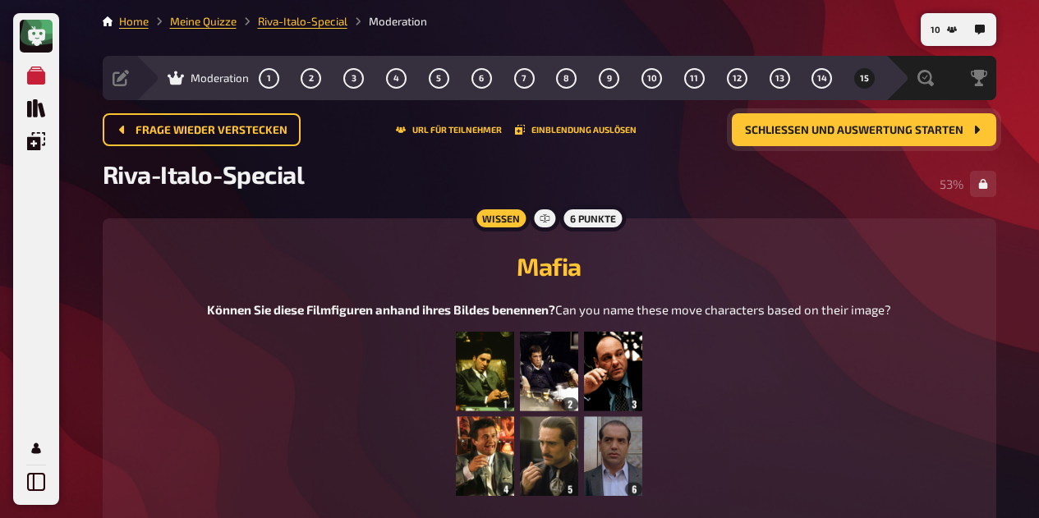
click at [981, 91] on div "Siegerehrung" at bounding box center [966, 78] width 57 height 44
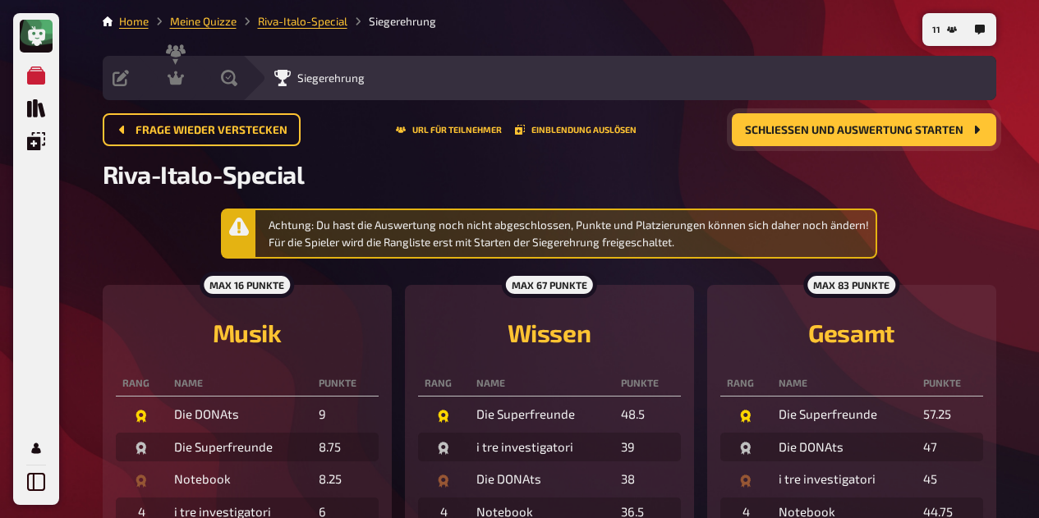
click at [175, 80] on icon at bounding box center [175, 78] width 16 height 14
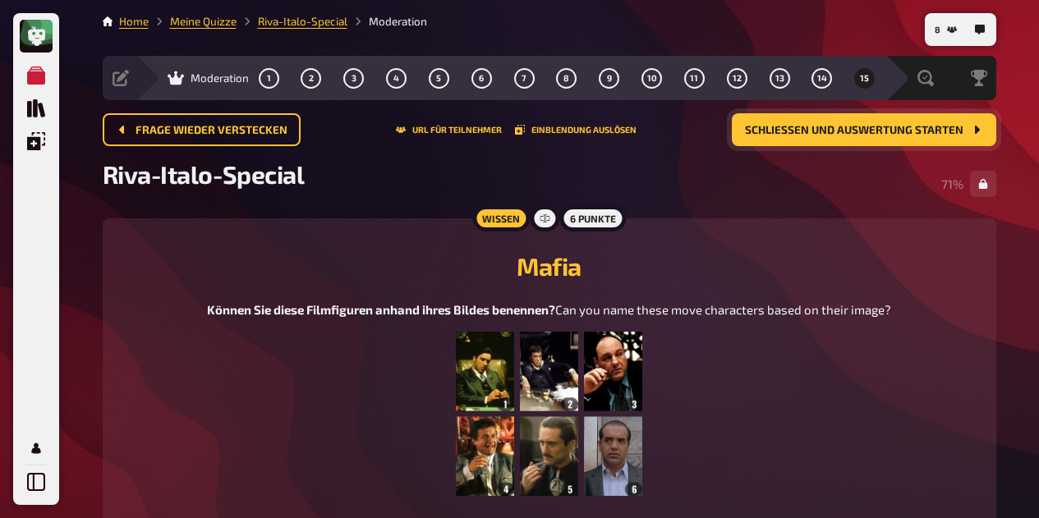
click at [875, 130] on span "Schließen und Auswertung starten" at bounding box center [854, 130] width 218 height 11
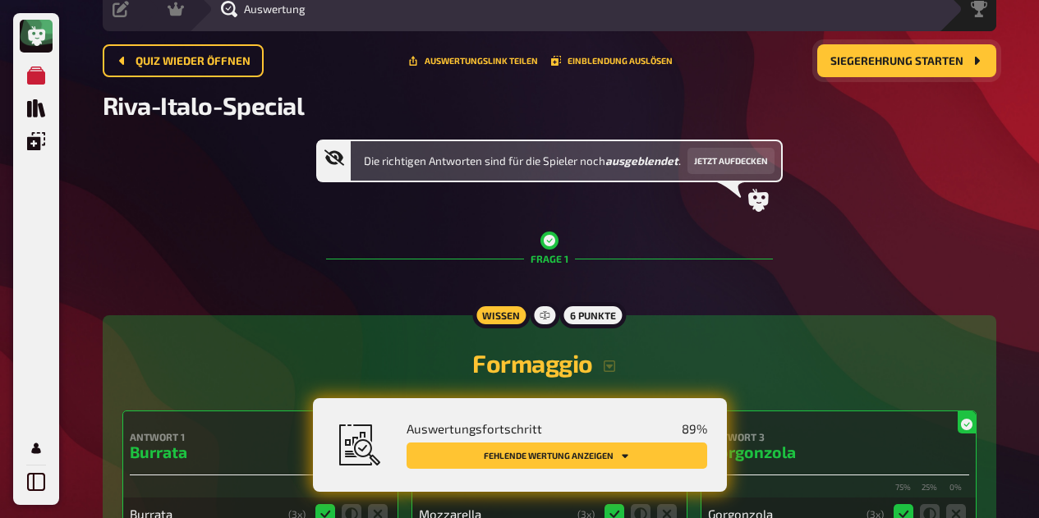
scroll to position [70, 0]
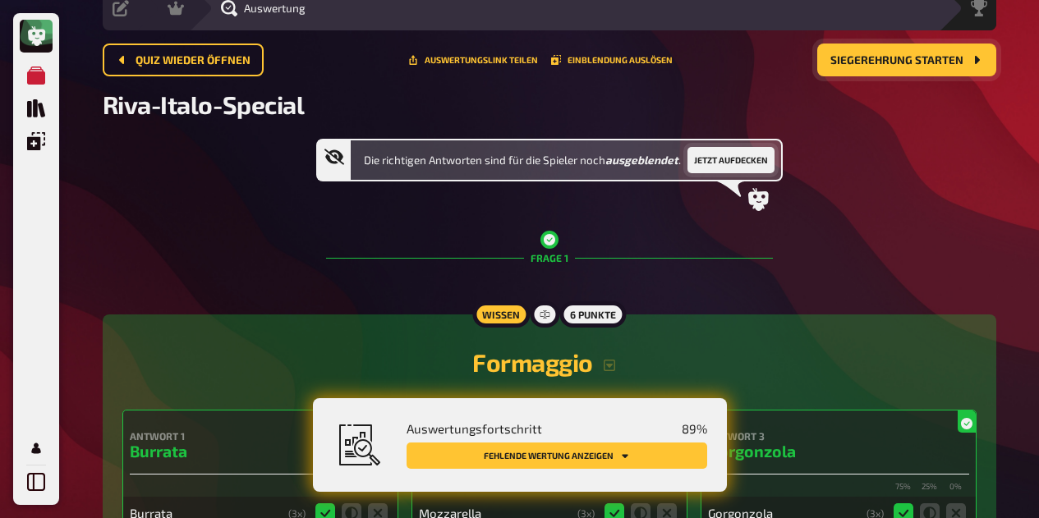
click at [744, 160] on button "Jetzt aufdecken" at bounding box center [730, 160] width 87 height 26
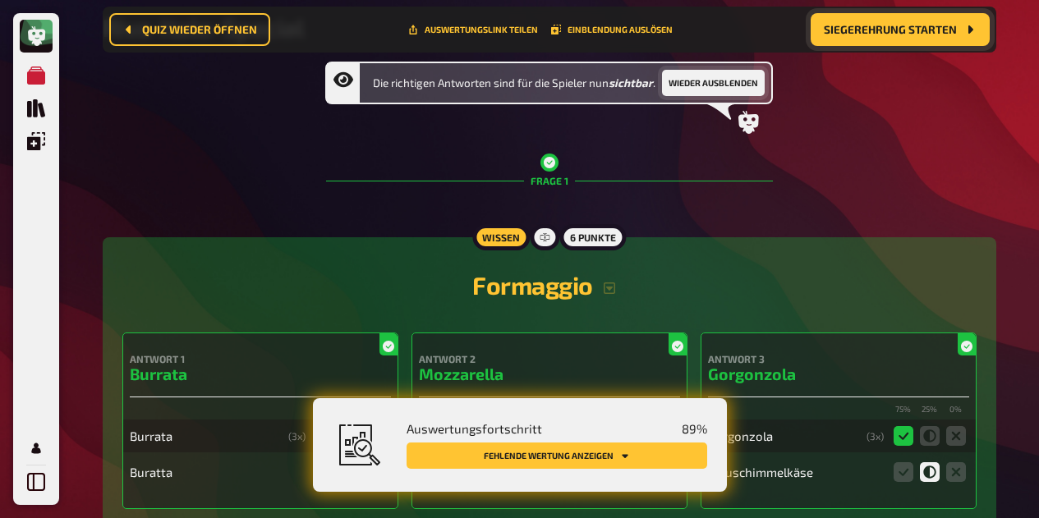
scroll to position [192, 0]
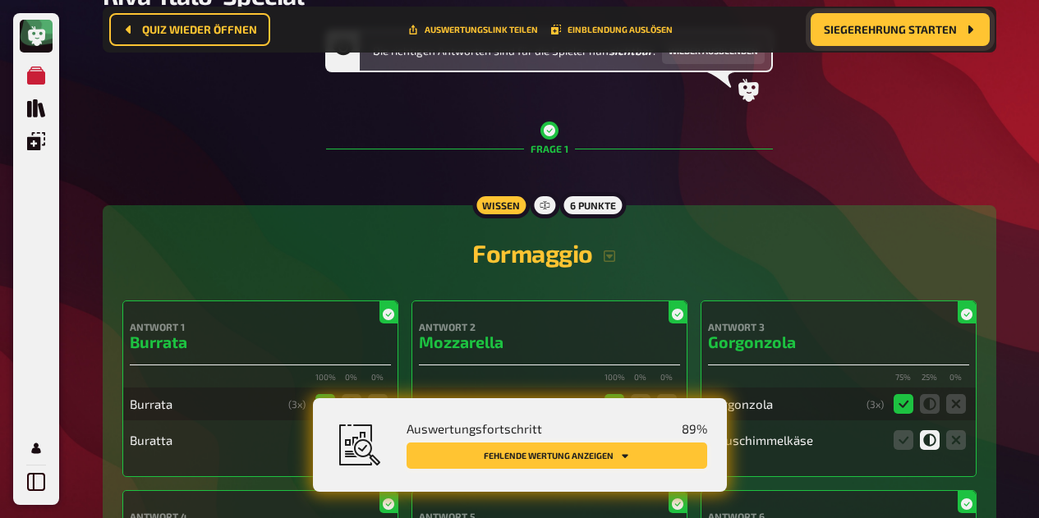
click at [537, 443] on button "Fehlende Wertung anzeigen" at bounding box center [556, 456] width 300 height 26
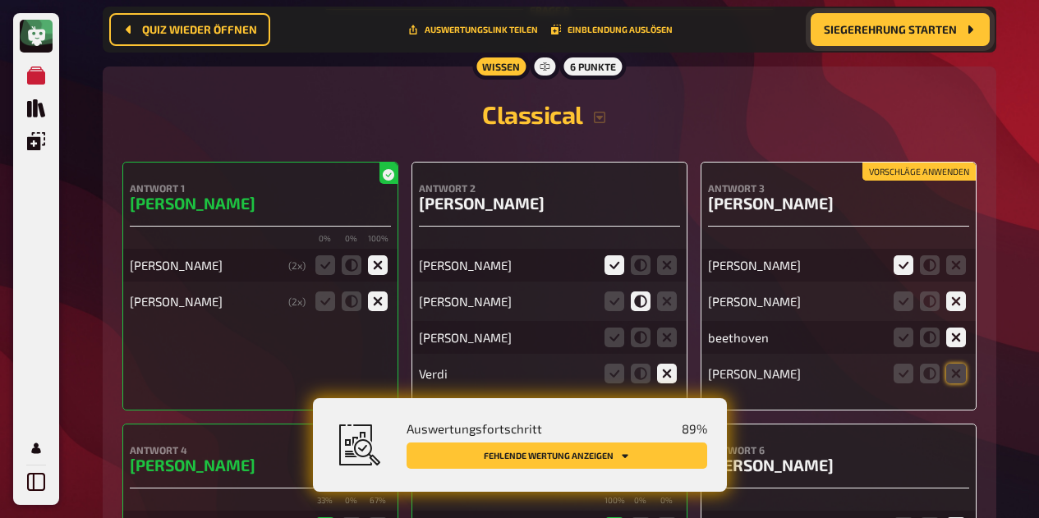
scroll to position [6024, 0]
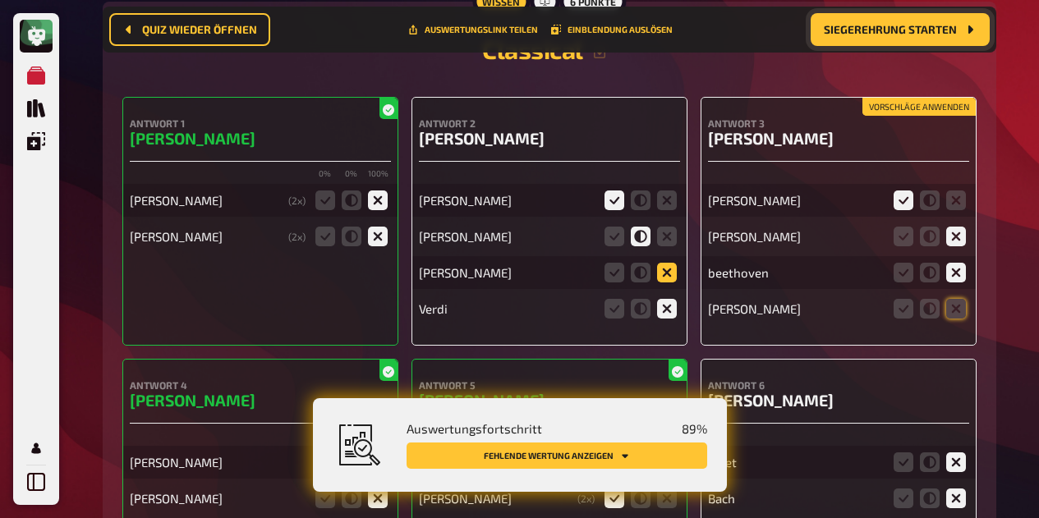
click at [667, 282] on icon at bounding box center [667, 273] width 20 height 20
click at [0, 0] on input "radio" at bounding box center [0, 0] width 0 height 0
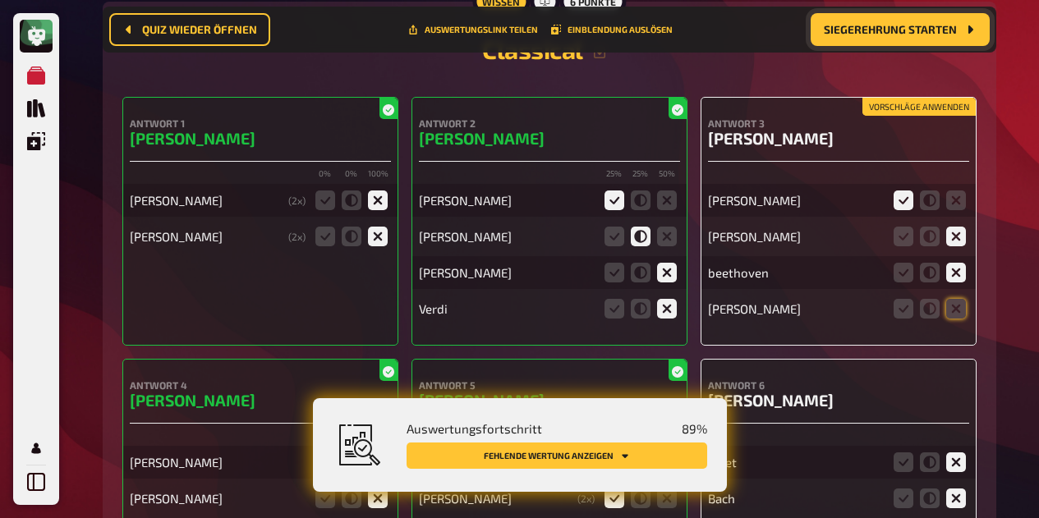
click at [480, 244] on div "[PERSON_NAME]" at bounding box center [507, 236] width 176 height 15
copy div "[PERSON_NAME]"
click at [672, 246] on icon at bounding box center [667, 237] width 20 height 20
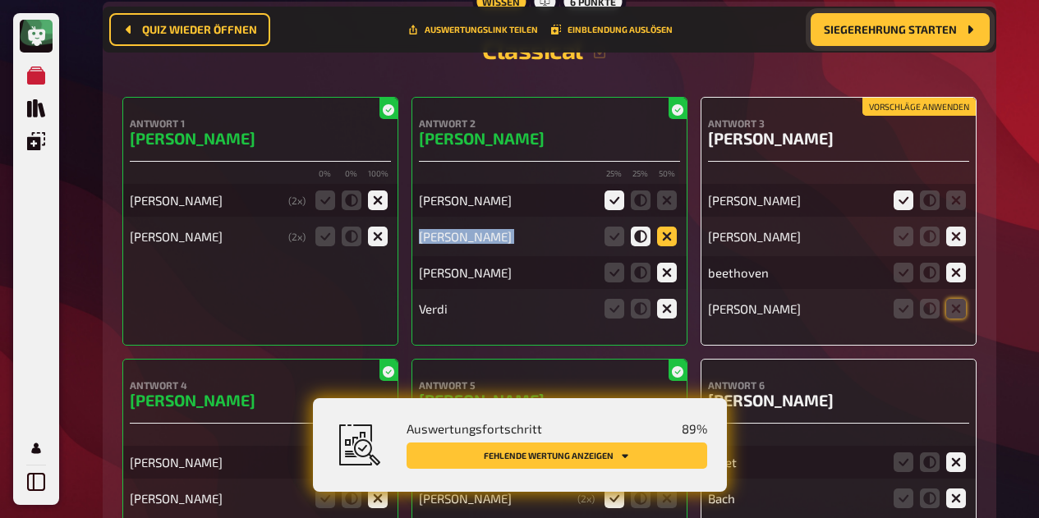
click at [0, 0] on input "radio" at bounding box center [0, 0] width 0 height 0
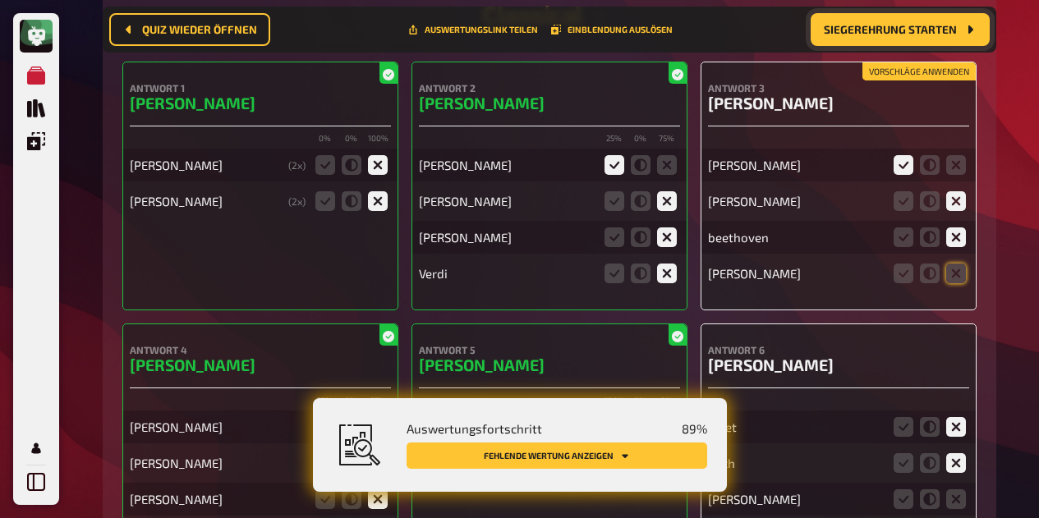
scroll to position [6080, 0]
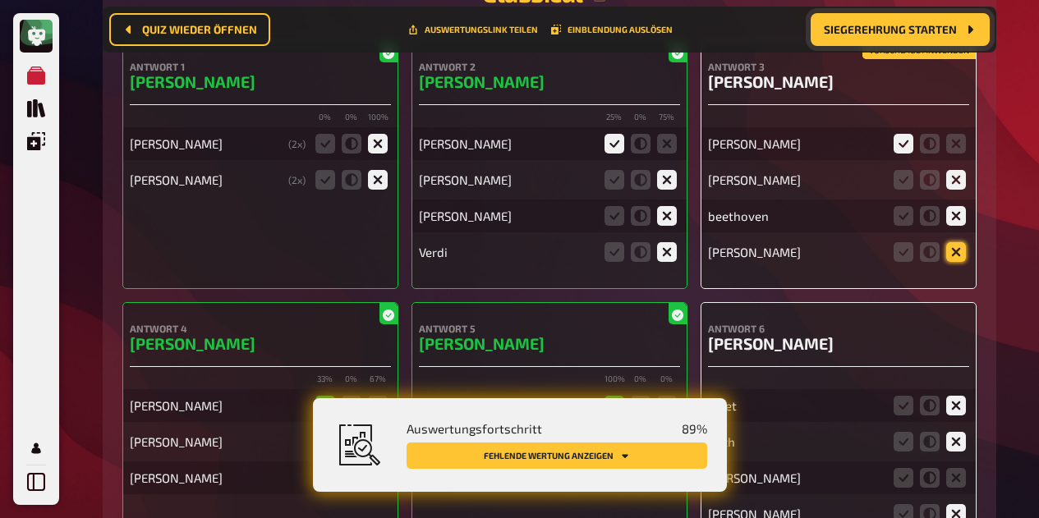
click at [957, 262] on icon at bounding box center [956, 252] width 20 height 20
click at [0, 0] on input "radio" at bounding box center [0, 0] width 0 height 0
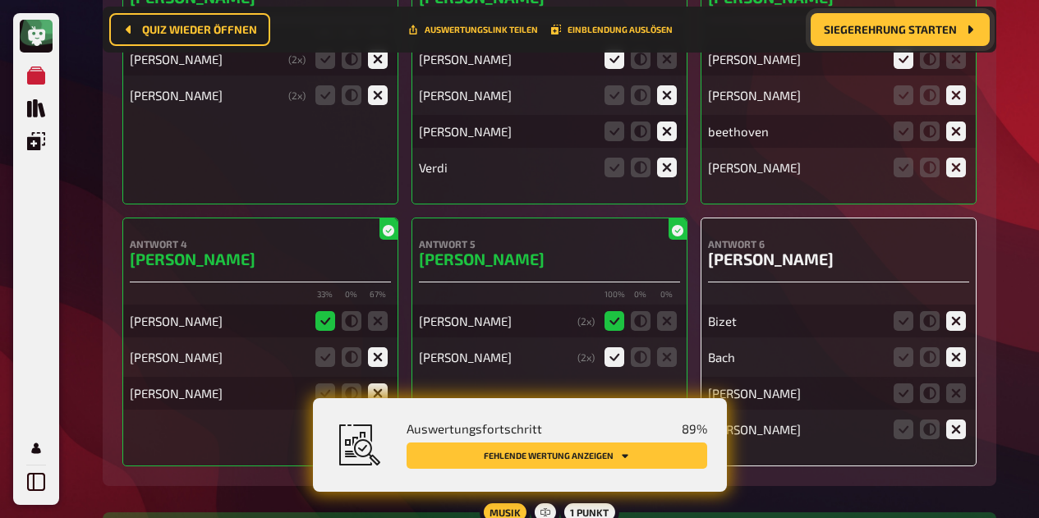
scroll to position [6227, 0]
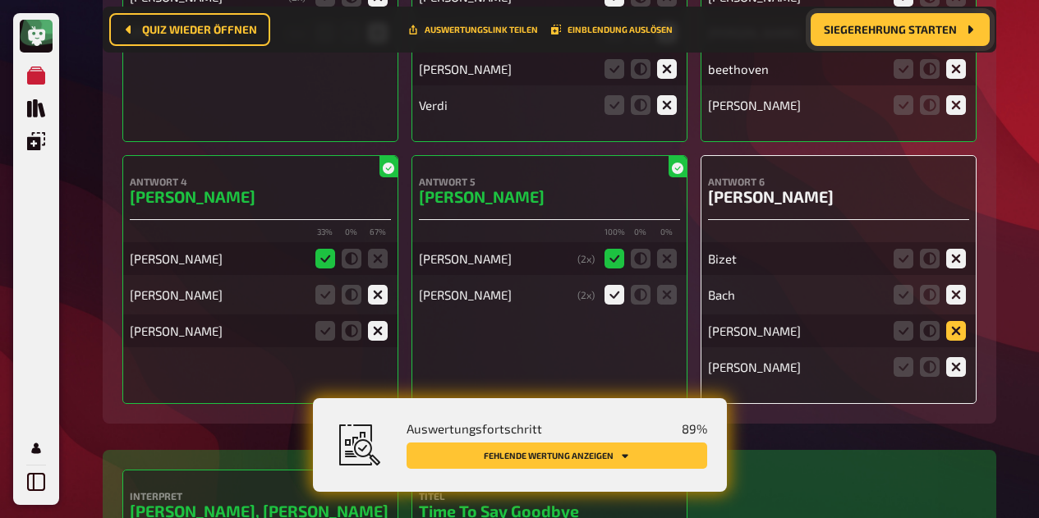
click at [957, 341] on icon at bounding box center [956, 331] width 20 height 20
click at [0, 0] on input "radio" at bounding box center [0, 0] width 0 height 0
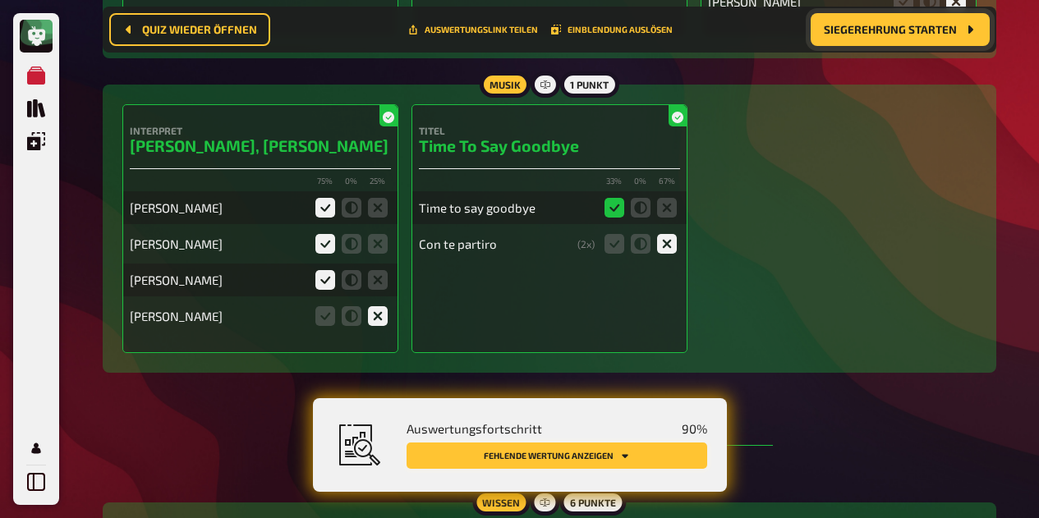
click at [612, 458] on button "Fehlende Wertung anzeigen" at bounding box center [556, 456] width 300 height 26
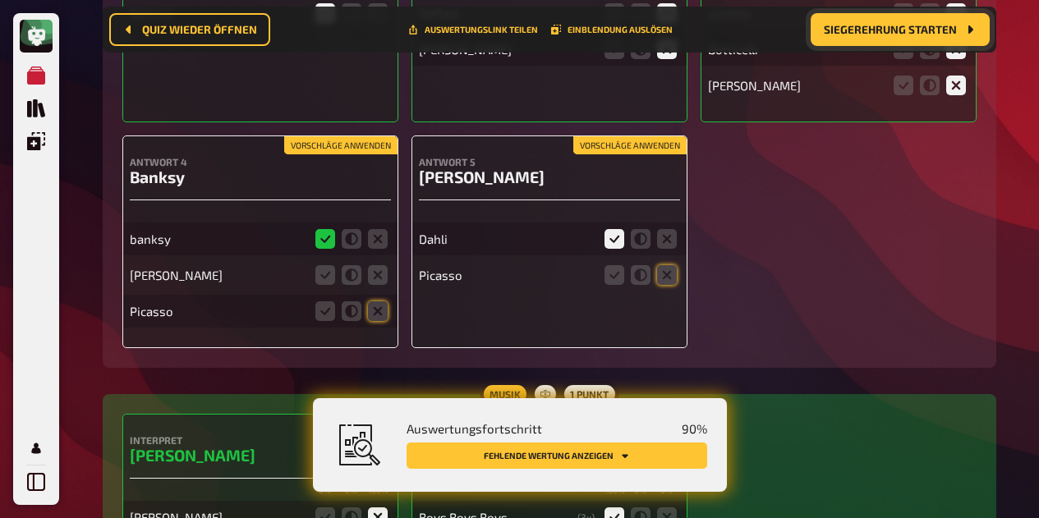
scroll to position [9123, 0]
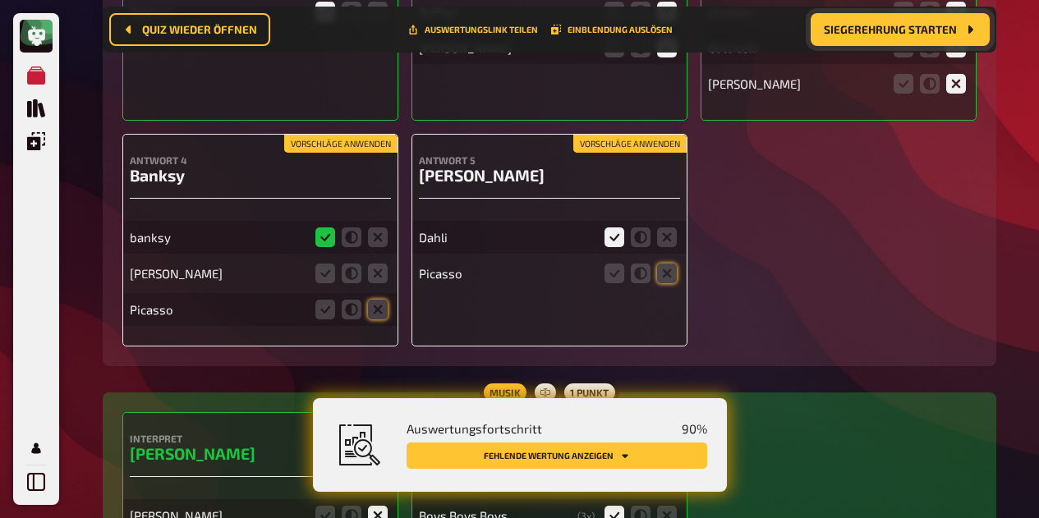
click at [387, 283] on fieldset at bounding box center [351, 273] width 79 height 26
click at [379, 283] on icon at bounding box center [378, 274] width 20 height 20
click at [0, 0] on input "radio" at bounding box center [0, 0] width 0 height 0
click at [378, 319] on icon at bounding box center [378, 310] width 20 height 20
click at [0, 0] on input "radio" at bounding box center [0, 0] width 0 height 0
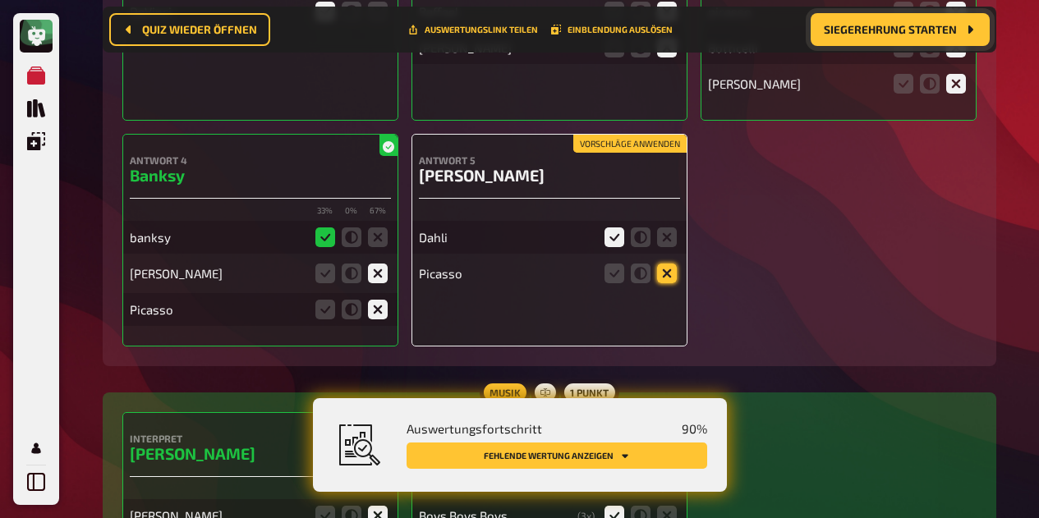
click at [672, 283] on icon at bounding box center [667, 274] width 20 height 20
click at [0, 0] on input "radio" at bounding box center [0, 0] width 0 height 0
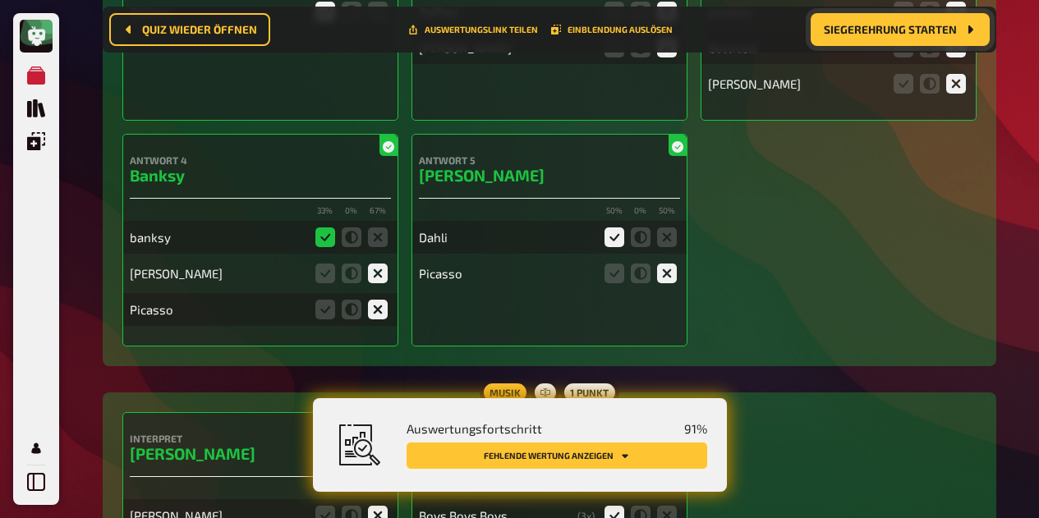
click at [603, 455] on button "Fehlende Wertung anzeigen" at bounding box center [556, 456] width 300 height 26
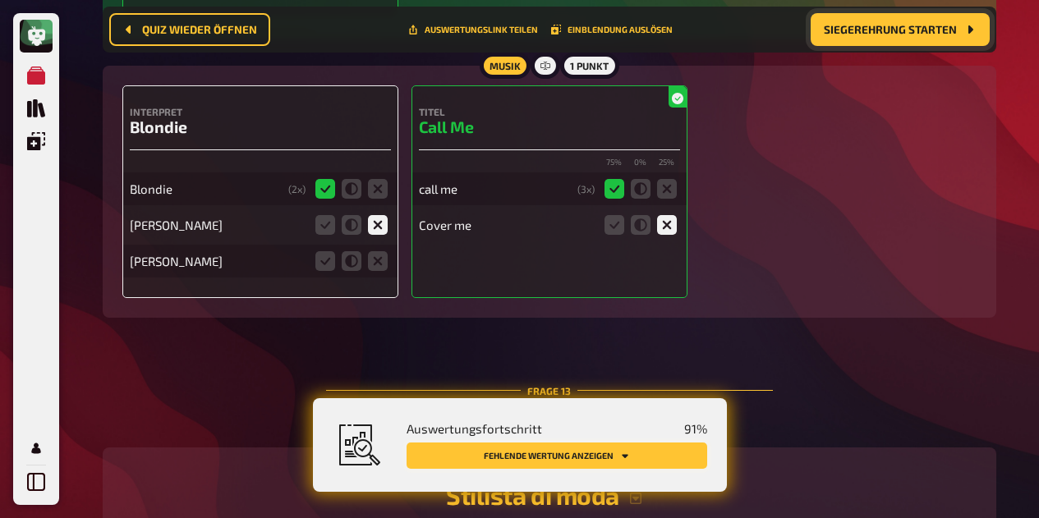
scroll to position [10190, 0]
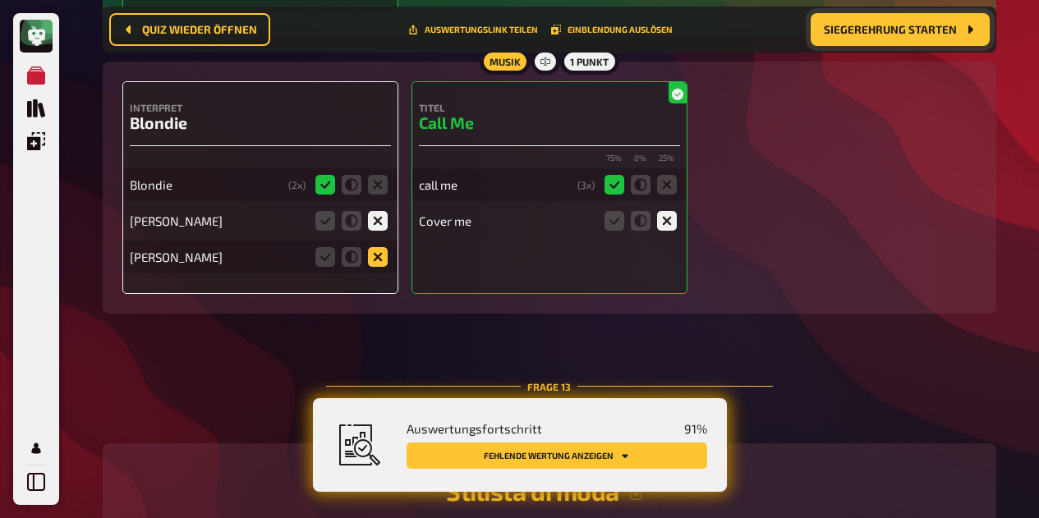
click at [379, 267] on icon at bounding box center [378, 257] width 20 height 20
click at [0, 0] on input "radio" at bounding box center [0, 0] width 0 height 0
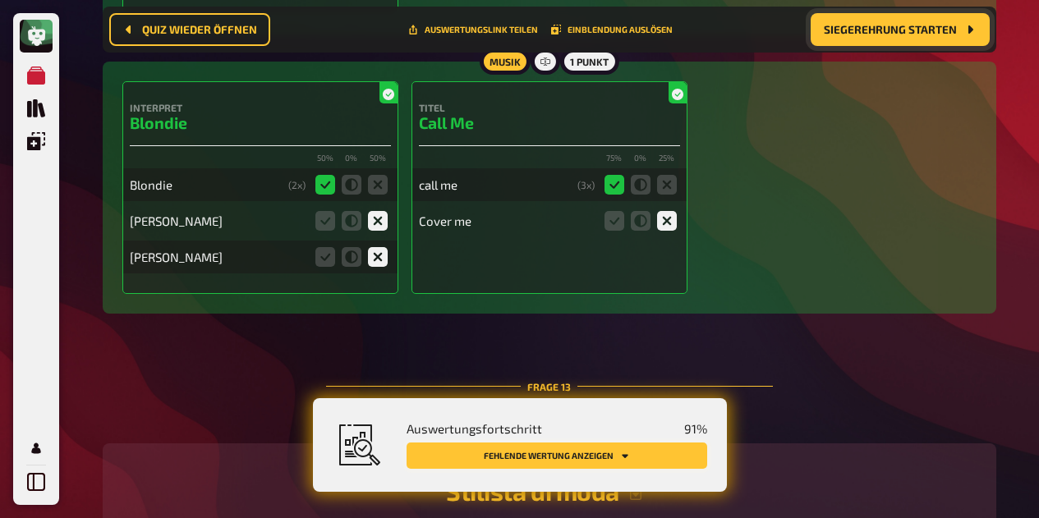
click at [591, 464] on button "Fehlende Wertung anzeigen" at bounding box center [556, 456] width 300 height 26
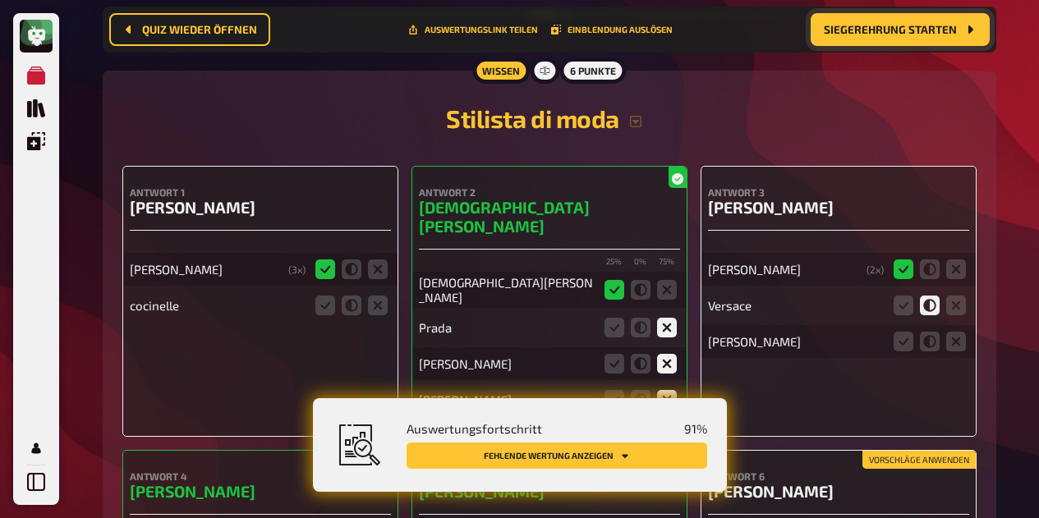
scroll to position [10572, 0]
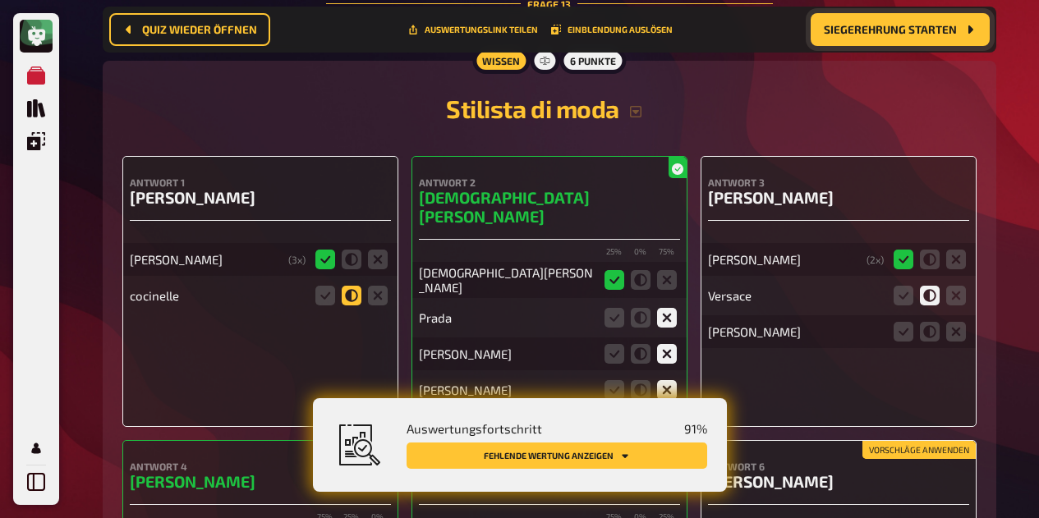
click at [356, 305] on icon at bounding box center [352, 296] width 20 height 20
click at [0, 0] on input "radio" at bounding box center [0, 0] width 0 height 0
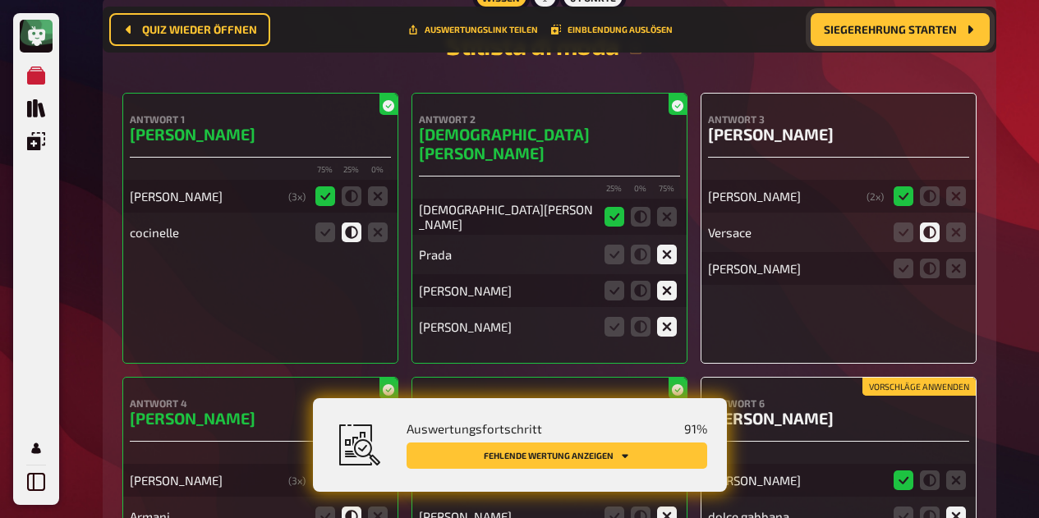
scroll to position [10636, 0]
click at [952, 270] on fieldset at bounding box center [929, 268] width 79 height 26
click at [962, 278] on icon at bounding box center [956, 268] width 20 height 20
click at [0, 0] on input "radio" at bounding box center [0, 0] width 0 height 0
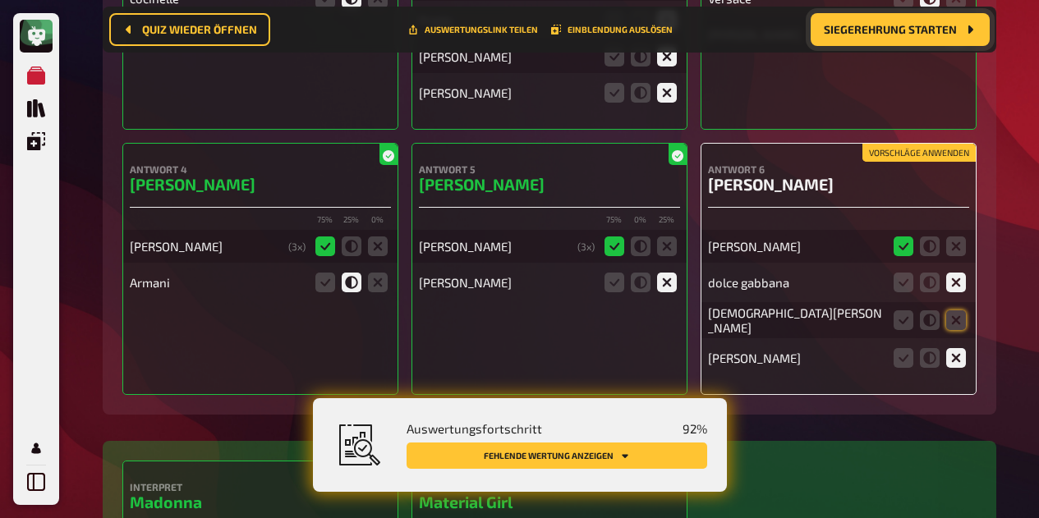
scroll to position [10892, 0]
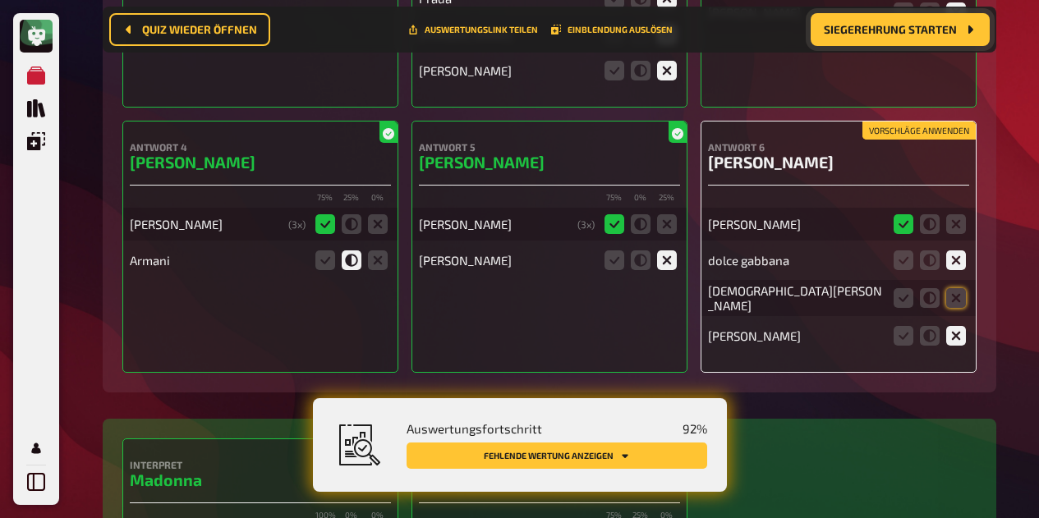
click at [970, 287] on div "Vorschläge anwenden Antwort 6 Yves Saint Laurent Yves Saint Laurent dolce gabba…" at bounding box center [838, 247] width 276 height 252
click at [955, 288] on icon at bounding box center [956, 298] width 20 height 20
click at [0, 0] on input "radio" at bounding box center [0, 0] width 0 height 0
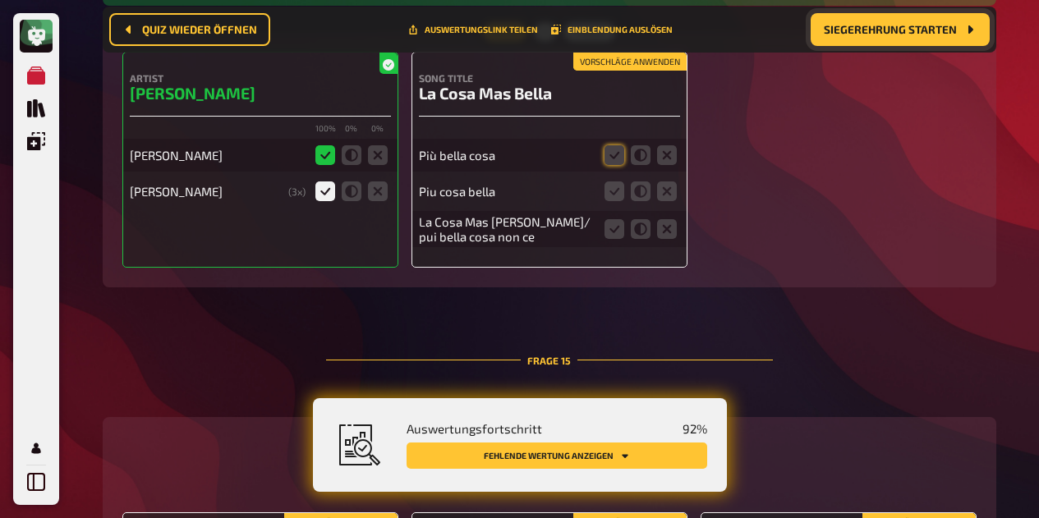
scroll to position [12026, 0]
click at [436, 151] on div "Più bella cosa" at bounding box center [507, 154] width 176 height 15
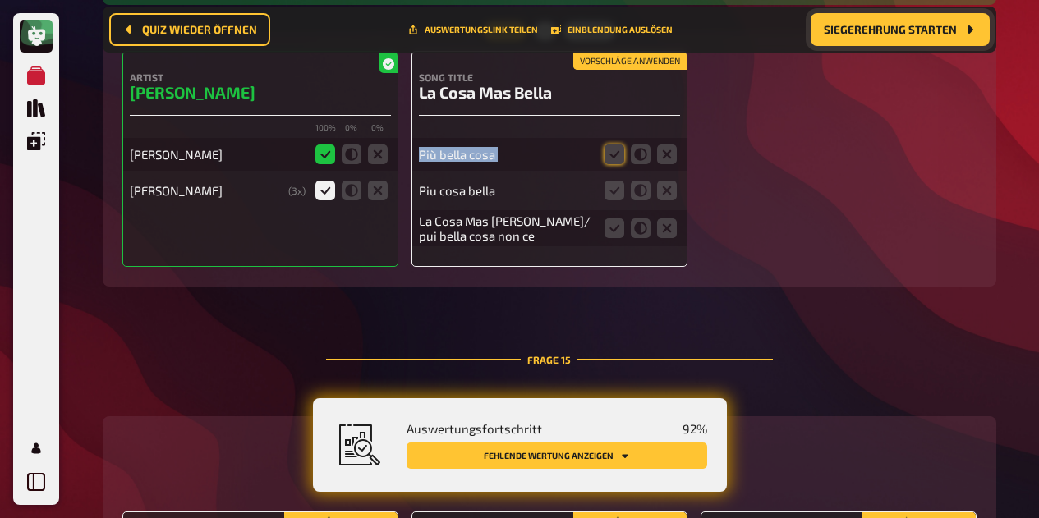
click at [436, 151] on div "Più bella cosa" at bounding box center [507, 154] width 176 height 15
copy div "Più bella cosa"
click at [623, 146] on icon at bounding box center [614, 154] width 20 height 20
click at [0, 0] on input "radio" at bounding box center [0, 0] width 0 height 0
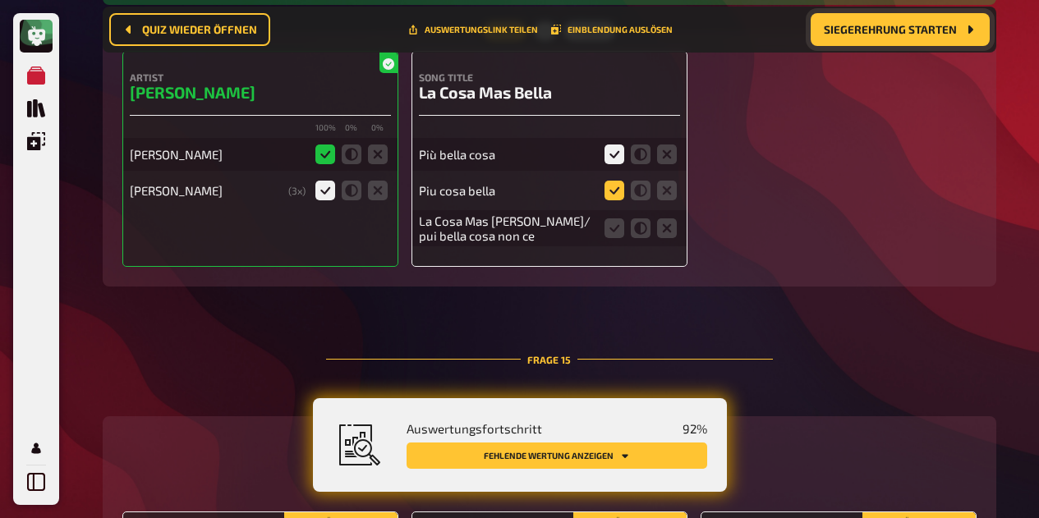
click at [617, 181] on icon at bounding box center [614, 191] width 20 height 20
click at [0, 0] on input "radio" at bounding box center [0, 0] width 0 height 0
click at [615, 223] on icon at bounding box center [614, 228] width 20 height 20
click at [0, 0] on input "radio" at bounding box center [0, 0] width 0 height 0
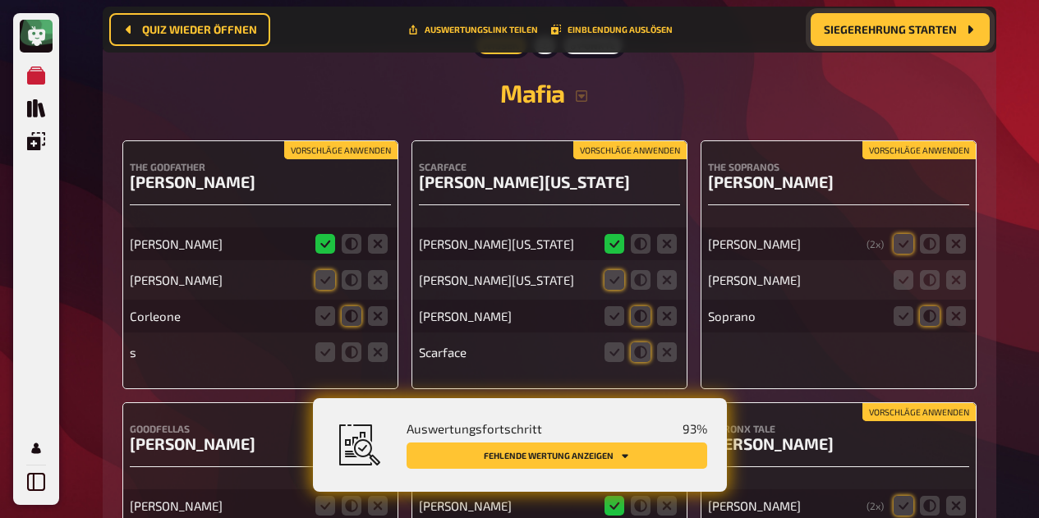
scroll to position [12398, 0]
click at [353, 274] on icon at bounding box center [352, 279] width 20 height 20
click at [0, 0] on input "radio" at bounding box center [0, 0] width 0 height 0
click at [359, 309] on icon at bounding box center [352, 315] width 20 height 20
click at [0, 0] on input "radio" at bounding box center [0, 0] width 0 height 0
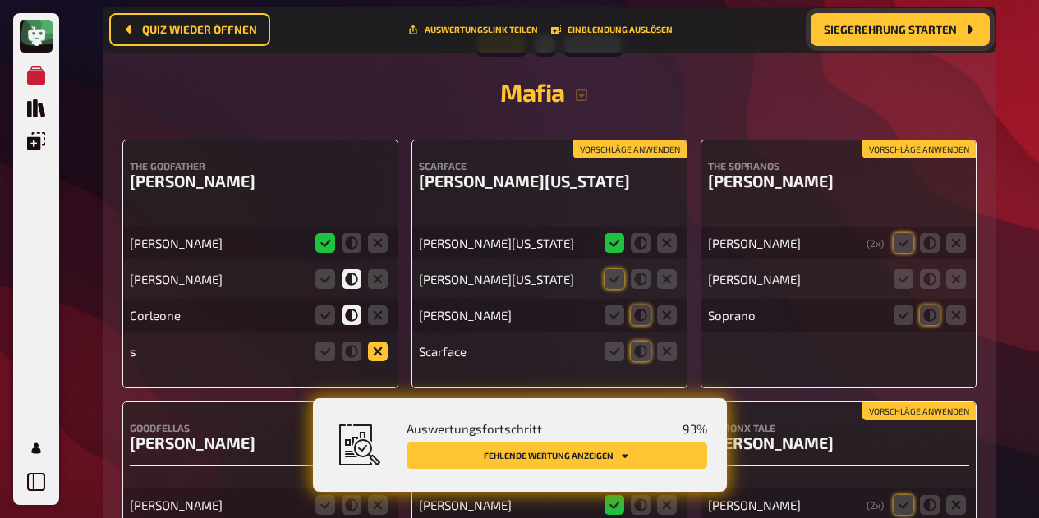
click at [384, 344] on icon at bounding box center [378, 352] width 20 height 20
click at [0, 0] on input "radio" at bounding box center [0, 0] width 0 height 0
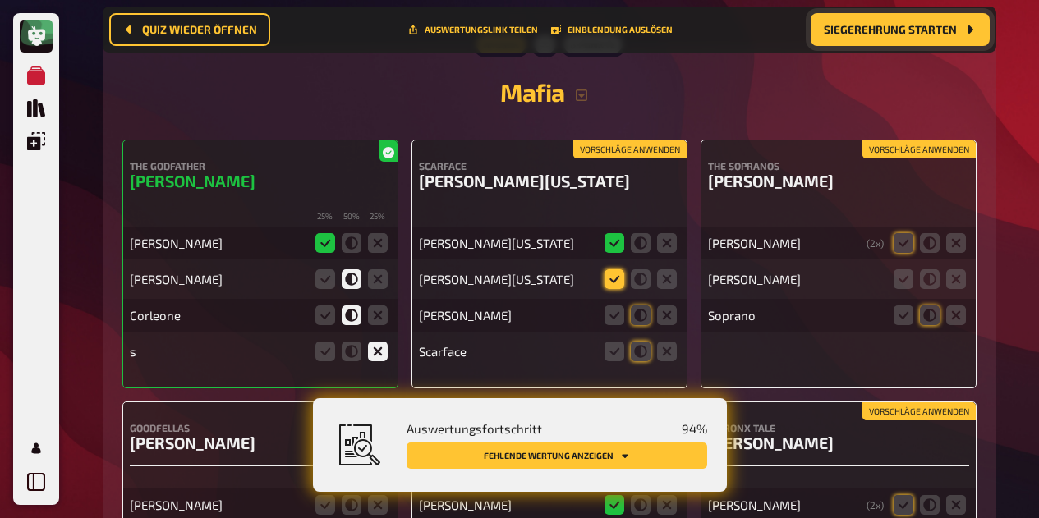
click at [617, 273] on icon at bounding box center [614, 279] width 20 height 20
click at [0, 0] on input "radio" at bounding box center [0, 0] width 0 height 0
click at [644, 305] on icon at bounding box center [641, 315] width 20 height 20
click at [0, 0] on input "radio" at bounding box center [0, 0] width 0 height 0
click at [667, 346] on icon at bounding box center [667, 352] width 20 height 20
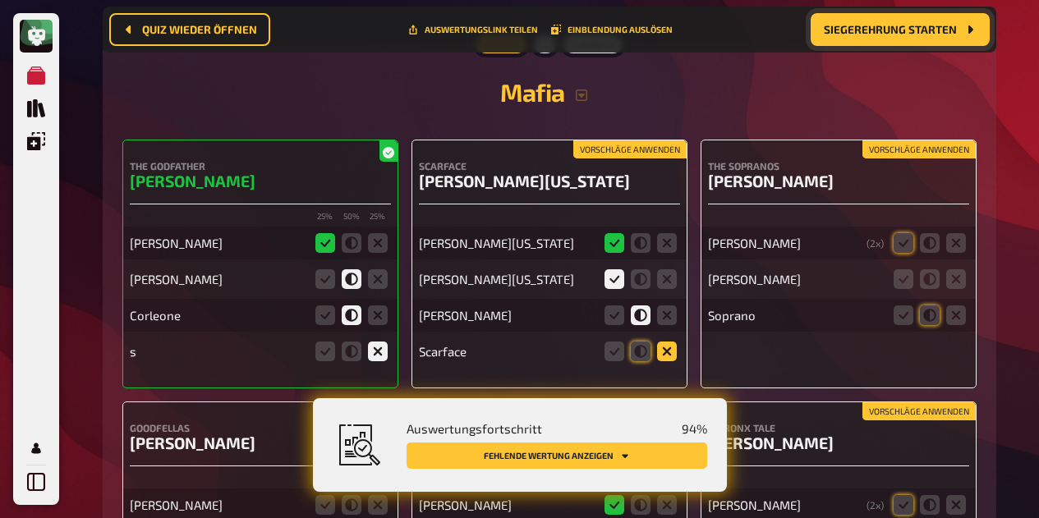
click at [0, 0] on input "radio" at bounding box center [0, 0] width 0 height 0
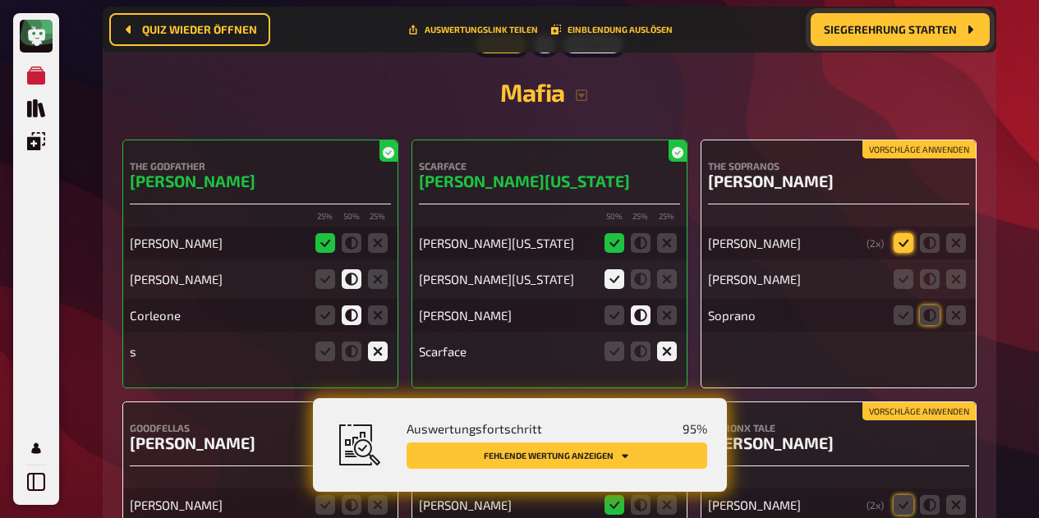
click at [901, 236] on icon at bounding box center [903, 243] width 20 height 20
click at [0, 0] on input "radio" at bounding box center [0, 0] width 0 height 0
click at [936, 273] on icon at bounding box center [930, 279] width 20 height 20
click at [0, 0] on input "radio" at bounding box center [0, 0] width 0 height 0
click at [933, 305] on icon at bounding box center [930, 315] width 20 height 20
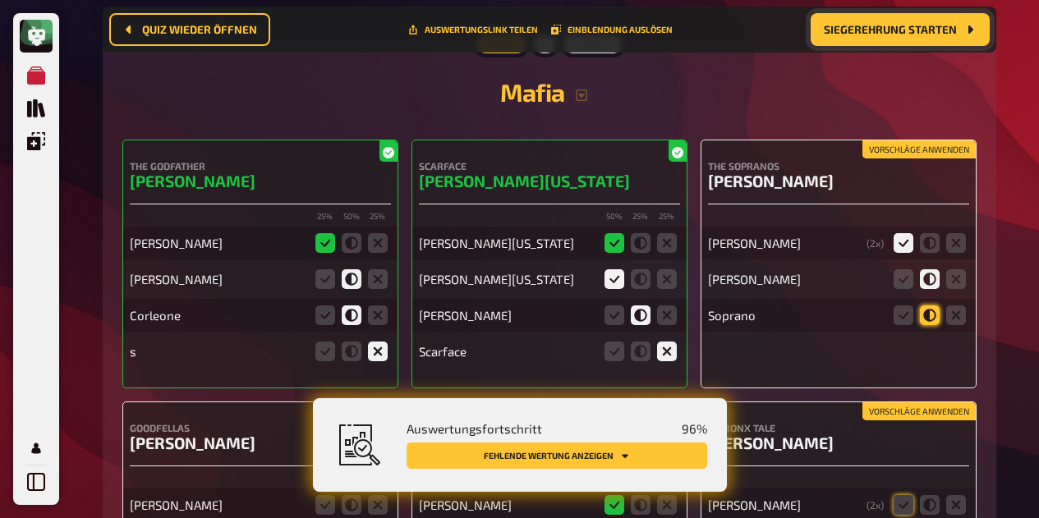
click at [0, 0] on input "radio" at bounding box center [0, 0] width 0 height 0
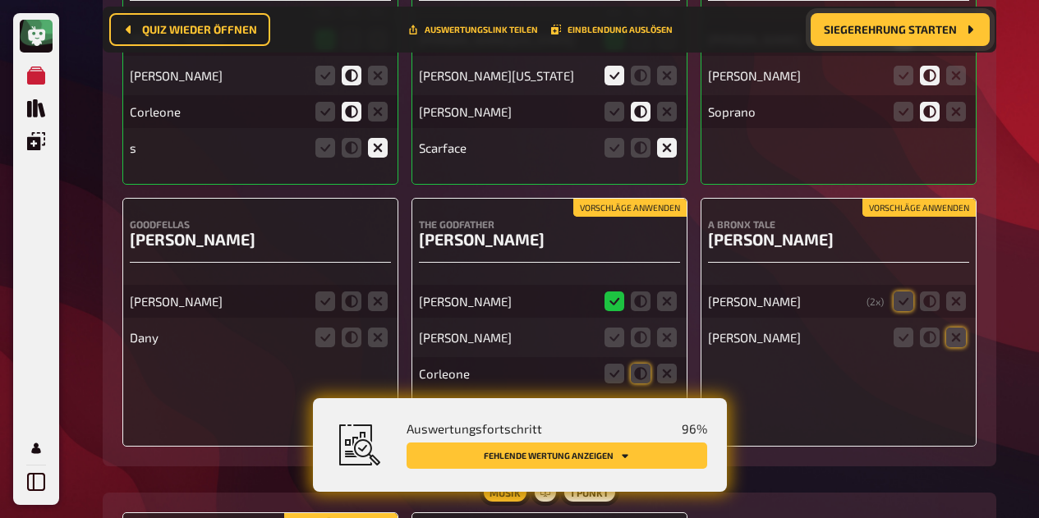
scroll to position [12603, 0]
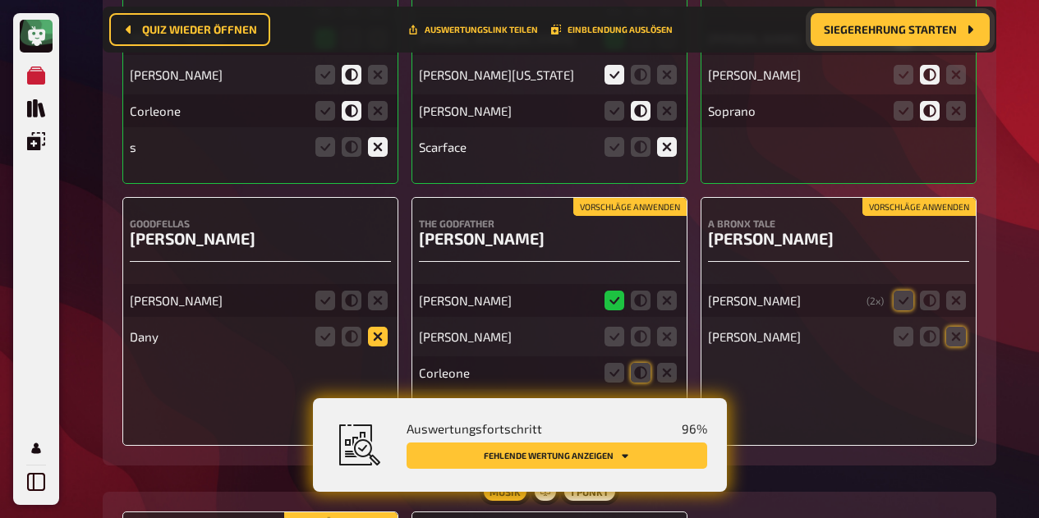
click at [375, 327] on icon at bounding box center [378, 337] width 20 height 20
click at [0, 0] on input "radio" at bounding box center [0, 0] width 0 height 0
click at [383, 293] on icon at bounding box center [378, 301] width 20 height 20
click at [0, 0] on input "radio" at bounding box center [0, 0] width 0 height 0
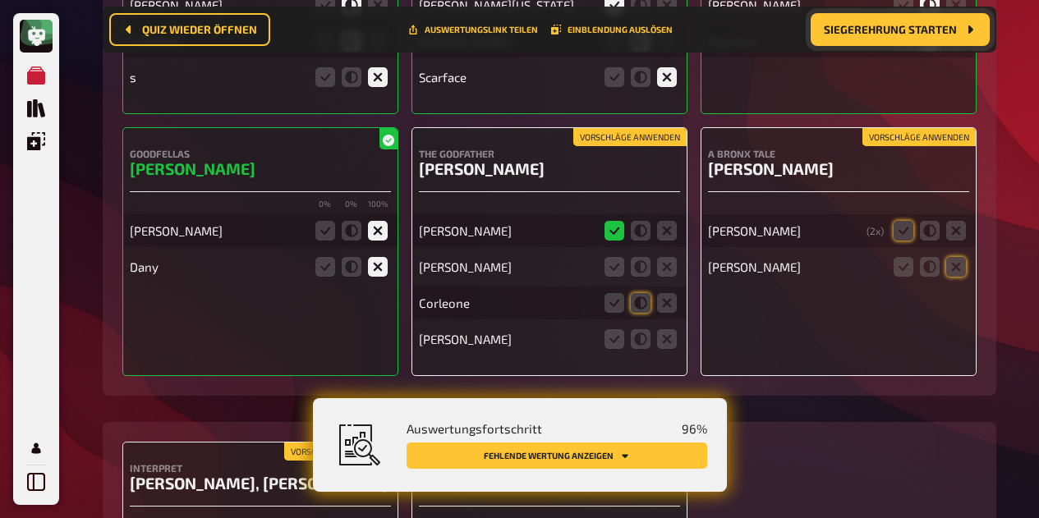
scroll to position [12673, 0]
click at [643, 259] on icon at bounding box center [641, 266] width 20 height 20
click at [0, 0] on input "radio" at bounding box center [0, 0] width 0 height 0
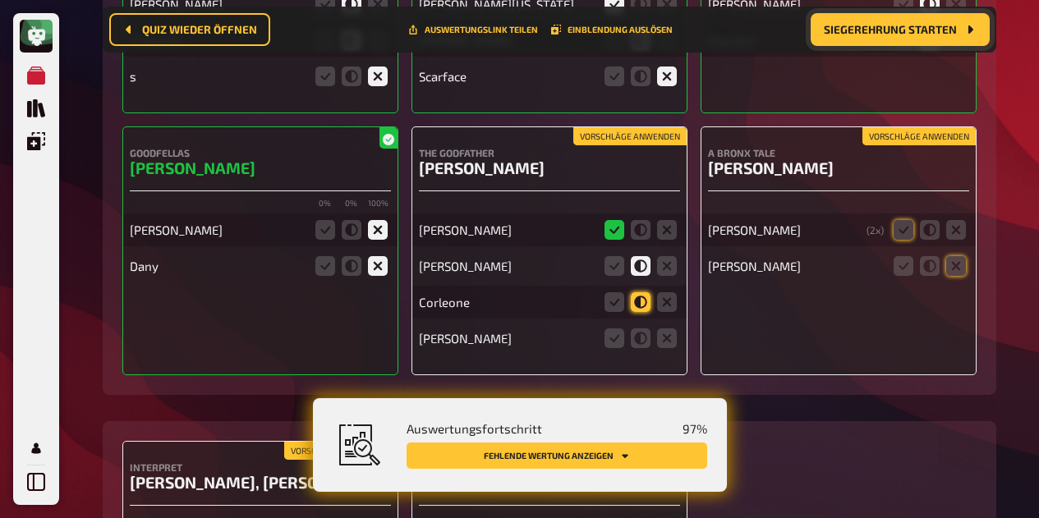
click at [640, 292] on icon at bounding box center [641, 302] width 20 height 20
click at [0, 0] on input "radio" at bounding box center [0, 0] width 0 height 0
click at [671, 329] on icon at bounding box center [667, 338] width 20 height 20
click at [0, 0] on input "radio" at bounding box center [0, 0] width 0 height 0
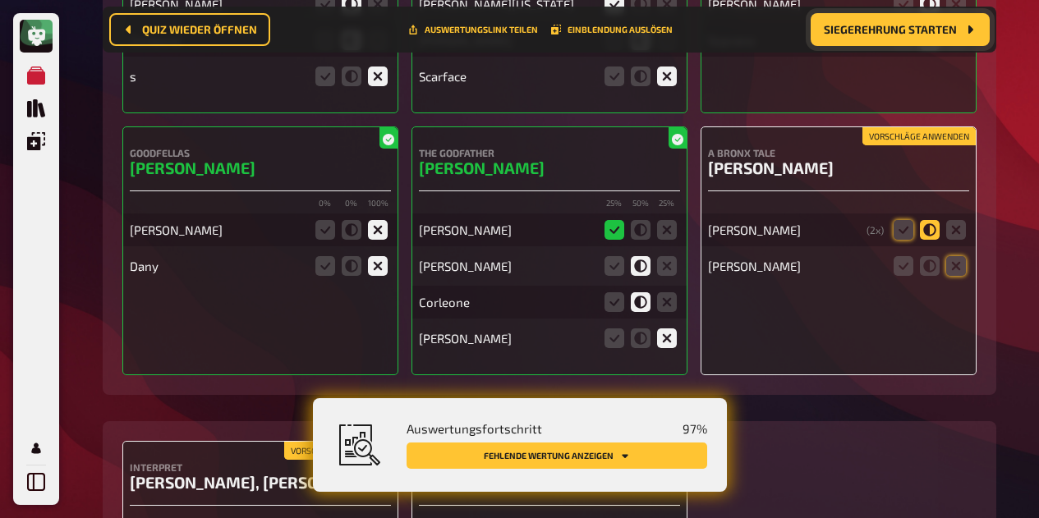
click at [924, 223] on icon at bounding box center [930, 230] width 20 height 20
click at [0, 0] on input "radio" at bounding box center [0, 0] width 0 height 0
click at [954, 257] on icon at bounding box center [956, 266] width 20 height 20
click at [0, 0] on input "radio" at bounding box center [0, 0] width 0 height 0
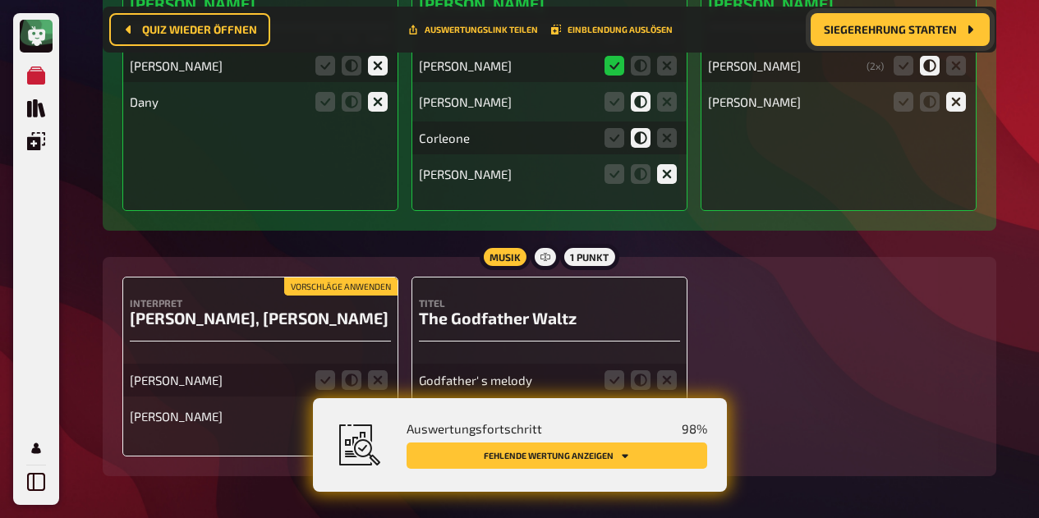
scroll to position [12891, 0]
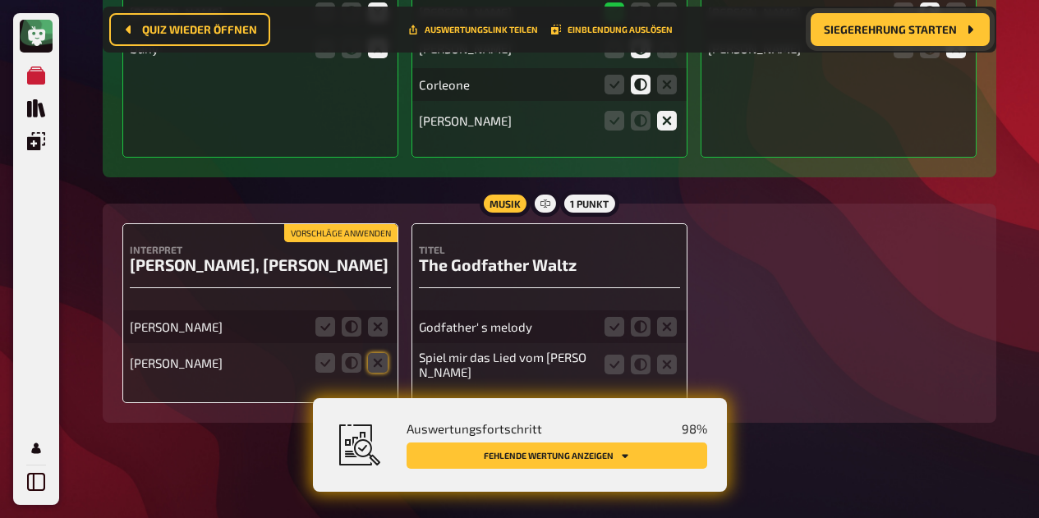
click at [383, 314] on fieldset at bounding box center [351, 327] width 79 height 26
click at [382, 356] on icon at bounding box center [378, 363] width 20 height 20
click at [0, 0] on input "radio" at bounding box center [0, 0] width 0 height 0
click at [376, 322] on icon at bounding box center [378, 327] width 20 height 20
click at [0, 0] on input "radio" at bounding box center [0, 0] width 0 height 0
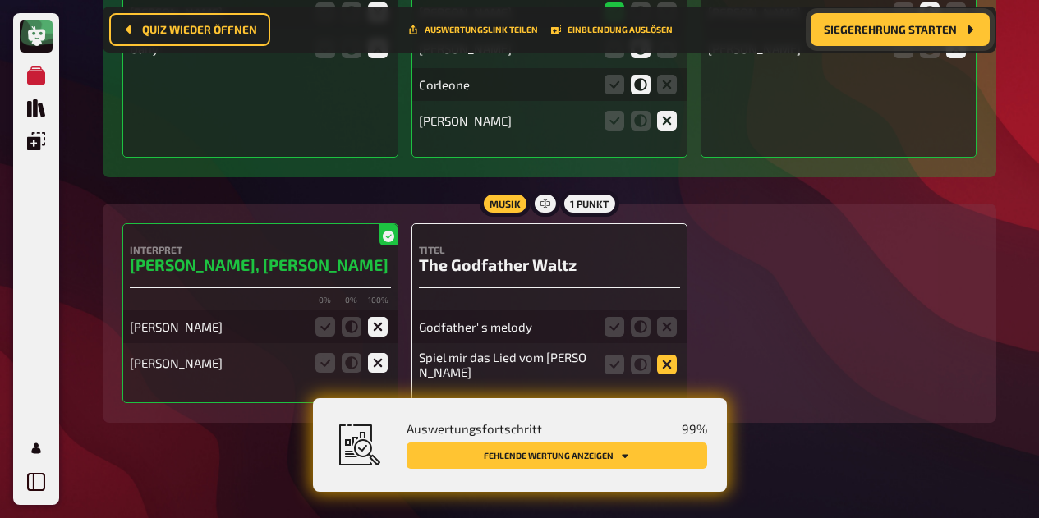
click at [667, 358] on icon at bounding box center [667, 365] width 20 height 20
click at [0, 0] on input "radio" at bounding box center [0, 0] width 0 height 0
click at [673, 319] on icon at bounding box center [667, 327] width 20 height 20
click at [0, 0] on input "radio" at bounding box center [0, 0] width 0 height 0
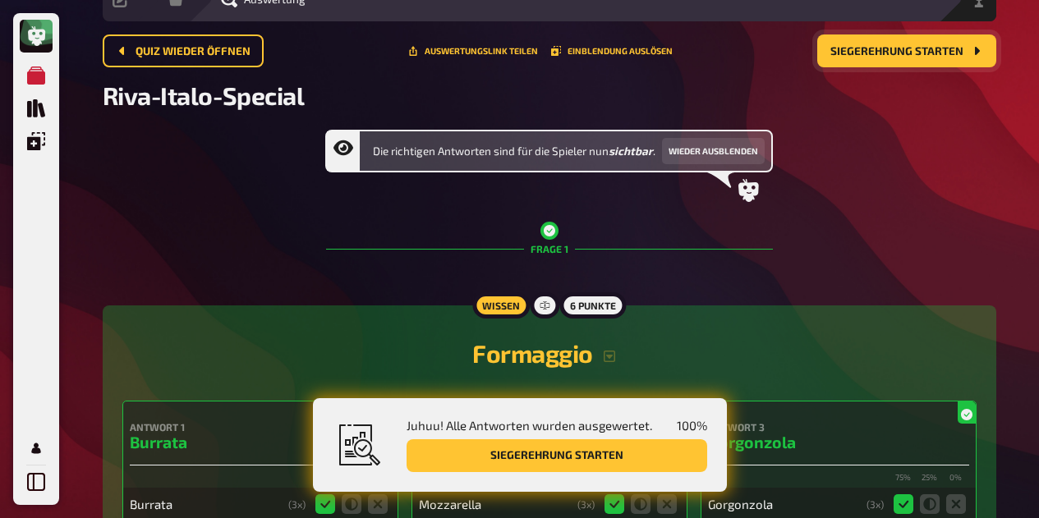
scroll to position [0, 0]
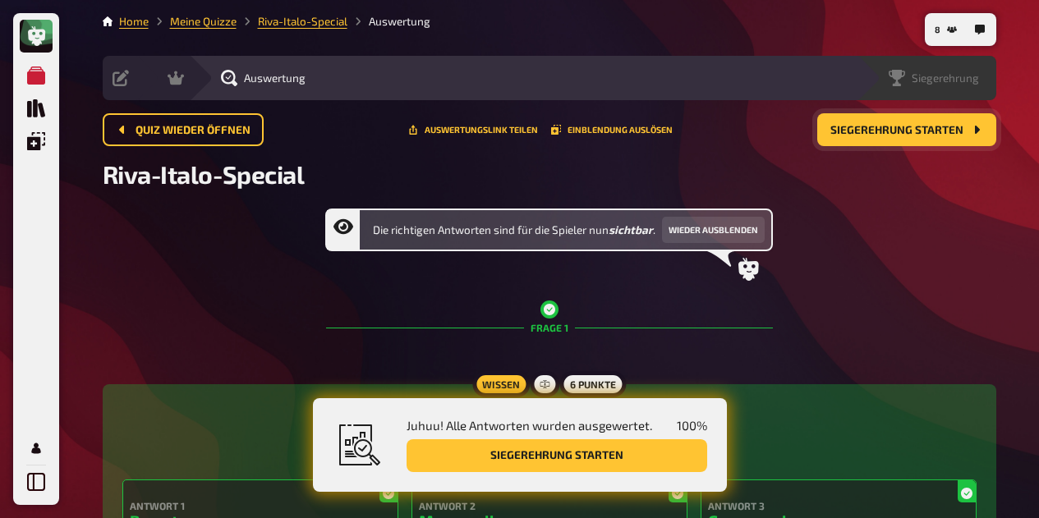
click at [979, 73] on div "Siegerehrung" at bounding box center [936, 78] width 117 height 16
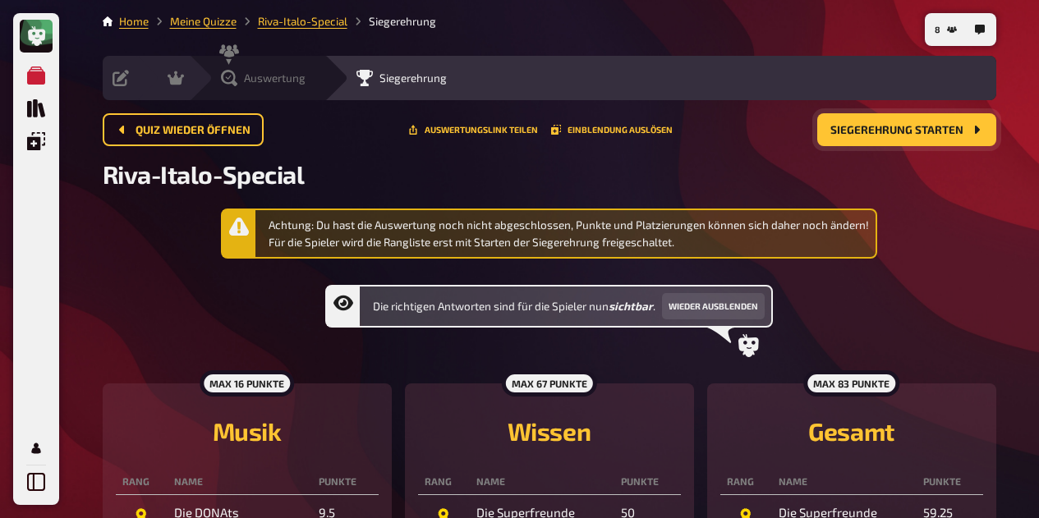
click at [233, 72] on icon at bounding box center [229, 78] width 16 height 16
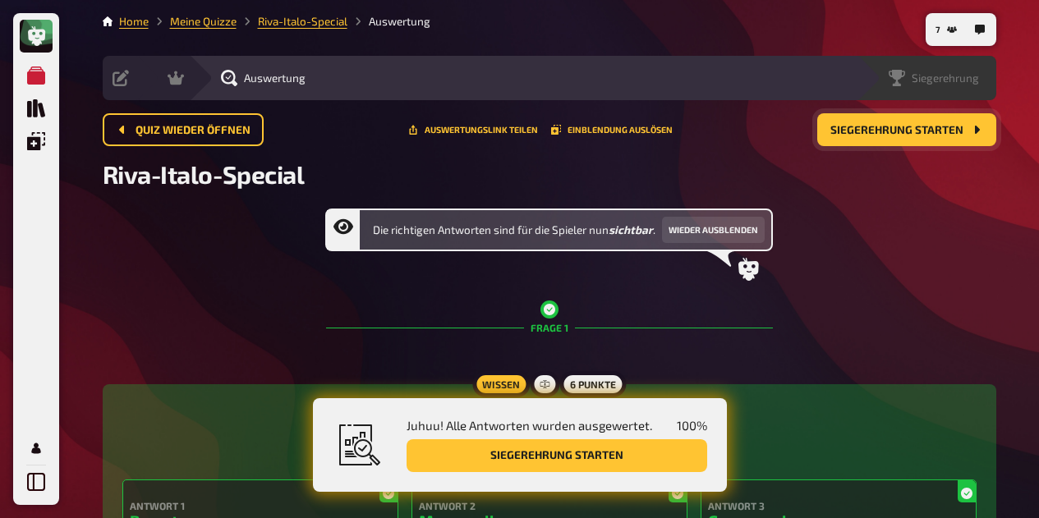
click at [955, 79] on span "Siegerehrung" at bounding box center [944, 77] width 67 height 13
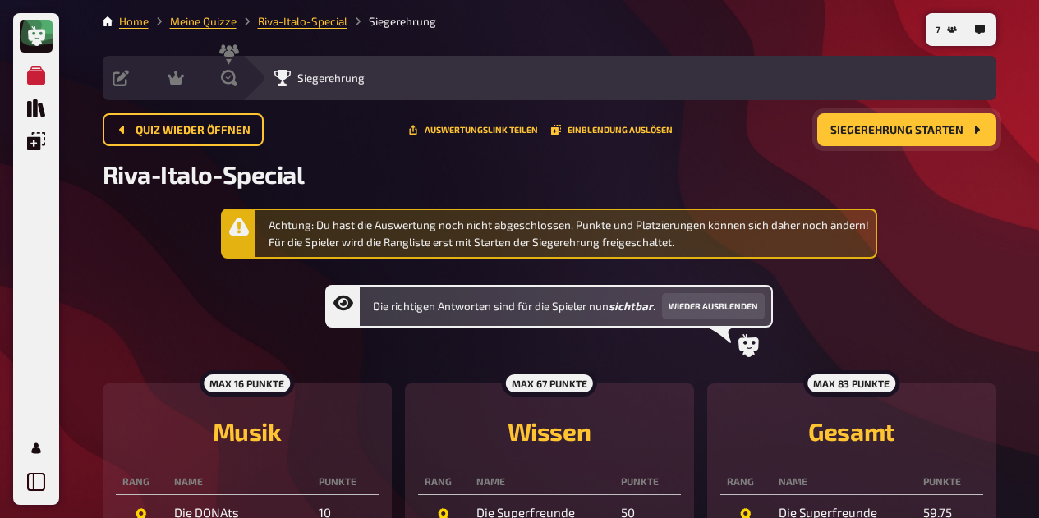
click at [237, 82] on div "Auswertung" at bounding box center [229, 78] width 16 height 16
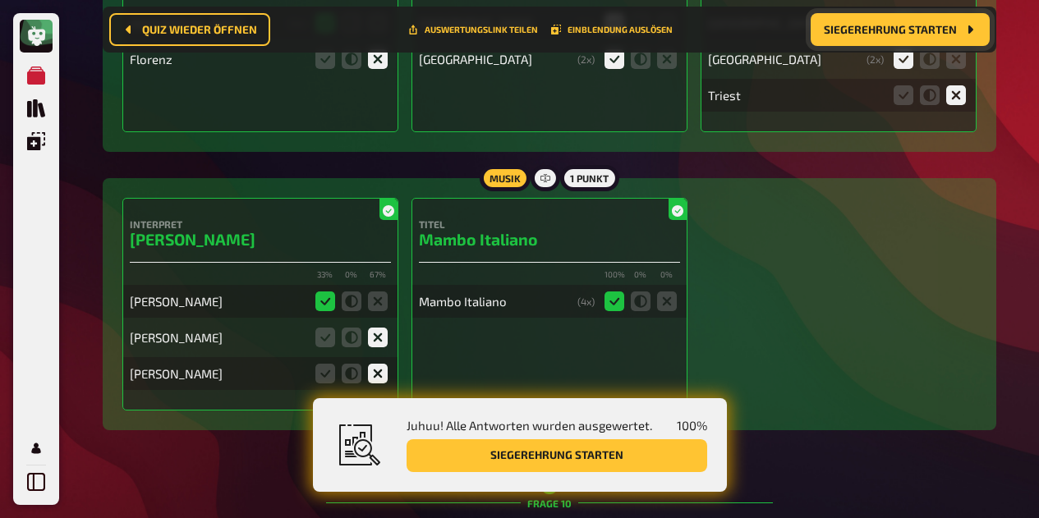
scroll to position [3227, 0]
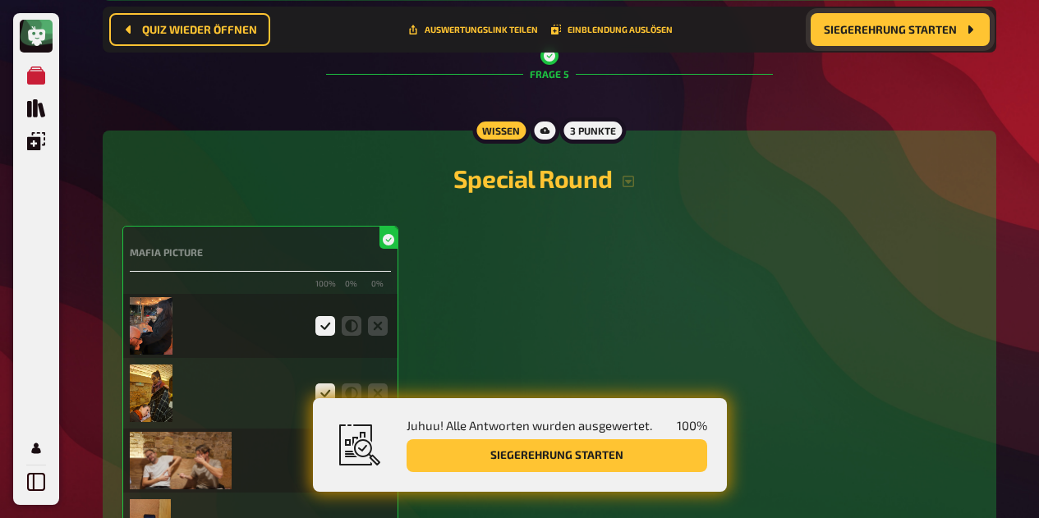
click at [147, 333] on img at bounding box center [152, 325] width 44 height 57
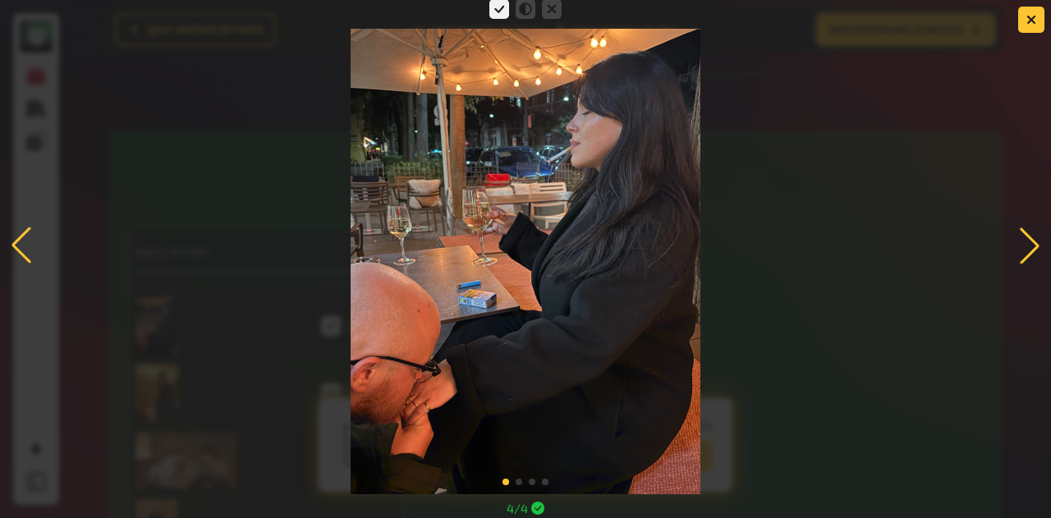
click at [261, 187] on div at bounding box center [525, 245] width 1051 height 498
click at [1024, 250] on div at bounding box center [1029, 245] width 36 height 36
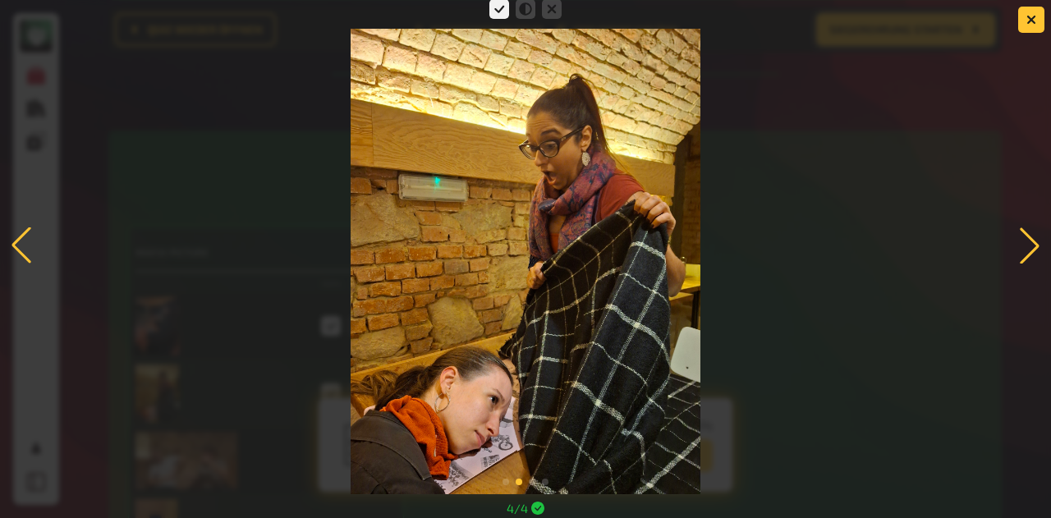
click at [1024, 250] on div at bounding box center [1029, 245] width 36 height 36
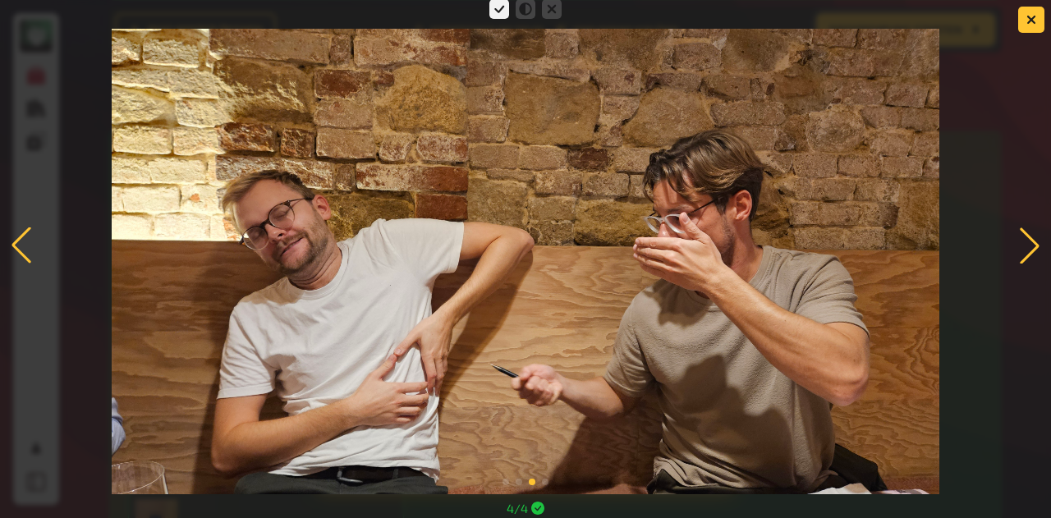
click at [1024, 250] on div at bounding box center [1029, 245] width 36 height 36
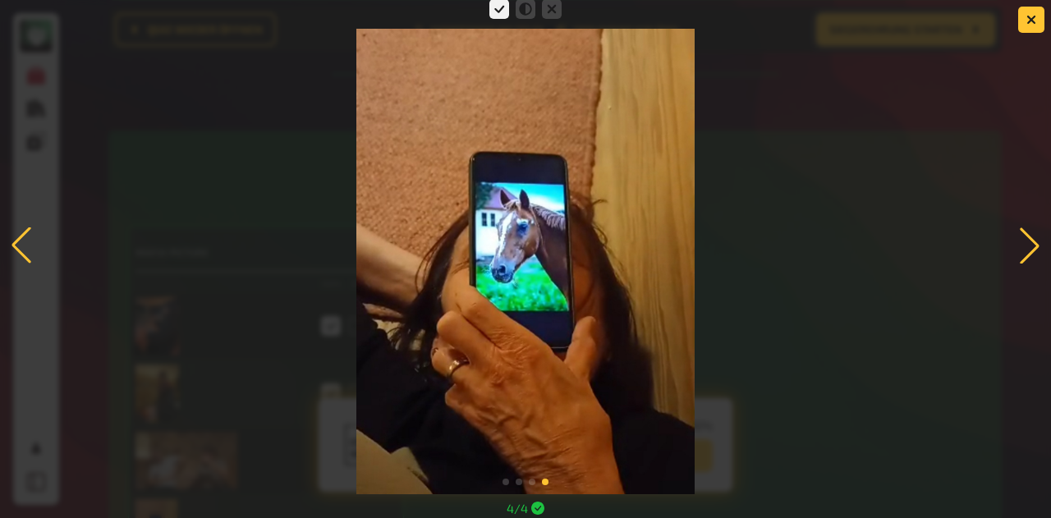
click at [1024, 250] on div at bounding box center [1029, 245] width 36 height 36
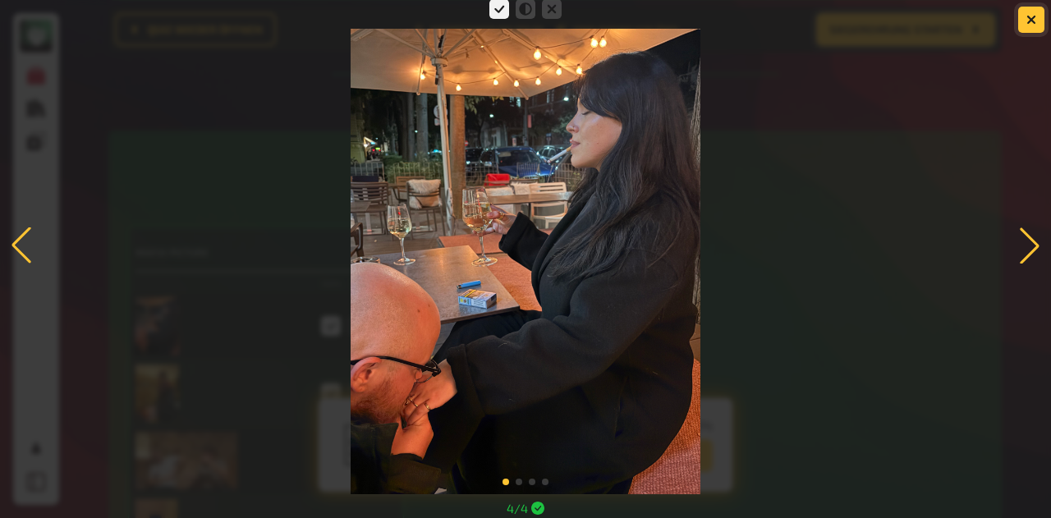
click at [1022, 14] on button "button" at bounding box center [1031, 20] width 26 height 26
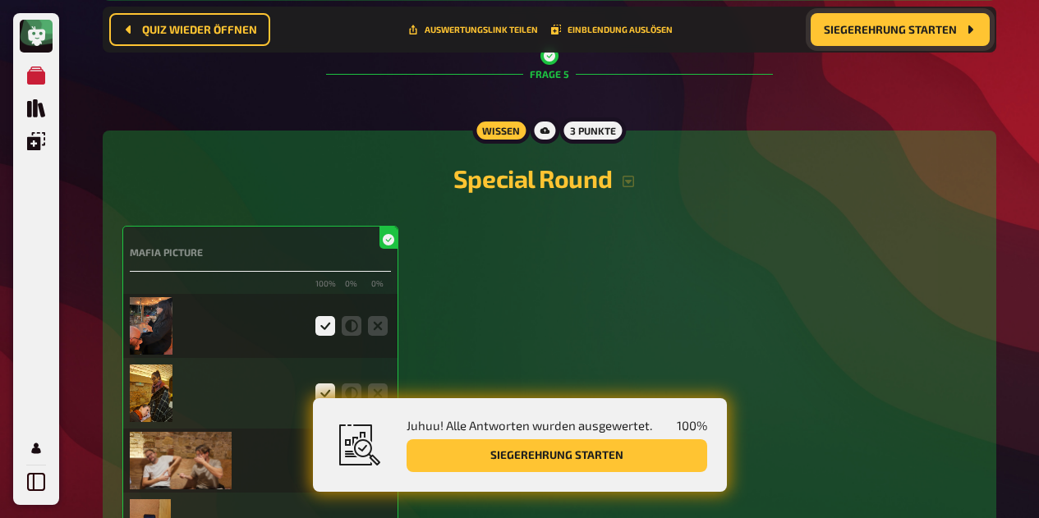
click at [911, 32] on span "Siegerehrung starten" at bounding box center [889, 29] width 133 height 11
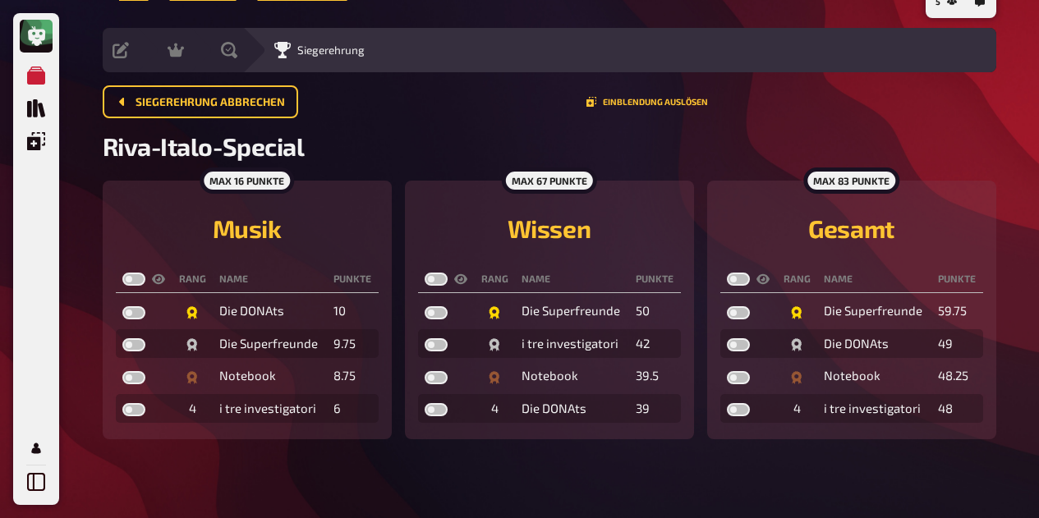
scroll to position [30, 0]
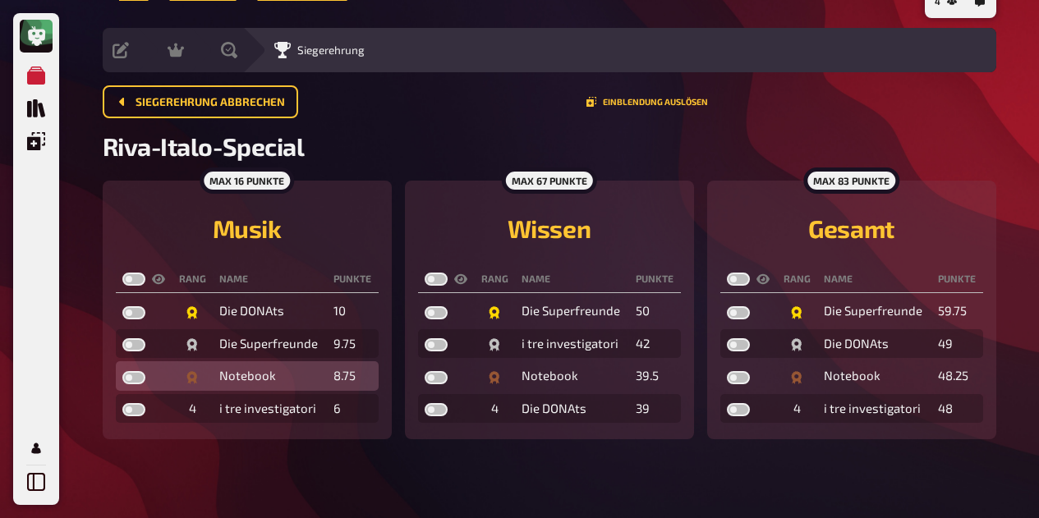
click at [131, 372] on label at bounding box center [133, 377] width 23 height 13
click at [122, 371] on input "checkbox" at bounding box center [122, 370] width 1 height 1
checkbox input "true"
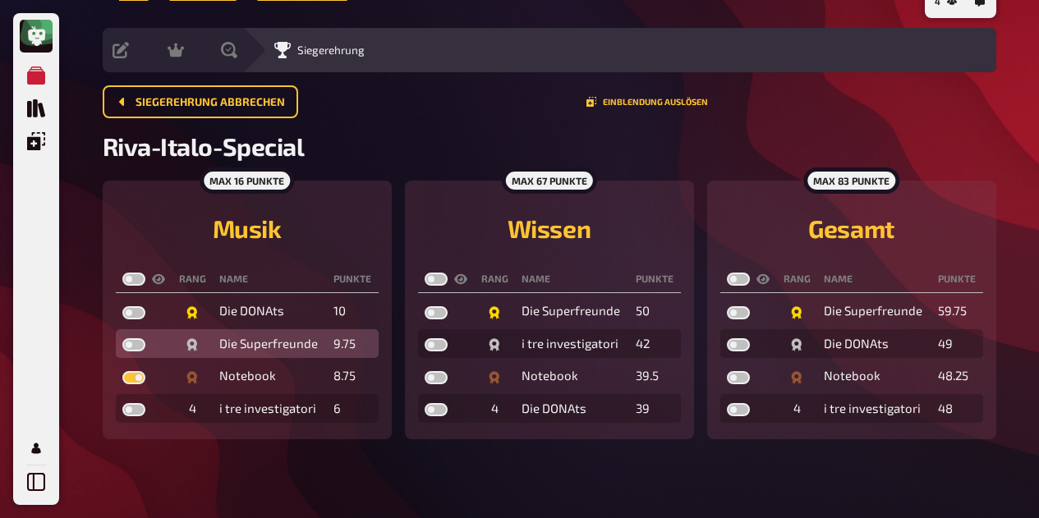
click at [136, 351] on td at bounding box center [144, 344] width 57 height 30
click at [131, 342] on label at bounding box center [133, 344] width 23 height 13
click at [122, 338] on input "checkbox" at bounding box center [122, 337] width 1 height 1
checkbox input "true"
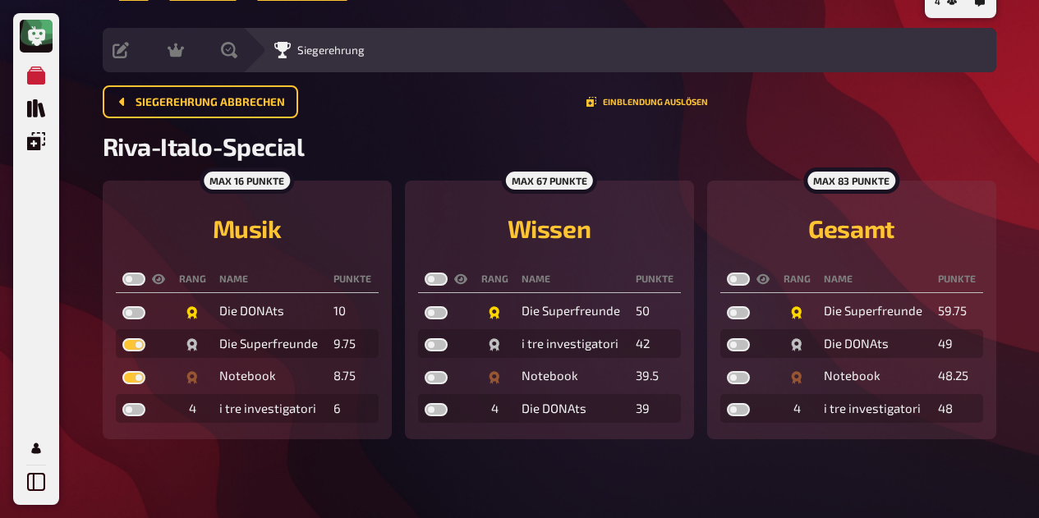
click at [138, 276] on label at bounding box center [133, 279] width 23 height 13
click at [122, 273] on input "checkbox" at bounding box center [122, 272] width 1 height 1
checkbox input "true"
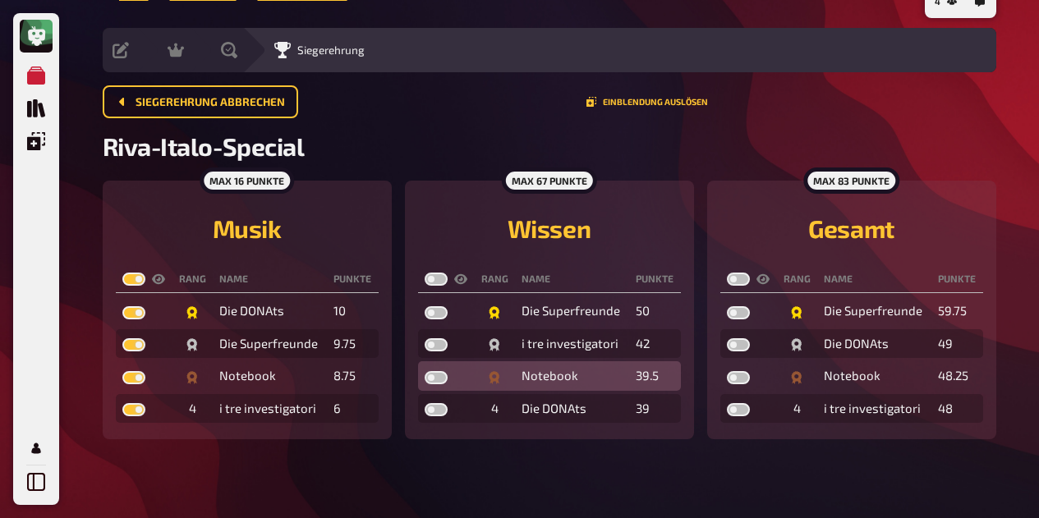
click at [437, 378] on label at bounding box center [435, 377] width 23 height 13
click at [424, 371] on input "checkbox" at bounding box center [424, 370] width 1 height 1
checkbox input "true"
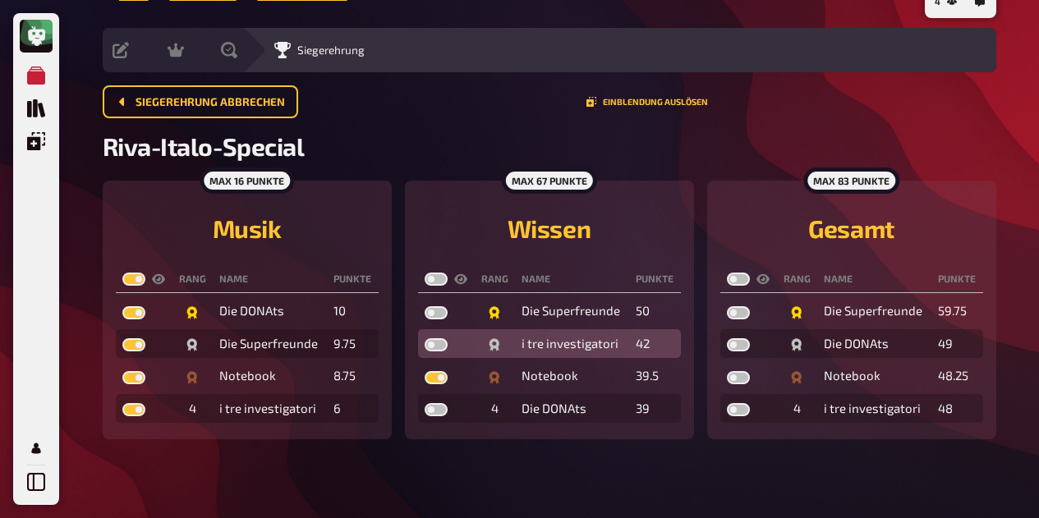
click at [436, 345] on label at bounding box center [435, 344] width 23 height 13
click at [424, 338] on input "checkbox" at bounding box center [424, 337] width 1 height 1
checkbox input "true"
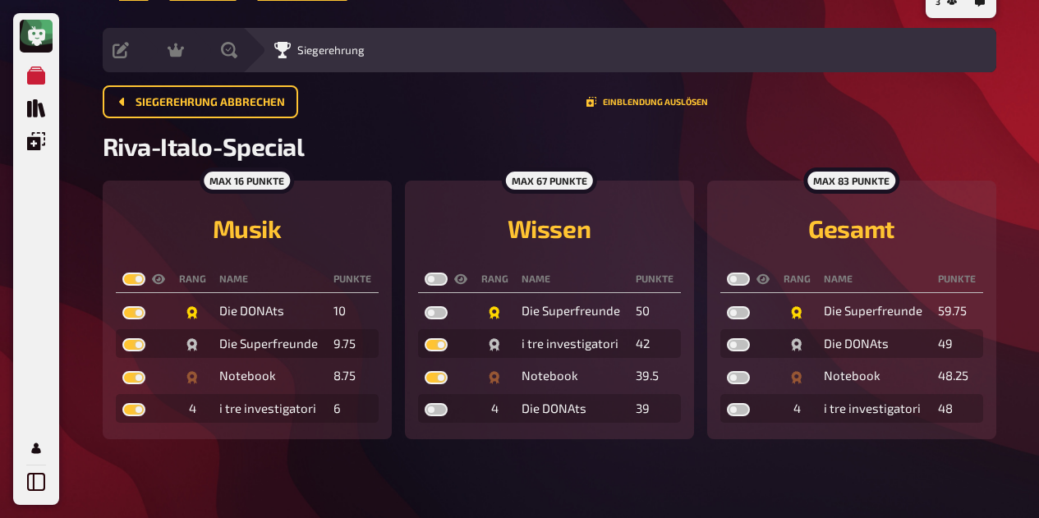
click at [447, 275] on div at bounding box center [446, 279] width 44 height 13
click at [435, 273] on label at bounding box center [435, 279] width 23 height 13
click at [424, 273] on input "checkbox" at bounding box center [424, 272] width 1 height 1
checkbox input "true"
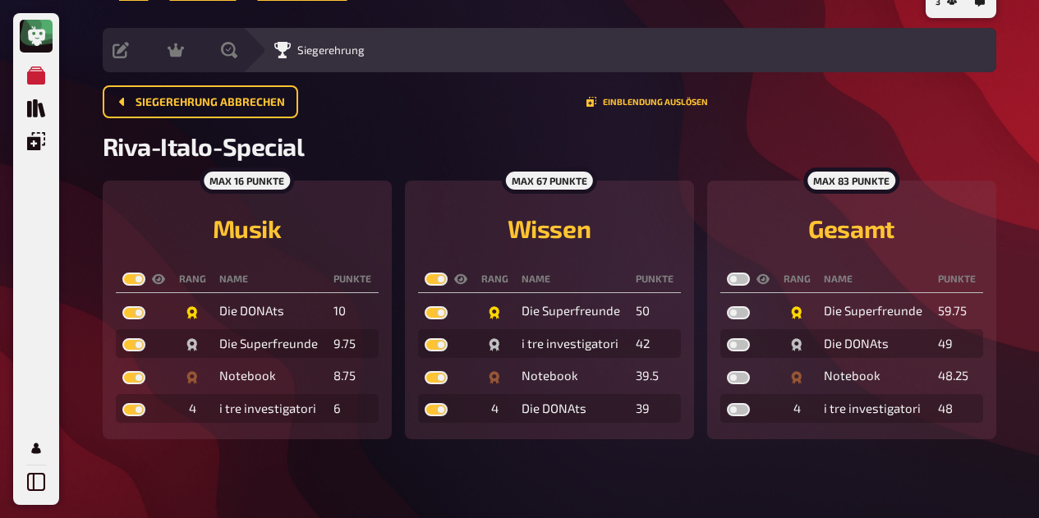
checkbox input "true"
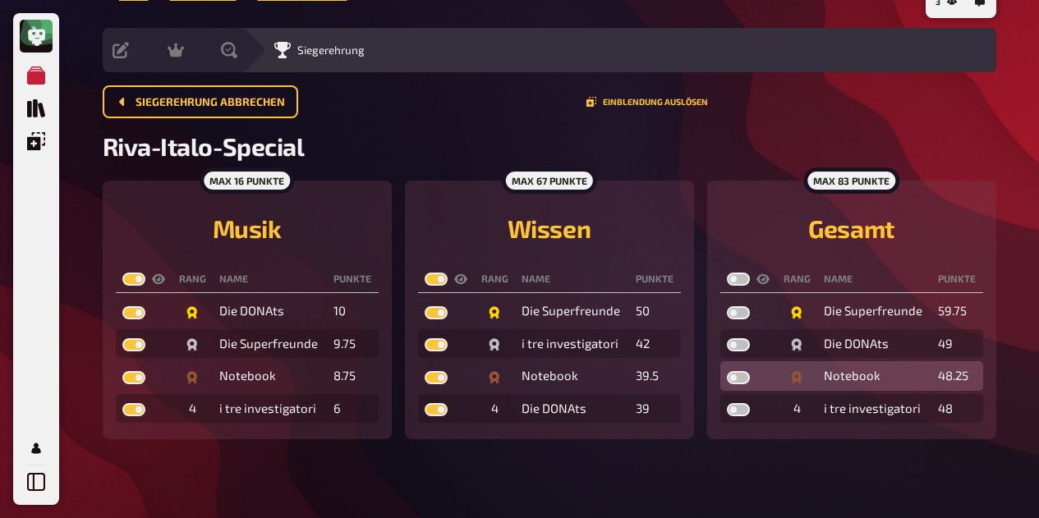
click at [744, 373] on label at bounding box center [738, 377] width 23 height 13
click at [727, 371] on input "checkbox" at bounding box center [726, 370] width 1 height 1
checkbox input "true"
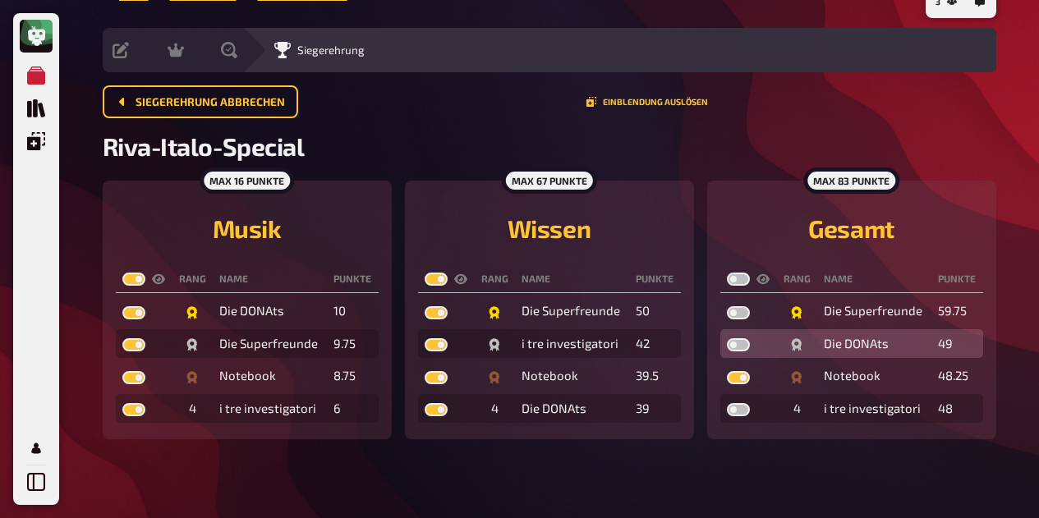
click at [741, 344] on label at bounding box center [738, 344] width 23 height 13
click at [727, 338] on input "checkbox" at bounding box center [726, 337] width 1 height 1
checkbox input "true"
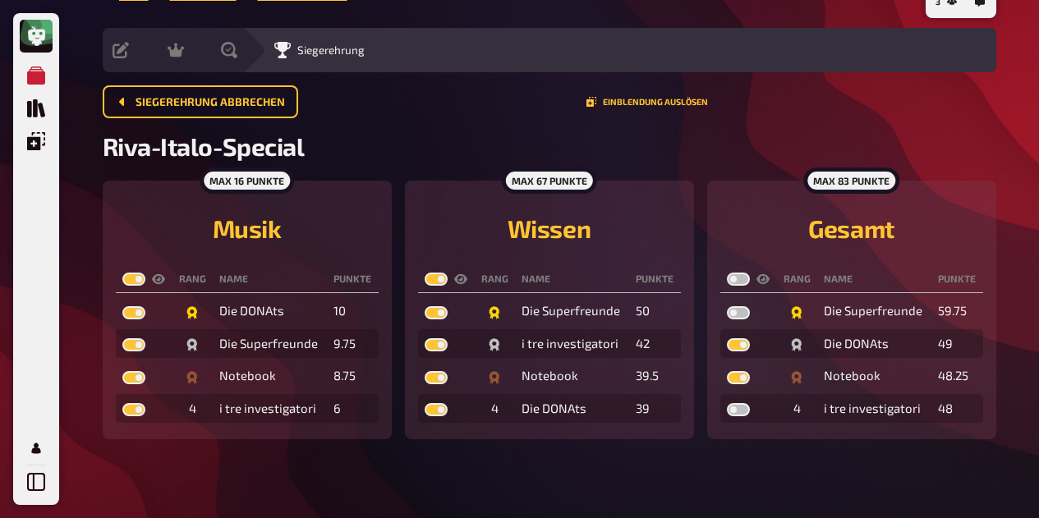
click at [735, 280] on label at bounding box center [738, 279] width 23 height 13
click at [727, 273] on input "checkbox" at bounding box center [726, 272] width 1 height 1
checkbox input "true"
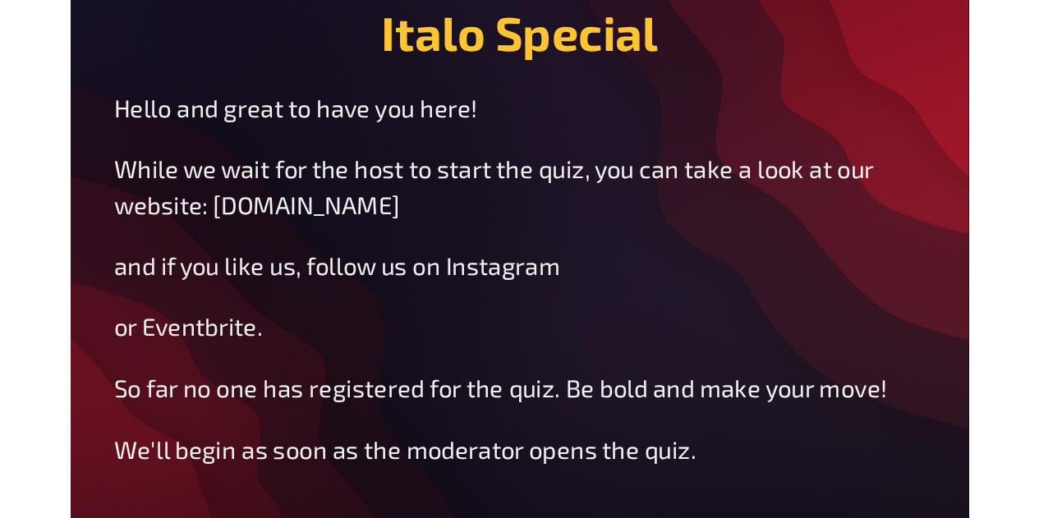
scroll to position [27, 0]
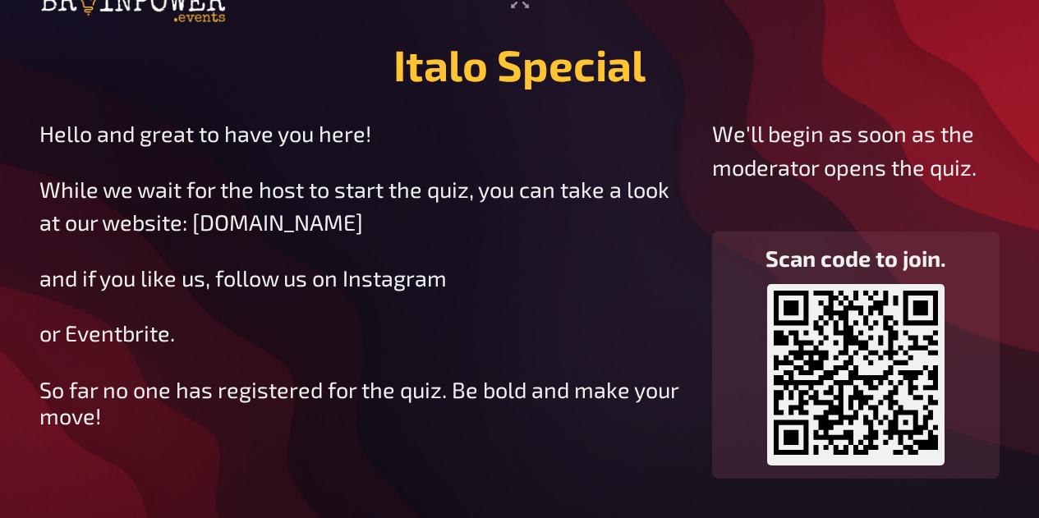
click at [418, 274] on span "and if you like us, follow us on Instagram" at bounding box center [242, 277] width 407 height 26
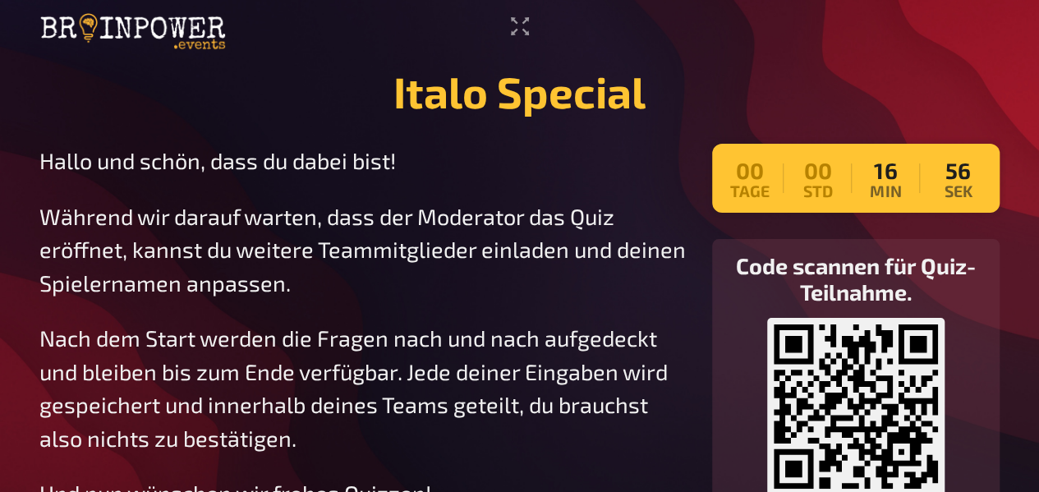
click at [548, 17] on header at bounding box center [519, 32] width 960 height 41
click at [520, 32] on icon "Vollbildmodus aktivieren" at bounding box center [520, 26] width 26 height 26
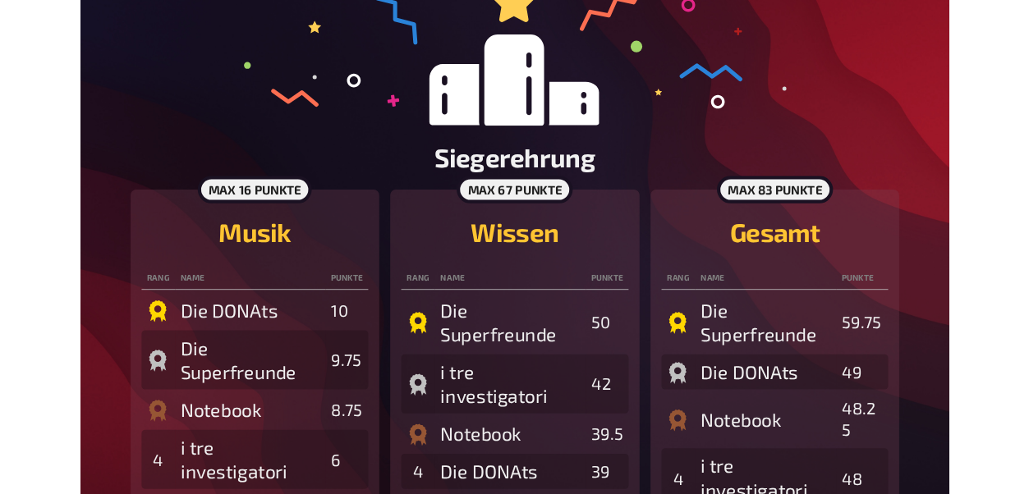
scroll to position [197, 0]
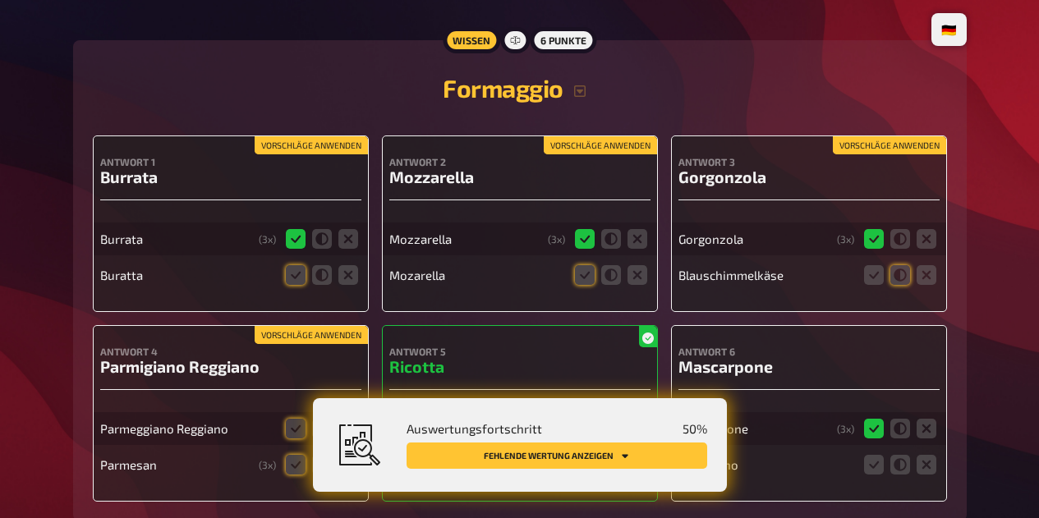
scroll to position [173, 0]
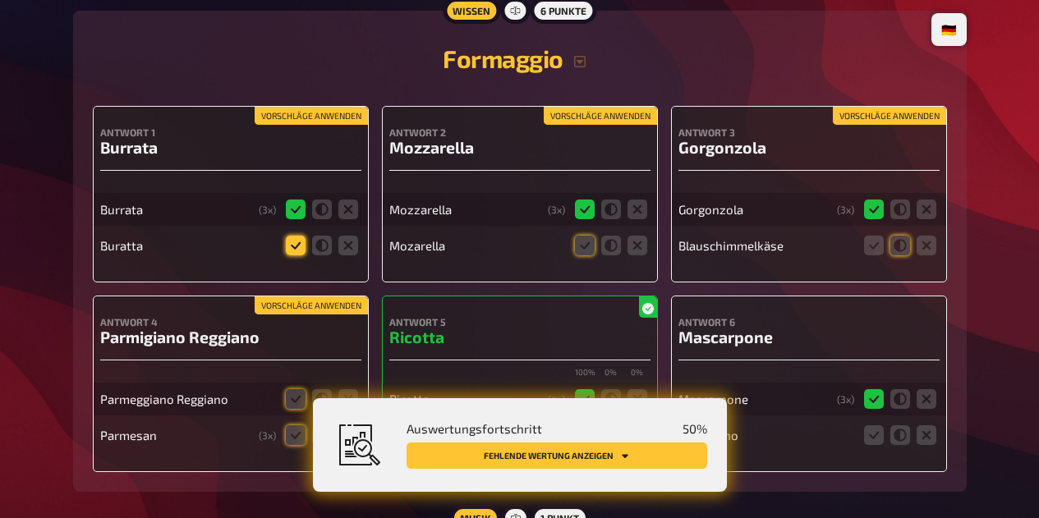
click at [287, 251] on icon at bounding box center [296, 246] width 20 height 20
click at [0, 0] on input "radio" at bounding box center [0, 0] width 0 height 0
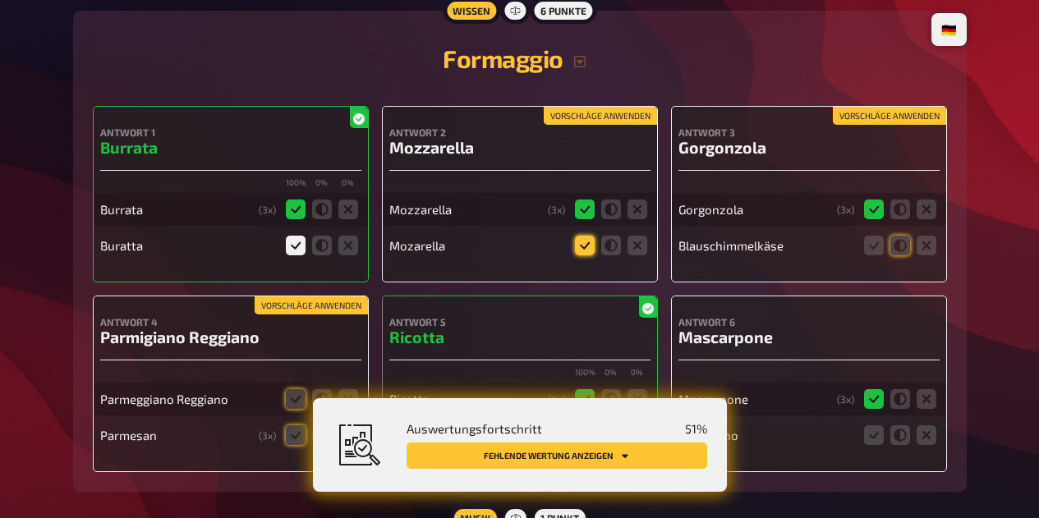
click at [579, 245] on icon at bounding box center [585, 246] width 20 height 20
click at [0, 0] on input "radio" at bounding box center [0, 0] width 0 height 0
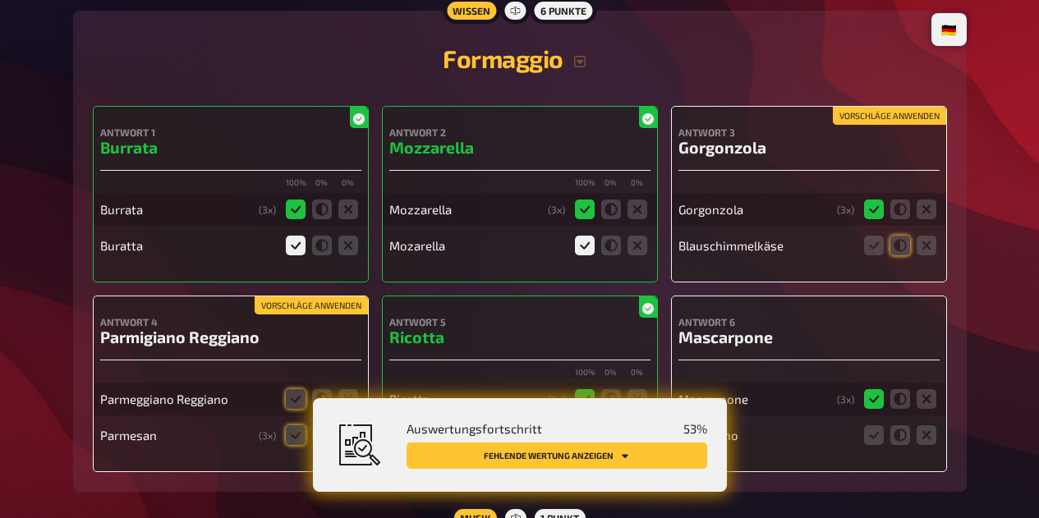
click at [891, 255] on label at bounding box center [900, 246] width 20 height 20
click at [0, 0] on input "radio" at bounding box center [0, 0] width 0 height 0
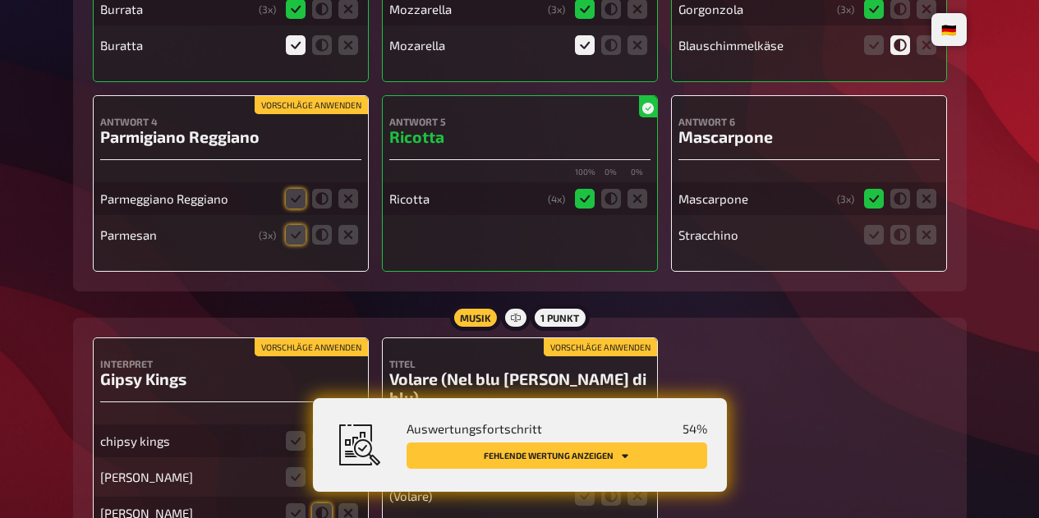
scroll to position [378, 0]
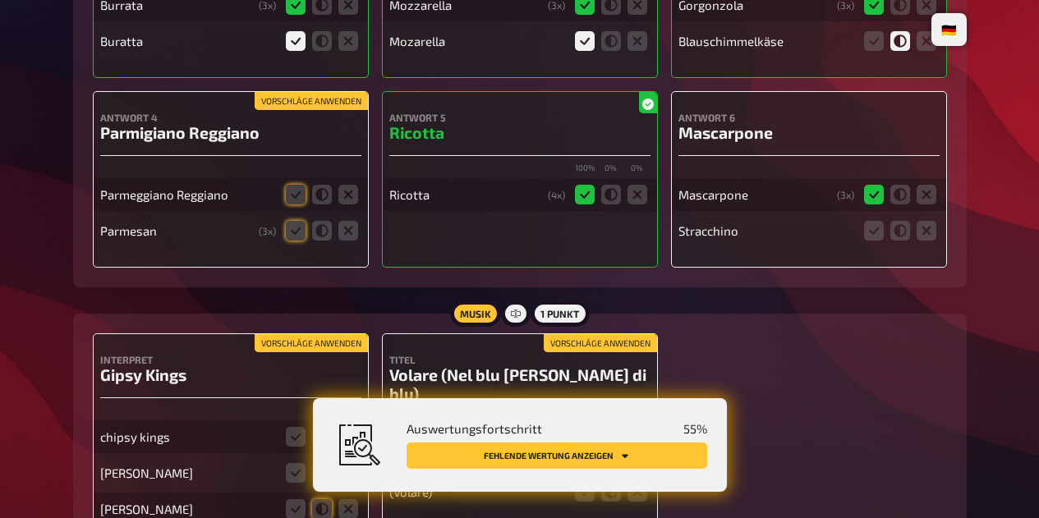
click at [295, 199] on icon at bounding box center [296, 195] width 20 height 20
click at [0, 0] on input "radio" at bounding box center [0, 0] width 0 height 0
click at [292, 236] on icon at bounding box center [296, 231] width 20 height 20
click at [0, 0] on input "radio" at bounding box center [0, 0] width 0 height 0
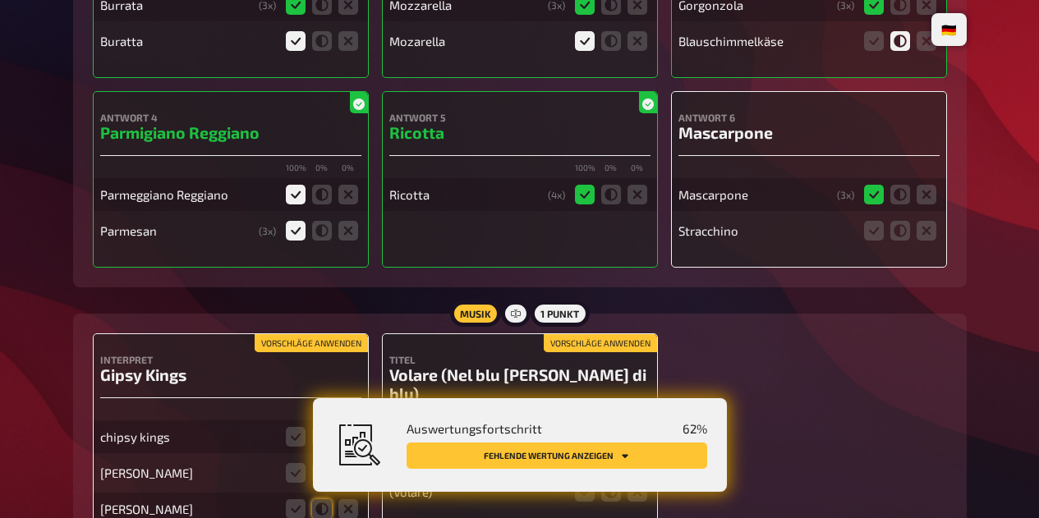
click at [713, 235] on div "Stracchino" at bounding box center [766, 230] width 176 height 15
copy div "Stracchino"
click at [898, 231] on icon at bounding box center [900, 231] width 20 height 20
click at [0, 0] on input "radio" at bounding box center [0, 0] width 0 height 0
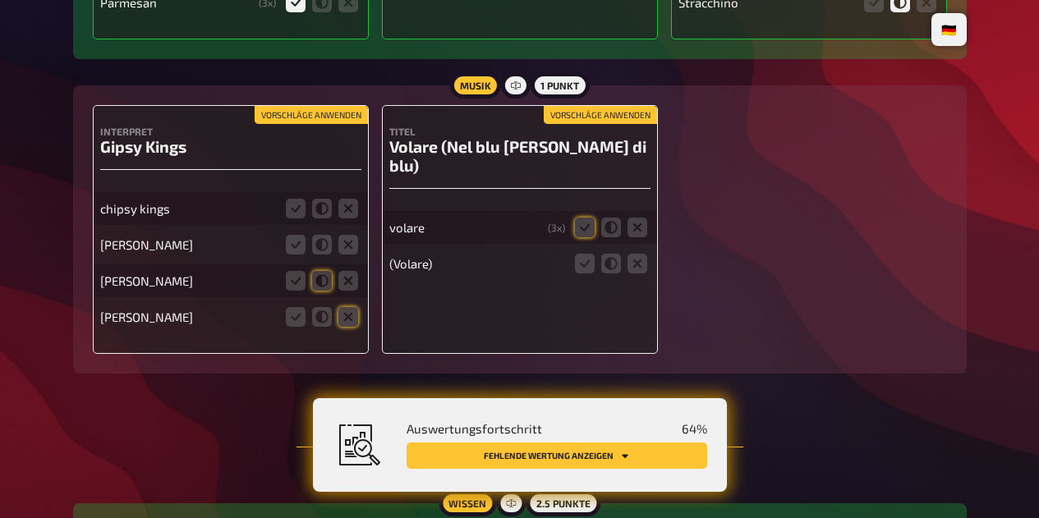
scroll to position [607, 0]
click at [291, 213] on icon at bounding box center [296, 208] width 20 height 20
click at [0, 0] on input "radio" at bounding box center [0, 0] width 0 height 0
click at [349, 243] on icon at bounding box center [348, 244] width 20 height 20
click at [0, 0] on input "radio" at bounding box center [0, 0] width 0 height 0
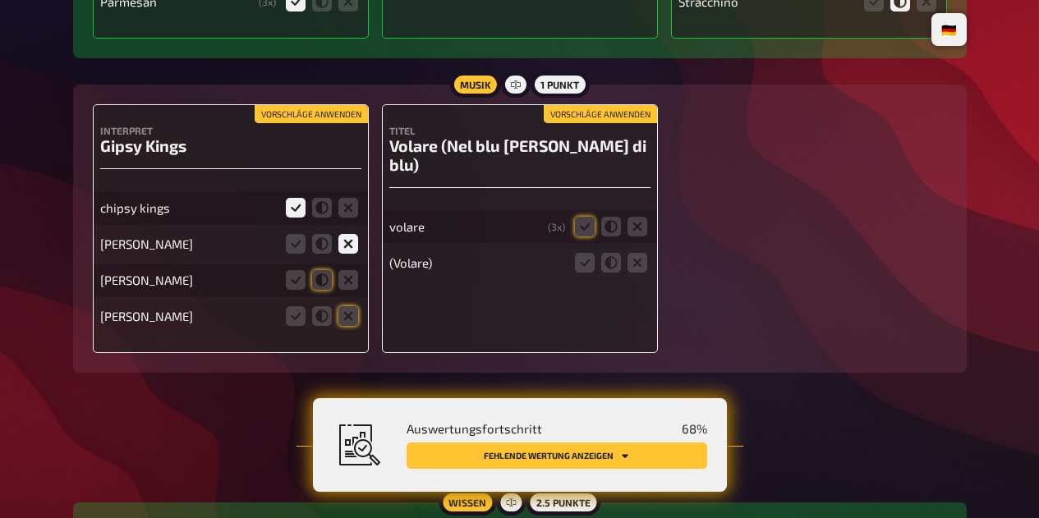
click at [347, 286] on icon at bounding box center [348, 280] width 20 height 20
click at [0, 0] on input "radio" at bounding box center [0, 0] width 0 height 0
click at [352, 319] on icon at bounding box center [348, 316] width 20 height 20
click at [0, 0] on input "radio" at bounding box center [0, 0] width 0 height 0
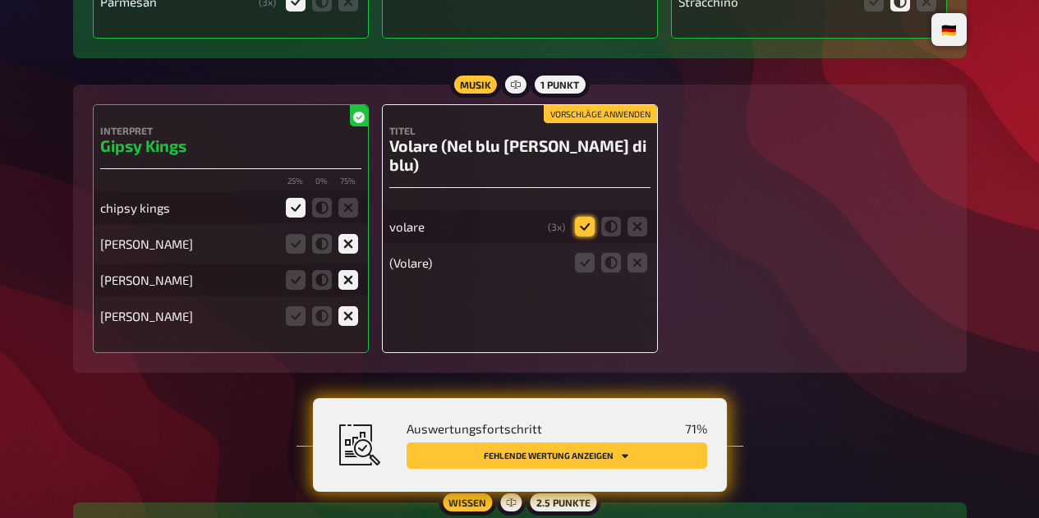
click at [592, 217] on icon at bounding box center [585, 227] width 20 height 20
click at [0, 0] on input "radio" at bounding box center [0, 0] width 0 height 0
click at [584, 253] on icon at bounding box center [585, 263] width 20 height 20
click at [0, 0] on input "radio" at bounding box center [0, 0] width 0 height 0
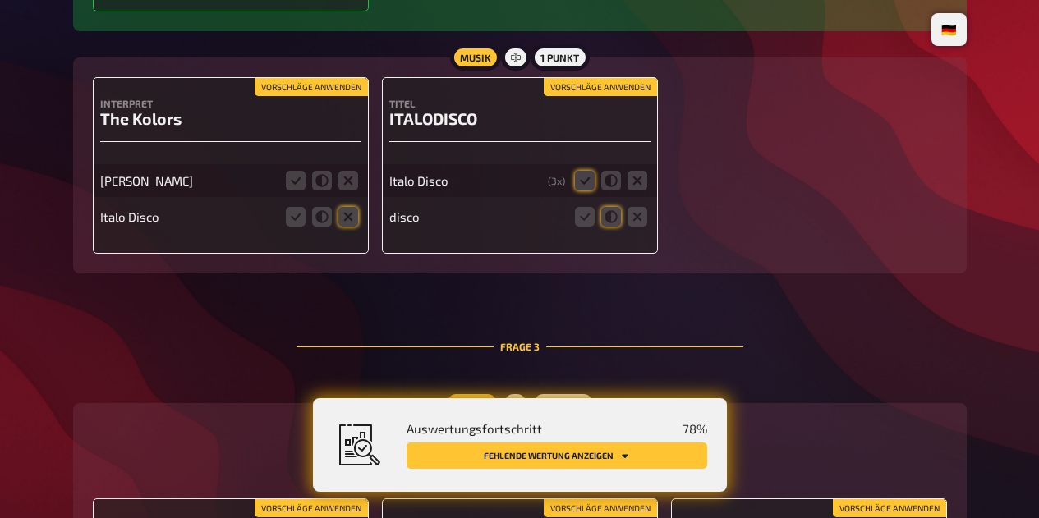
scroll to position [1337, 0]
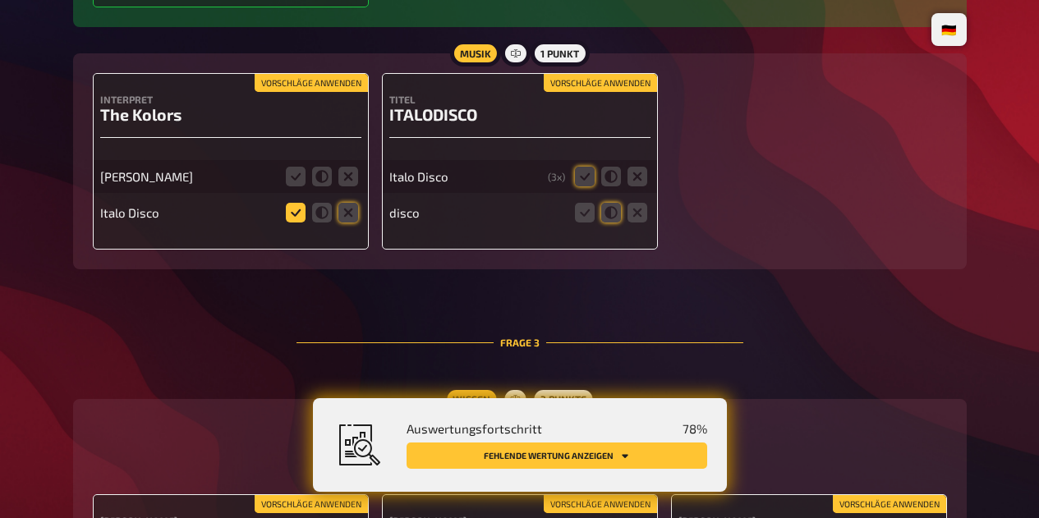
click at [290, 218] on icon at bounding box center [296, 213] width 20 height 20
click at [0, 0] on input "radio" at bounding box center [0, 0] width 0 height 0
click at [347, 185] on icon at bounding box center [348, 177] width 20 height 20
click at [0, 0] on input "radio" at bounding box center [0, 0] width 0 height 0
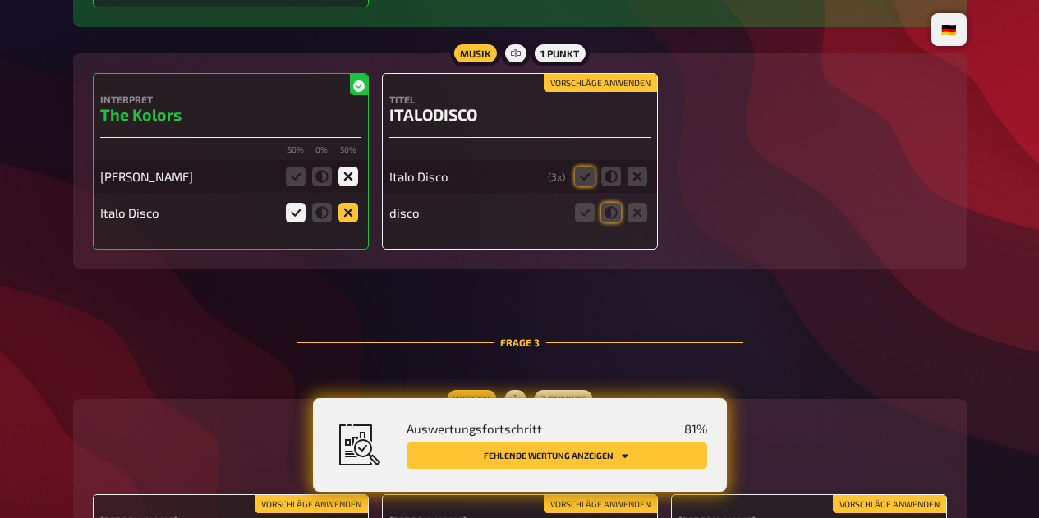
click at [346, 221] on icon at bounding box center [348, 213] width 20 height 20
click at [0, 0] on input "radio" at bounding box center [0, 0] width 0 height 0
click at [580, 185] on icon at bounding box center [585, 177] width 20 height 20
click at [0, 0] on input "radio" at bounding box center [0, 0] width 0 height 0
click at [642, 221] on icon at bounding box center [637, 213] width 20 height 20
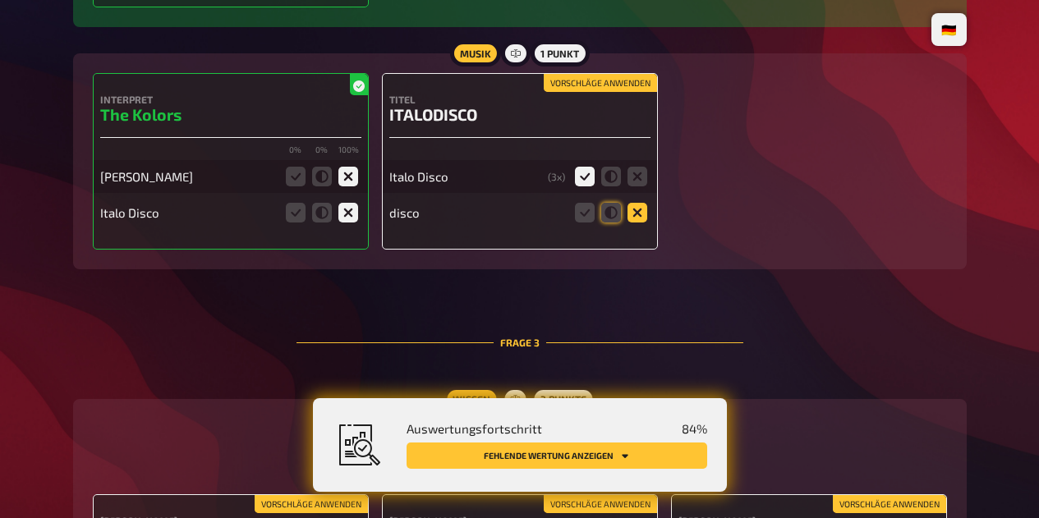
click at [0, 0] on input "radio" at bounding box center [0, 0] width 0 height 0
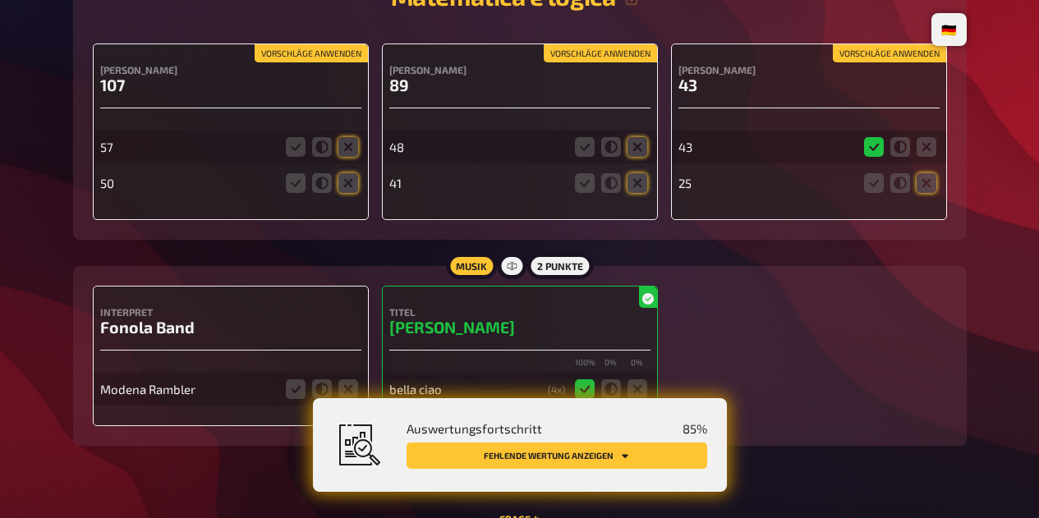
scroll to position [1790, 0]
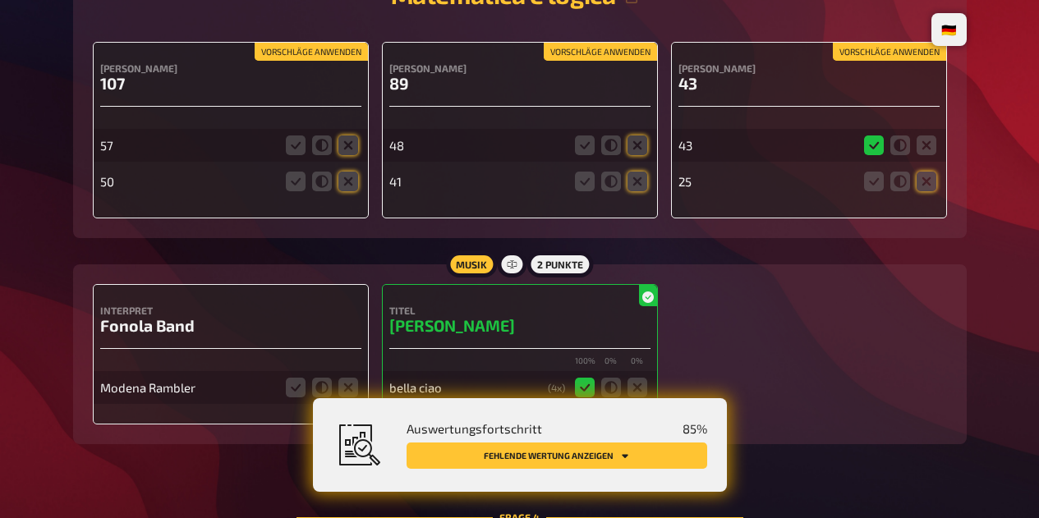
click at [925, 188] on icon at bounding box center [926, 182] width 20 height 20
click at [0, 0] on input "radio" at bounding box center [0, 0] width 0 height 0
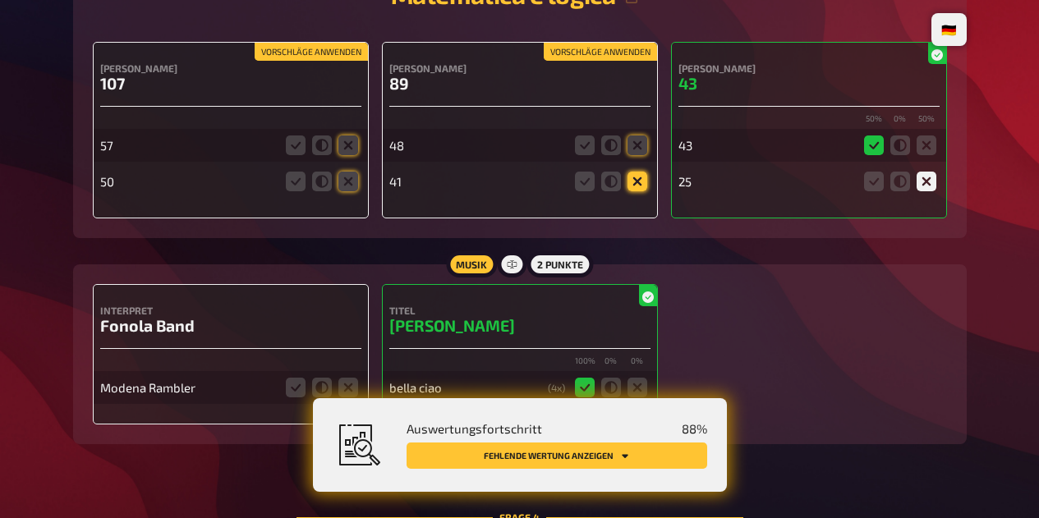
click at [640, 177] on icon at bounding box center [637, 182] width 20 height 20
click at [0, 0] on input "radio" at bounding box center [0, 0] width 0 height 0
click at [644, 153] on icon at bounding box center [637, 145] width 20 height 20
click at [0, 0] on input "radio" at bounding box center [0, 0] width 0 height 0
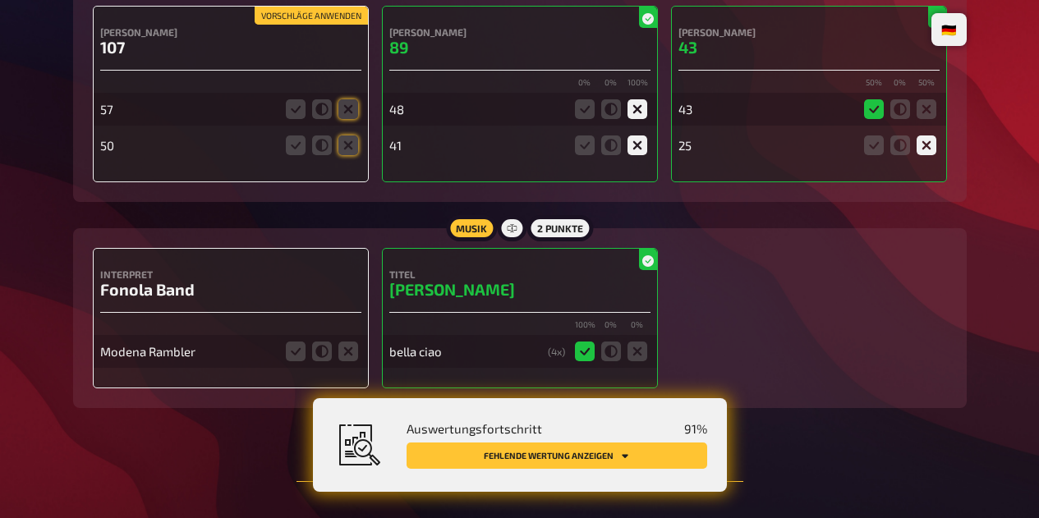
scroll to position [1832, 0]
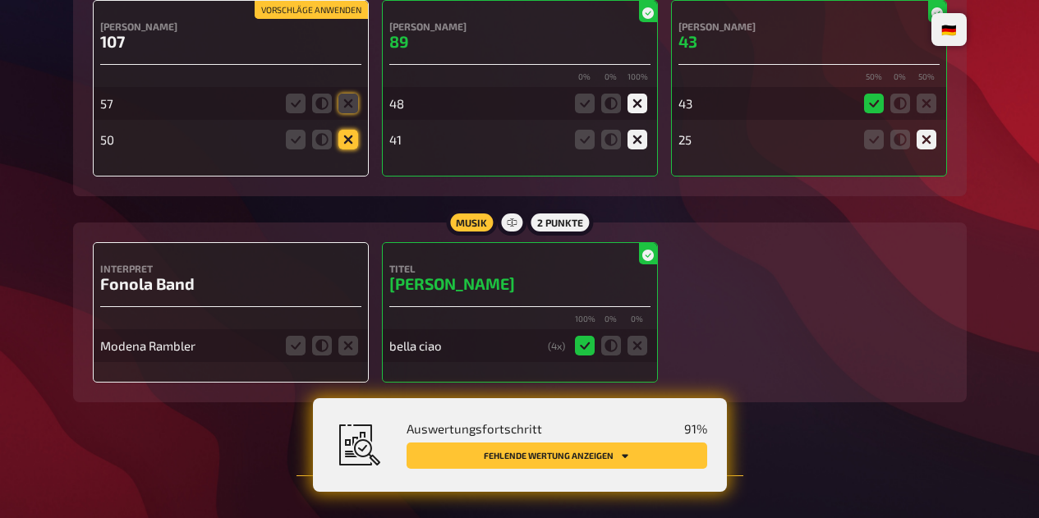
click at [344, 148] on icon at bounding box center [348, 140] width 20 height 20
click at [0, 0] on input "radio" at bounding box center [0, 0] width 0 height 0
click at [347, 112] on icon at bounding box center [348, 104] width 20 height 20
click at [0, 0] on input "radio" at bounding box center [0, 0] width 0 height 0
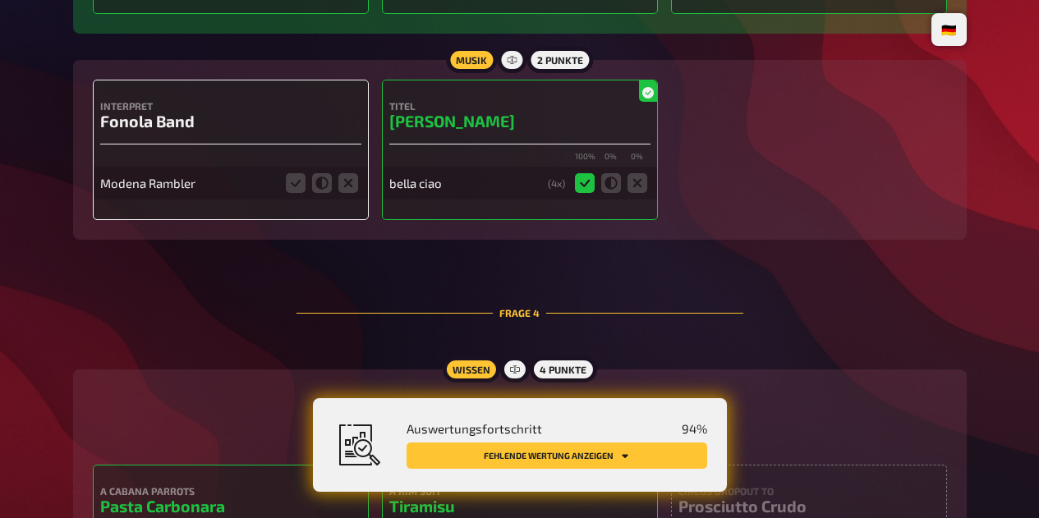
scroll to position [1998, 0]
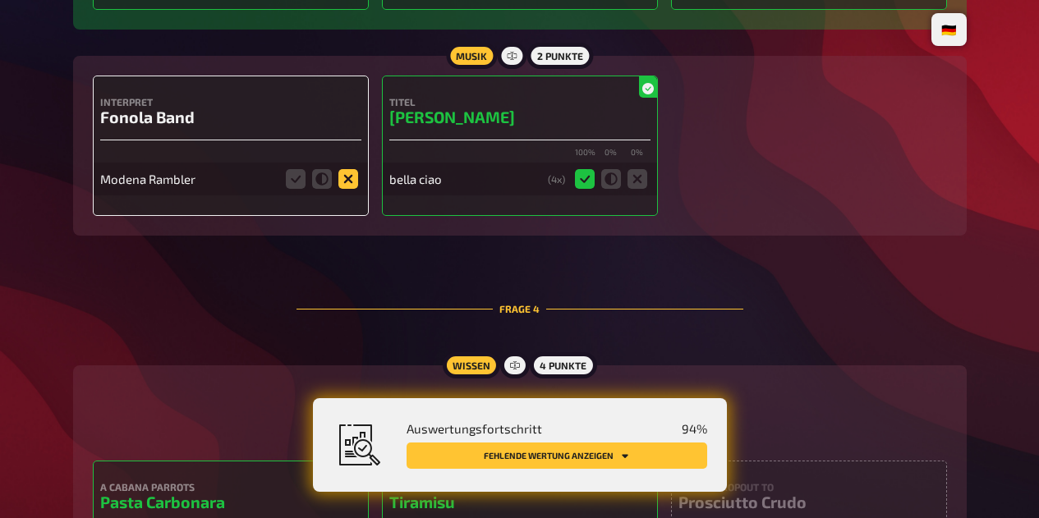
click at [350, 185] on icon at bounding box center [348, 179] width 20 height 20
click at [0, 0] on input "radio" at bounding box center [0, 0] width 0 height 0
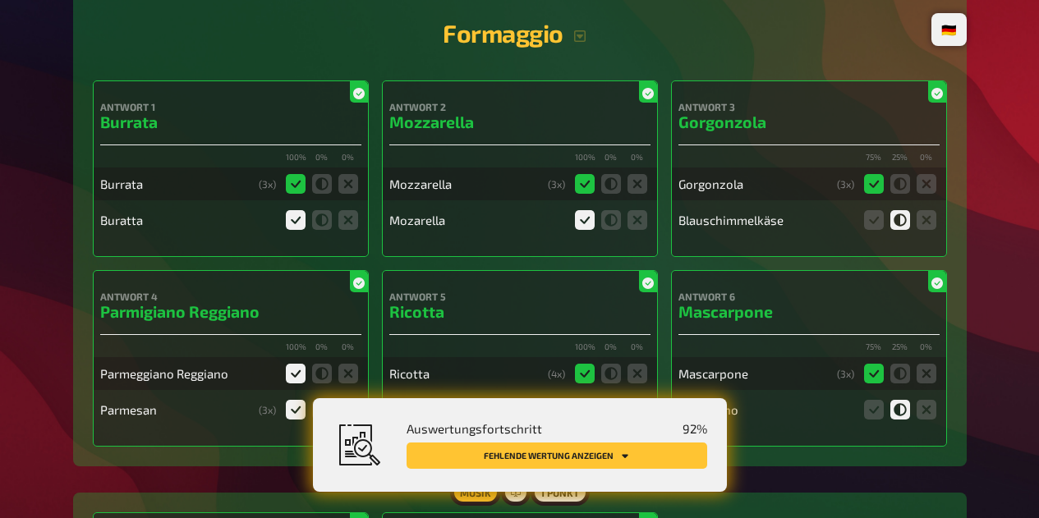
scroll to position [0, 0]
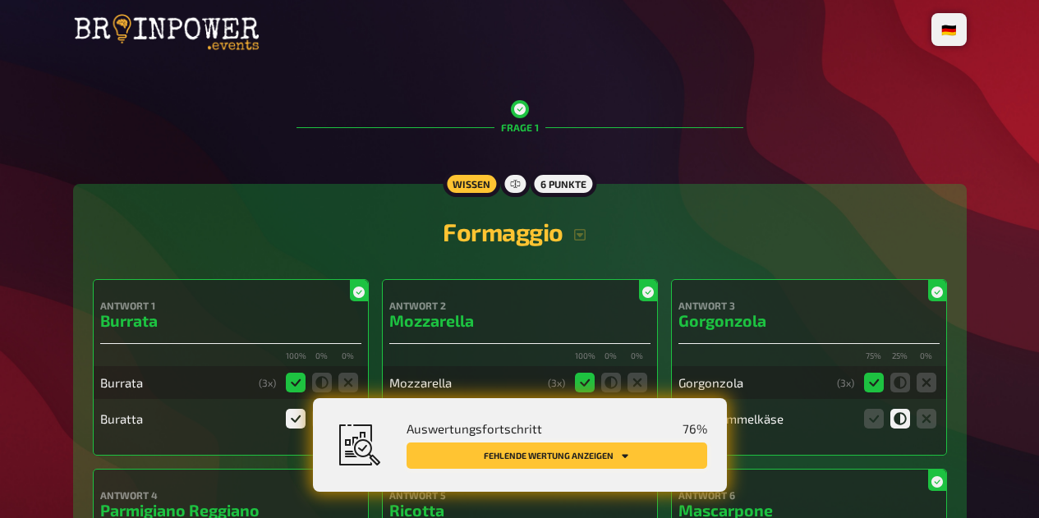
click at [589, 463] on button "Fehlende Wertung anzeigen" at bounding box center [556, 456] width 300 height 26
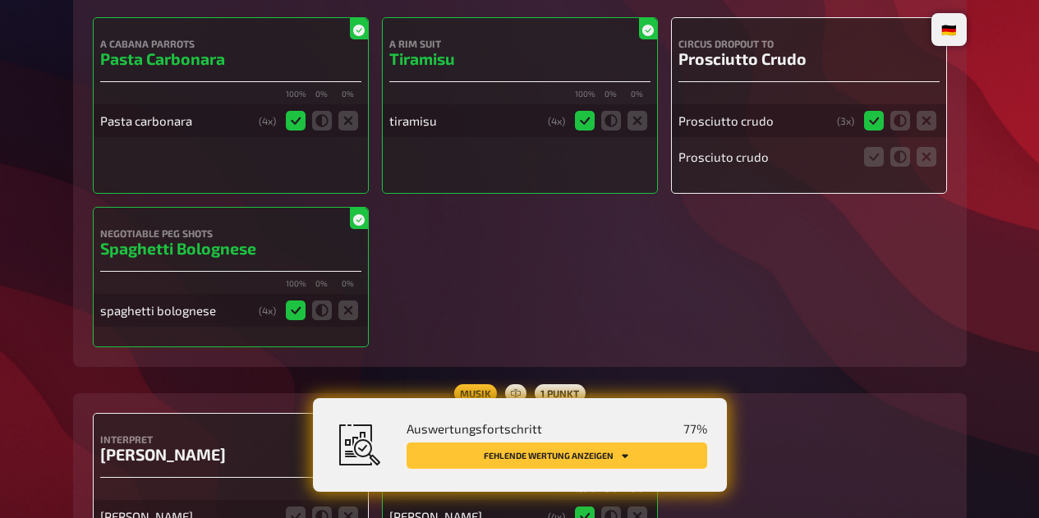
scroll to position [2443, 0]
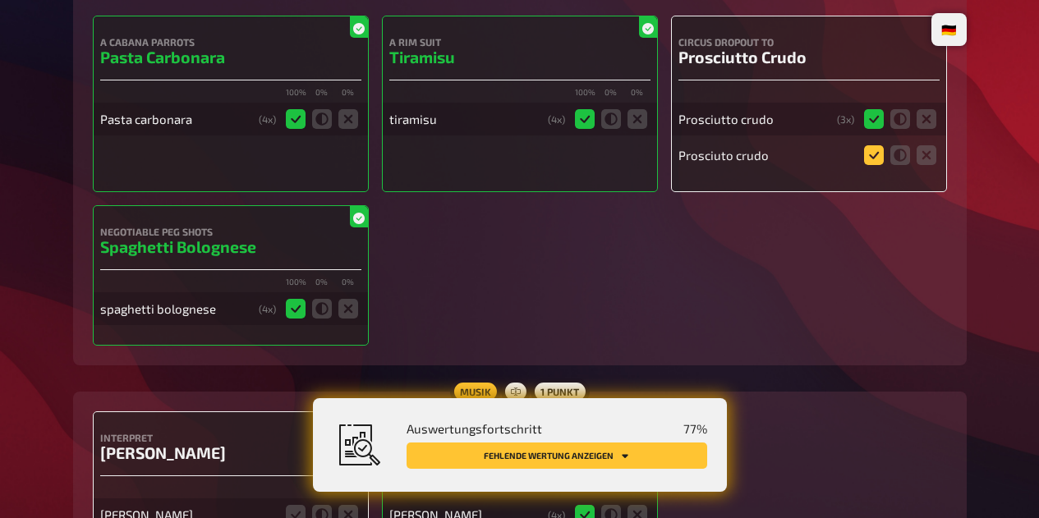
click at [868, 165] on icon at bounding box center [874, 155] width 20 height 20
click at [0, 0] on input "radio" at bounding box center [0, 0] width 0 height 0
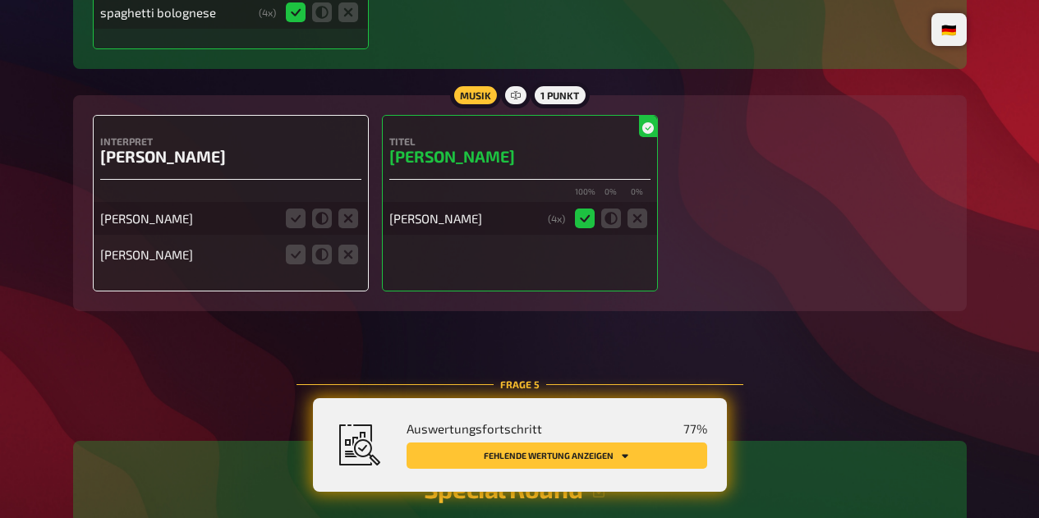
scroll to position [2746, 0]
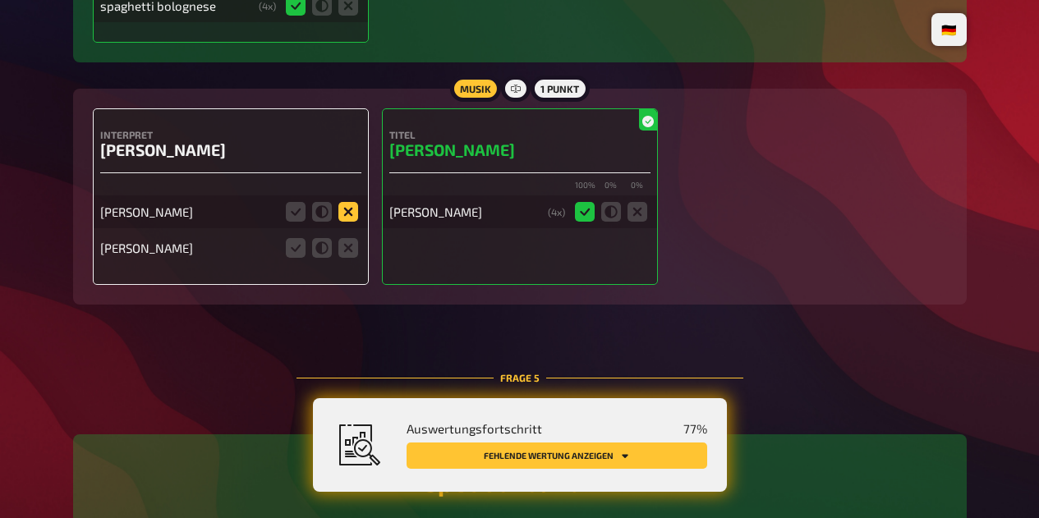
click at [347, 222] on icon at bounding box center [348, 212] width 20 height 20
click at [0, 0] on input "radio" at bounding box center [0, 0] width 0 height 0
click at [351, 258] on icon at bounding box center [348, 248] width 20 height 20
click at [0, 0] on input "radio" at bounding box center [0, 0] width 0 height 0
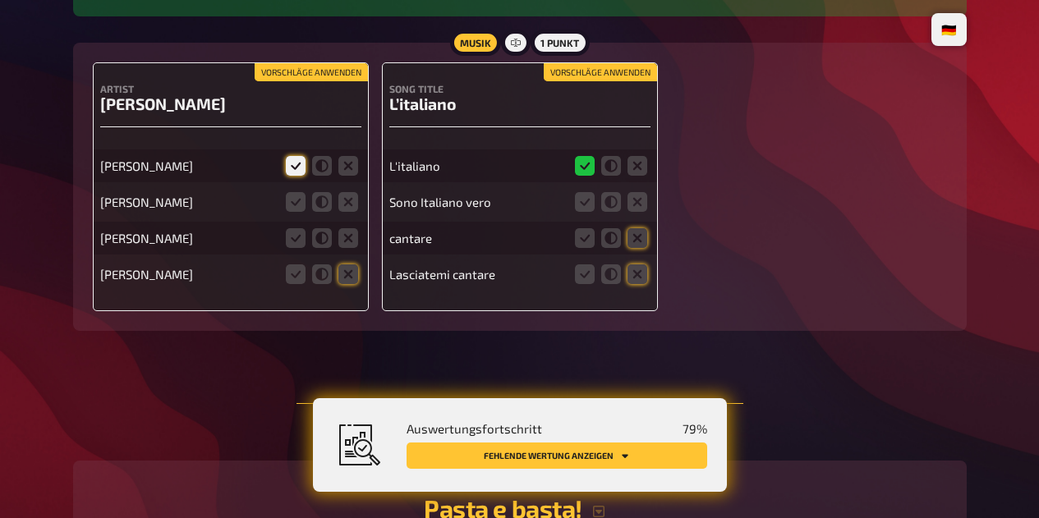
scroll to position [3373, 0]
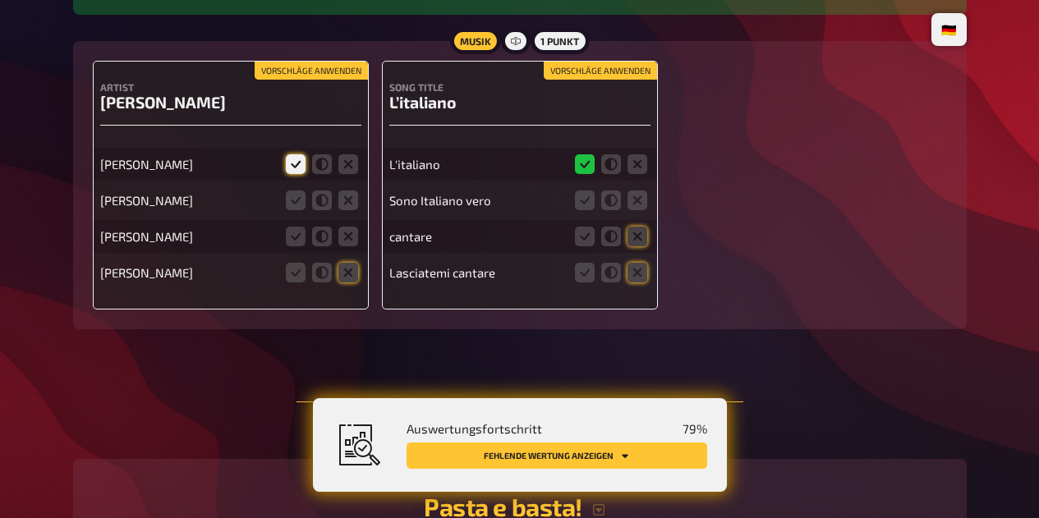
click at [295, 171] on icon at bounding box center [296, 164] width 20 height 20
click at [0, 0] on input "radio" at bounding box center [0, 0] width 0 height 0
click at [351, 209] on icon at bounding box center [348, 200] width 20 height 20
click at [0, 0] on input "radio" at bounding box center [0, 0] width 0 height 0
click at [350, 246] on icon at bounding box center [348, 237] width 20 height 20
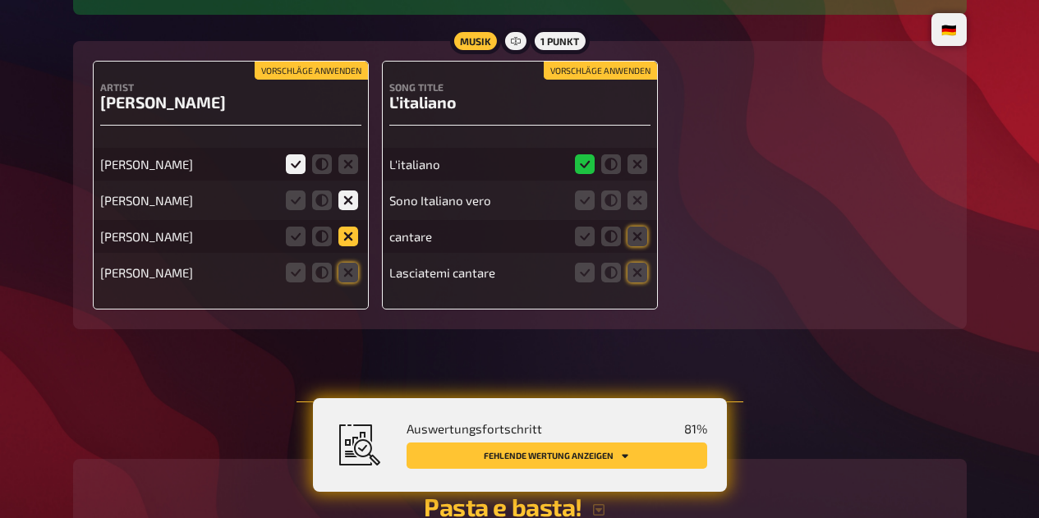
click at [0, 0] on input "radio" at bounding box center [0, 0] width 0 height 0
click at [351, 282] on icon at bounding box center [348, 273] width 20 height 20
click at [0, 0] on input "radio" at bounding box center [0, 0] width 0 height 0
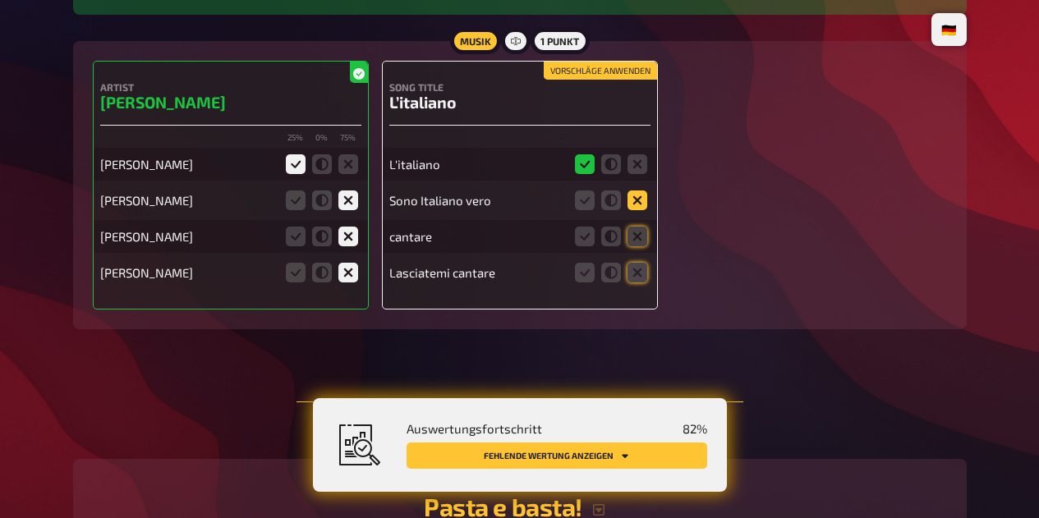
click at [638, 210] on icon at bounding box center [637, 200] width 20 height 20
click at [0, 0] on input "radio" at bounding box center [0, 0] width 0 height 0
click at [640, 246] on icon at bounding box center [637, 237] width 20 height 20
click at [0, 0] on input "radio" at bounding box center [0, 0] width 0 height 0
click at [643, 278] on icon at bounding box center [637, 273] width 20 height 20
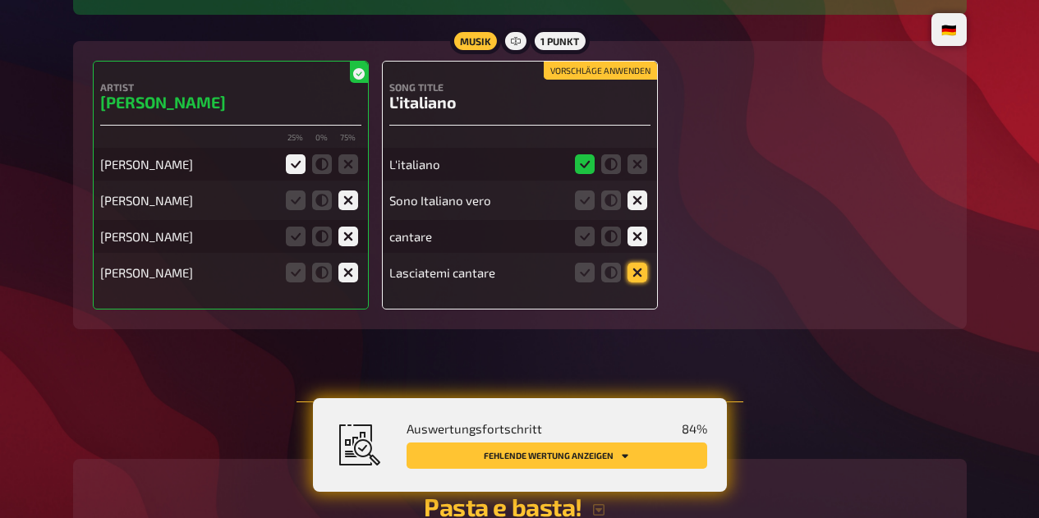
click at [0, 0] on input "radio" at bounding box center [0, 0] width 0 height 0
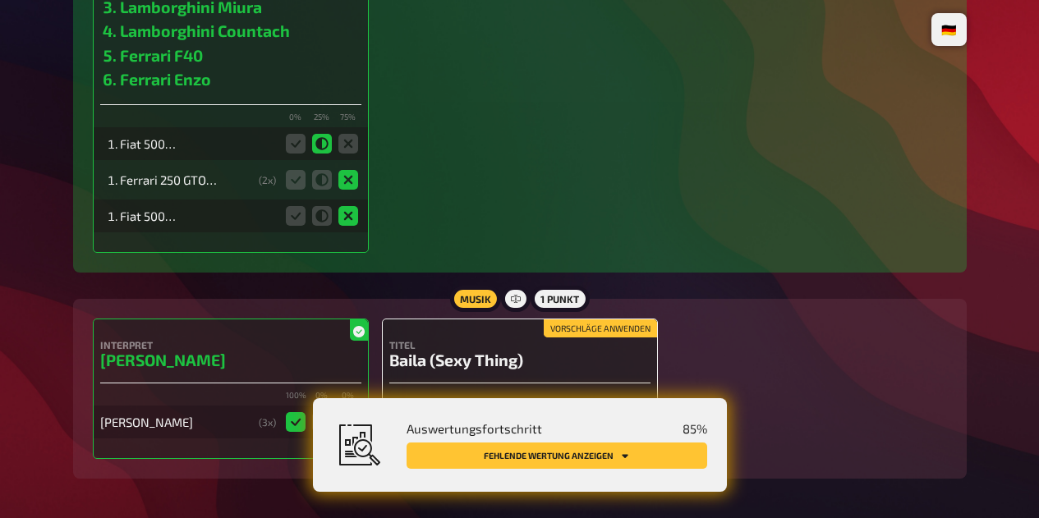
scroll to position [4977, 0]
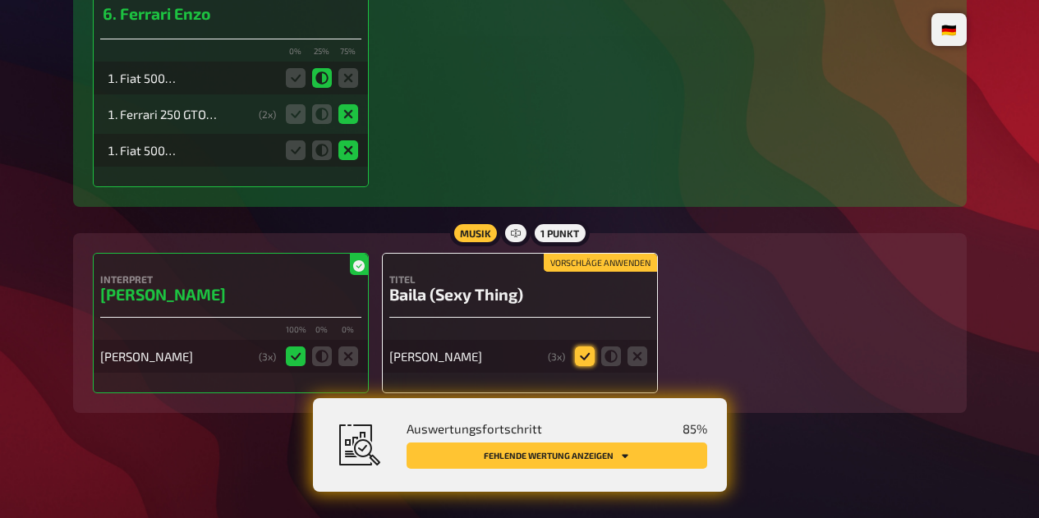
click at [579, 363] on icon at bounding box center [585, 356] width 20 height 20
click at [0, 0] on input "radio" at bounding box center [0, 0] width 0 height 0
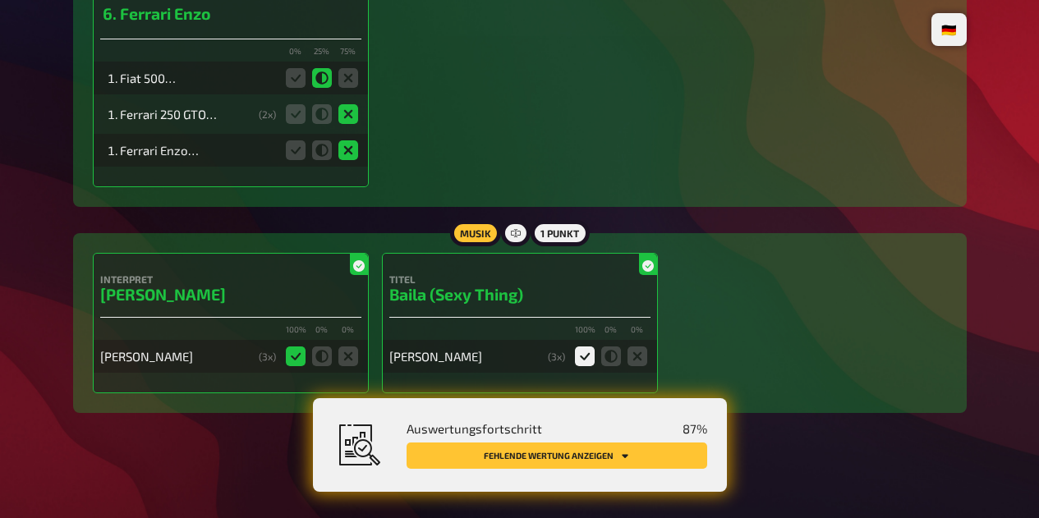
click at [608, 361] on icon at bounding box center [611, 356] width 20 height 20
click at [0, 0] on input "radio" at bounding box center [0, 0] width 0 height 0
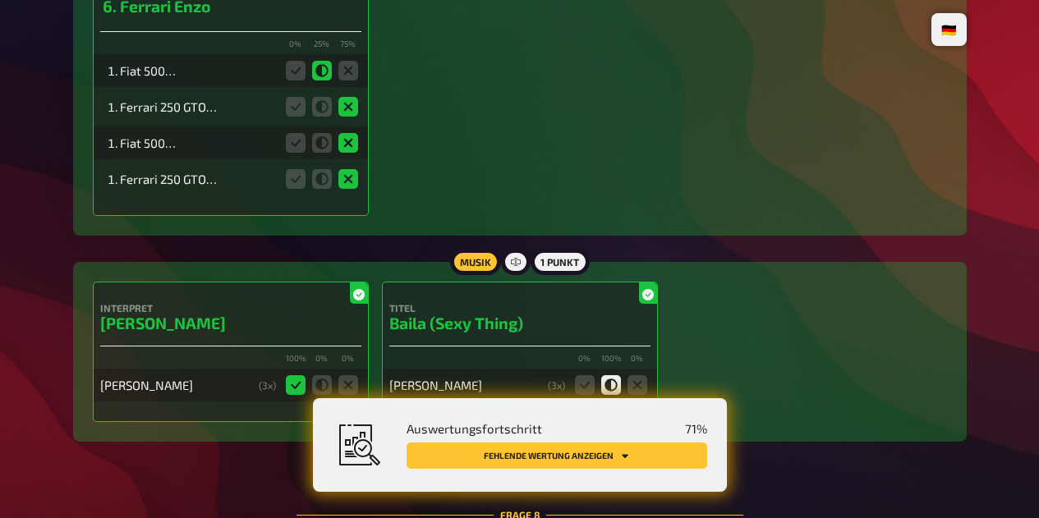
click at [624, 456] on icon "Fehlende Wertung anzeigen" at bounding box center [625, 456] width 7 height 4
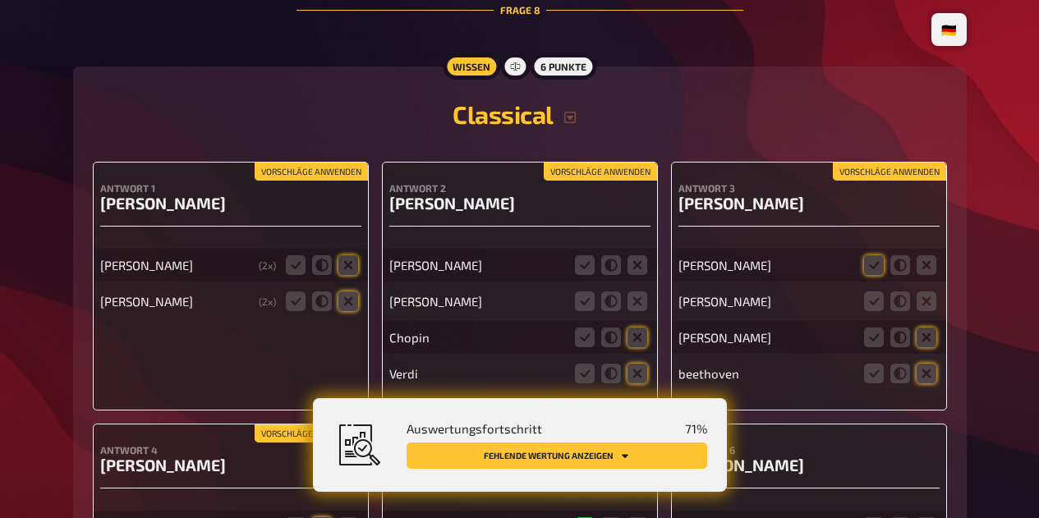
scroll to position [5482, 0]
click at [347, 275] on icon at bounding box center [348, 265] width 20 height 20
click at [0, 0] on input "radio" at bounding box center [0, 0] width 0 height 0
click at [351, 311] on icon at bounding box center [348, 301] width 20 height 20
click at [0, 0] on input "radio" at bounding box center [0, 0] width 0 height 0
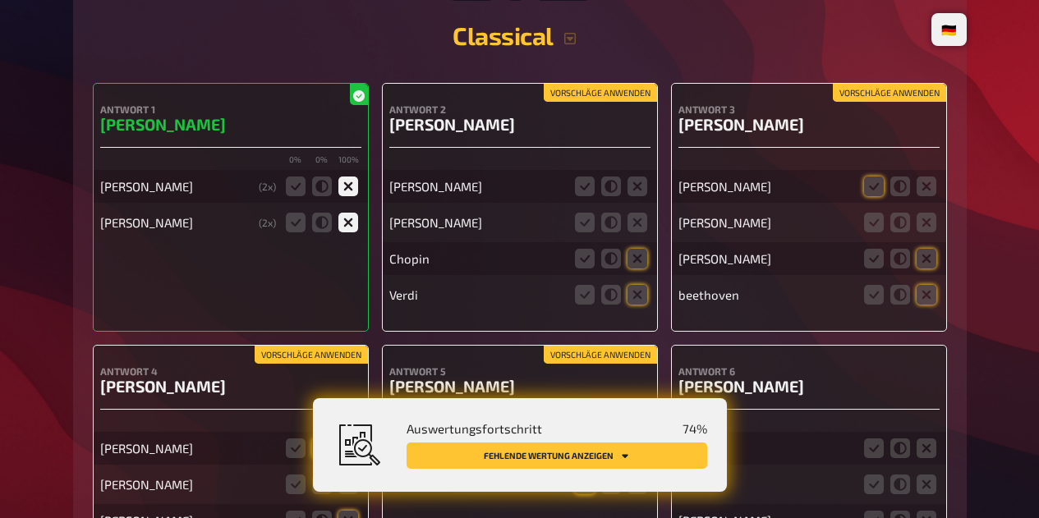
scroll to position [5562, 0]
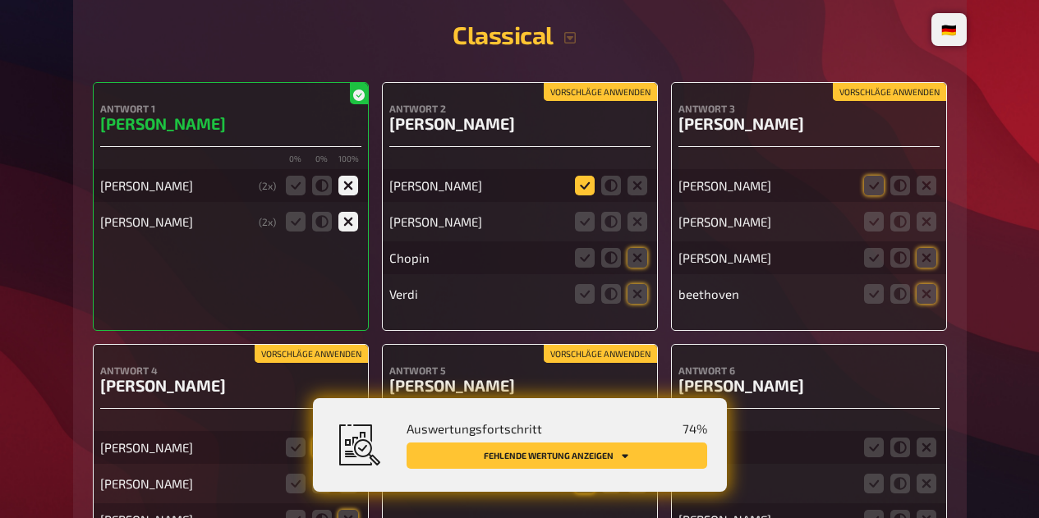
click at [587, 194] on icon at bounding box center [585, 186] width 20 height 20
click at [0, 0] on input "radio" at bounding box center [0, 0] width 0 height 0
click at [591, 232] on icon at bounding box center [585, 222] width 20 height 20
click at [0, 0] on input "radio" at bounding box center [0, 0] width 0 height 0
click at [617, 231] on icon at bounding box center [611, 222] width 20 height 20
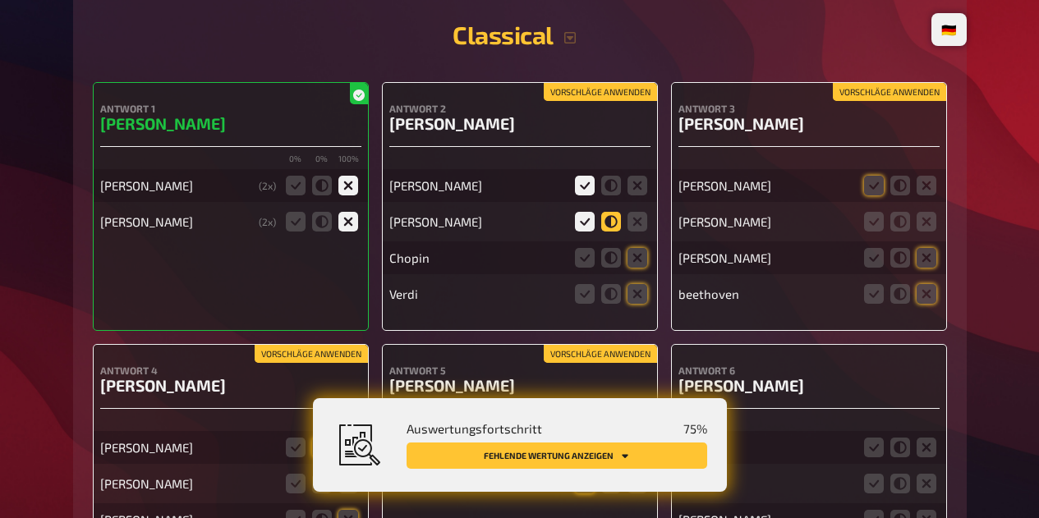
click at [0, 0] on input "radio" at bounding box center [0, 0] width 0 height 0
click at [640, 268] on icon at bounding box center [637, 258] width 20 height 20
click at [0, 0] on input "radio" at bounding box center [0, 0] width 0 height 0
click at [639, 303] on icon at bounding box center [637, 294] width 20 height 20
click at [0, 0] on input "radio" at bounding box center [0, 0] width 0 height 0
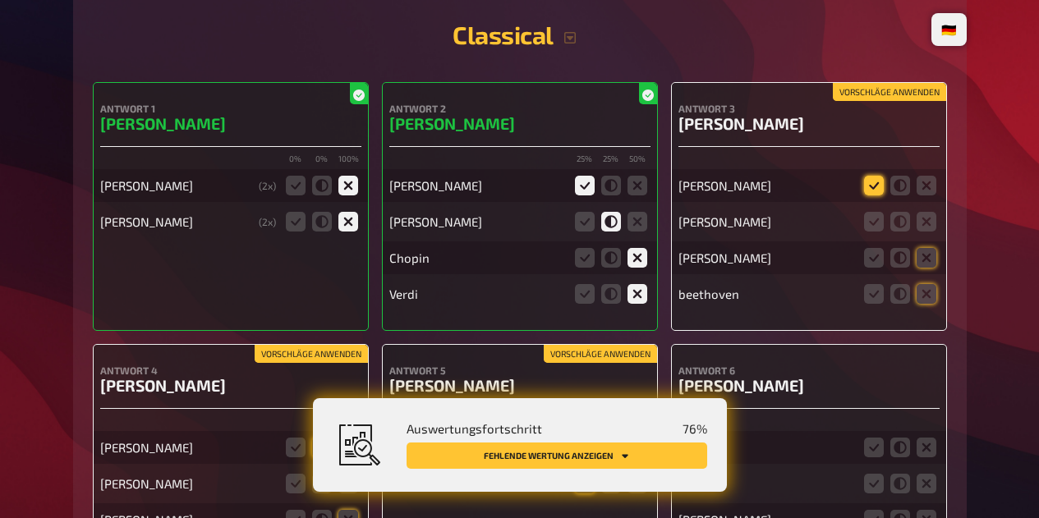
click at [876, 195] on icon at bounding box center [874, 186] width 20 height 20
click at [0, 0] on input "radio" at bounding box center [0, 0] width 0 height 0
click at [929, 232] on icon at bounding box center [926, 222] width 20 height 20
click at [0, 0] on input "radio" at bounding box center [0, 0] width 0 height 0
click at [929, 259] on icon at bounding box center [926, 258] width 20 height 20
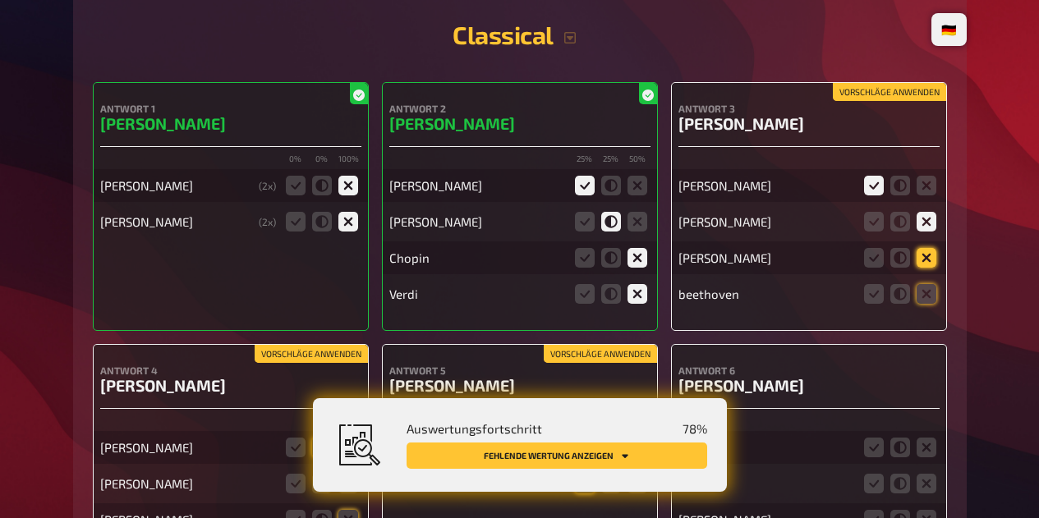
click at [0, 0] on input "radio" at bounding box center [0, 0] width 0 height 0
click at [929, 296] on icon at bounding box center [926, 294] width 20 height 20
click at [0, 0] on input "radio" at bounding box center [0, 0] width 0 height 0
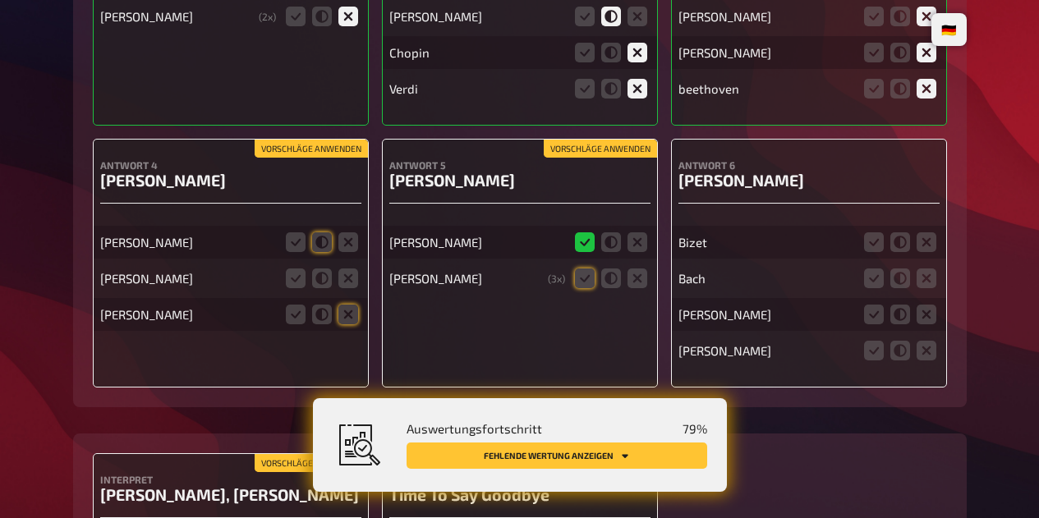
scroll to position [5767, 0]
click at [585, 288] on icon at bounding box center [585, 278] width 20 height 20
click at [0, 0] on input "radio" at bounding box center [0, 0] width 0 height 0
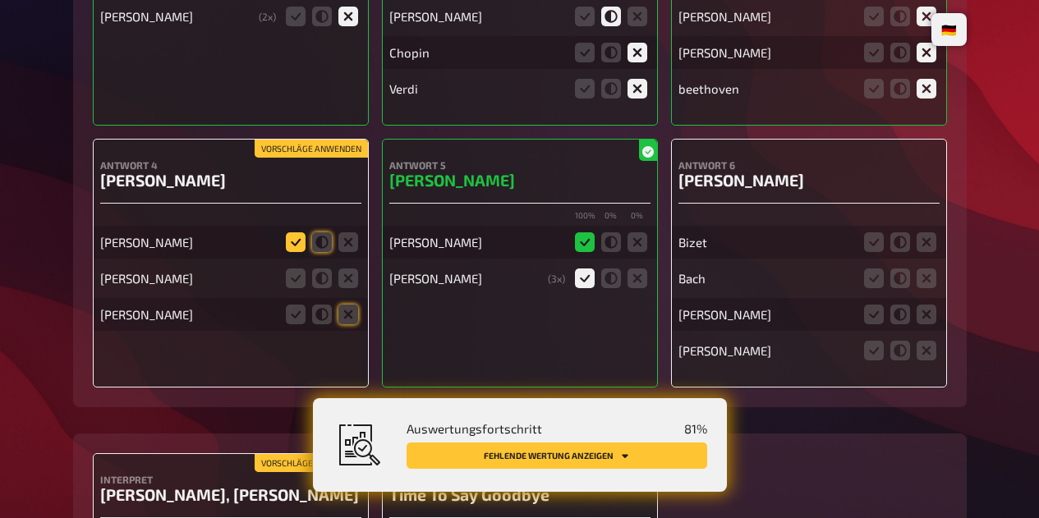
click at [290, 252] on icon at bounding box center [296, 242] width 20 height 20
click at [0, 0] on input "radio" at bounding box center [0, 0] width 0 height 0
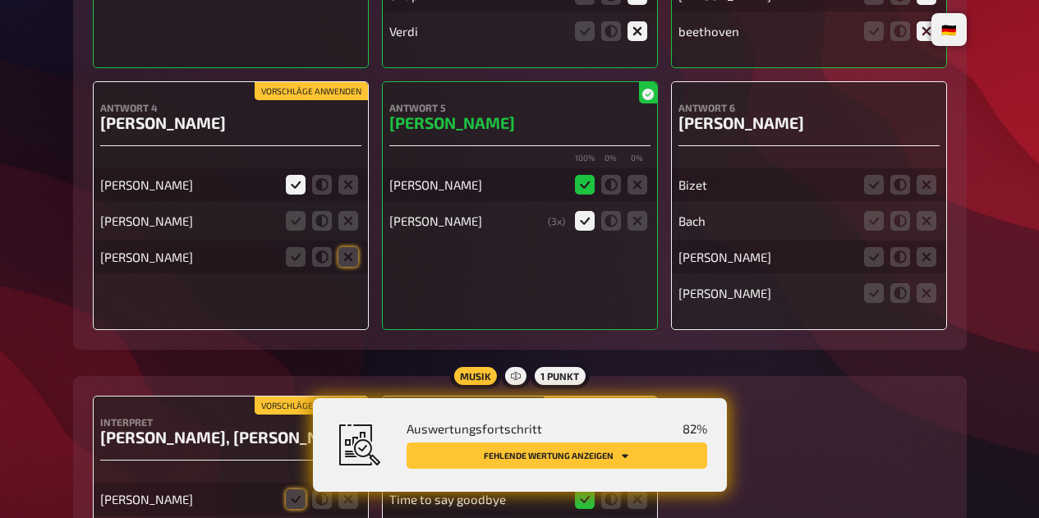
scroll to position [5824, 0]
click at [345, 231] on icon at bounding box center [348, 221] width 20 height 20
click at [0, 0] on input "radio" at bounding box center [0, 0] width 0 height 0
click at [347, 267] on icon at bounding box center [348, 257] width 20 height 20
click at [0, 0] on input "radio" at bounding box center [0, 0] width 0 height 0
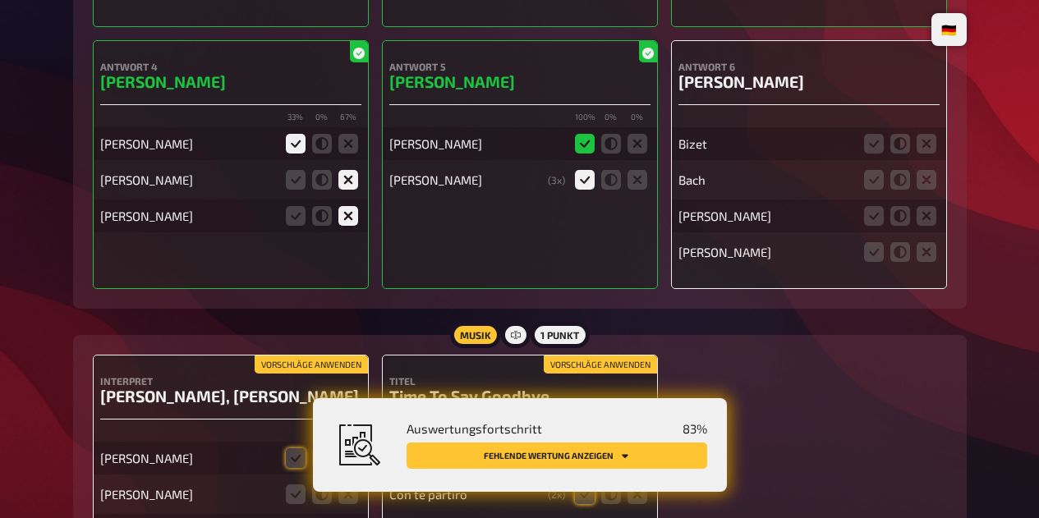
scroll to position [5866, 0]
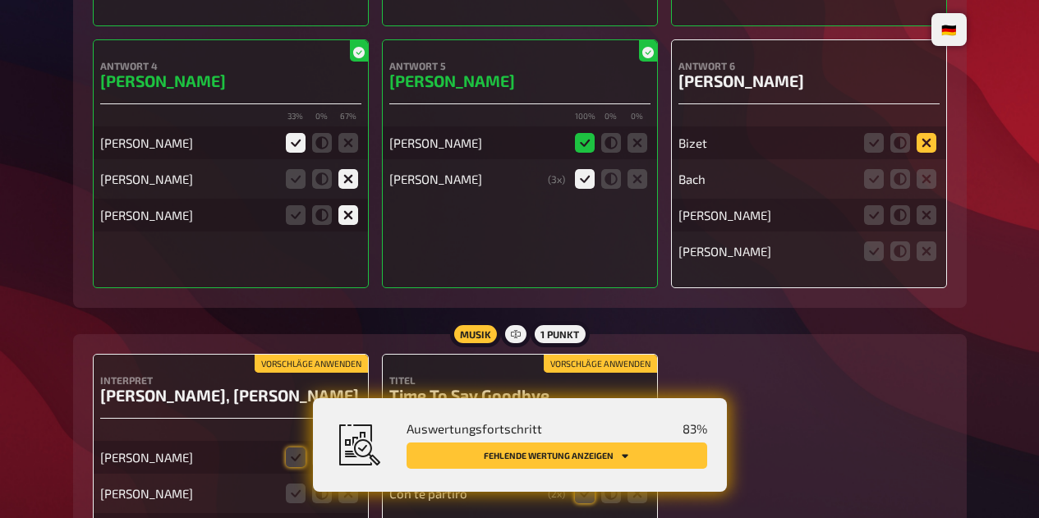
click at [935, 153] on icon at bounding box center [926, 143] width 20 height 20
click at [0, 0] on input "radio" at bounding box center [0, 0] width 0 height 0
click at [924, 187] on icon at bounding box center [926, 179] width 20 height 20
click at [0, 0] on input "radio" at bounding box center [0, 0] width 0 height 0
click at [930, 220] on icon at bounding box center [926, 215] width 20 height 20
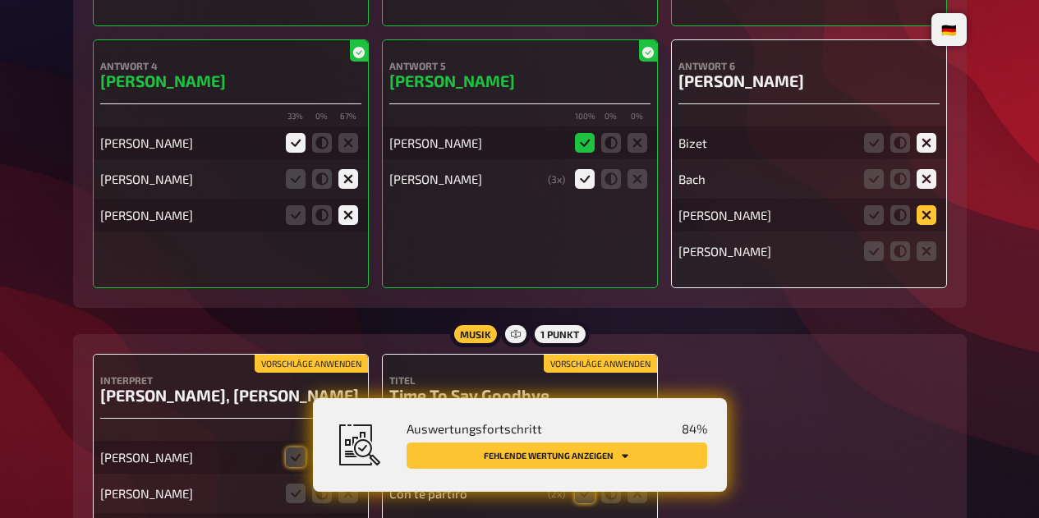
click at [0, 0] on input "radio" at bounding box center [0, 0] width 0 height 0
click at [928, 261] on icon at bounding box center [926, 251] width 20 height 20
click at [0, 0] on input "radio" at bounding box center [0, 0] width 0 height 0
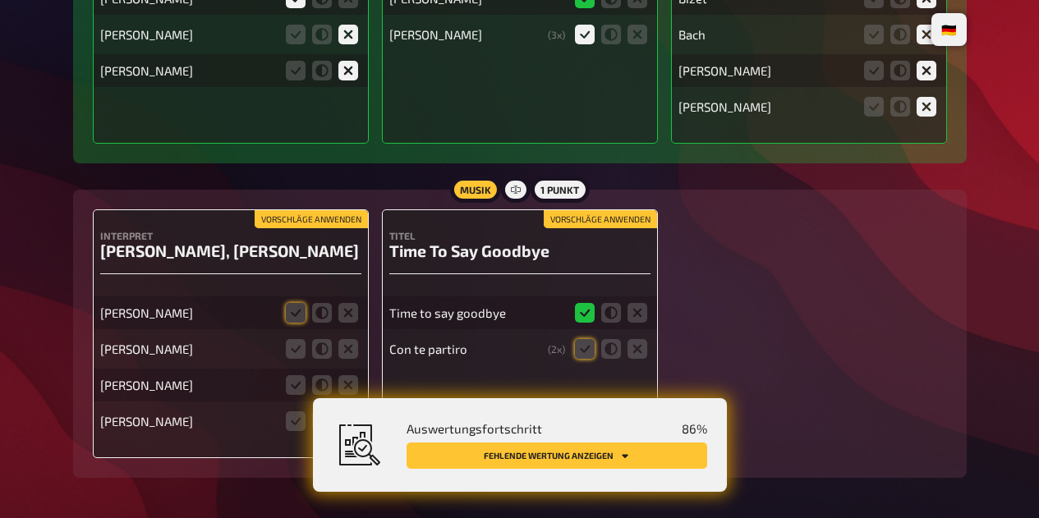
scroll to position [6085, 0]
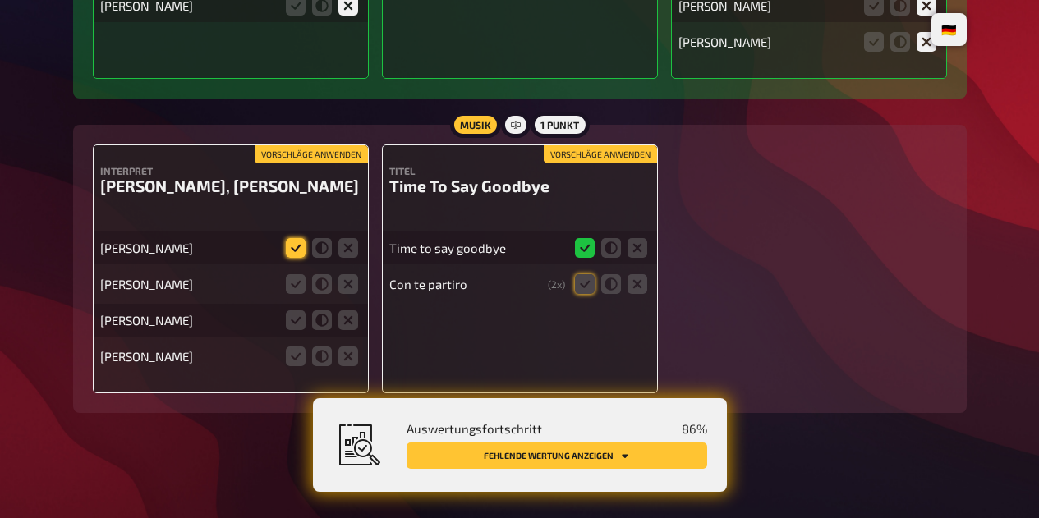
click at [295, 252] on icon at bounding box center [296, 248] width 20 height 20
click at [0, 0] on input "radio" at bounding box center [0, 0] width 0 height 0
click at [295, 288] on icon at bounding box center [296, 284] width 20 height 20
click at [0, 0] on input "radio" at bounding box center [0, 0] width 0 height 0
click at [297, 329] on icon at bounding box center [296, 320] width 20 height 20
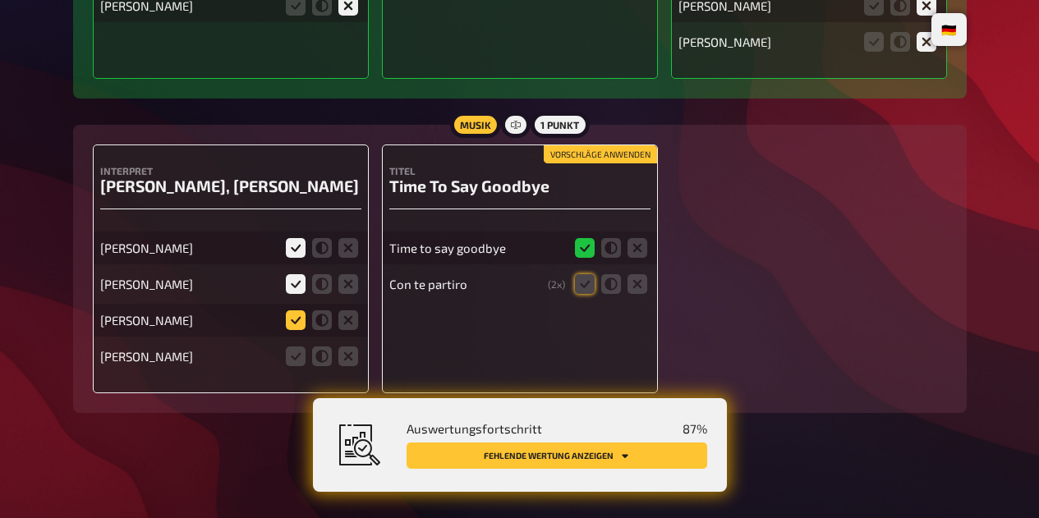
click at [0, 0] on input "radio" at bounding box center [0, 0] width 0 height 0
click at [347, 360] on icon at bounding box center [348, 356] width 20 height 20
click at [0, 0] on input "radio" at bounding box center [0, 0] width 0 height 0
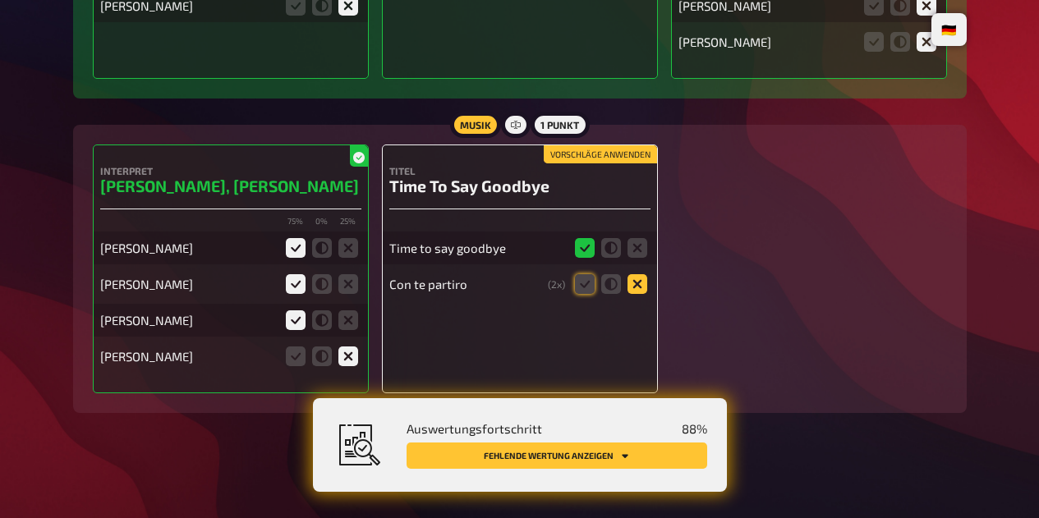
click at [644, 291] on icon at bounding box center [637, 284] width 20 height 20
click at [0, 0] on input "radio" at bounding box center [0, 0] width 0 height 0
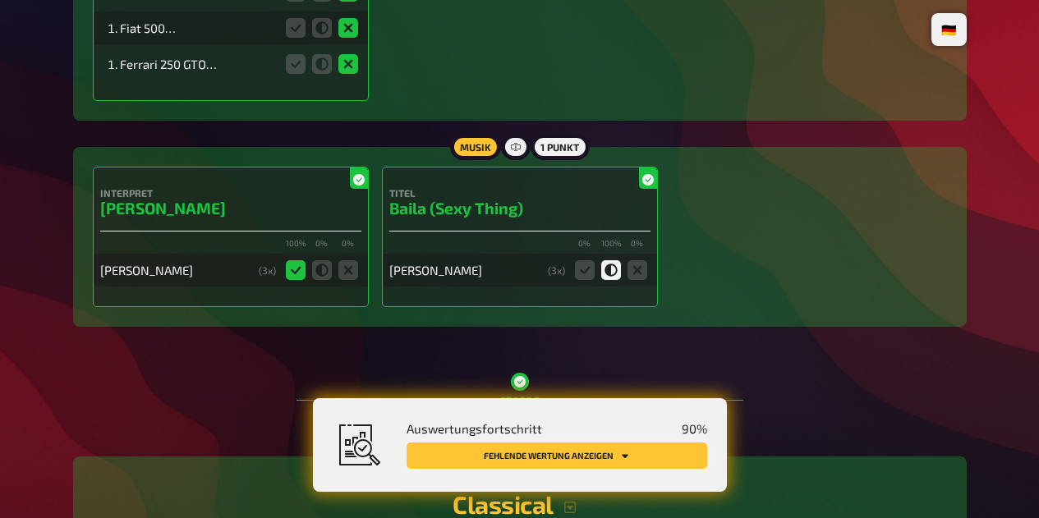
click at [667, 456] on button "Fehlende Wertung anzeigen" at bounding box center [556, 456] width 300 height 26
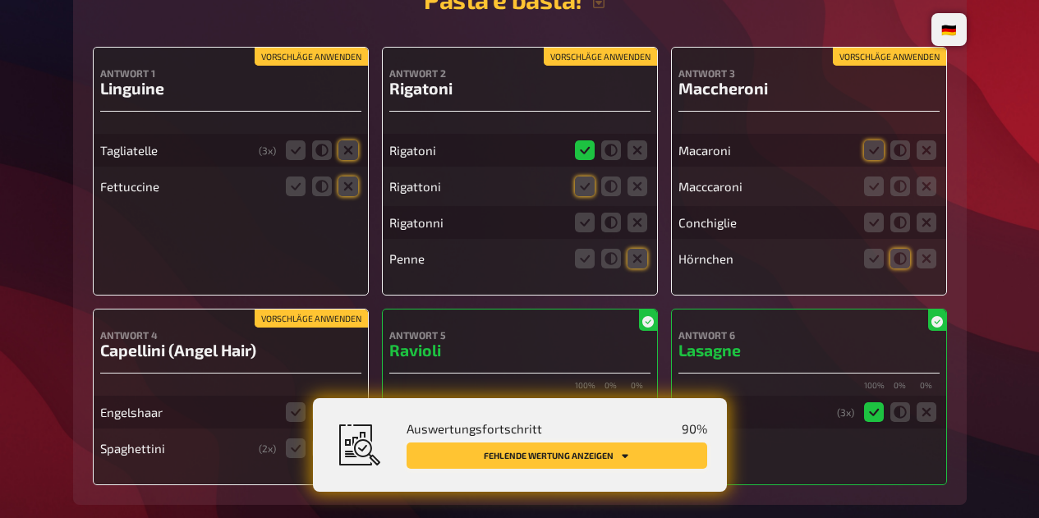
scroll to position [3879, 0]
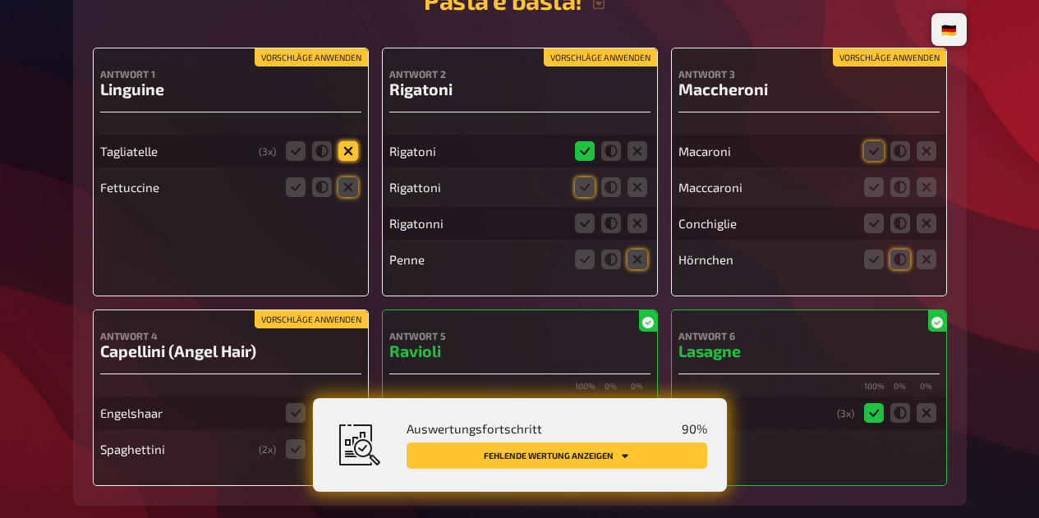
click at [345, 157] on icon at bounding box center [348, 151] width 20 height 20
click at [0, 0] on input "radio" at bounding box center [0, 0] width 0 height 0
click at [347, 197] on icon at bounding box center [348, 187] width 20 height 20
click at [0, 0] on input "radio" at bounding box center [0, 0] width 0 height 0
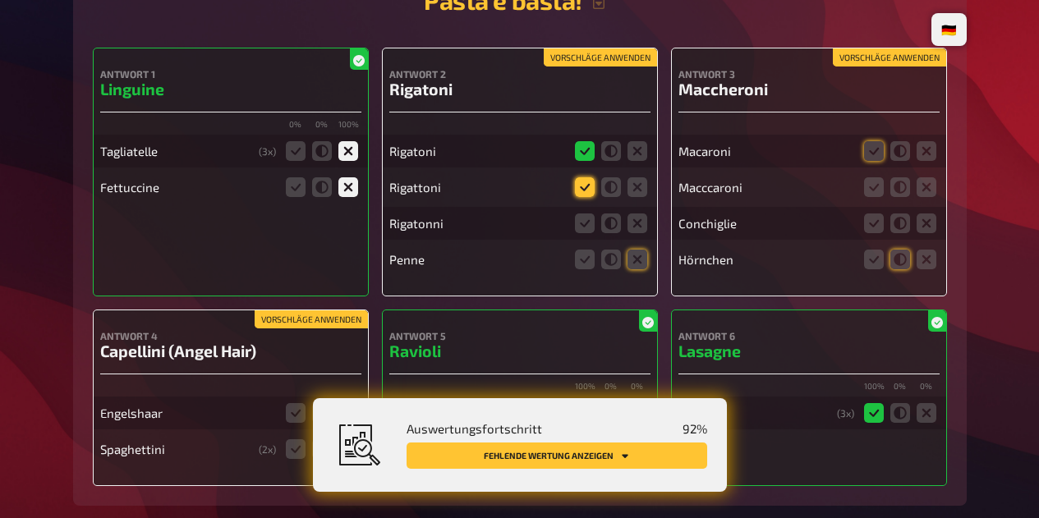
click at [580, 197] on icon at bounding box center [585, 187] width 20 height 20
click at [0, 0] on input "radio" at bounding box center [0, 0] width 0 height 0
click at [587, 229] on icon at bounding box center [585, 223] width 20 height 20
click at [0, 0] on input "radio" at bounding box center [0, 0] width 0 height 0
click at [654, 296] on div "Vorschläge anwenden Antwort 2 [PERSON_NAME] Rigattoni Rigatonni Penne" at bounding box center [520, 172] width 276 height 249
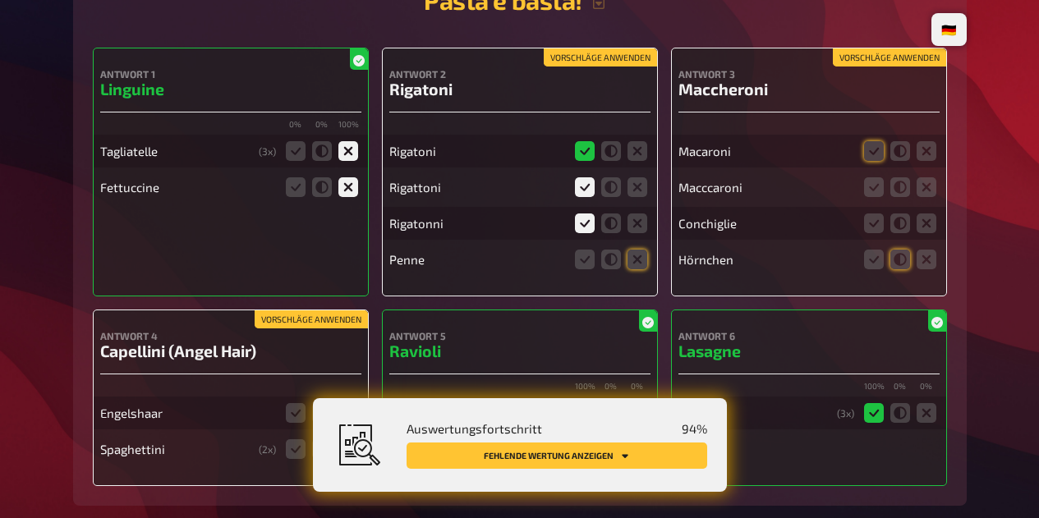
click at [635, 264] on icon at bounding box center [637, 260] width 20 height 20
click at [0, 0] on input "radio" at bounding box center [0, 0] width 0 height 0
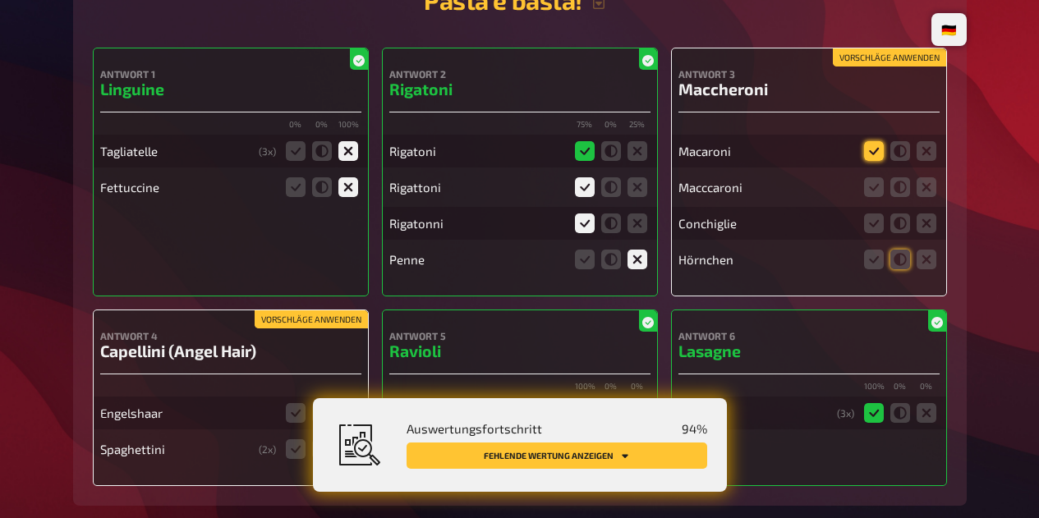
click at [875, 161] on icon at bounding box center [874, 151] width 20 height 20
click at [0, 0] on input "radio" at bounding box center [0, 0] width 0 height 0
click at [869, 197] on icon at bounding box center [874, 187] width 20 height 20
click at [0, 0] on input "radio" at bounding box center [0, 0] width 0 height 0
click at [929, 233] on icon at bounding box center [926, 223] width 20 height 20
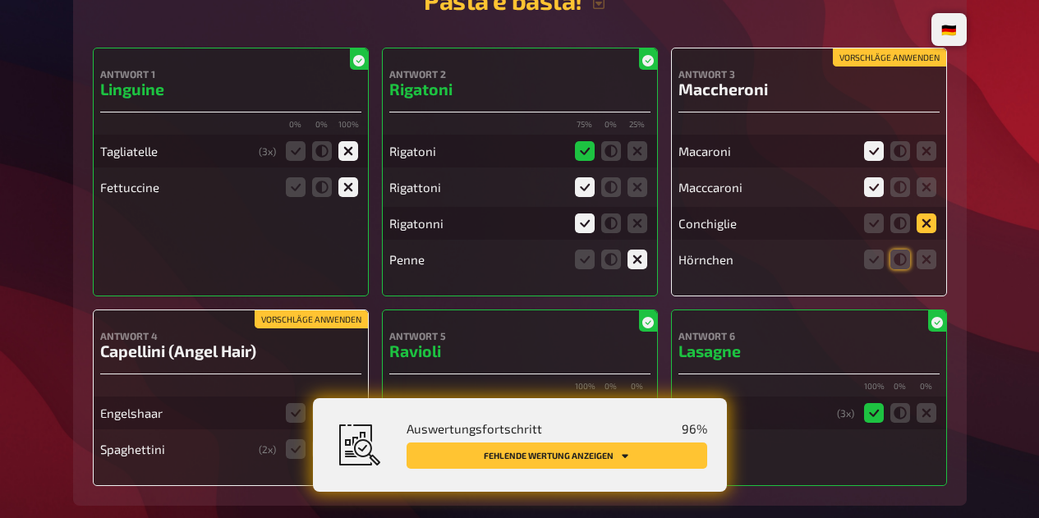
click at [0, 0] on input "radio" at bounding box center [0, 0] width 0 height 0
click at [898, 266] on icon at bounding box center [900, 260] width 20 height 20
click at [0, 0] on input "radio" at bounding box center [0, 0] width 0 height 0
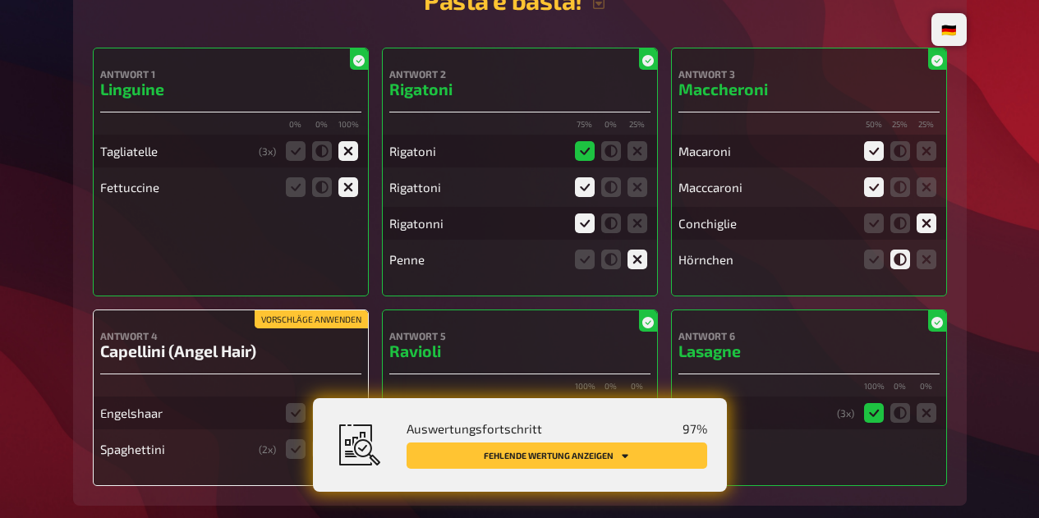
click at [934, 269] on label at bounding box center [926, 260] width 20 height 20
click at [0, 0] on input "radio" at bounding box center [0, 0] width 0 height 0
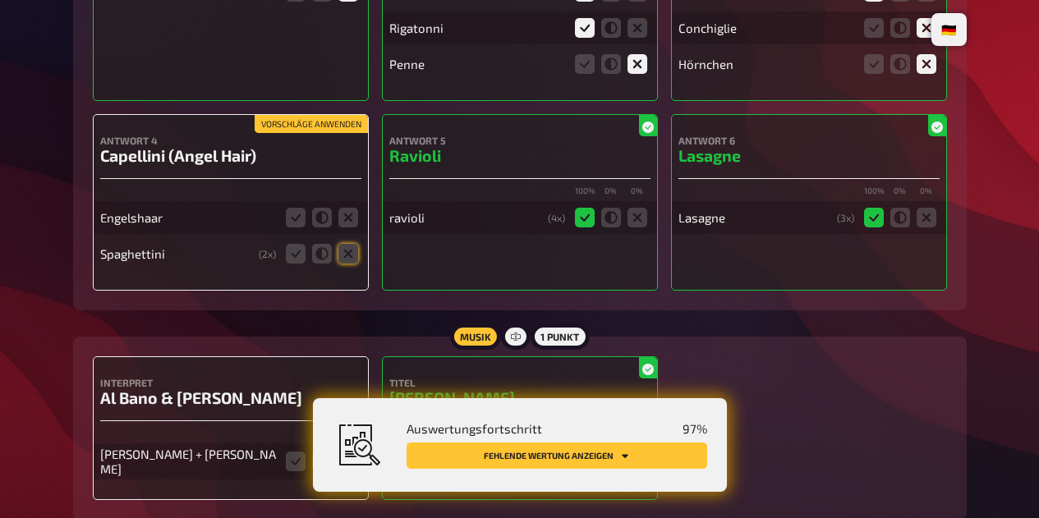
scroll to position [4138, 0]
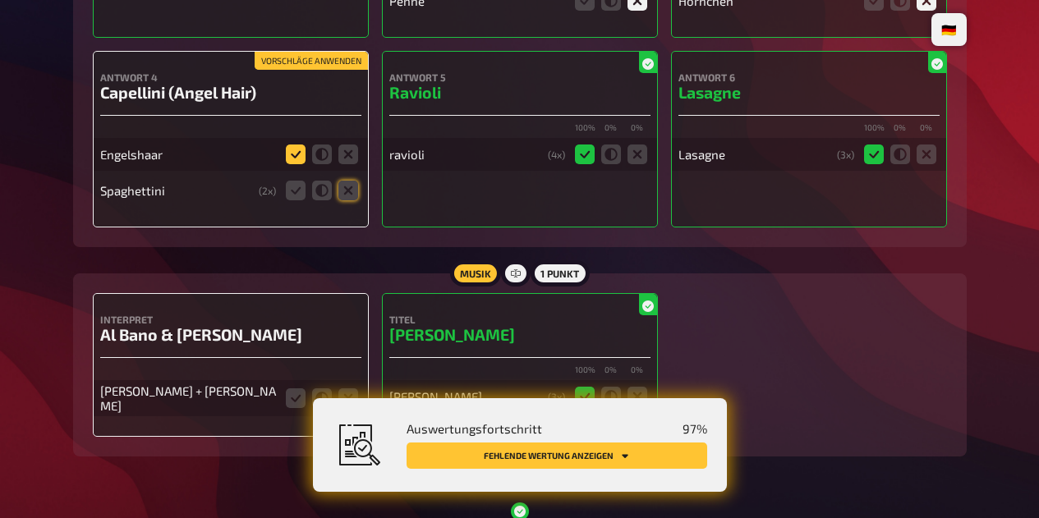
click at [297, 164] on icon at bounding box center [296, 154] width 20 height 20
click at [0, 0] on input "radio" at bounding box center [0, 0] width 0 height 0
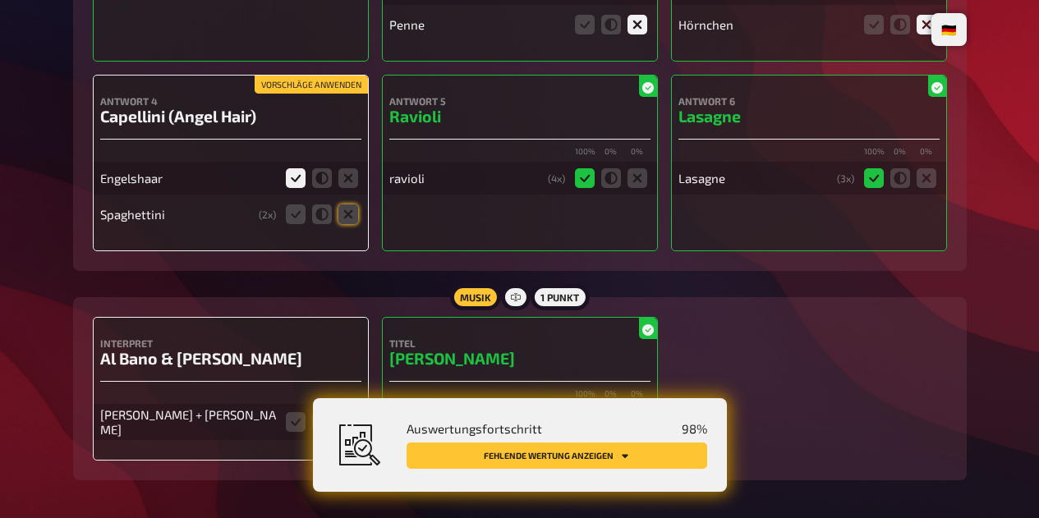
scroll to position [4113, 0]
click at [351, 225] on icon at bounding box center [348, 215] width 20 height 20
click at [0, 0] on input "radio" at bounding box center [0, 0] width 0 height 0
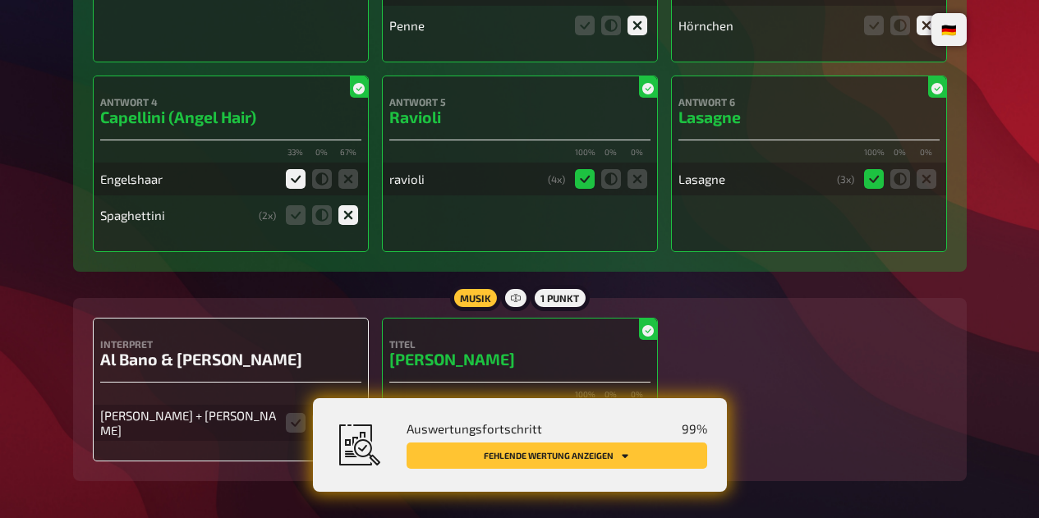
click at [316, 225] on icon at bounding box center [322, 215] width 20 height 20
click at [0, 0] on input "radio" at bounding box center [0, 0] width 0 height 0
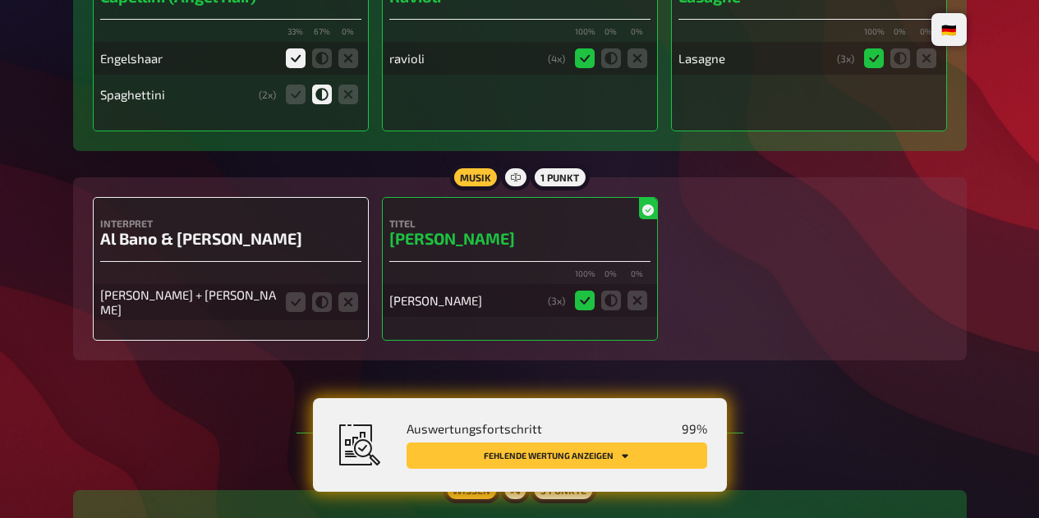
scroll to position [4247, 0]
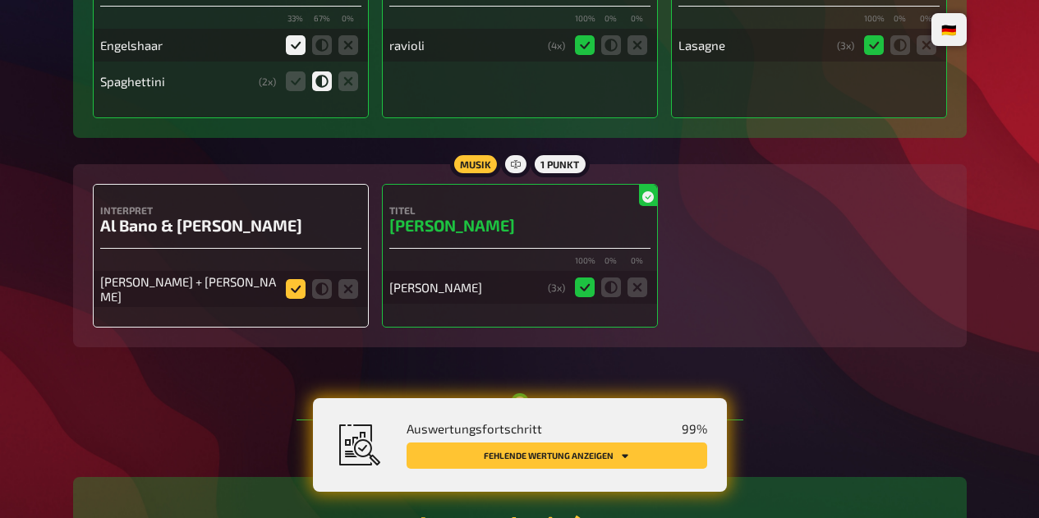
click at [291, 299] on icon at bounding box center [296, 289] width 20 height 20
click at [0, 0] on input "radio" at bounding box center [0, 0] width 0 height 0
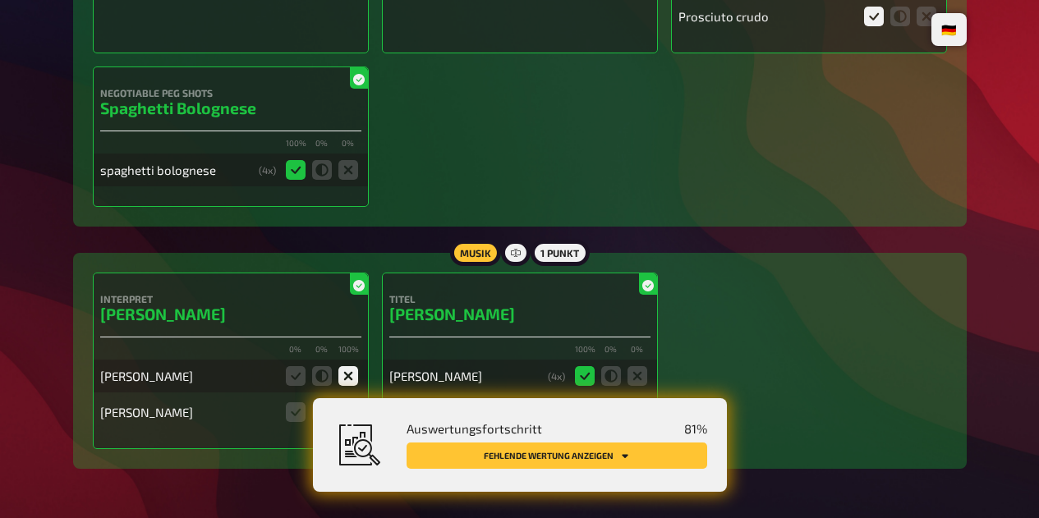
scroll to position [2494, 0]
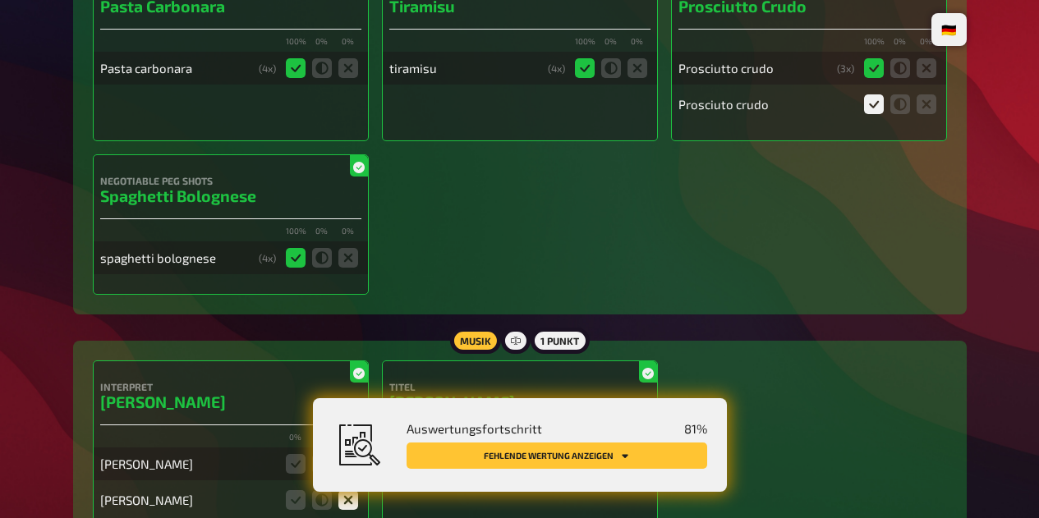
click at [644, 461] on button "Fehlende Wertung anzeigen" at bounding box center [556, 456] width 300 height 26
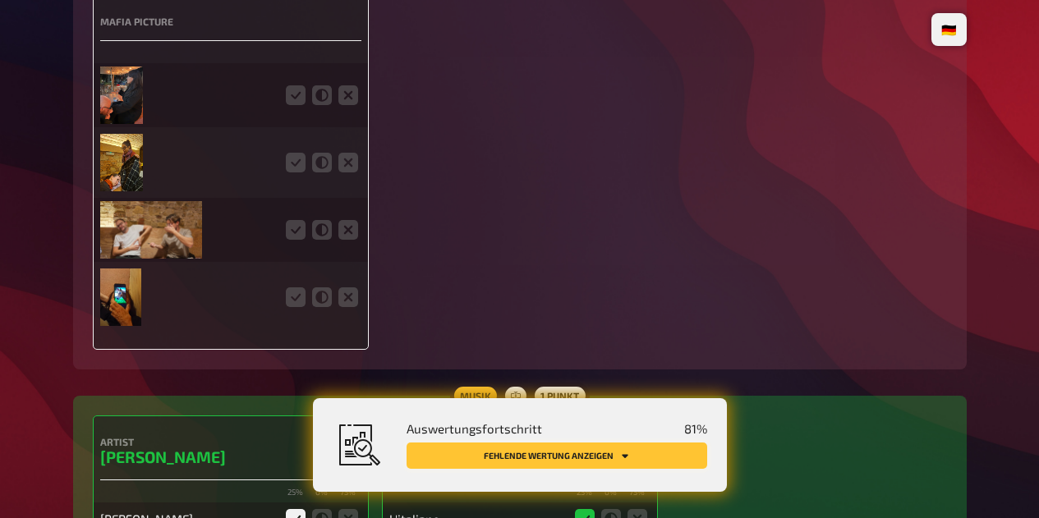
scroll to position [3282, 0]
click at [123, 310] on img at bounding box center [121, 295] width 42 height 57
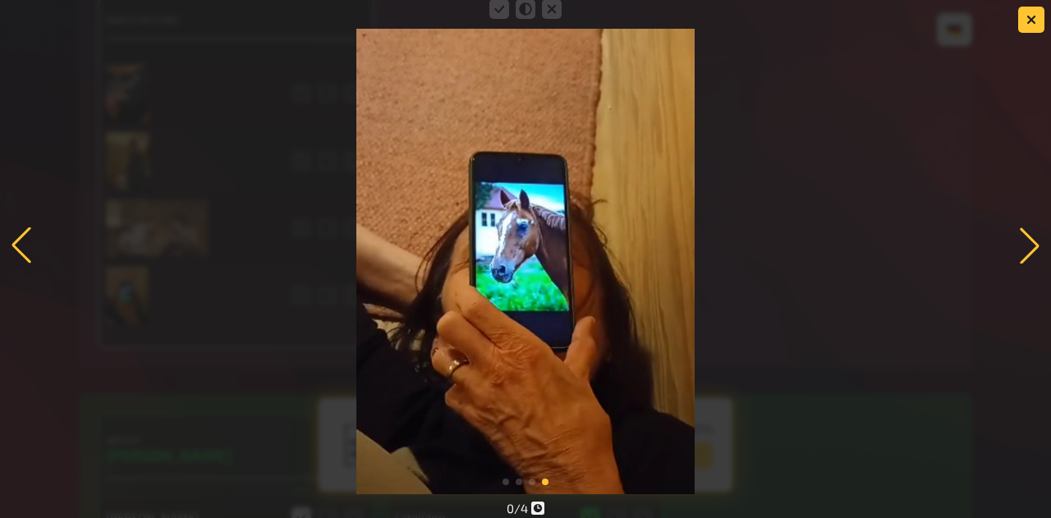
click at [1011, 259] on div at bounding box center [1029, 245] width 36 height 36
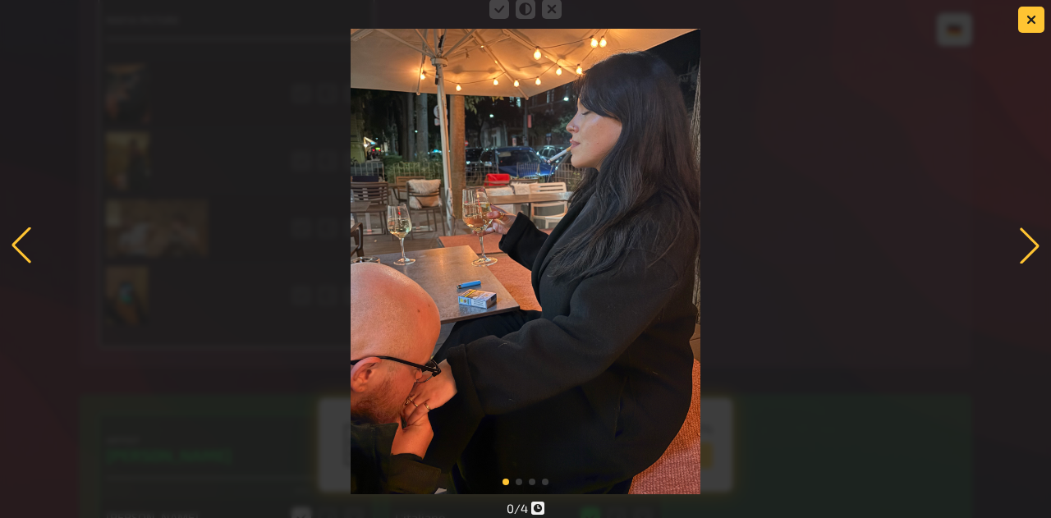
click at [1025, 259] on div at bounding box center [1029, 245] width 36 height 36
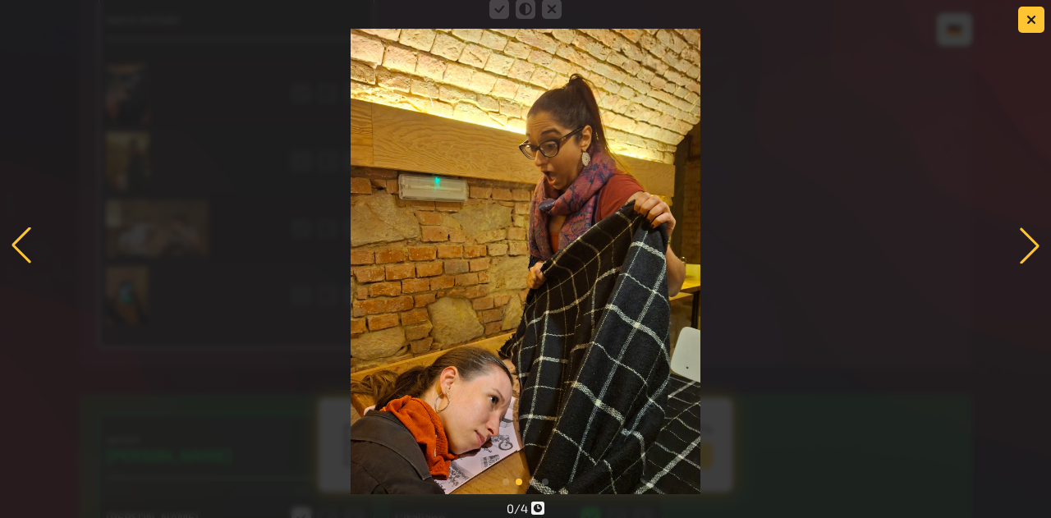
click at [1029, 259] on div at bounding box center [1029, 245] width 36 height 36
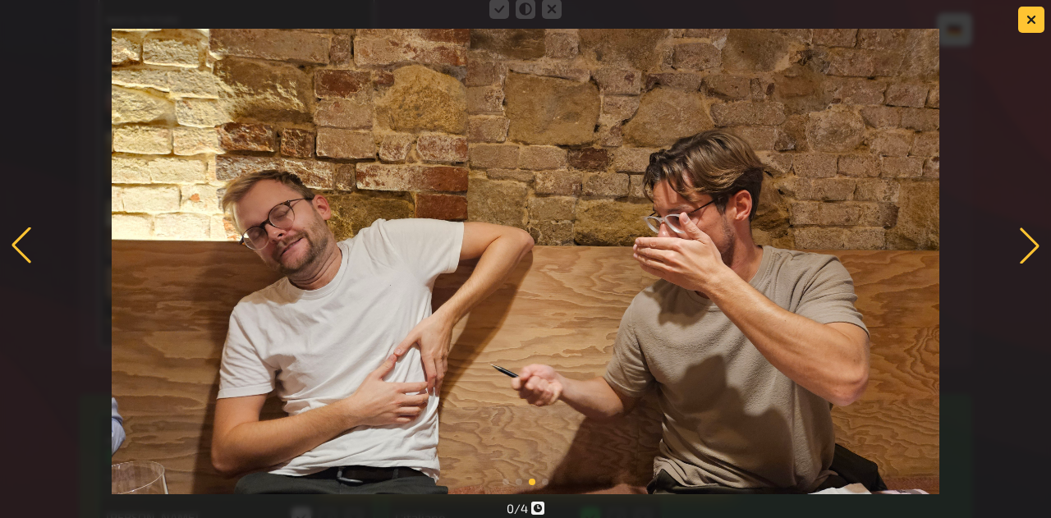
click at [1021, 259] on div at bounding box center [1029, 245] width 36 height 36
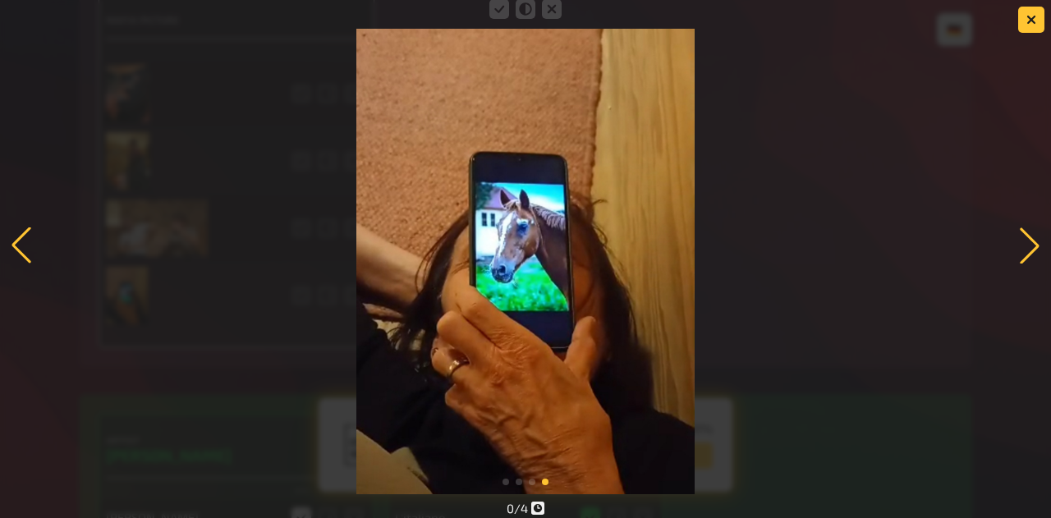
click at [1017, 31] on div at bounding box center [525, 245] width 1051 height 498
click at [1030, 13] on button "button" at bounding box center [1031, 20] width 26 height 26
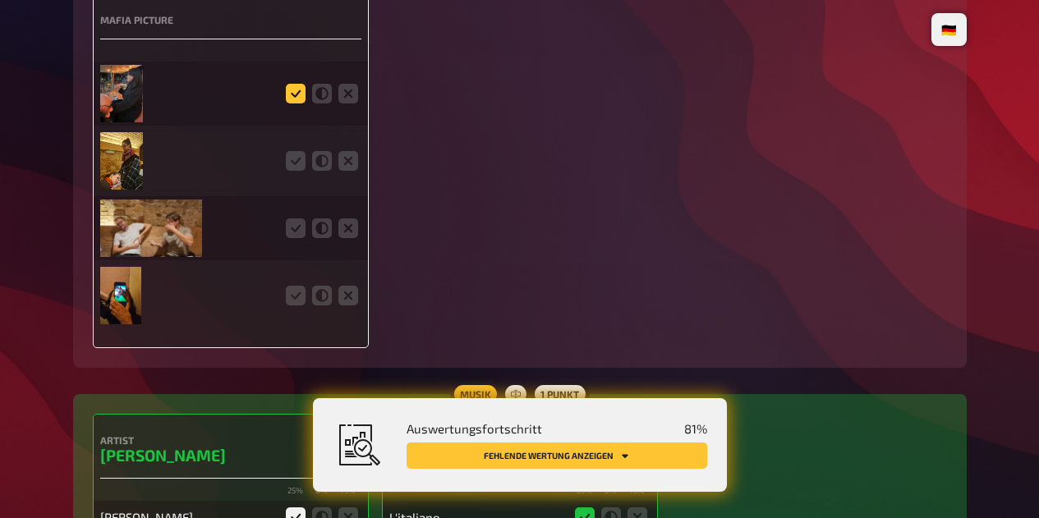
click at [295, 94] on icon at bounding box center [296, 94] width 20 height 20
click at [0, 0] on input "radio" at bounding box center [0, 0] width 0 height 0
click at [294, 163] on icon at bounding box center [296, 161] width 20 height 20
click at [0, 0] on input "radio" at bounding box center [0, 0] width 0 height 0
click at [300, 238] on icon at bounding box center [296, 228] width 20 height 20
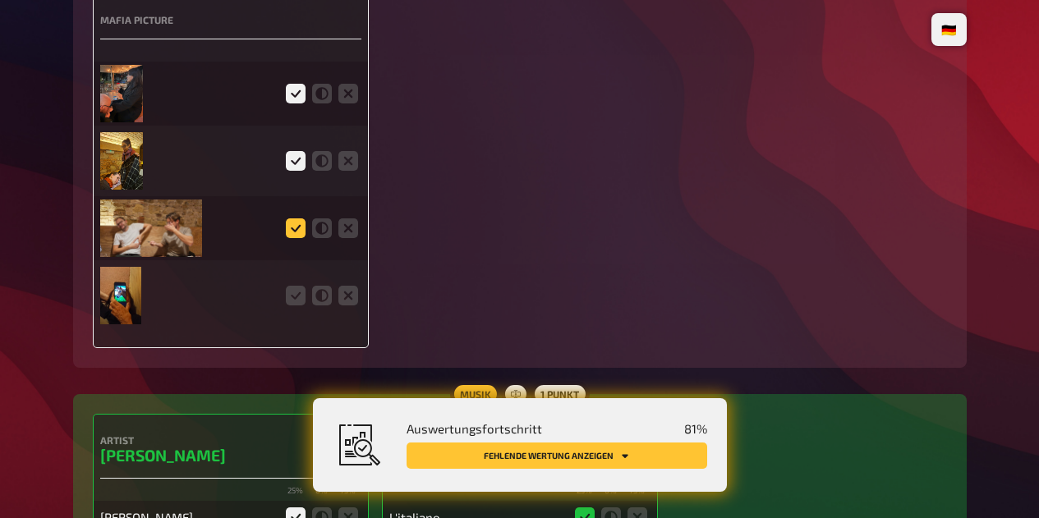
click at [0, 0] on input "radio" at bounding box center [0, 0] width 0 height 0
click at [295, 305] on icon at bounding box center [296, 296] width 20 height 20
click at [0, 0] on input "radio" at bounding box center [0, 0] width 0 height 0
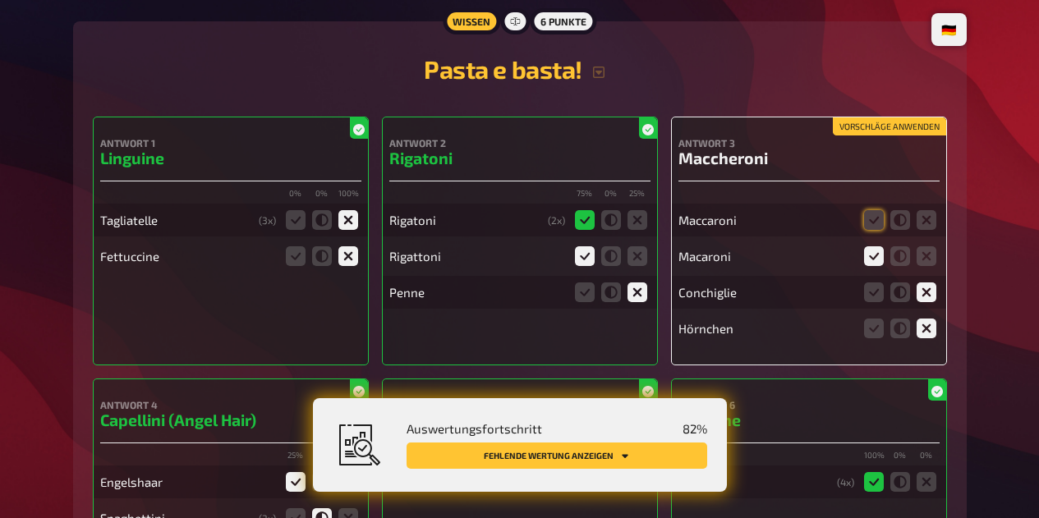
click at [620, 466] on button "Fehlende Wertung anzeigen" at bounding box center [556, 456] width 300 height 26
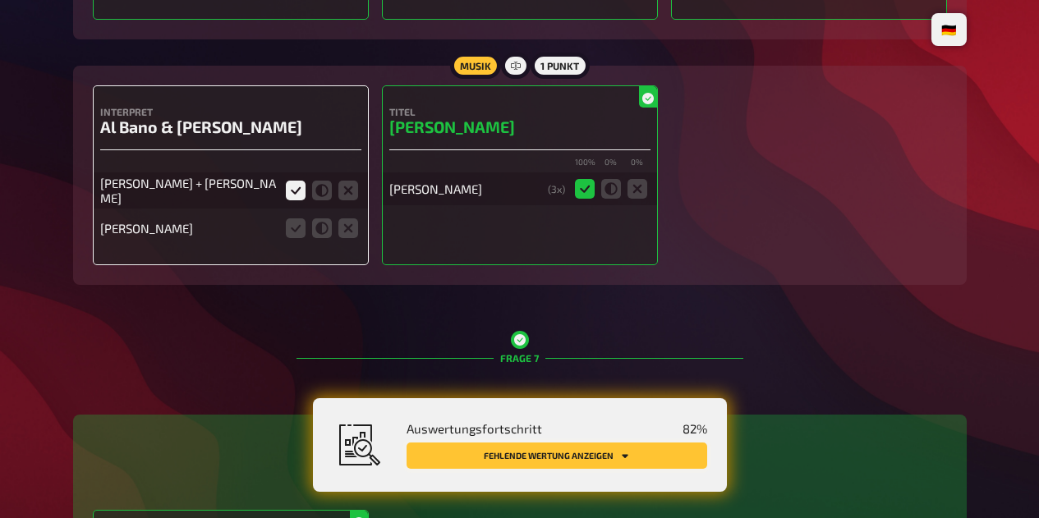
scroll to position [4609, 0]
click at [351, 237] on icon at bounding box center [348, 228] width 20 height 20
click at [0, 0] on input "radio" at bounding box center [0, 0] width 0 height 0
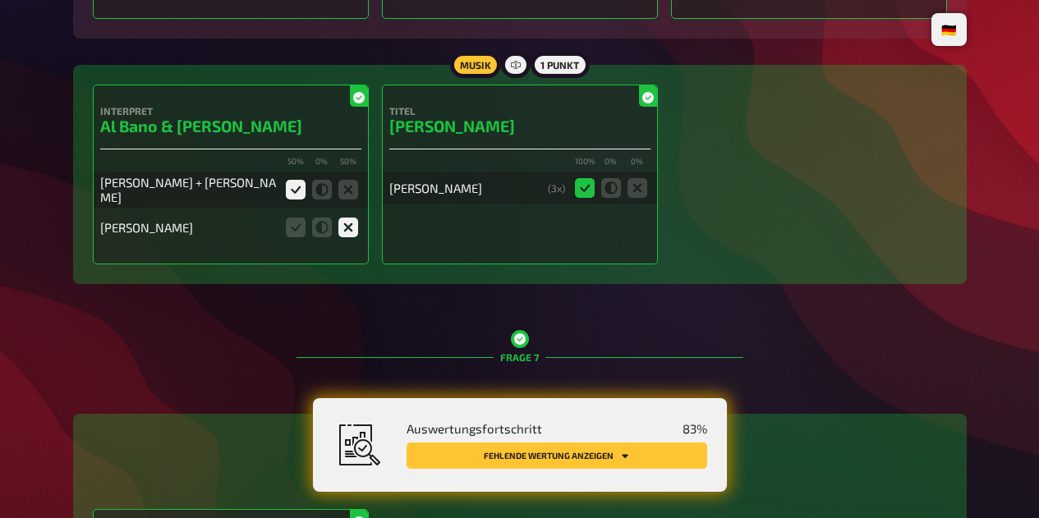
click at [571, 464] on button "Fehlende Wertung anzeigen" at bounding box center [556, 456] width 300 height 26
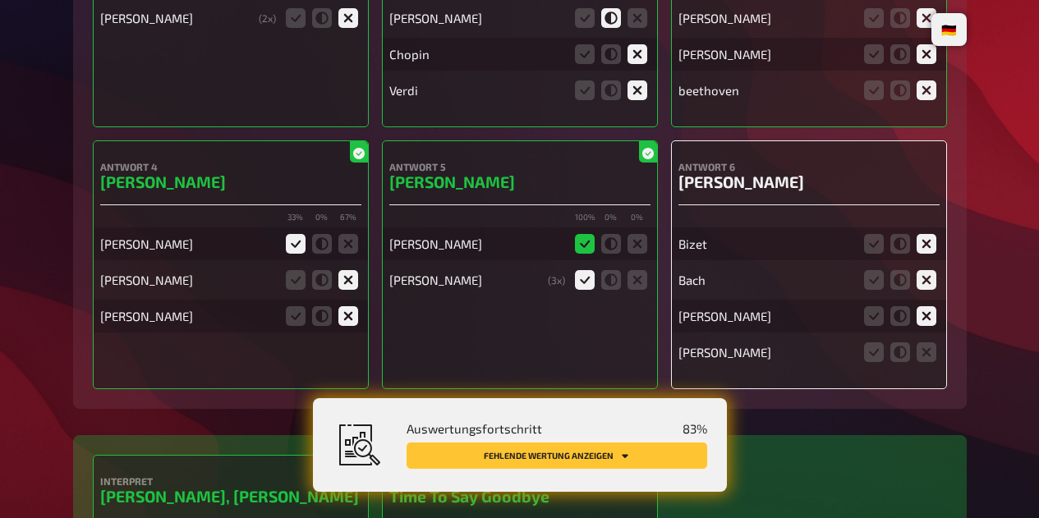
scroll to position [6069, 0]
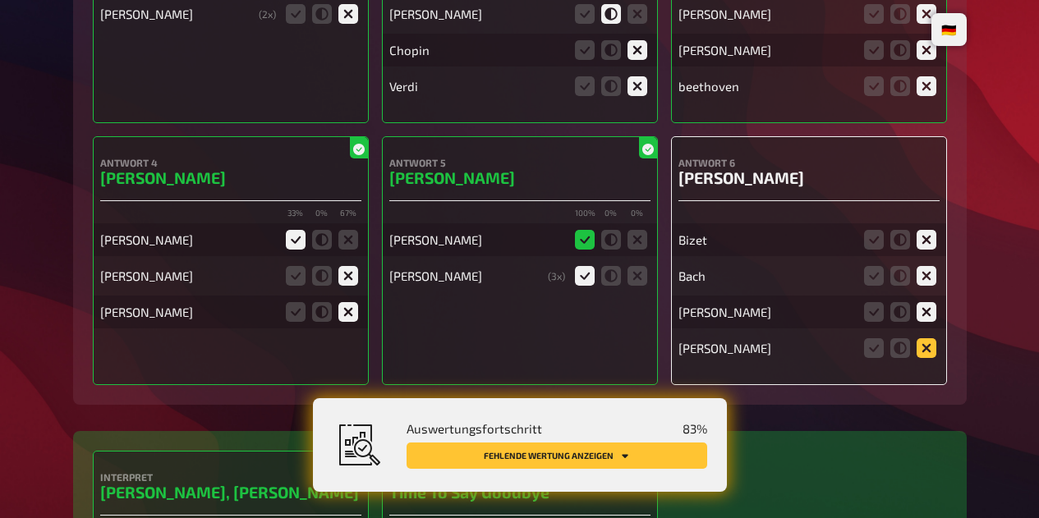
click at [929, 358] on icon at bounding box center [926, 348] width 20 height 20
click at [0, 0] on input "radio" at bounding box center [0, 0] width 0 height 0
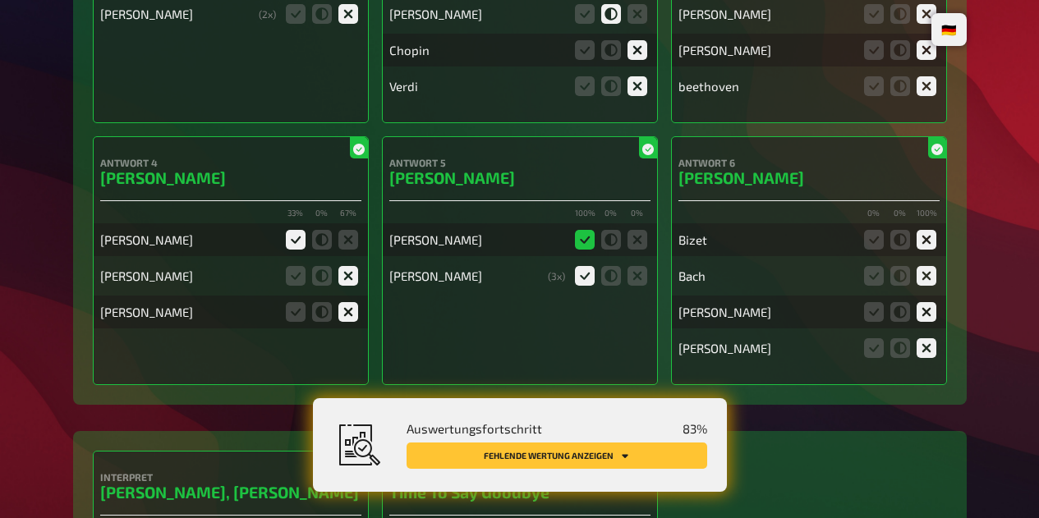
click at [621, 462] on button "Fehlende Wertung anzeigen" at bounding box center [556, 456] width 300 height 26
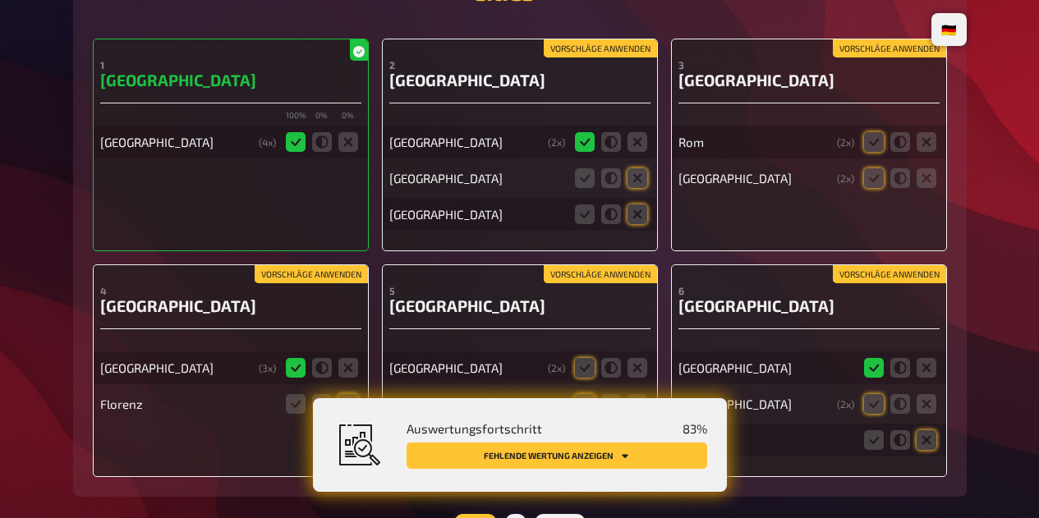
scroll to position [6975, 0]
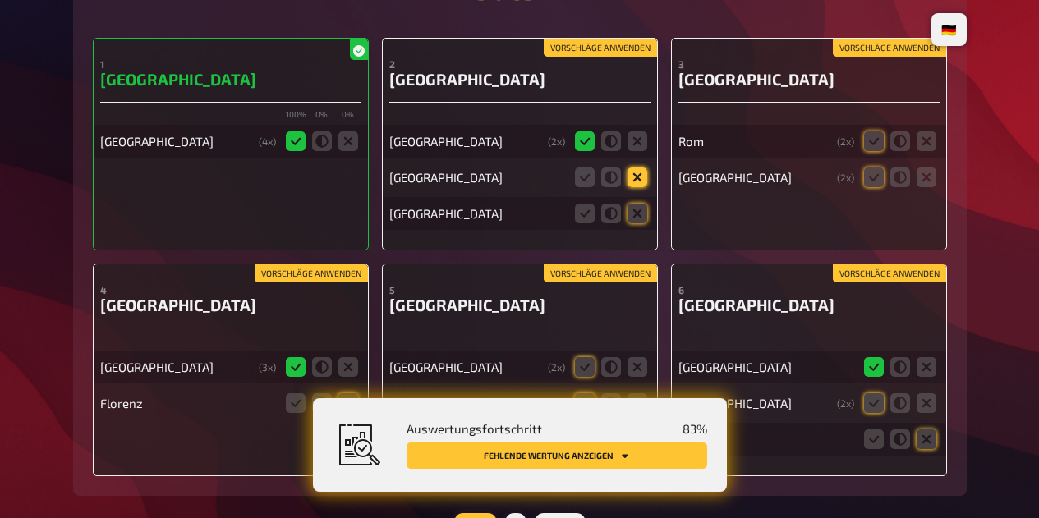
click at [640, 187] on icon at bounding box center [637, 177] width 20 height 20
click at [0, 0] on input "radio" at bounding box center [0, 0] width 0 height 0
click at [636, 223] on icon at bounding box center [637, 214] width 20 height 20
click at [0, 0] on input "radio" at bounding box center [0, 0] width 0 height 0
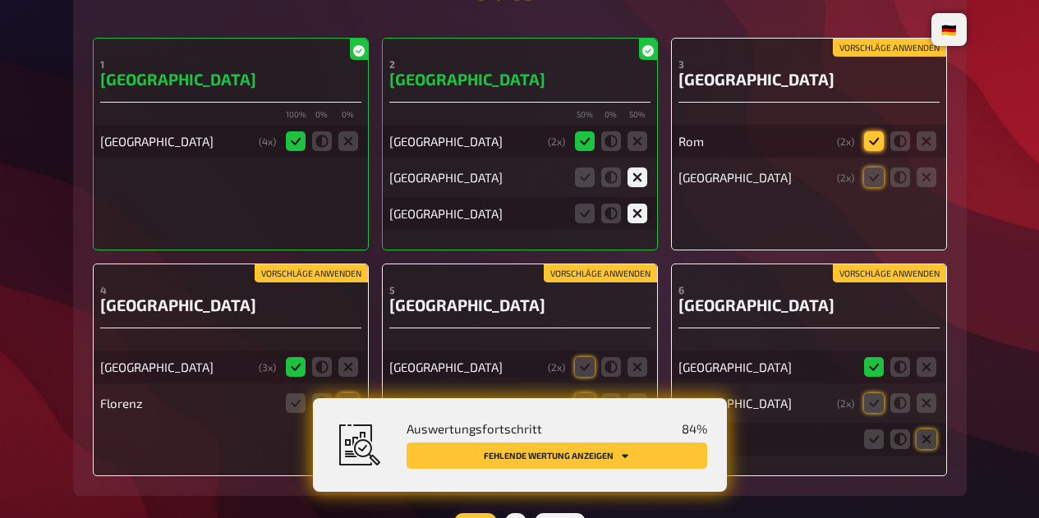
click at [867, 151] on icon at bounding box center [874, 141] width 20 height 20
click at [0, 0] on input "radio" at bounding box center [0, 0] width 0 height 0
click at [868, 187] on icon at bounding box center [874, 177] width 20 height 20
click at [0, 0] on input "radio" at bounding box center [0, 0] width 0 height 0
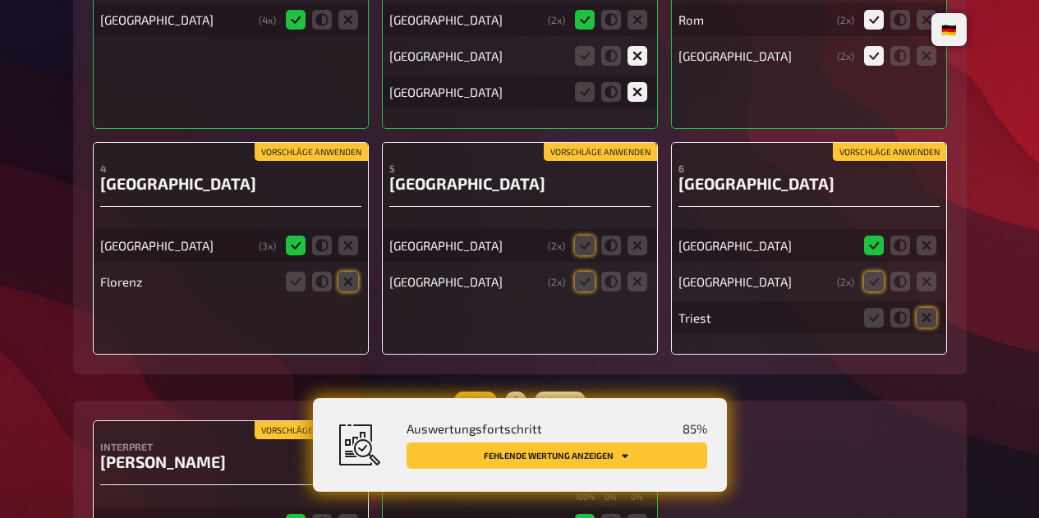
scroll to position [7098, 0]
click at [344, 316] on div "Vorschläge anwenden 4 Bologna Bologna ( 3 x) [GEOGRAPHIC_DATA]" at bounding box center [231, 247] width 276 height 213
click at [584, 254] on icon at bounding box center [585, 245] width 20 height 20
click at [0, 0] on input "radio" at bounding box center [0, 0] width 0 height 0
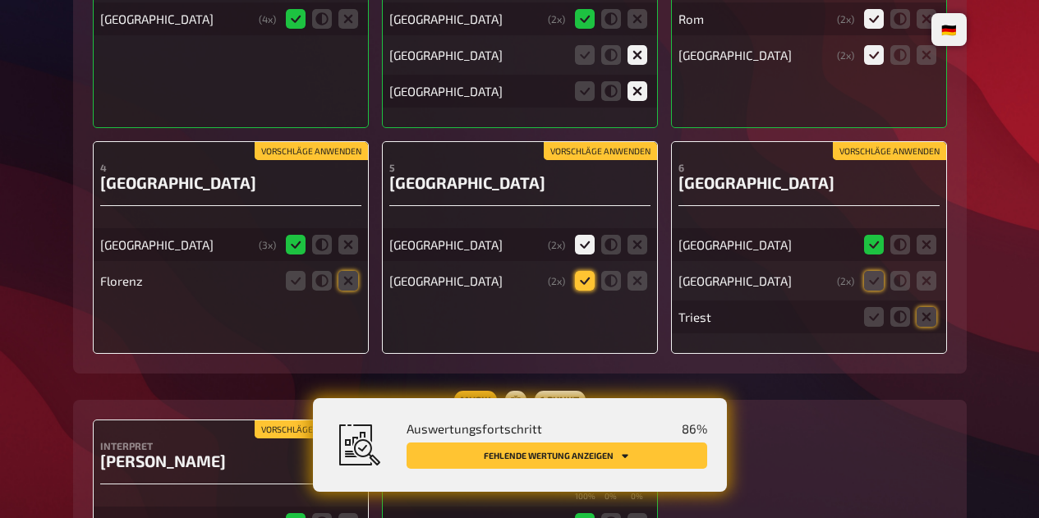
click at [584, 291] on icon at bounding box center [585, 281] width 20 height 20
click at [0, 0] on input "radio" at bounding box center [0, 0] width 0 height 0
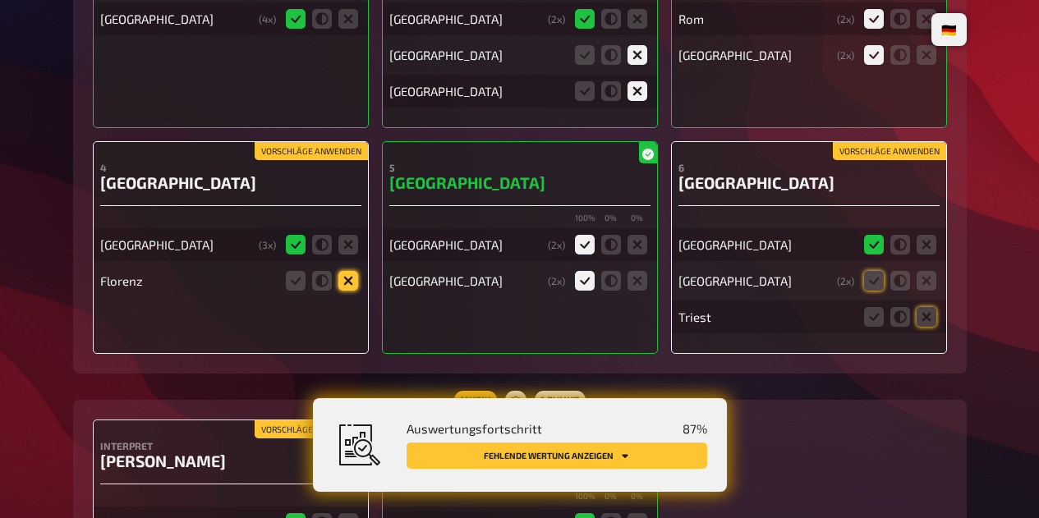
click at [344, 291] on icon at bounding box center [348, 281] width 20 height 20
click at [0, 0] on input "radio" at bounding box center [0, 0] width 0 height 0
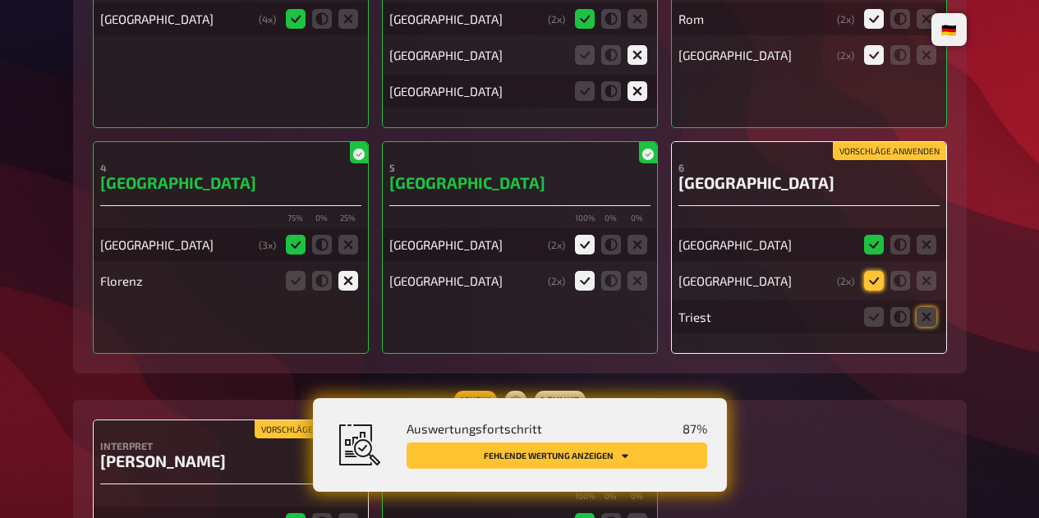
click at [875, 291] on icon at bounding box center [874, 281] width 20 height 20
click at [0, 0] on input "radio" at bounding box center [0, 0] width 0 height 0
click at [934, 327] on icon at bounding box center [926, 317] width 20 height 20
click at [0, 0] on input "radio" at bounding box center [0, 0] width 0 height 0
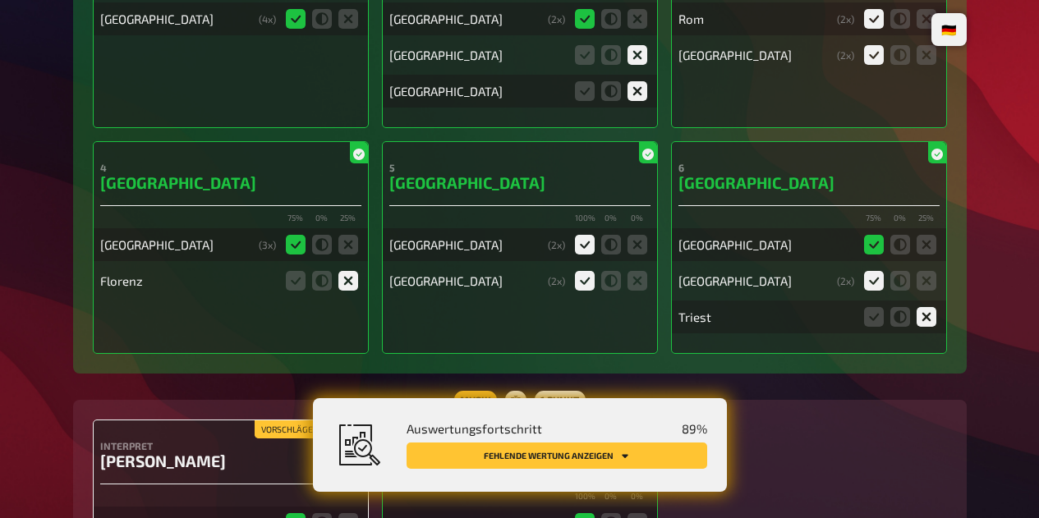
click at [637, 467] on button "Fehlende Wertung anzeigen" at bounding box center [556, 456] width 300 height 26
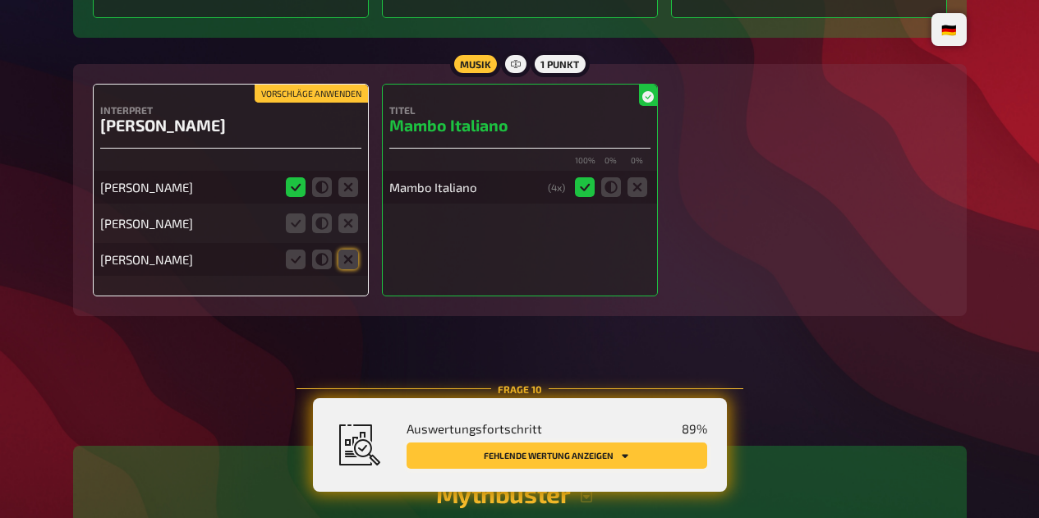
scroll to position [7433, 0]
click at [351, 233] on icon at bounding box center [348, 223] width 20 height 20
click at [0, 0] on input "radio" at bounding box center [0, 0] width 0 height 0
click at [346, 269] on icon at bounding box center [348, 260] width 20 height 20
click at [0, 0] on input "radio" at bounding box center [0, 0] width 0 height 0
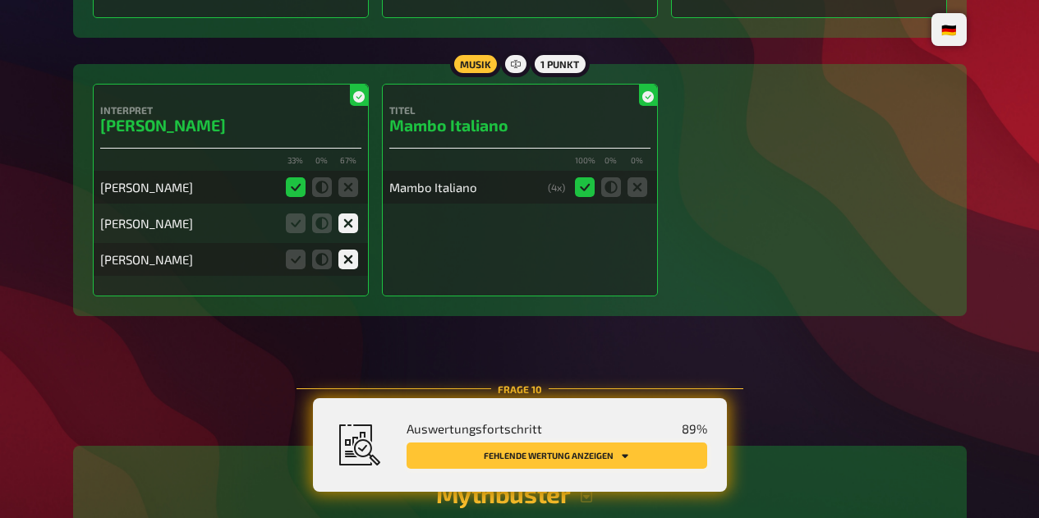
click at [624, 456] on icon "Fehlende Wertung anzeigen" at bounding box center [625, 456] width 7 height 4
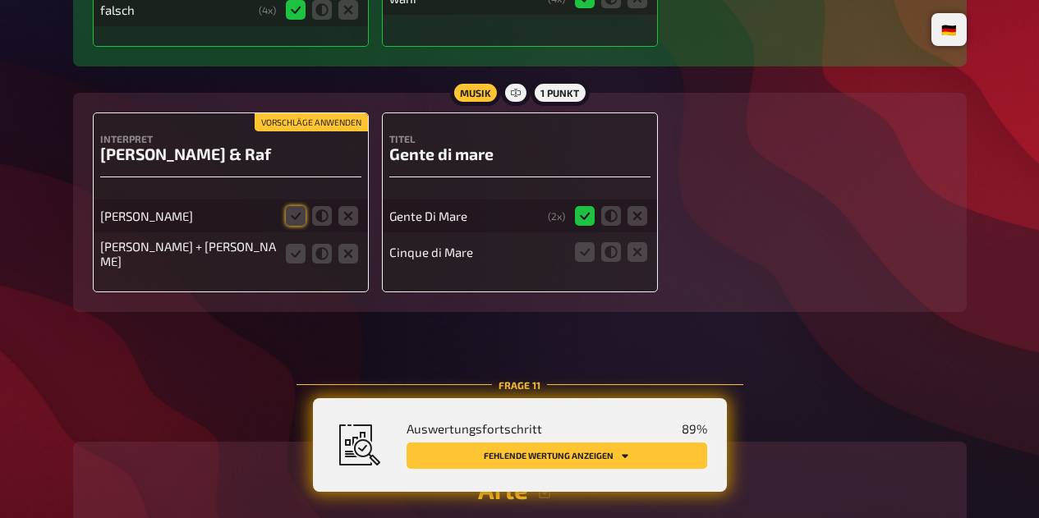
scroll to position [8284, 0]
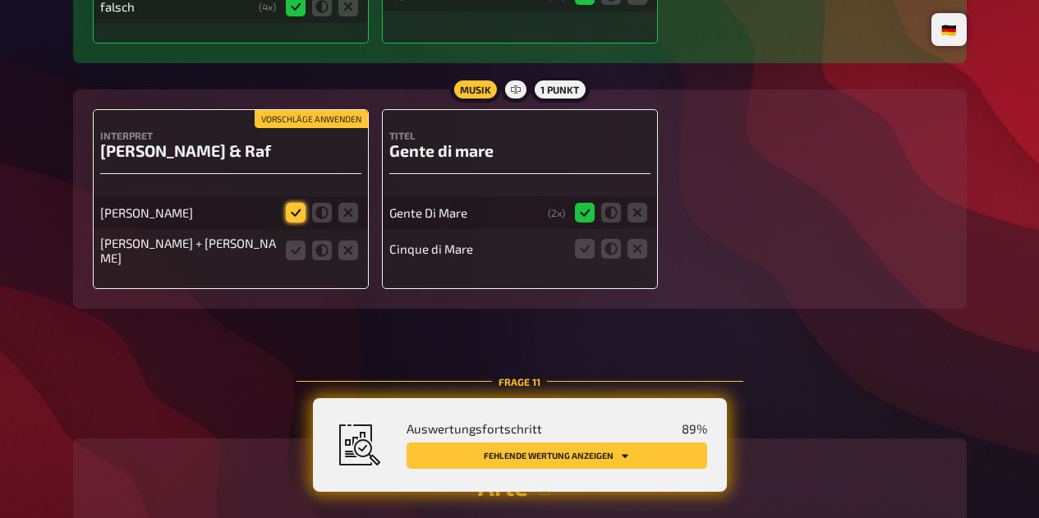
click at [300, 222] on icon at bounding box center [296, 213] width 20 height 20
click at [0, 0] on input "radio" at bounding box center [0, 0] width 0 height 0
click at [295, 260] on icon at bounding box center [296, 251] width 20 height 20
click at [0, 0] on input "radio" at bounding box center [0, 0] width 0 height 0
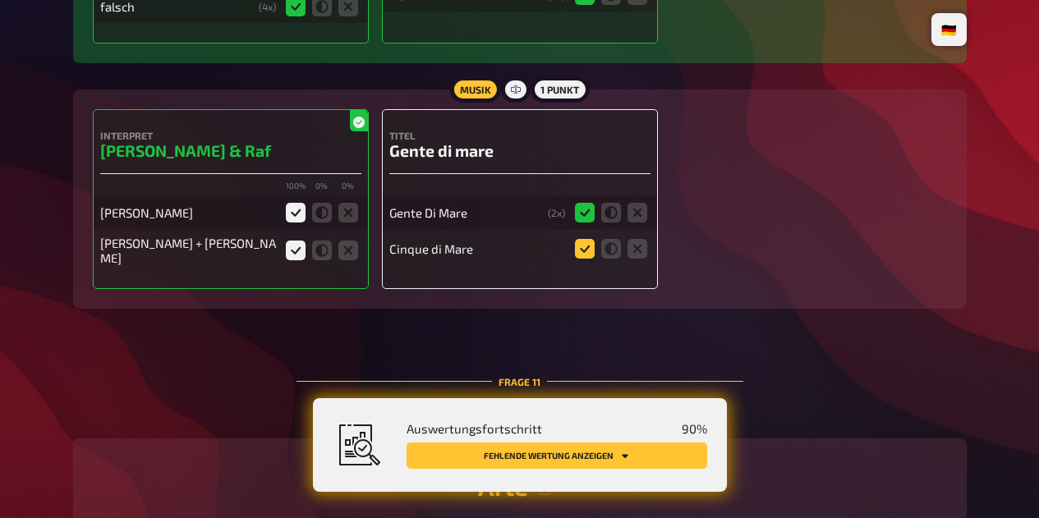
click at [580, 259] on icon at bounding box center [585, 249] width 20 height 20
click at [0, 0] on input "radio" at bounding box center [0, 0] width 0 height 0
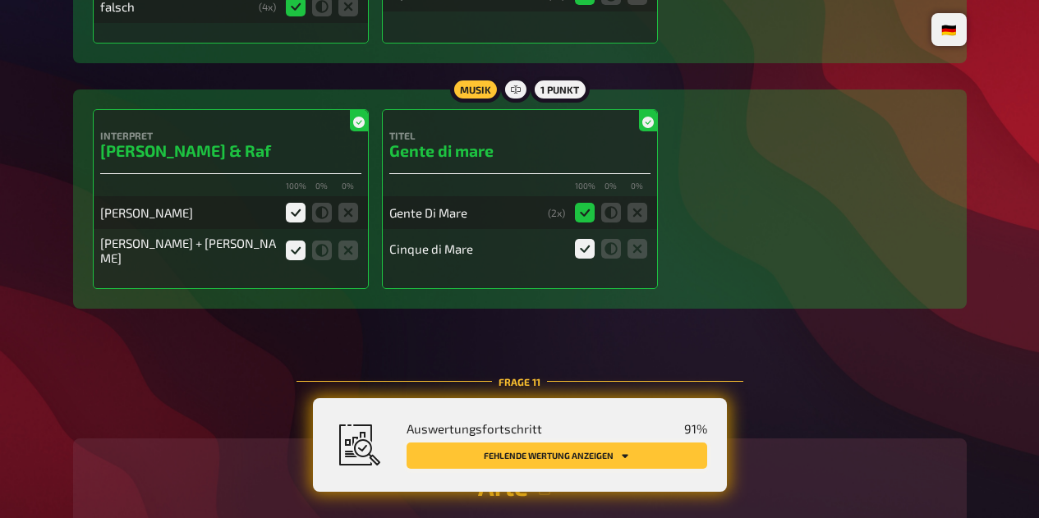
click at [605, 458] on button "Fehlende Wertung anzeigen" at bounding box center [556, 456] width 300 height 26
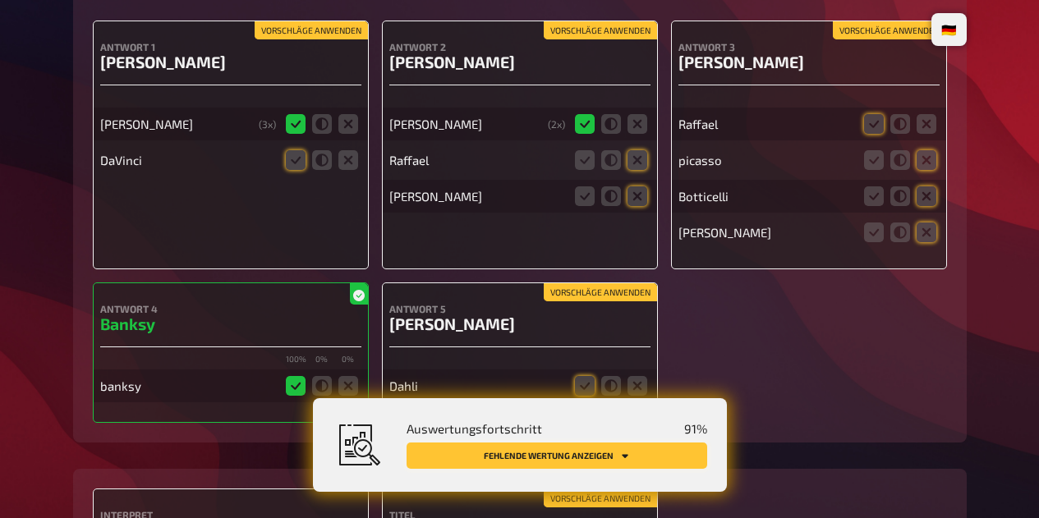
scroll to position [8798, 0]
click at [292, 169] on icon at bounding box center [296, 159] width 20 height 20
click at [0, 0] on input "radio" at bounding box center [0, 0] width 0 height 0
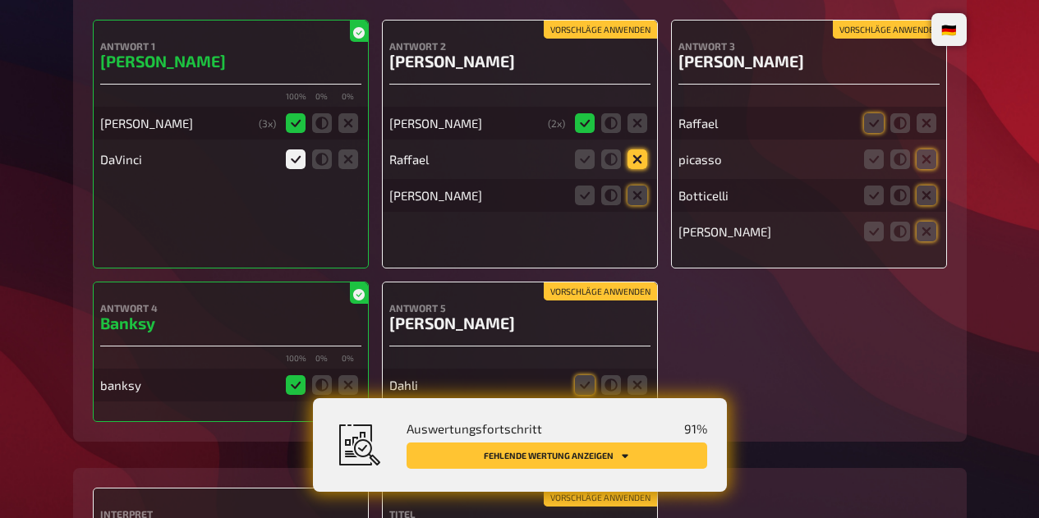
click at [636, 169] on icon at bounding box center [637, 159] width 20 height 20
click at [0, 0] on input "radio" at bounding box center [0, 0] width 0 height 0
click at [636, 205] on icon at bounding box center [637, 196] width 20 height 20
click at [0, 0] on input "radio" at bounding box center [0, 0] width 0 height 0
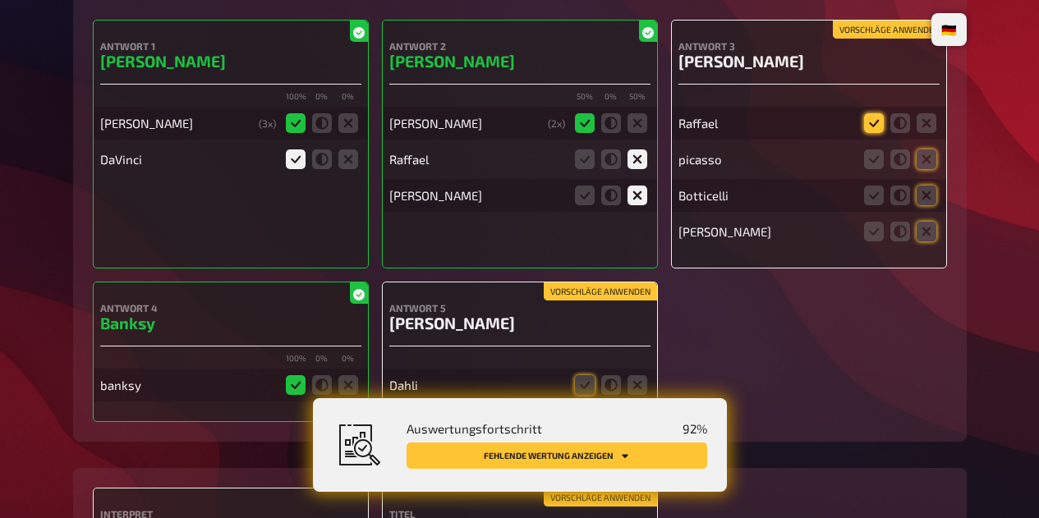
click at [873, 133] on icon at bounding box center [874, 123] width 20 height 20
click at [0, 0] on input "radio" at bounding box center [0, 0] width 0 height 0
click at [924, 169] on icon at bounding box center [926, 159] width 20 height 20
click at [0, 0] on input "radio" at bounding box center [0, 0] width 0 height 0
click at [922, 205] on icon at bounding box center [926, 196] width 20 height 20
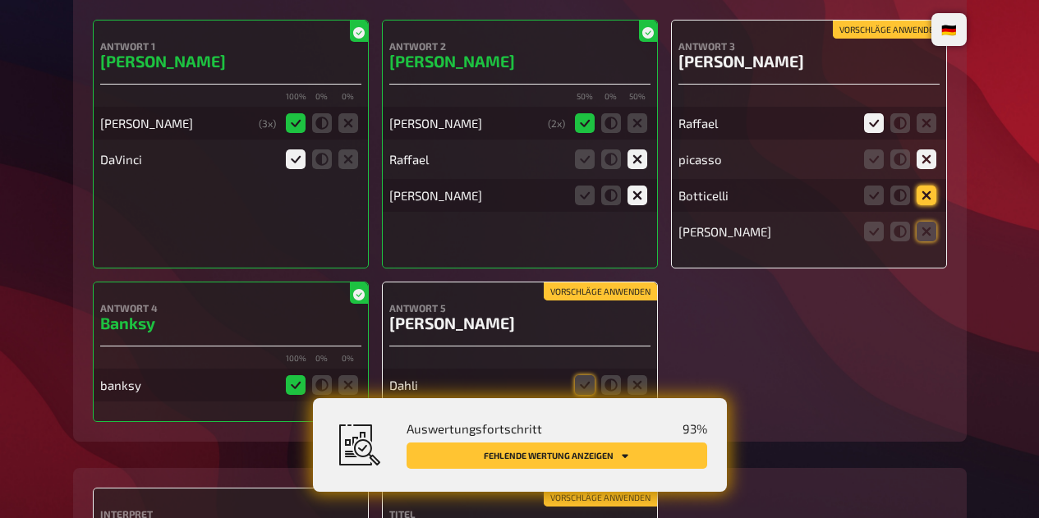
click at [0, 0] on input "radio" at bounding box center [0, 0] width 0 height 0
click at [923, 241] on icon at bounding box center [926, 232] width 20 height 20
click at [0, 0] on input "radio" at bounding box center [0, 0] width 0 height 0
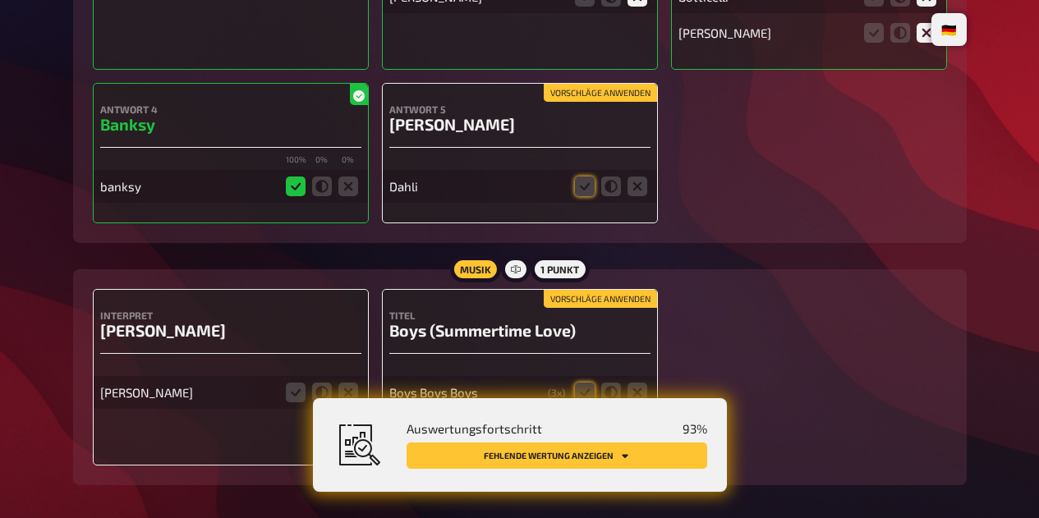
scroll to position [9003, 0]
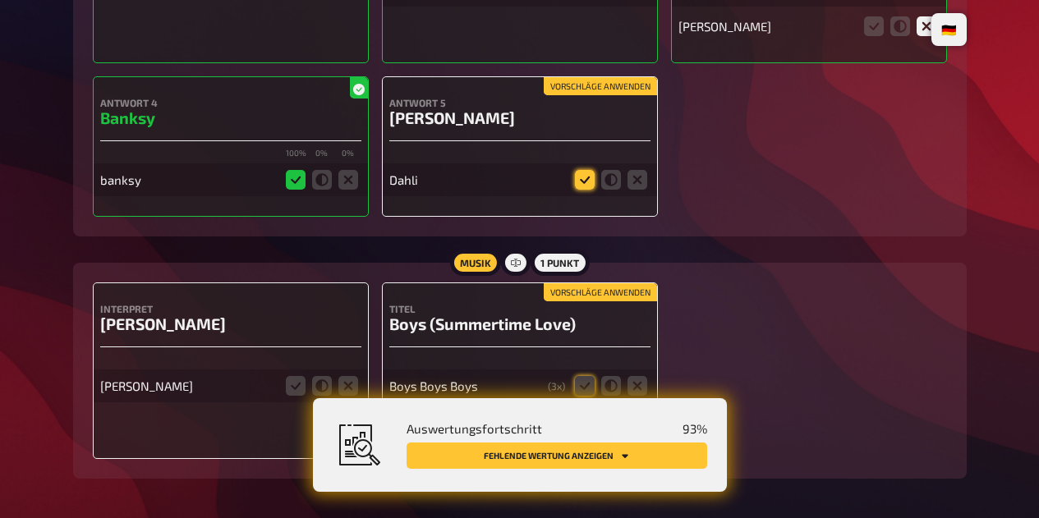
click at [586, 190] on icon at bounding box center [585, 180] width 20 height 20
click at [0, 0] on input "radio" at bounding box center [0, 0] width 0 height 0
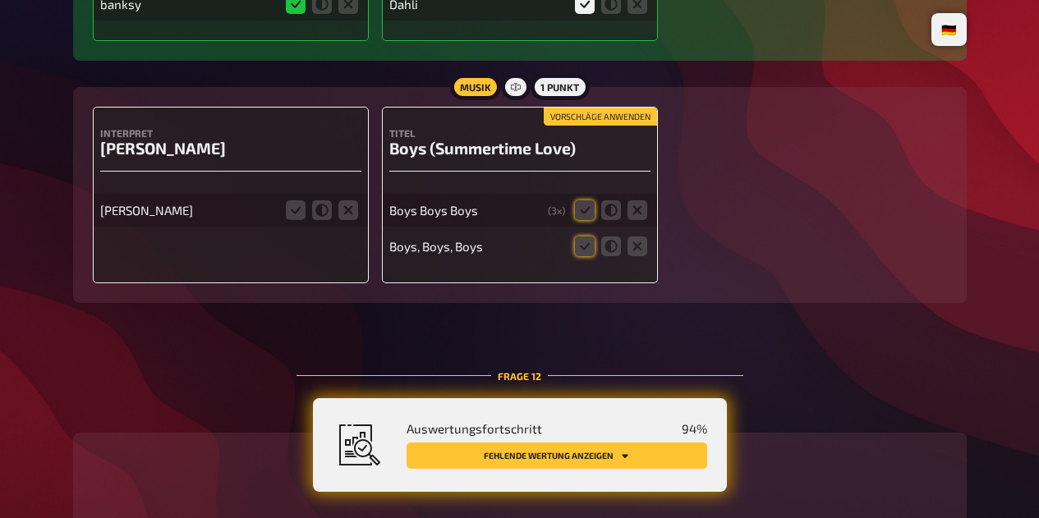
scroll to position [9186, 0]
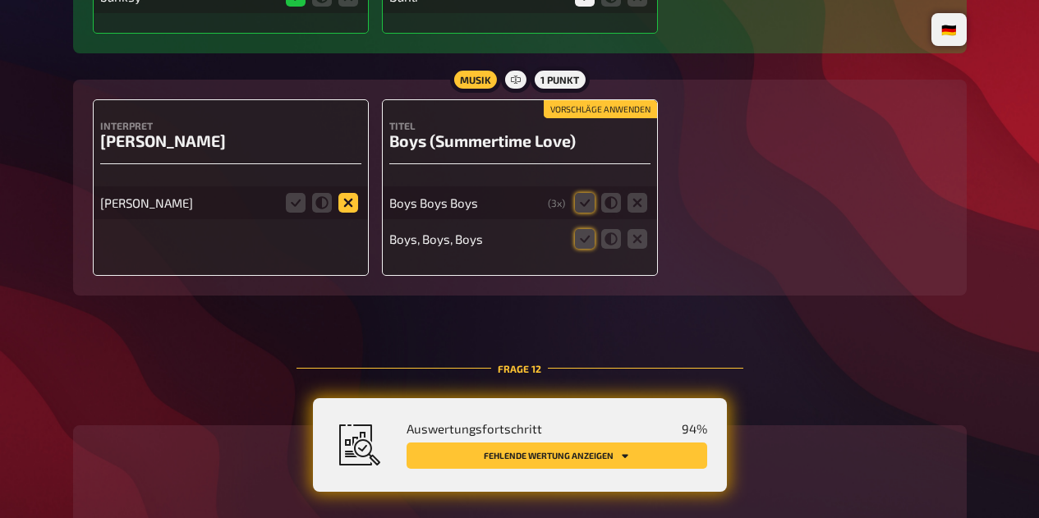
click at [347, 213] on icon at bounding box center [348, 203] width 20 height 20
click at [0, 0] on input "radio" at bounding box center [0, 0] width 0 height 0
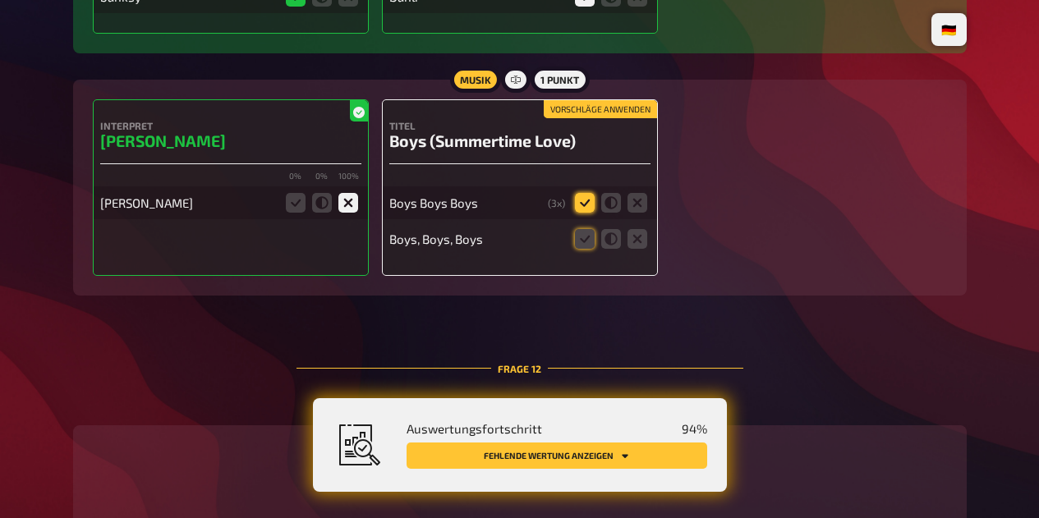
click at [579, 213] on icon at bounding box center [585, 203] width 20 height 20
click at [0, 0] on input "radio" at bounding box center [0, 0] width 0 height 0
click at [580, 249] on icon at bounding box center [585, 239] width 20 height 20
click at [0, 0] on input "radio" at bounding box center [0, 0] width 0 height 0
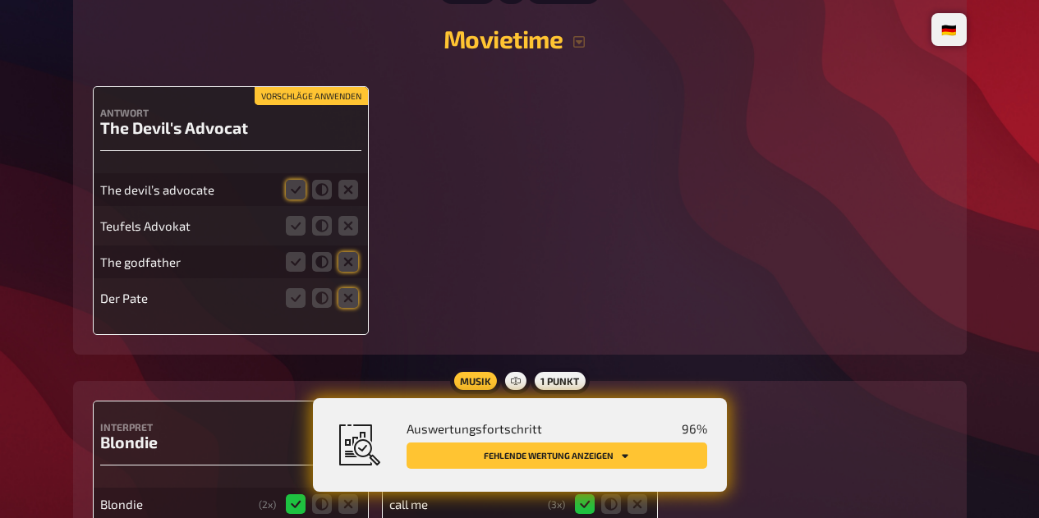
scroll to position [9634, 0]
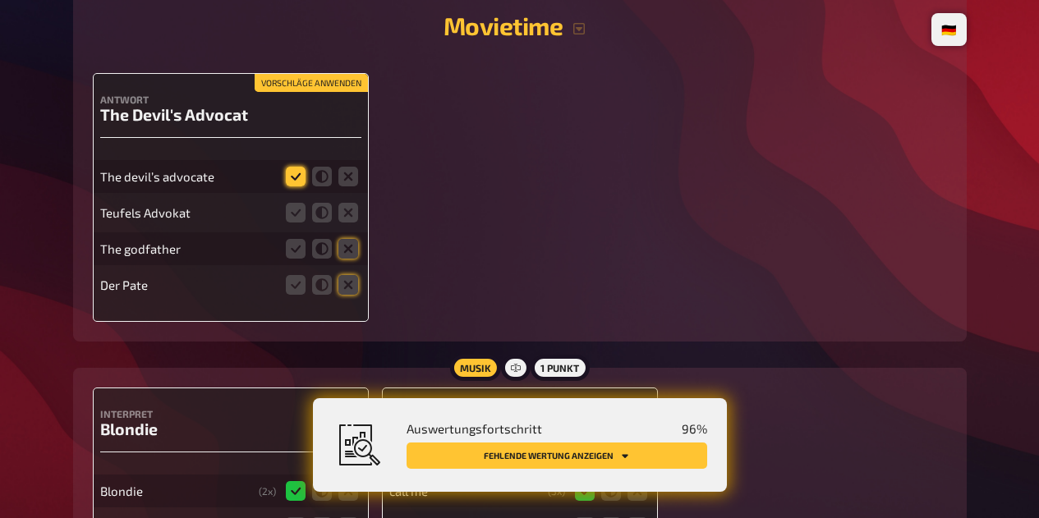
click at [296, 186] on icon at bounding box center [296, 177] width 20 height 20
click at [0, 0] on input "radio" at bounding box center [0, 0] width 0 height 0
click at [298, 222] on icon at bounding box center [296, 213] width 20 height 20
click at [0, 0] on input "radio" at bounding box center [0, 0] width 0 height 0
click at [355, 259] on icon at bounding box center [348, 249] width 20 height 20
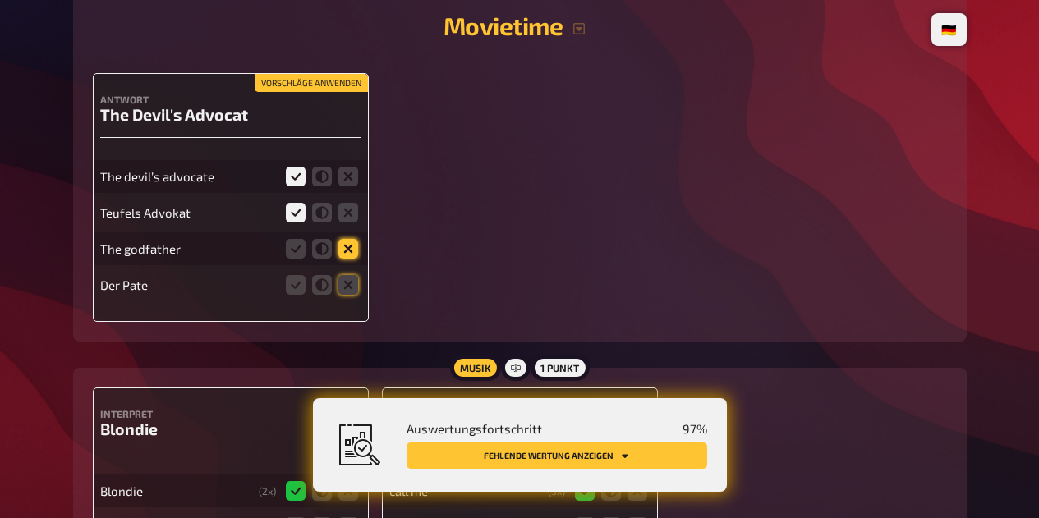
click at [0, 0] on input "radio" at bounding box center [0, 0] width 0 height 0
click at [351, 295] on icon at bounding box center [348, 285] width 20 height 20
click at [0, 0] on input "radio" at bounding box center [0, 0] width 0 height 0
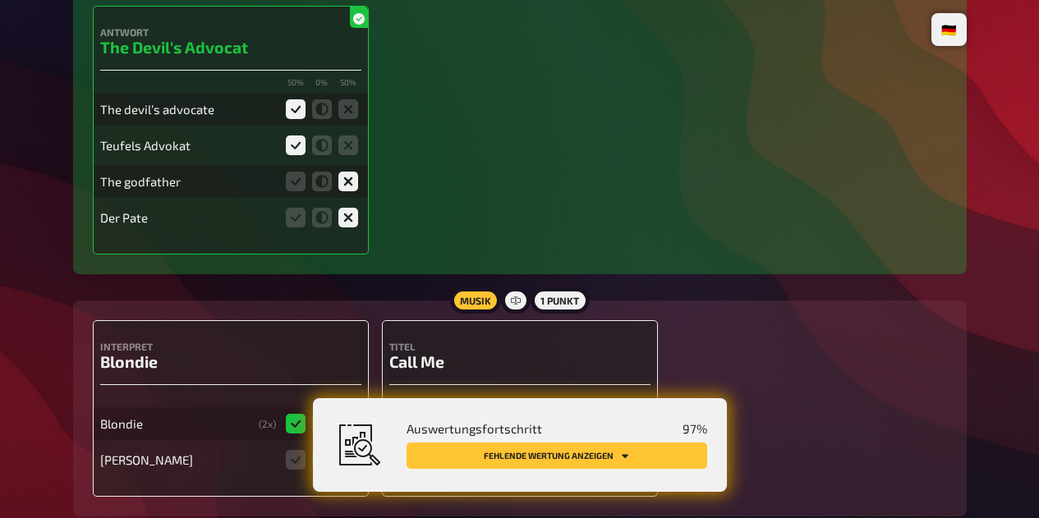
scroll to position [9818, 0]
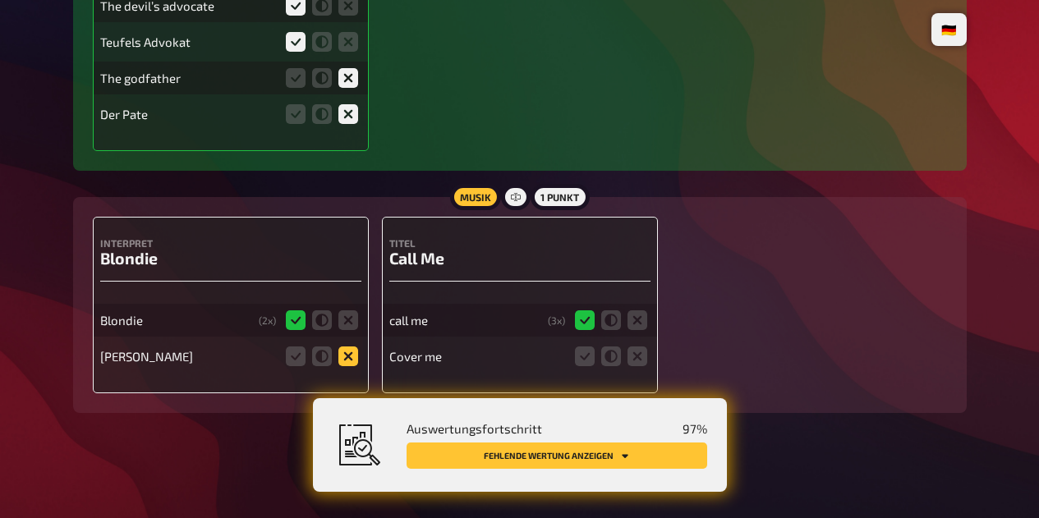
click at [347, 361] on icon at bounding box center [348, 356] width 20 height 20
click at [0, 0] on input "radio" at bounding box center [0, 0] width 0 height 0
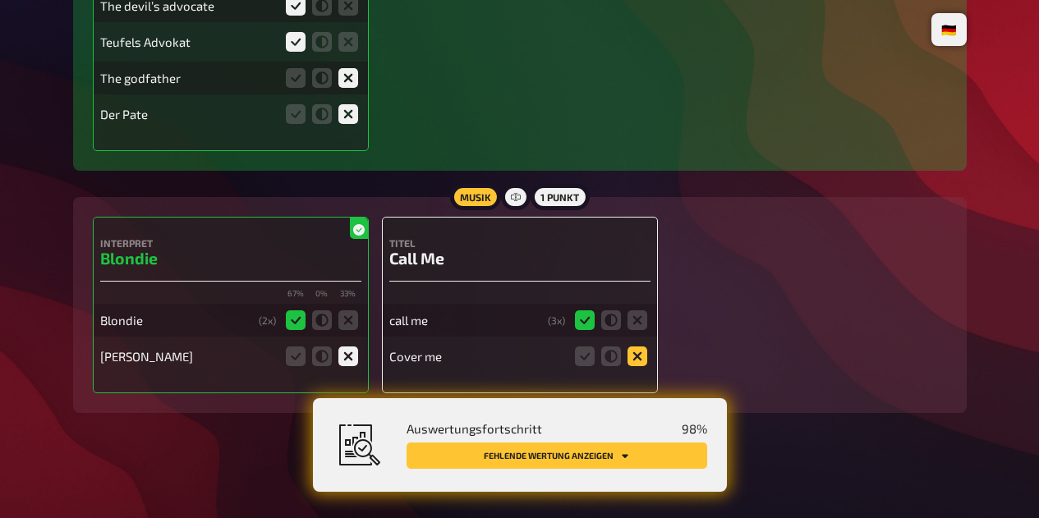
click at [646, 362] on icon at bounding box center [637, 356] width 20 height 20
click at [0, 0] on input "radio" at bounding box center [0, 0] width 0 height 0
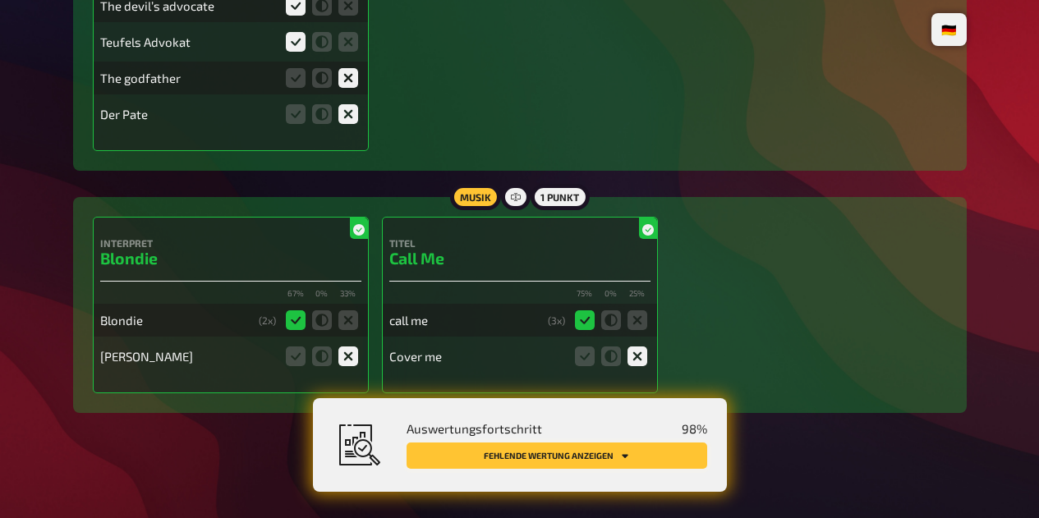
click at [623, 457] on icon "Fehlende Wertung anzeigen" at bounding box center [625, 456] width 7 height 4
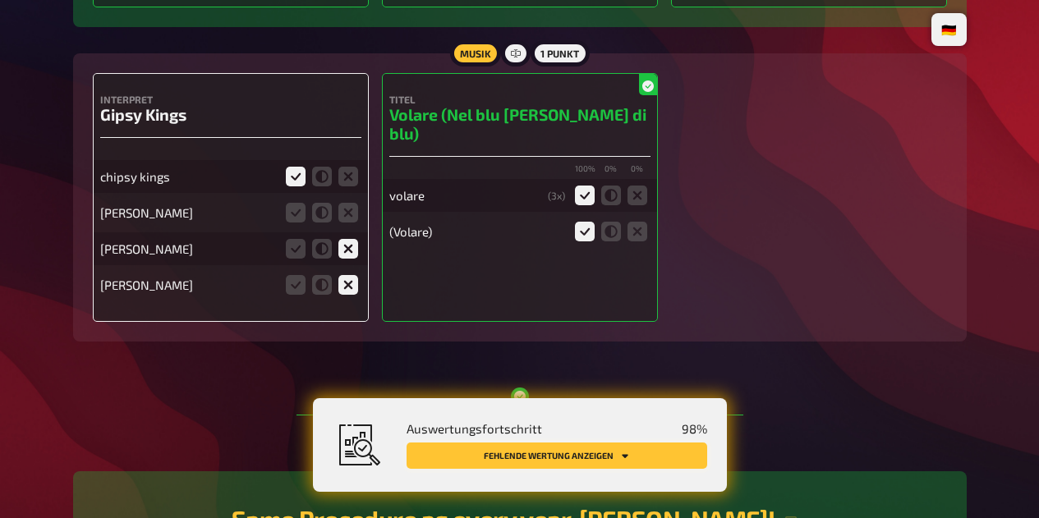
scroll to position [618, 0]
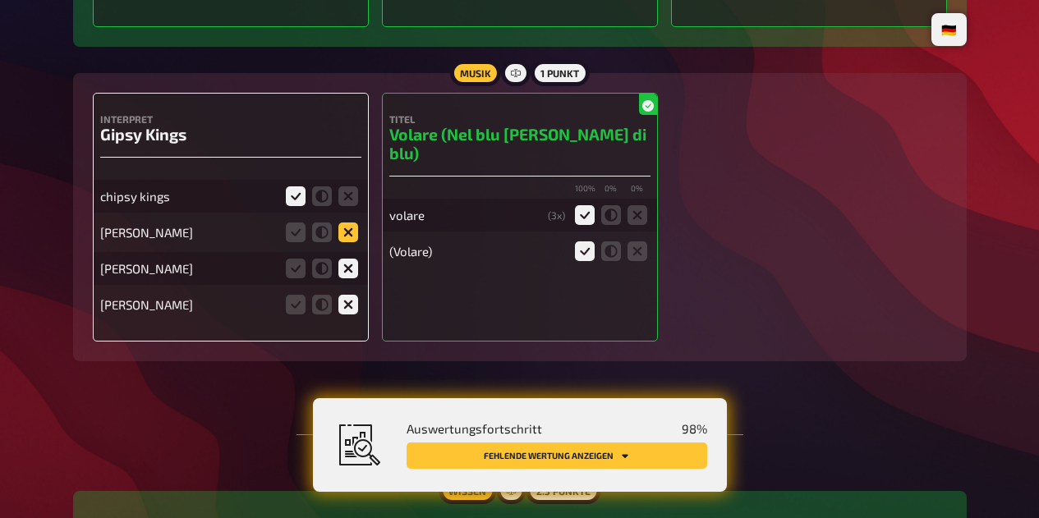
click at [338, 236] on icon at bounding box center [348, 232] width 20 height 20
click at [0, 0] on input "radio" at bounding box center [0, 0] width 0 height 0
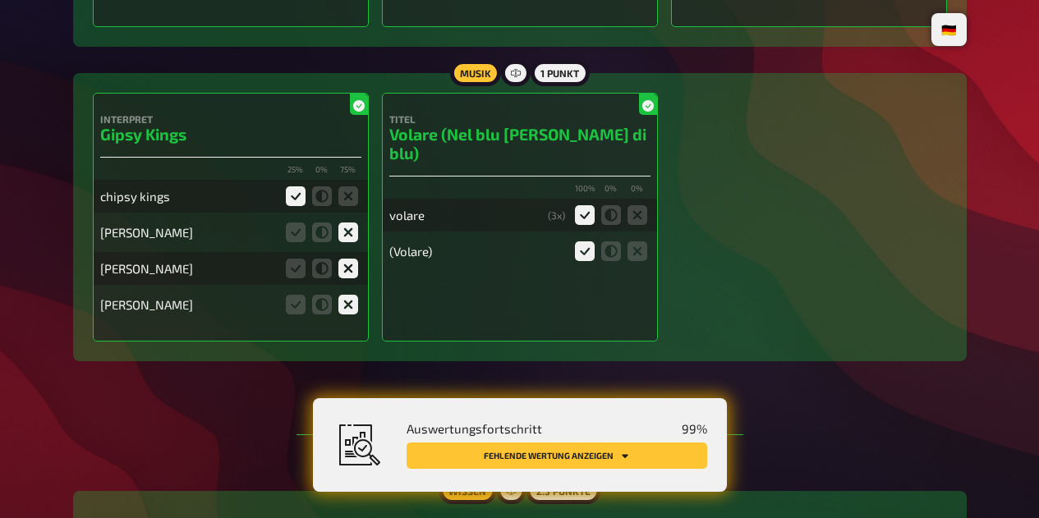
click at [570, 456] on button "Fehlende Wertung anzeigen" at bounding box center [556, 456] width 300 height 26
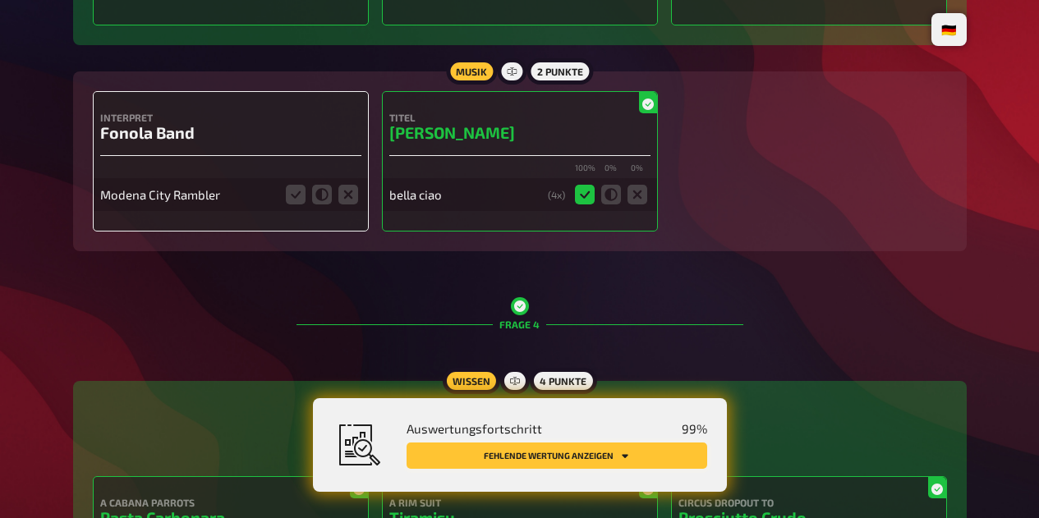
scroll to position [1984, 0]
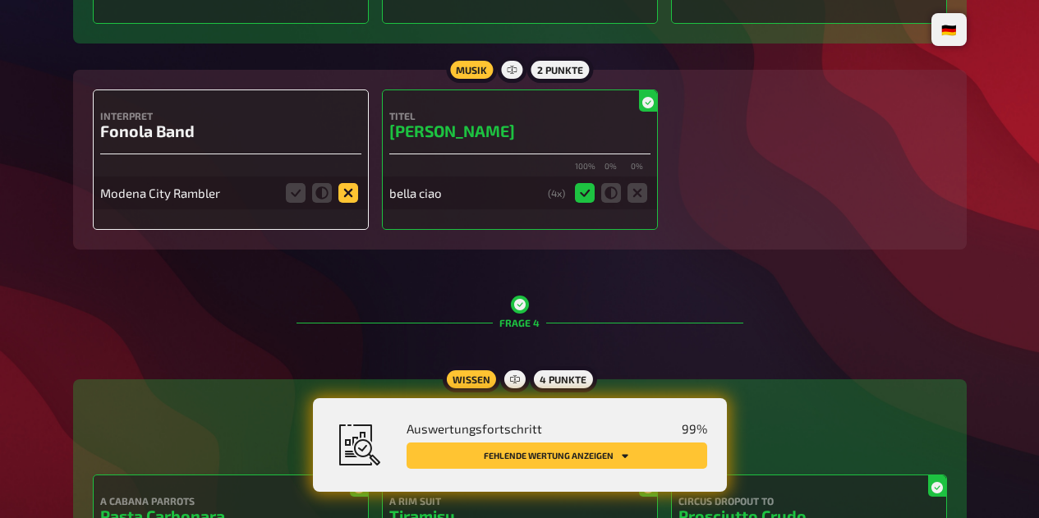
click at [347, 203] on icon at bounding box center [348, 193] width 20 height 20
click at [0, 0] on input "radio" at bounding box center [0, 0] width 0 height 0
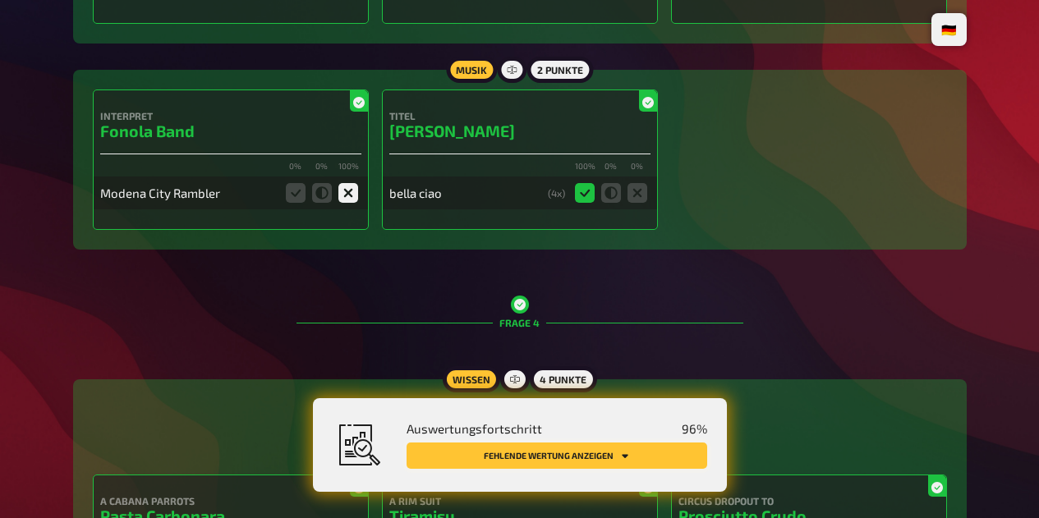
click at [612, 457] on button "Fehlende Wertung anzeigen" at bounding box center [556, 456] width 300 height 26
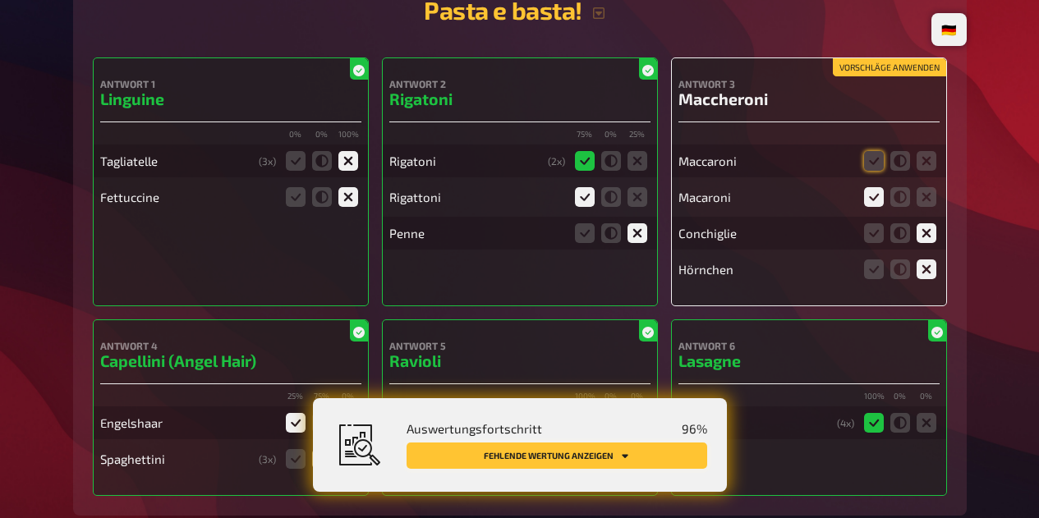
scroll to position [4134, 0]
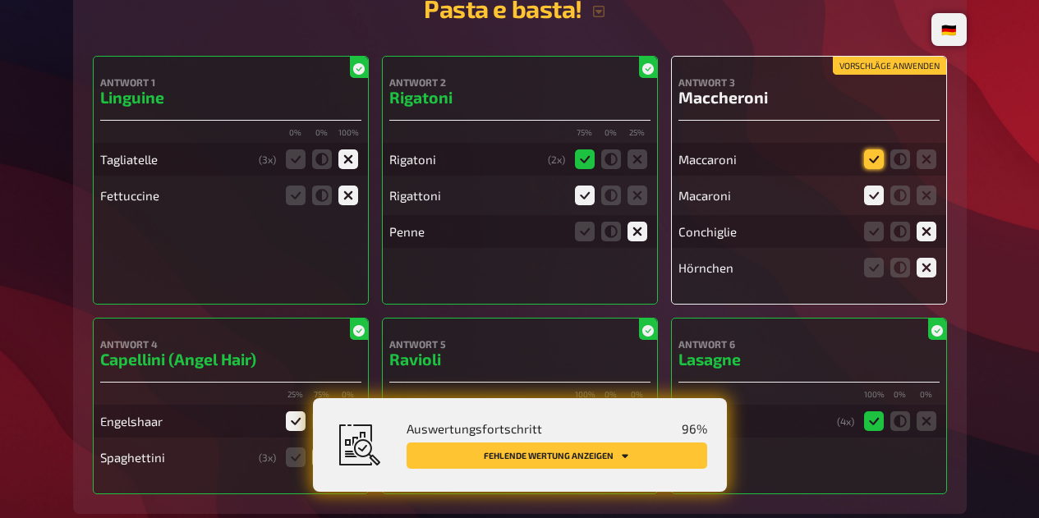
click at [868, 169] on icon at bounding box center [874, 159] width 20 height 20
click at [0, 0] on input "radio" at bounding box center [0, 0] width 0 height 0
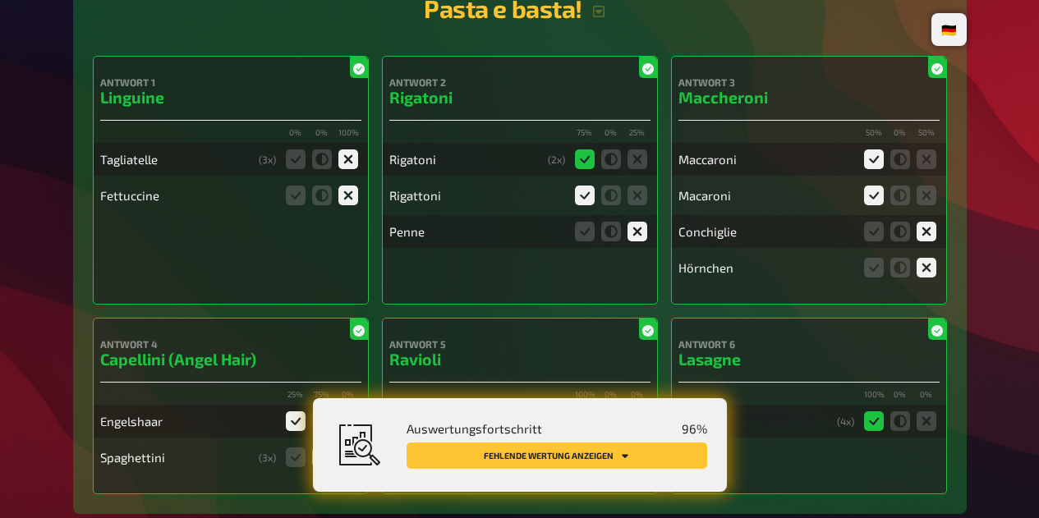
click at [640, 465] on button "Fehlende Wertung anzeigen" at bounding box center [556, 456] width 300 height 26
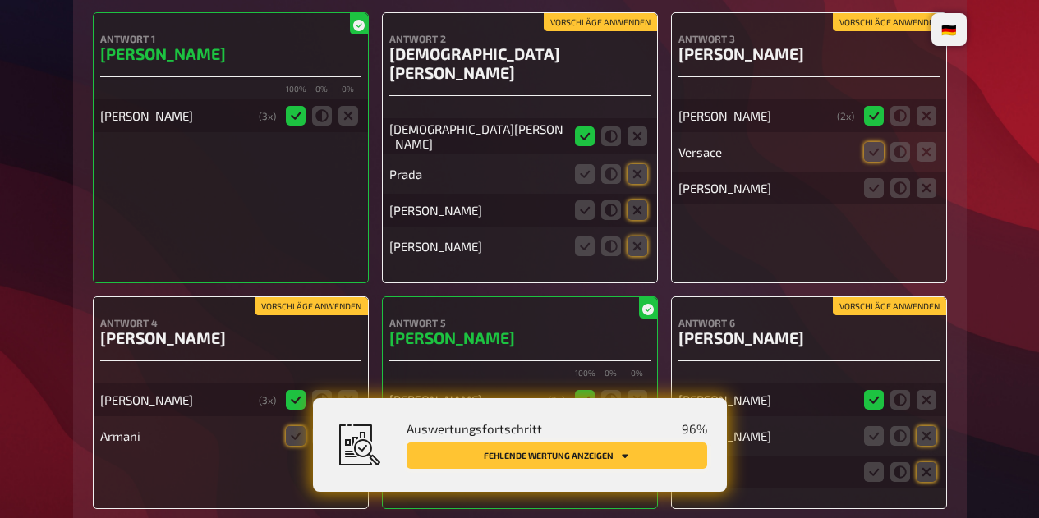
scroll to position [10393, 0]
click at [635, 169] on icon at bounding box center [637, 175] width 20 height 20
click at [0, 0] on input "radio" at bounding box center [0, 0] width 0 height 0
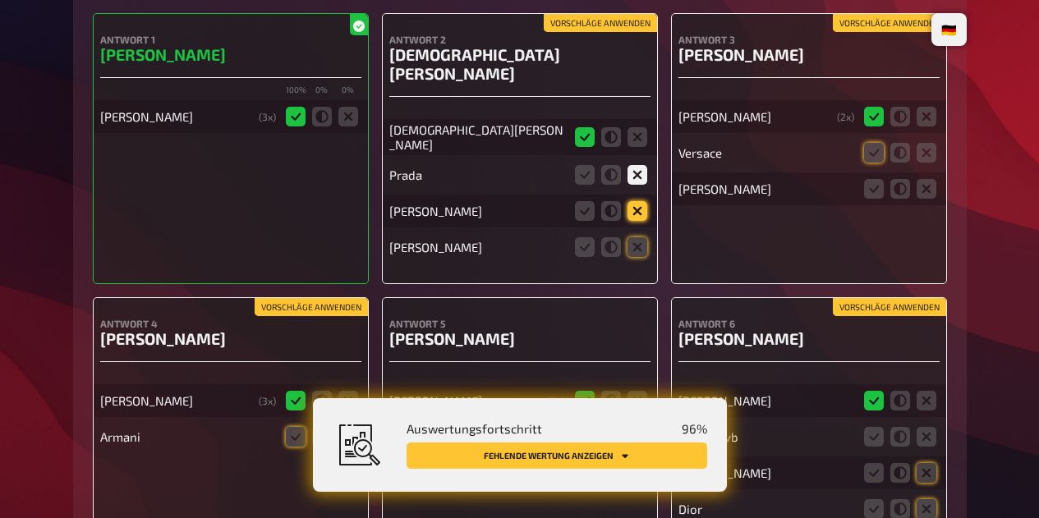
click at [639, 209] on icon at bounding box center [637, 211] width 20 height 20
click at [0, 0] on input "radio" at bounding box center [0, 0] width 0 height 0
click at [658, 267] on div "Antwort 1 [PERSON_NAME] 100 % 0 % 0 % [PERSON_NAME] ( 3 x) Vorschläge anwenden …" at bounding box center [520, 279] width 854 height 533
click at [644, 237] on icon at bounding box center [637, 247] width 20 height 20
click at [0, 0] on input "radio" at bounding box center [0, 0] width 0 height 0
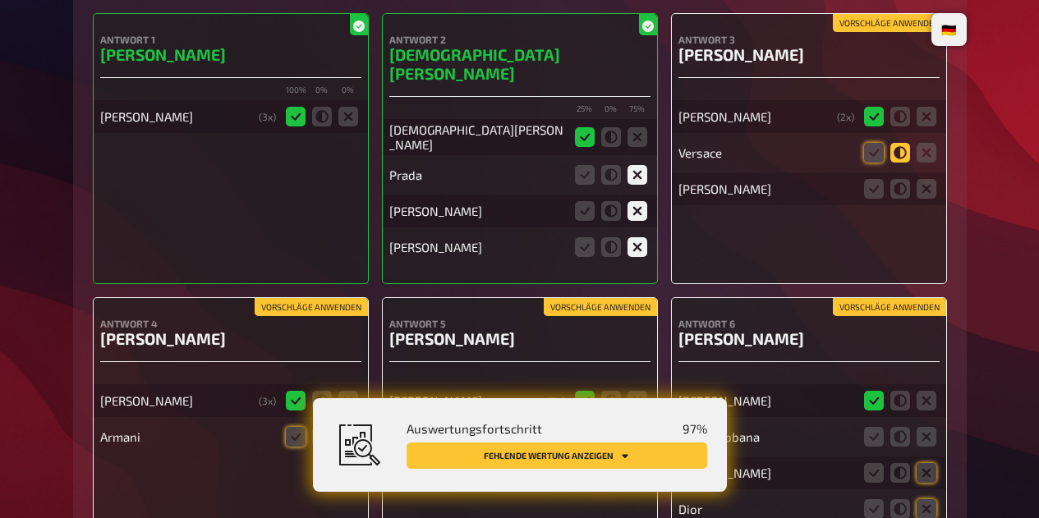
click at [900, 163] on icon at bounding box center [900, 153] width 20 height 20
click at [0, 0] on input "radio" at bounding box center [0, 0] width 0 height 0
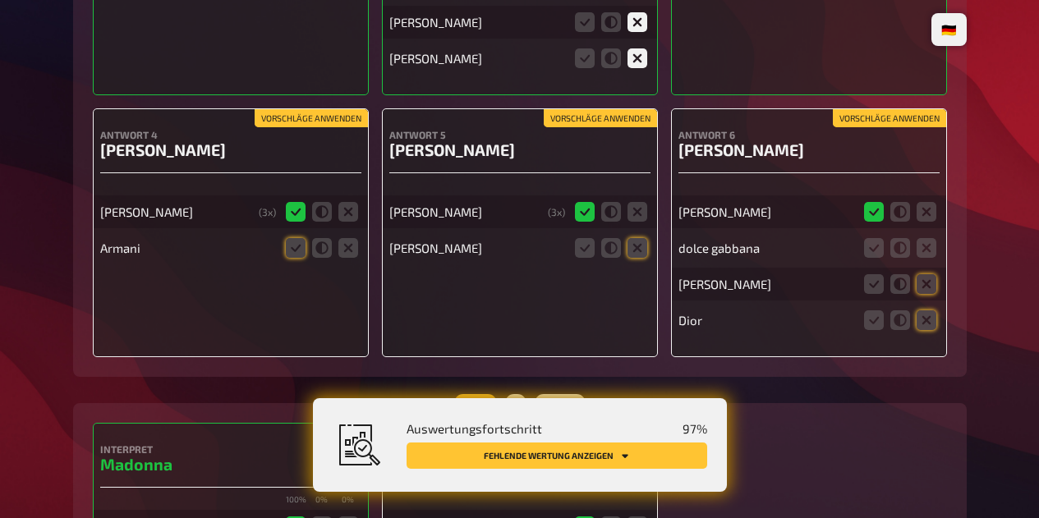
scroll to position [10594, 0]
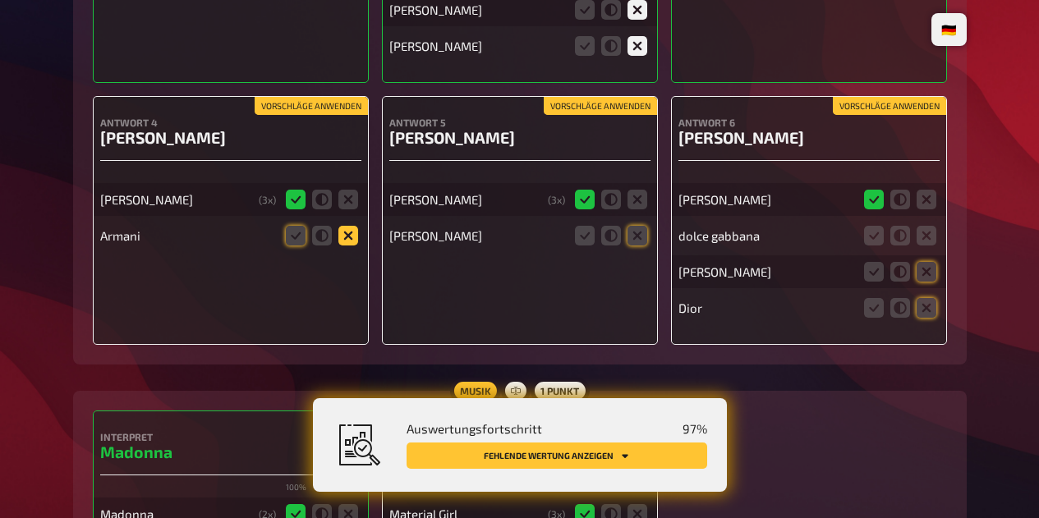
click at [338, 230] on icon at bounding box center [348, 236] width 20 height 20
click at [0, 0] on input "radio" at bounding box center [0, 0] width 0 height 0
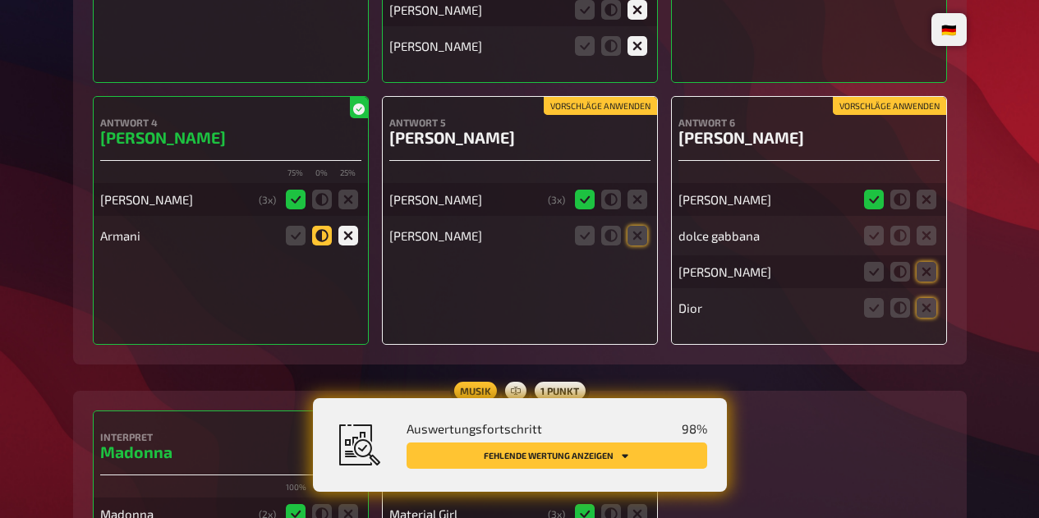
click at [320, 226] on icon at bounding box center [322, 236] width 20 height 20
click at [0, 0] on input "radio" at bounding box center [0, 0] width 0 height 0
click at [640, 233] on icon at bounding box center [637, 236] width 20 height 20
click at [0, 0] on input "radio" at bounding box center [0, 0] width 0 height 0
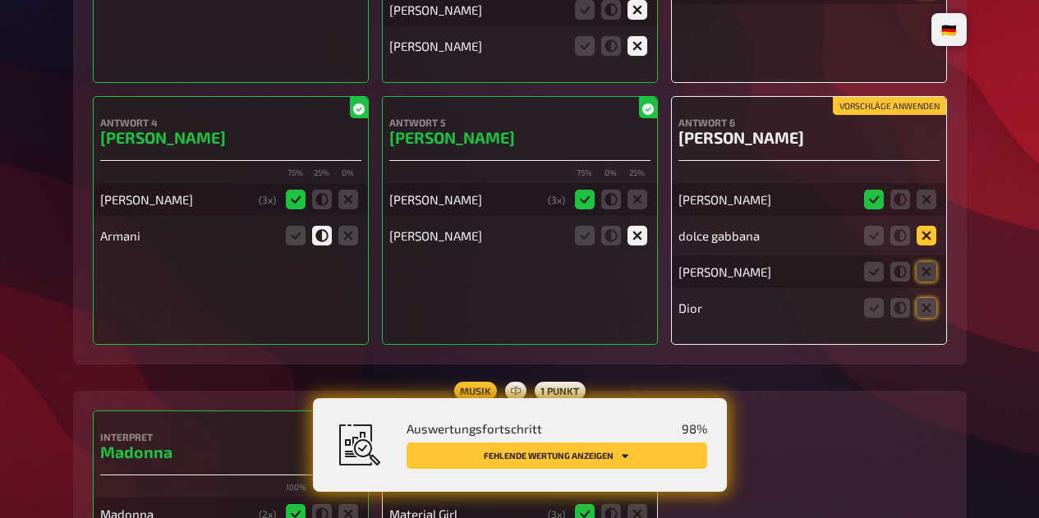
click at [932, 226] on icon at bounding box center [926, 236] width 20 height 20
click at [0, 0] on input "radio" at bounding box center [0, 0] width 0 height 0
click at [930, 262] on icon at bounding box center [926, 272] width 20 height 20
click at [0, 0] on input "radio" at bounding box center [0, 0] width 0 height 0
click at [923, 304] on icon at bounding box center [926, 308] width 20 height 20
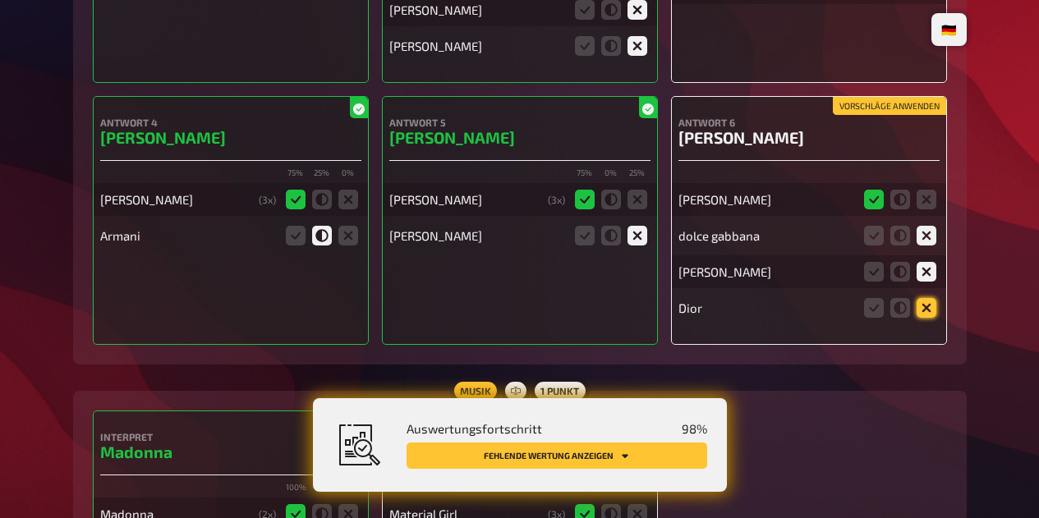
click at [0, 0] on input "radio" at bounding box center [0, 0] width 0 height 0
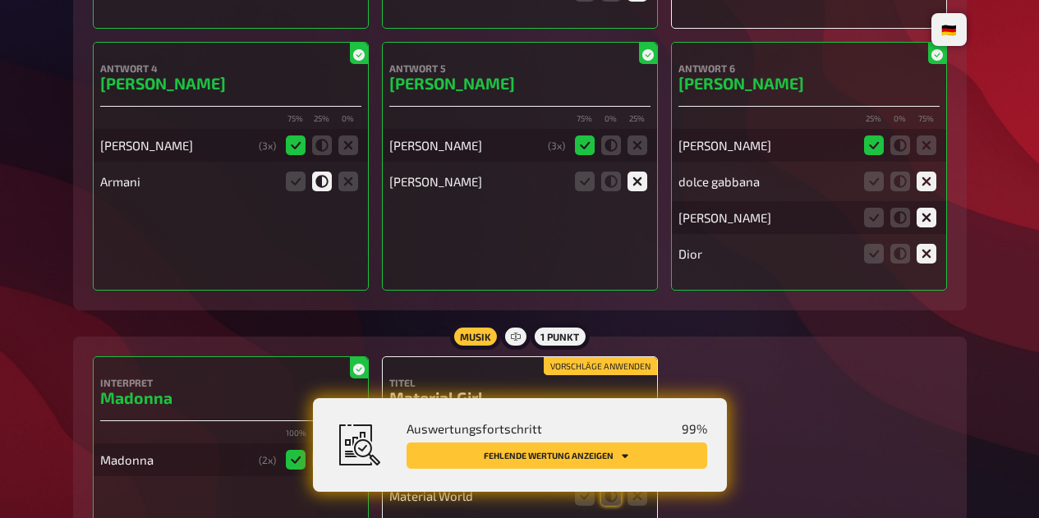
scroll to position [10781, 0]
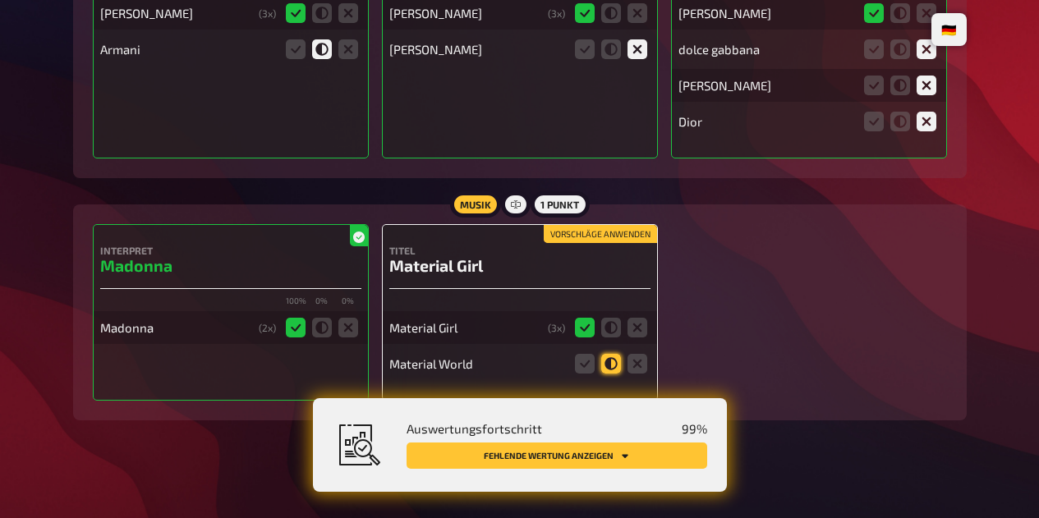
click at [611, 358] on icon at bounding box center [611, 364] width 20 height 20
click at [0, 0] on input "radio" at bounding box center [0, 0] width 0 height 0
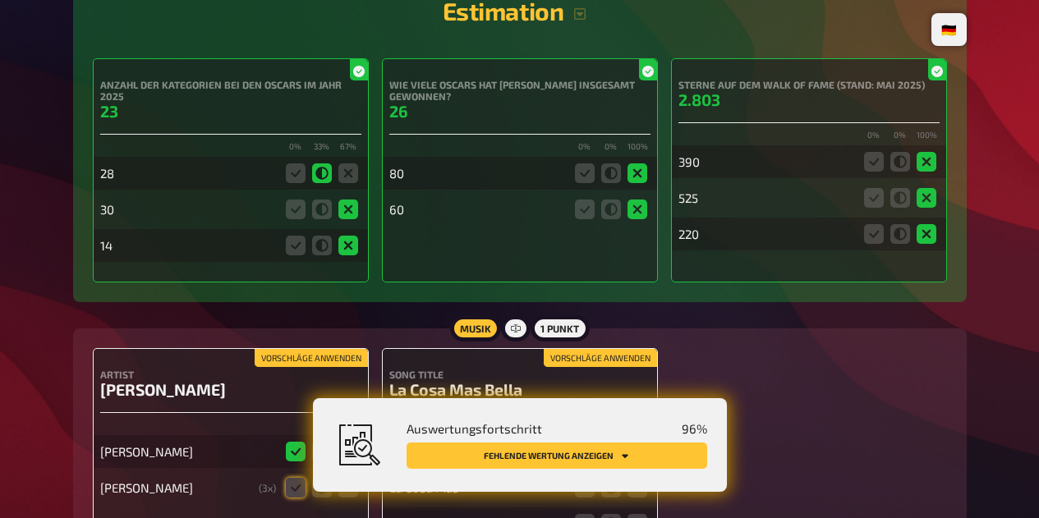
scroll to position [11530, 0]
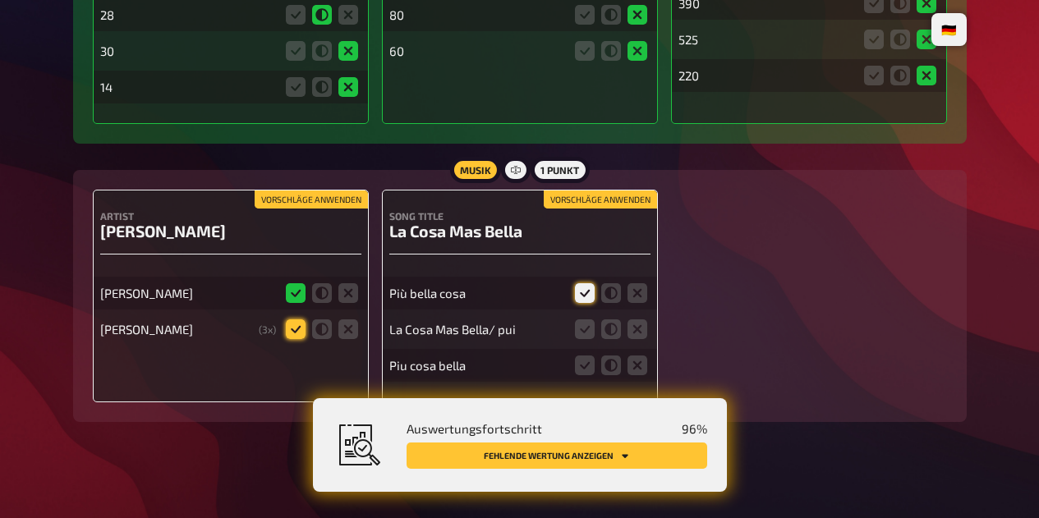
click at [300, 319] on icon at bounding box center [296, 329] width 20 height 20
click at [0, 0] on input "radio" at bounding box center [0, 0] width 0 height 0
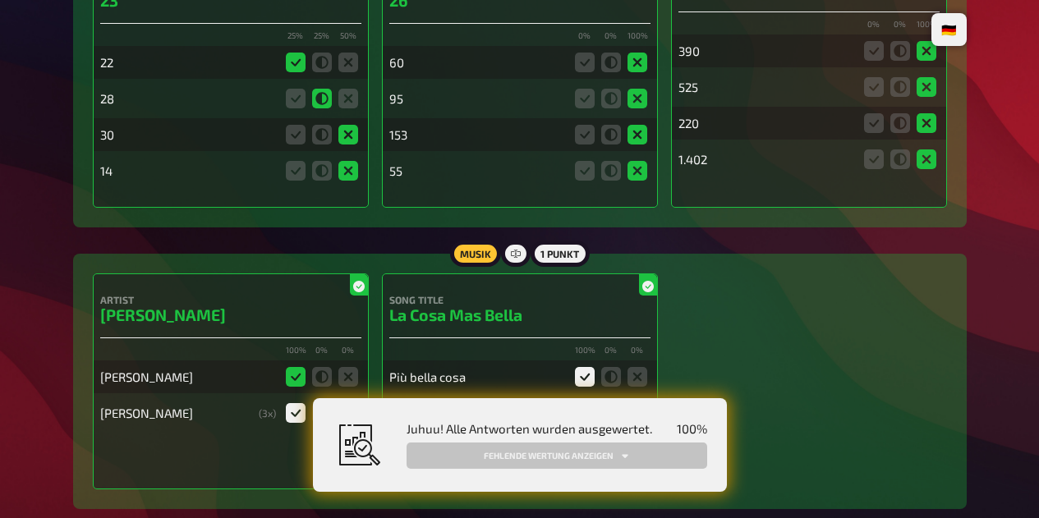
scroll to position [6373, 0]
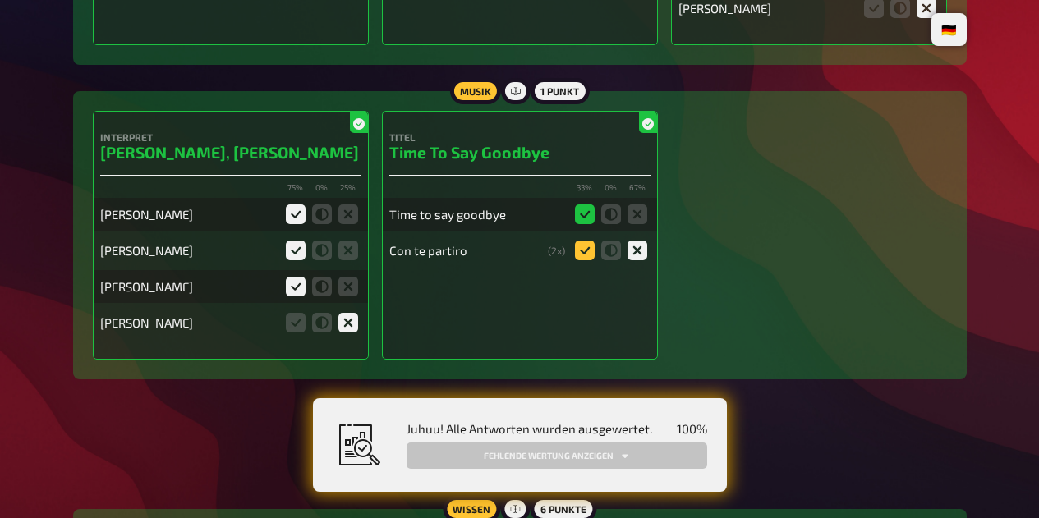
click at [585, 256] on icon at bounding box center [585, 251] width 20 height 20
click at [0, 0] on input "radio" at bounding box center [0, 0] width 0 height 0
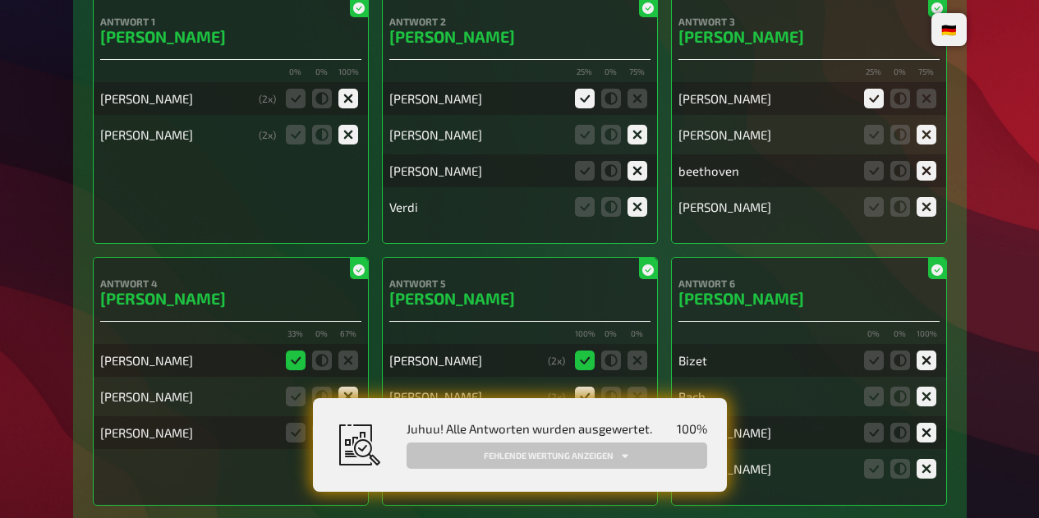
scroll to position [5906, 0]
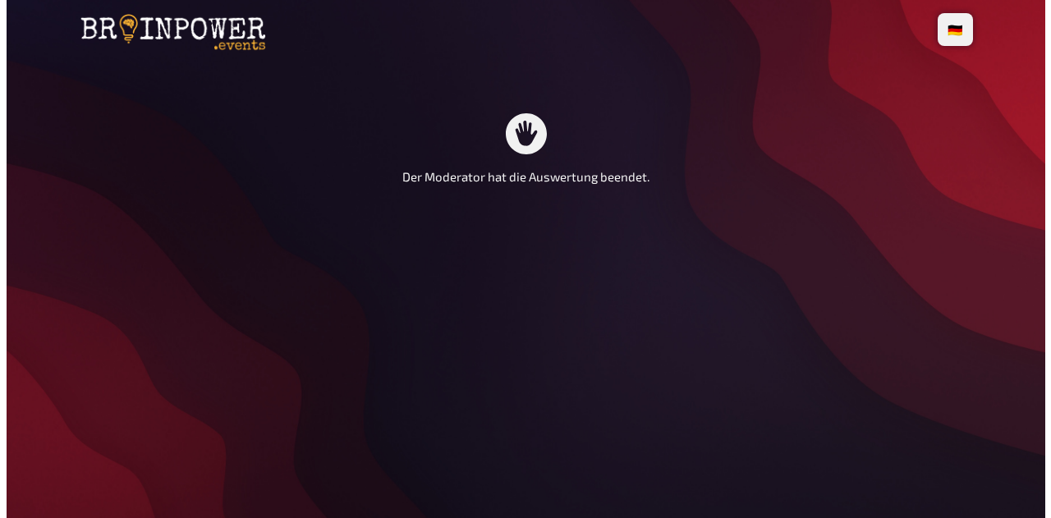
scroll to position [0, 0]
